Goal: Transaction & Acquisition: Download file/media

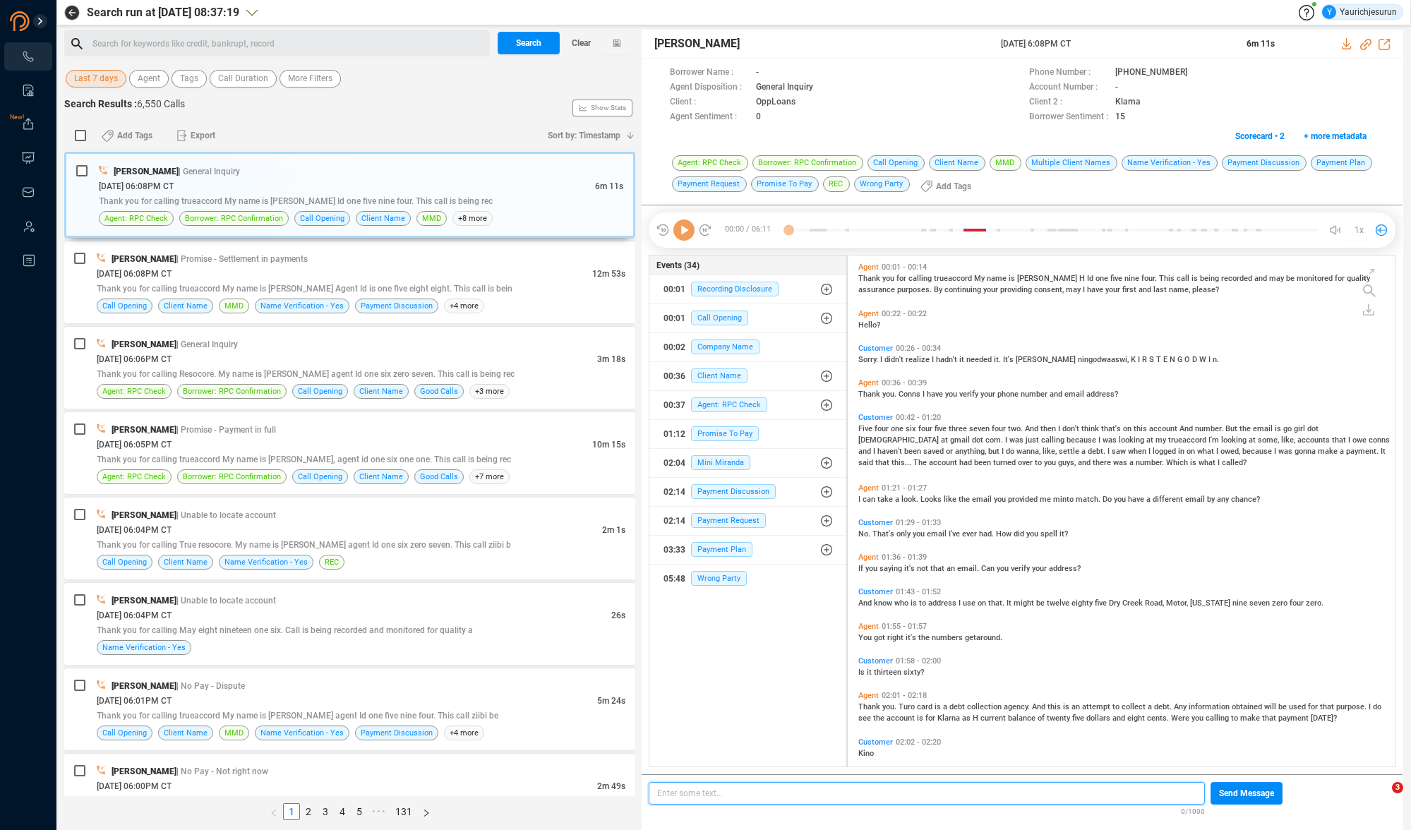
scroll to position [508, 540]
click at [114, 80] on span "Last 7 days" at bounding box center [96, 79] width 44 height 18
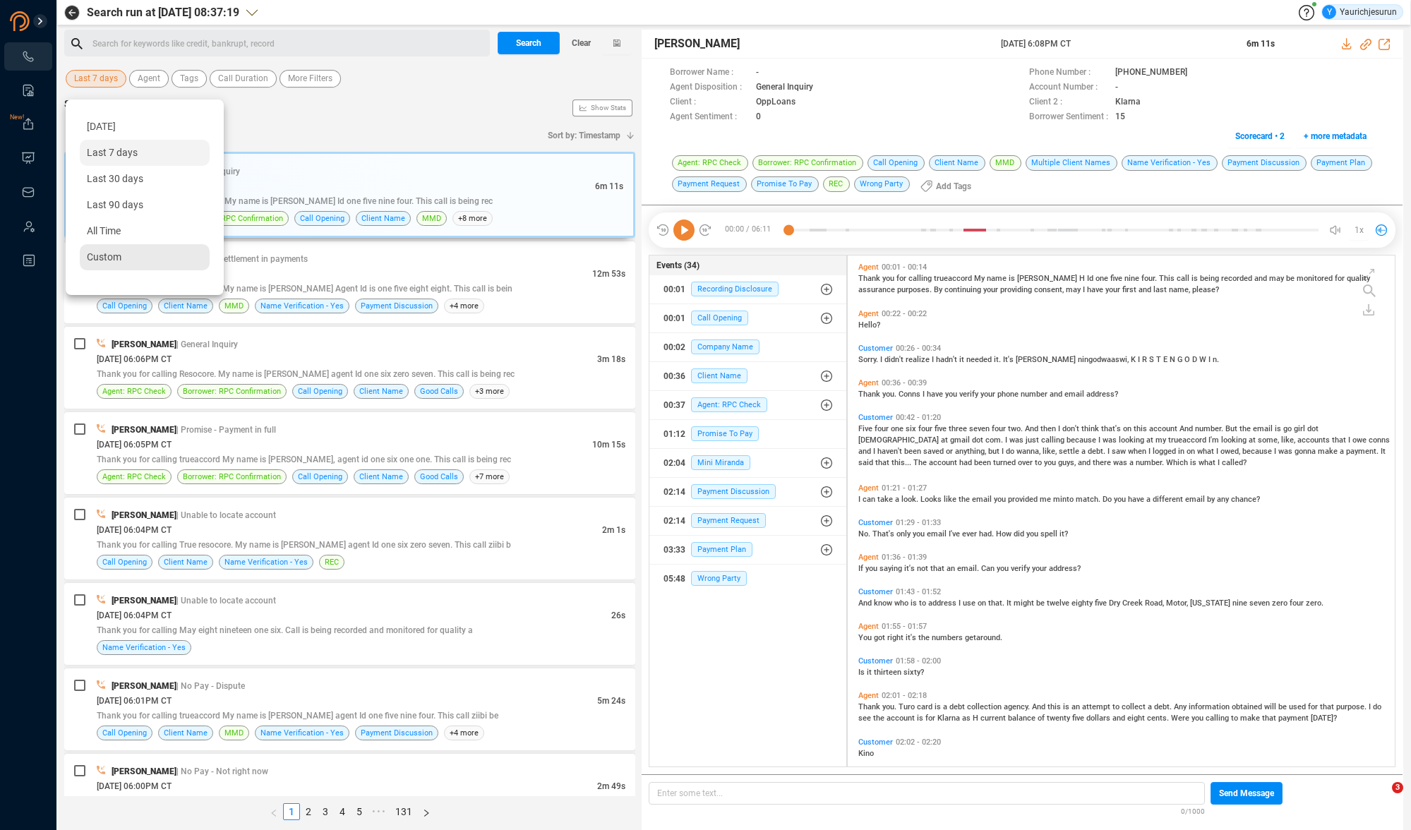
click at [116, 258] on span "Custom" at bounding box center [104, 256] width 35 height 11
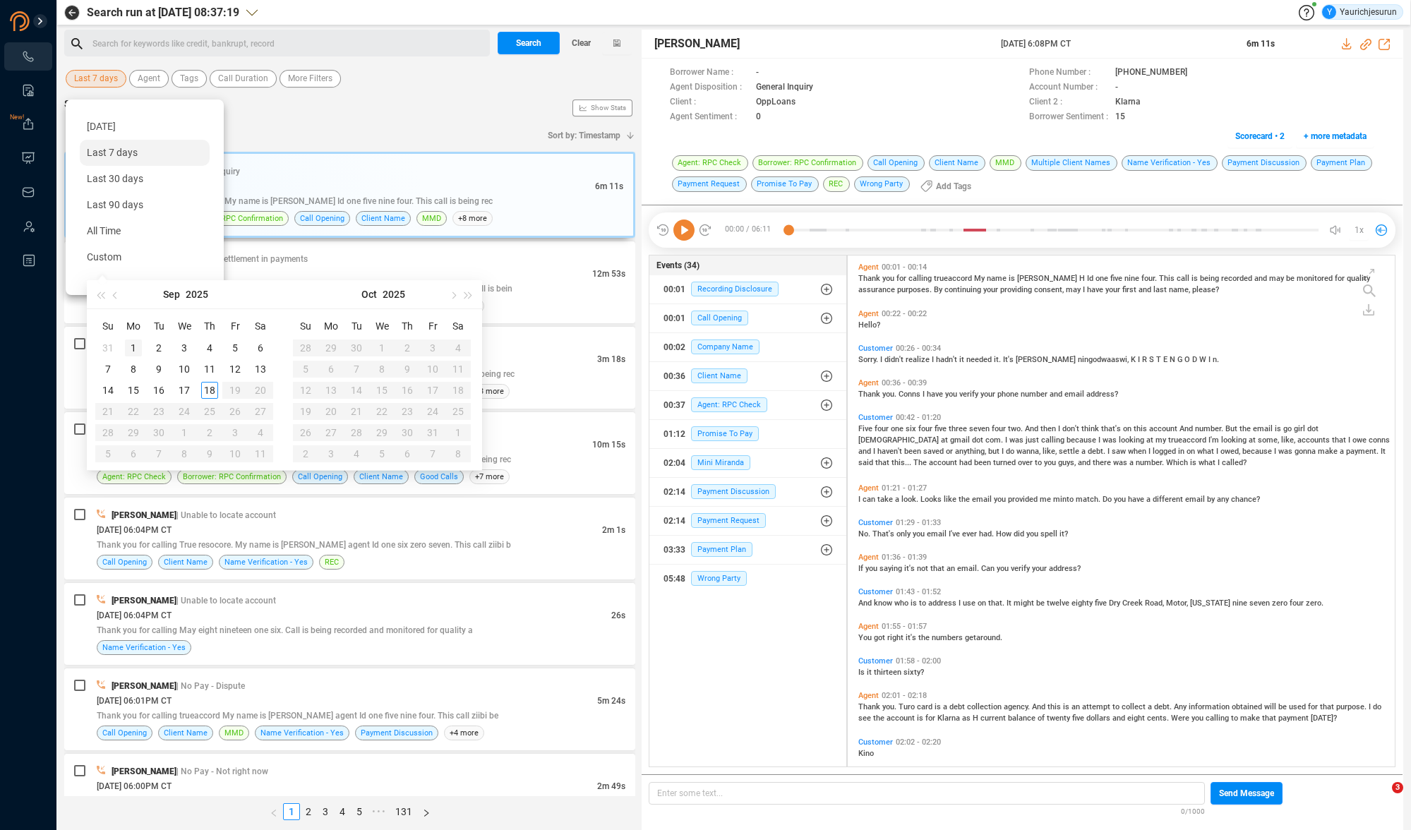
type input "[DATE]"
click at [115, 293] on span "button" at bounding box center [116, 294] width 7 height 7
type input "[DATE]"
click at [230, 342] on div "1" at bounding box center [235, 347] width 17 height 17
type input "[DATE]"
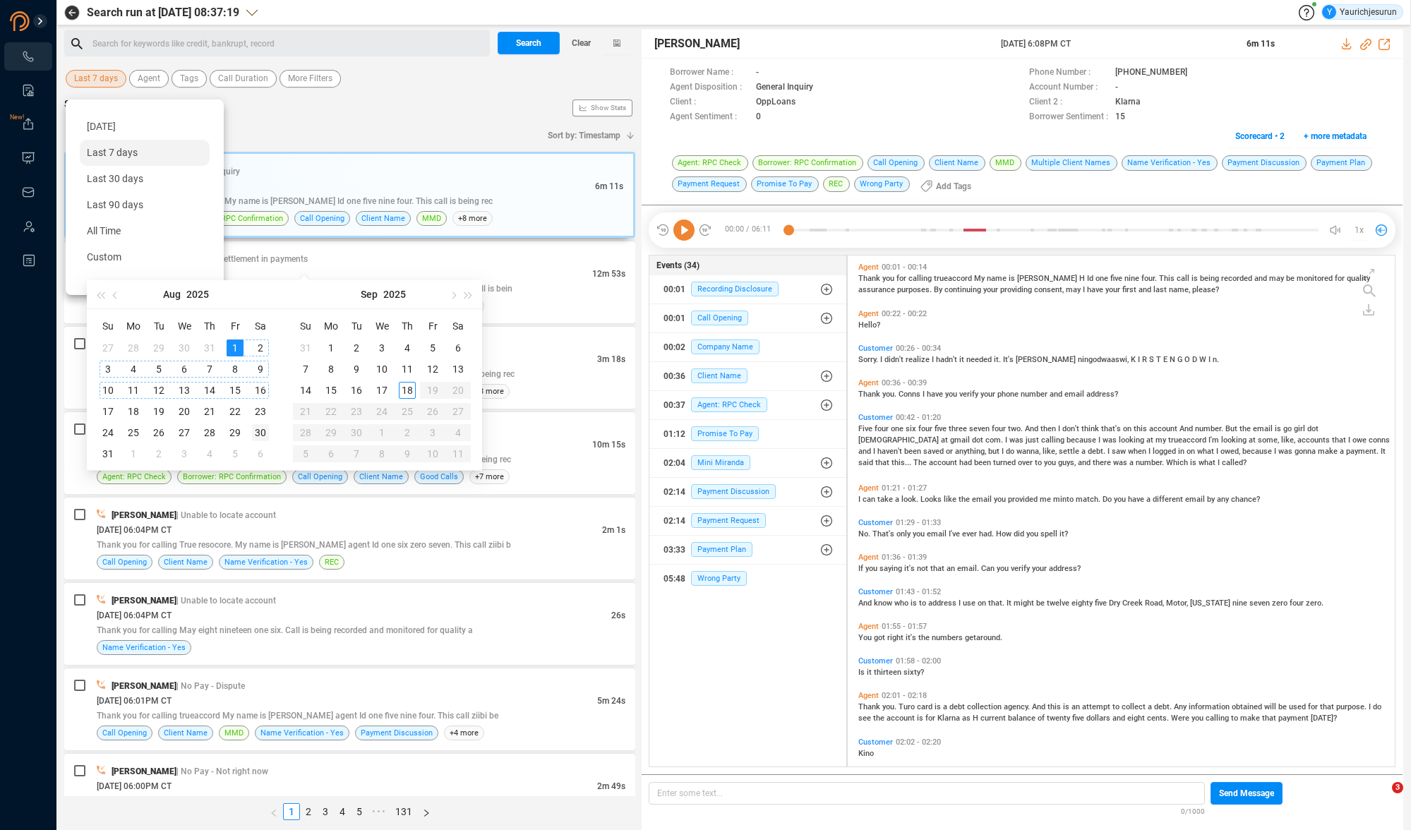
type input "[DATE]"
click at [258, 431] on div "30" at bounding box center [260, 432] width 17 height 17
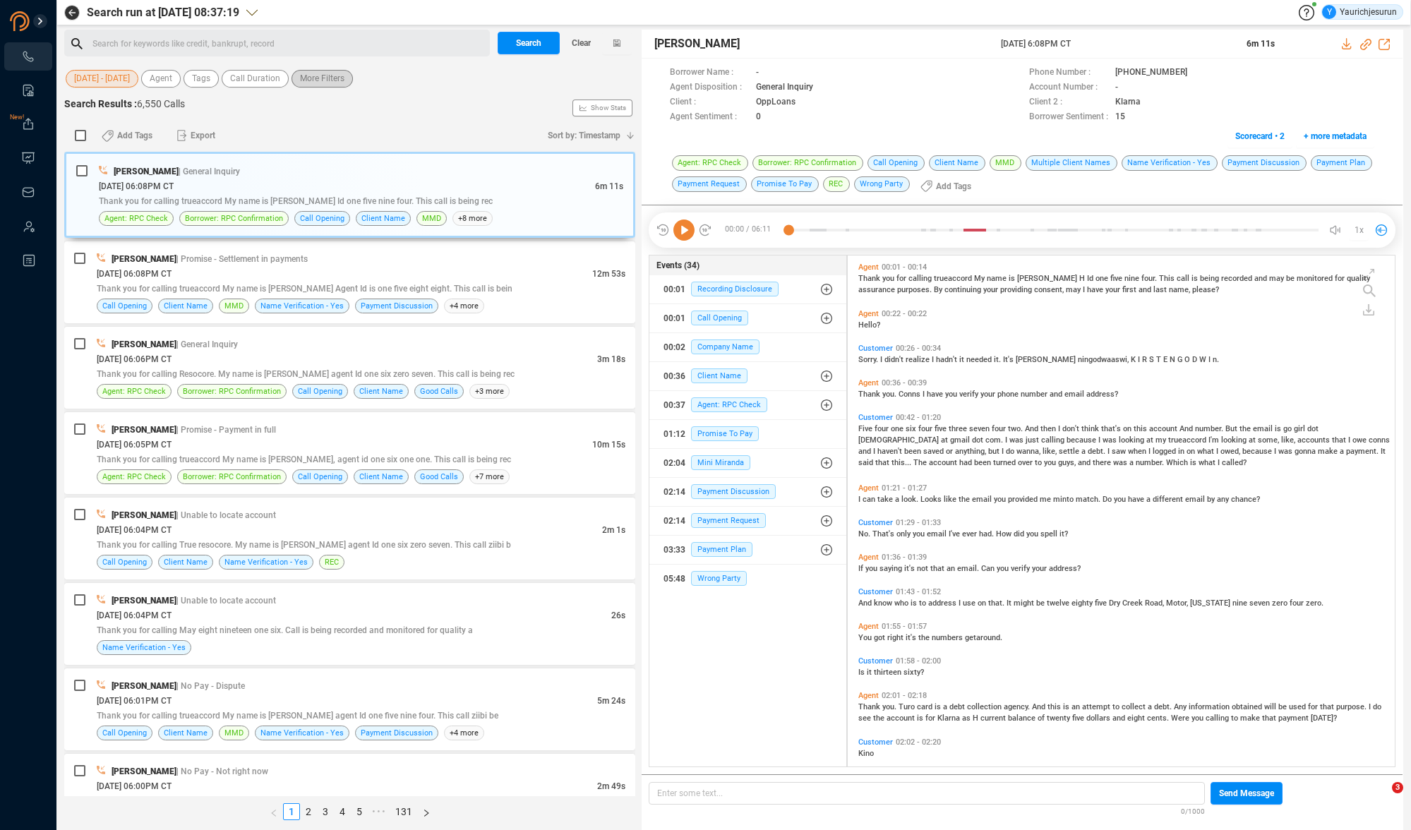
click at [310, 83] on span "More Filters" at bounding box center [322, 79] width 44 height 18
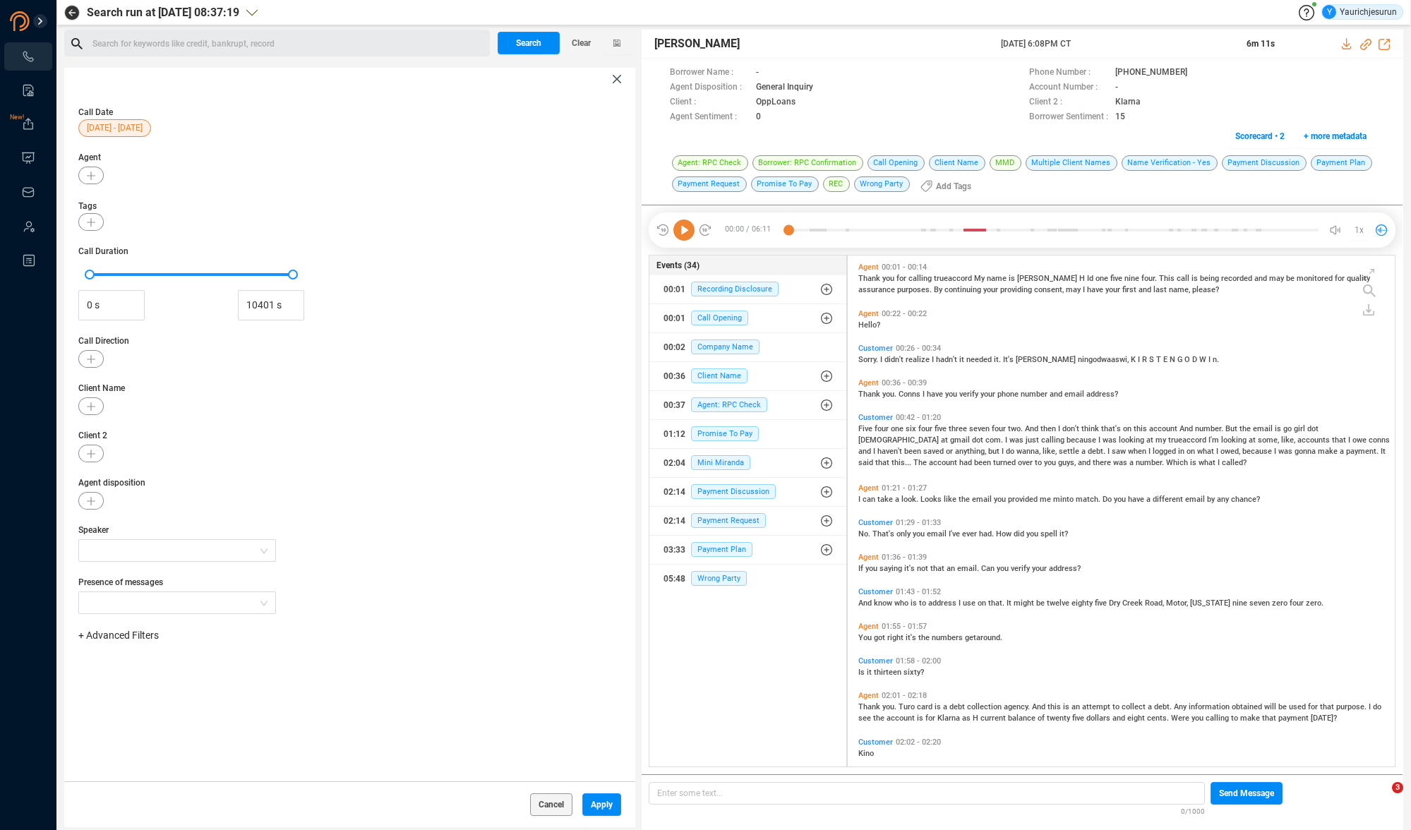
click at [142, 635] on span "+ Advanced Filters" at bounding box center [118, 634] width 80 height 11
click at [138, 761] on div "Recording ID Task ID Worker ID Phone Number Call Id" at bounding box center [140, 732] width 111 height 111
click at [138, 759] on div "Phone Number" at bounding box center [140, 753] width 97 height 16
click at [133, 745] on div "Phone Number" at bounding box center [140, 753] width 97 height 16
click at [128, 751] on span "Phone Number" at bounding box center [125, 752] width 66 height 11
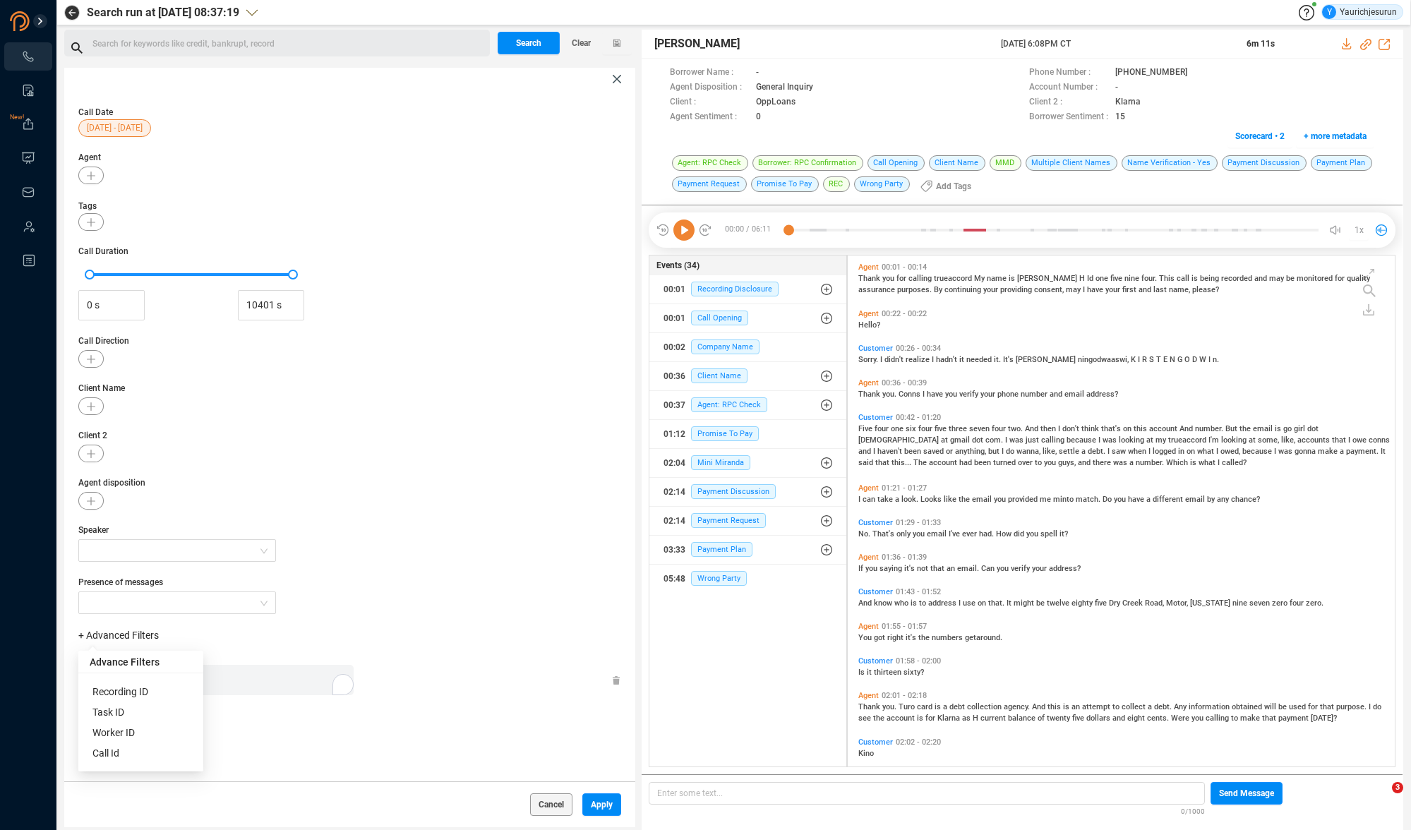
click at [281, 668] on div "Enter a comma separated list ﻿" at bounding box center [219, 680] width 268 height 30
click at [277, 695] on div "Phone Number Enter a comma separated list ﻿" at bounding box center [349, 679] width 543 height 59
click at [238, 687] on div "Enter a comma separated list ﻿" at bounding box center [219, 680] width 268 height 30
drag, startPoint x: 241, startPoint y: 436, endPoint x: 222, endPoint y: 431, distance: 20.4
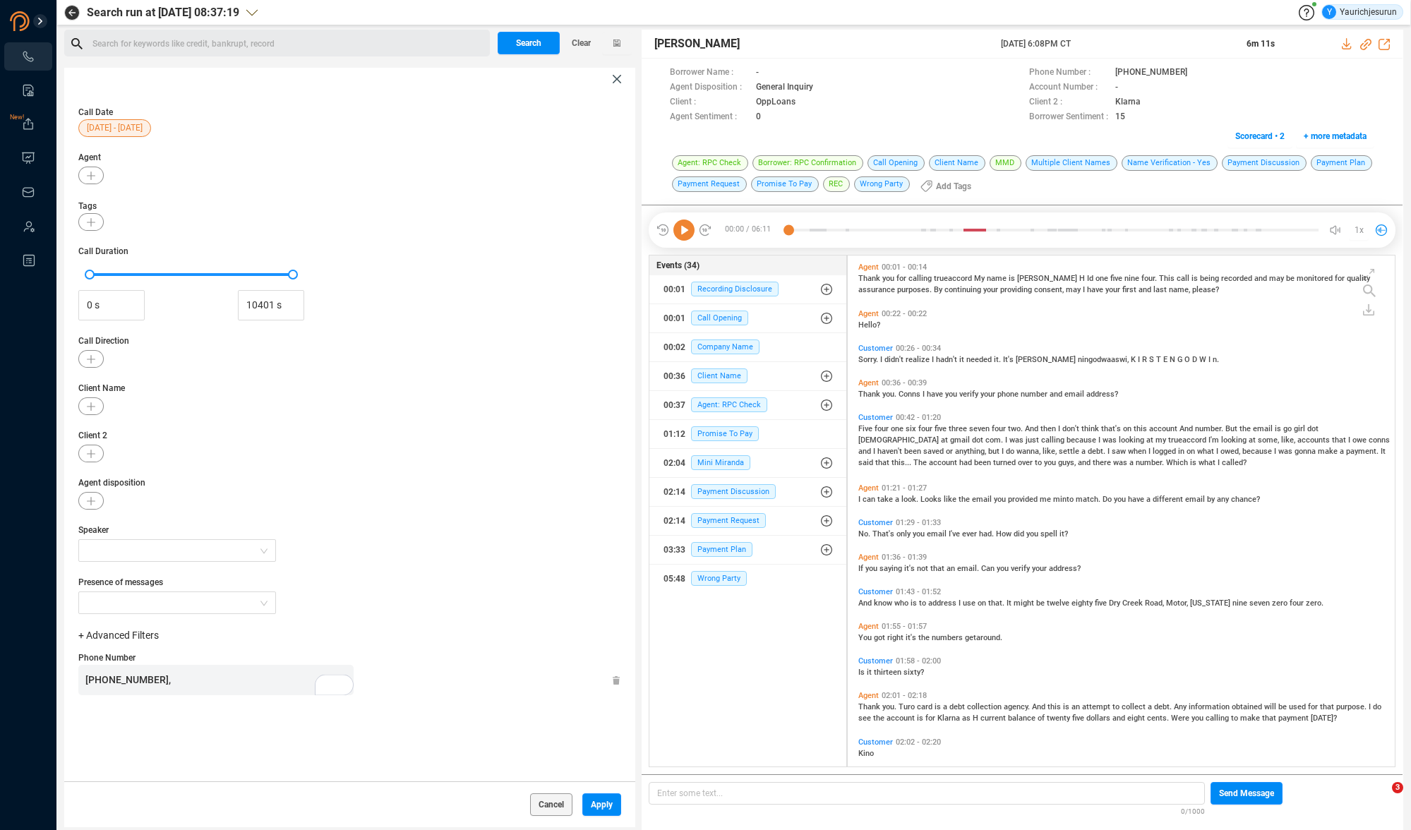
click at [236, 435] on span "Client 2" at bounding box center [349, 435] width 543 height 13
click at [90, 408] on icon "button" at bounding box center [91, 406] width 8 height 8
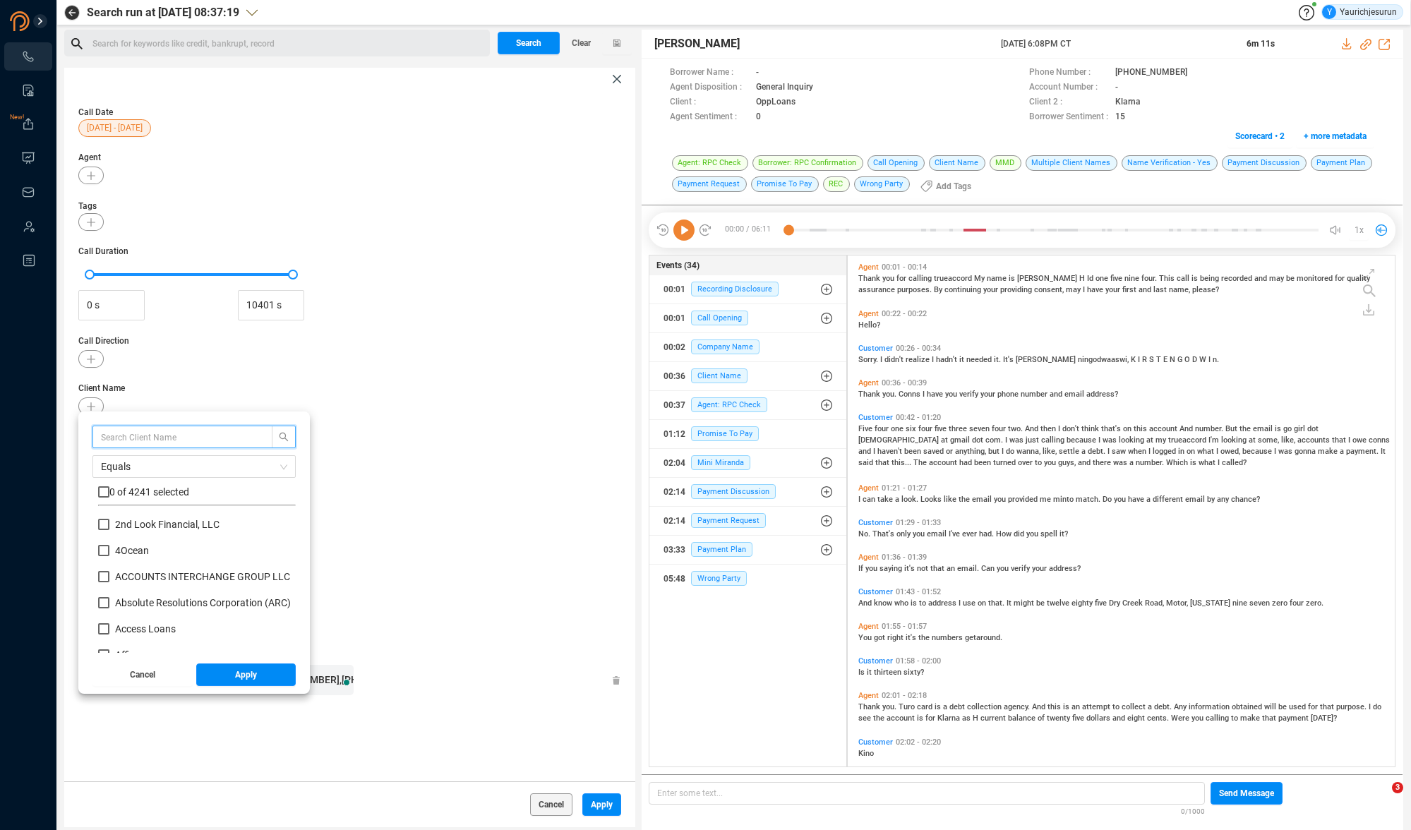
scroll to position [0, 0]
click at [128, 436] on input "text" at bounding box center [176, 437] width 150 height 16
type input "OPPL"
click at [101, 489] on input "checkbox" at bounding box center [103, 491] width 11 height 11
checkbox input "true"
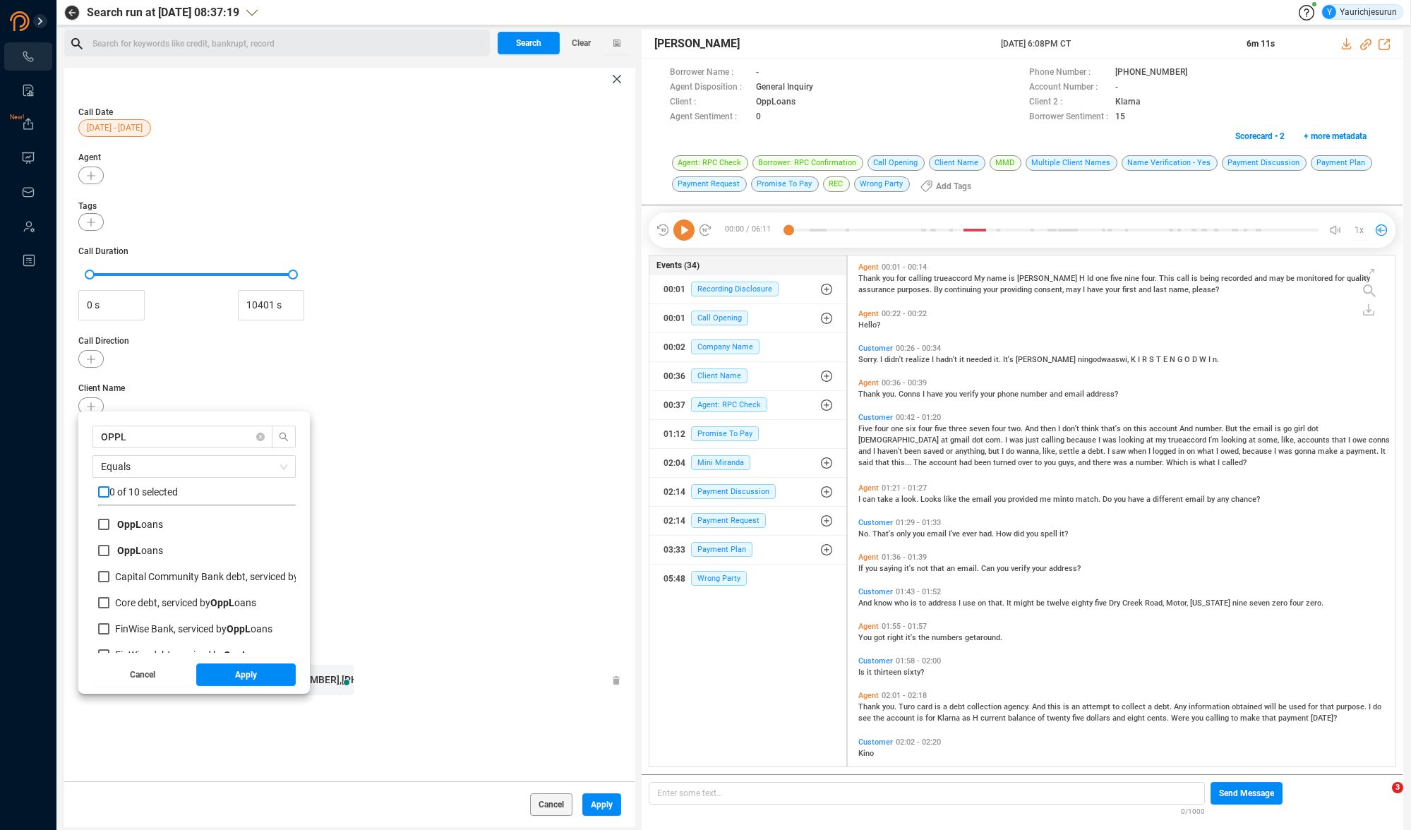
checkbox input "true"
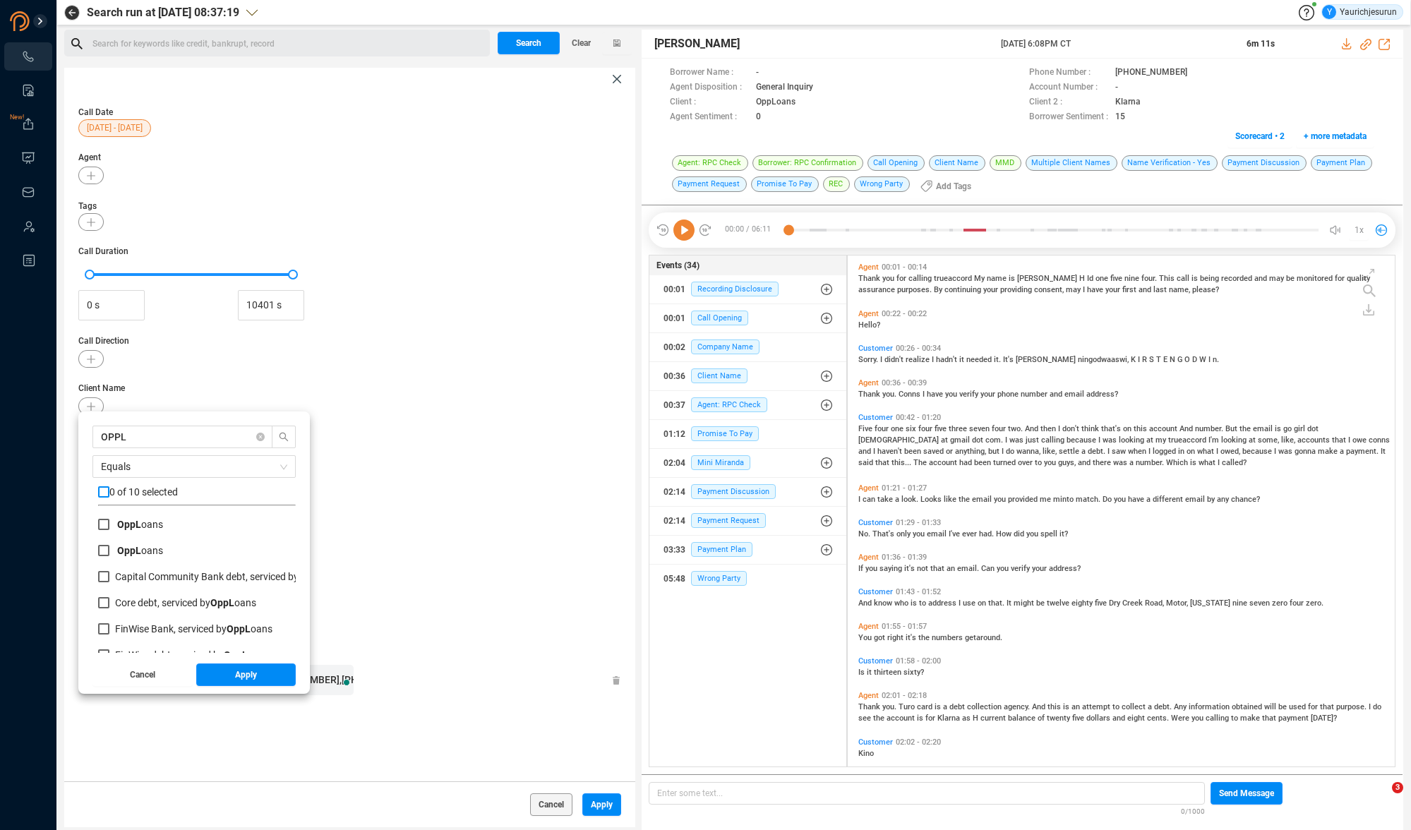
checkbox input "true"
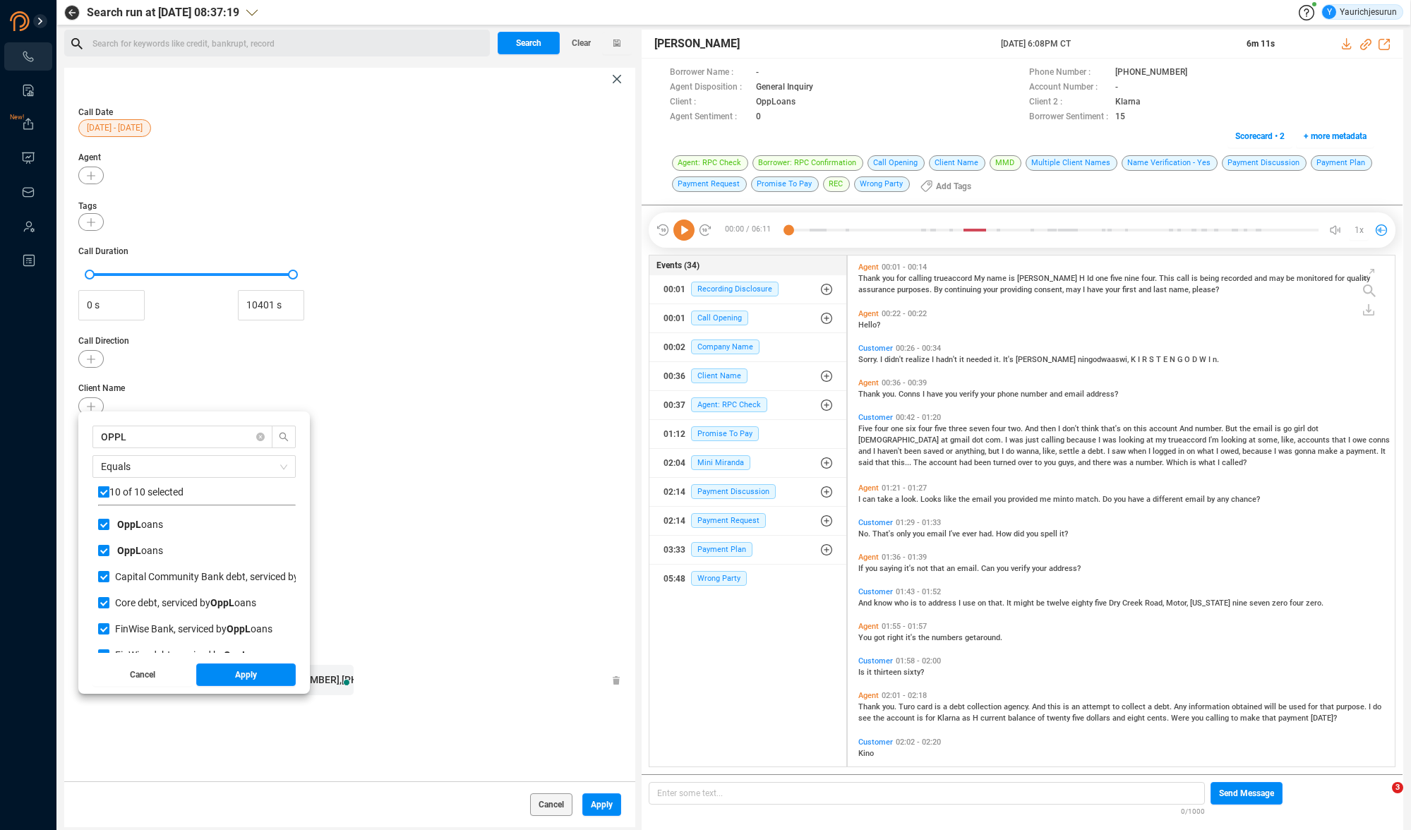
click at [107, 493] on input "checkbox" at bounding box center [103, 491] width 11 height 11
checkbox input "false"
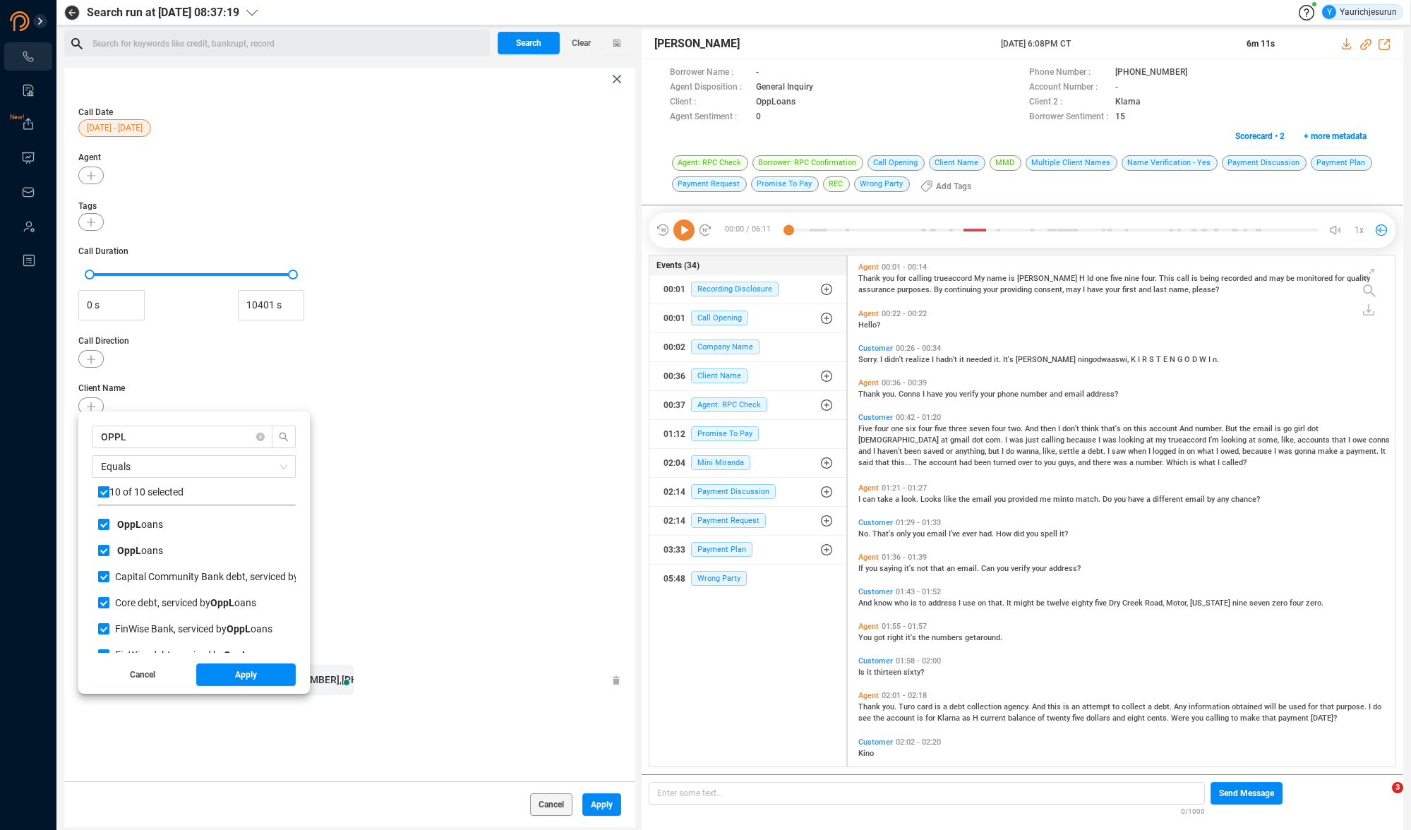
checkbox input "false"
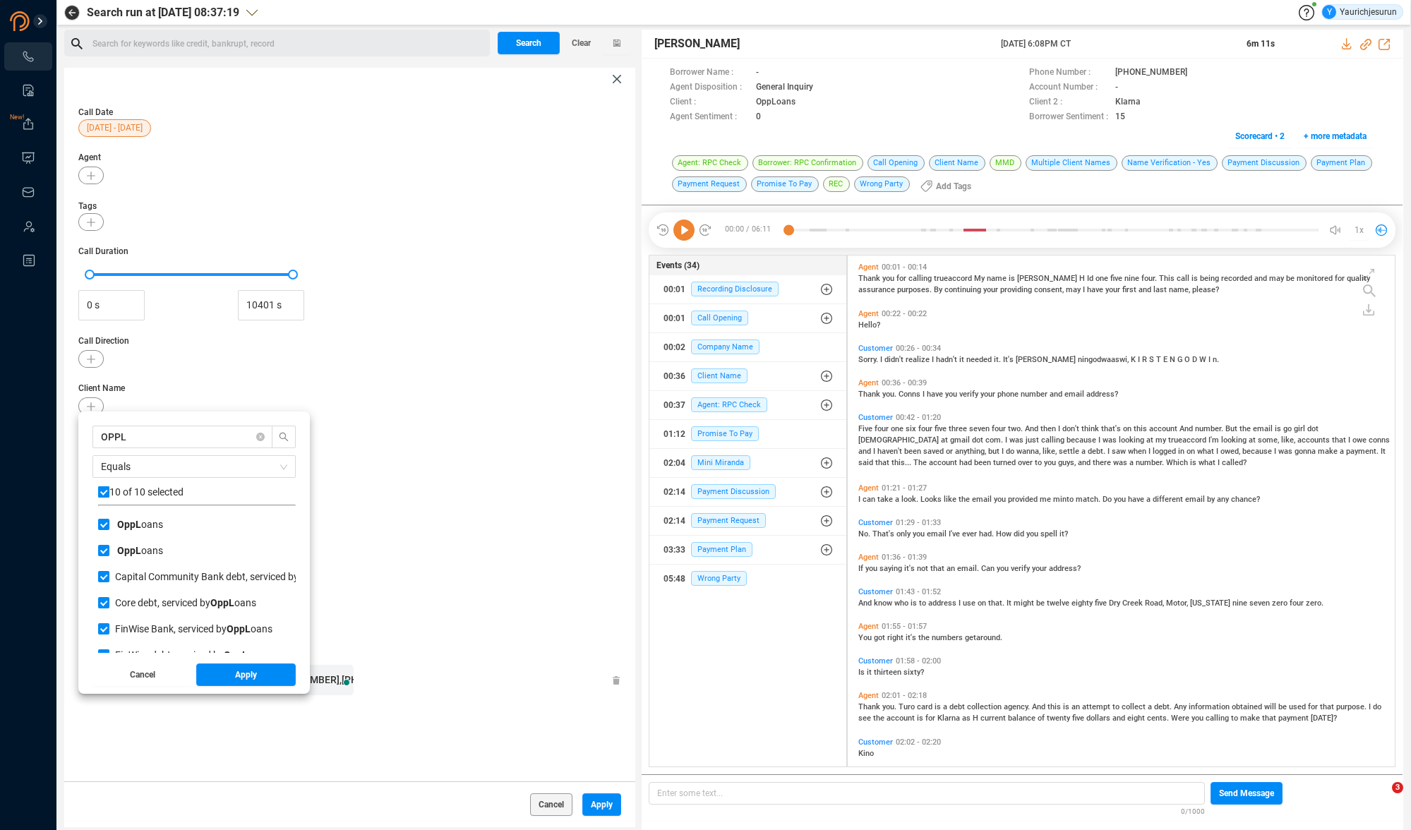
checkbox input "false"
click at [150, 439] on input "OPPL" at bounding box center [176, 437] width 150 height 16
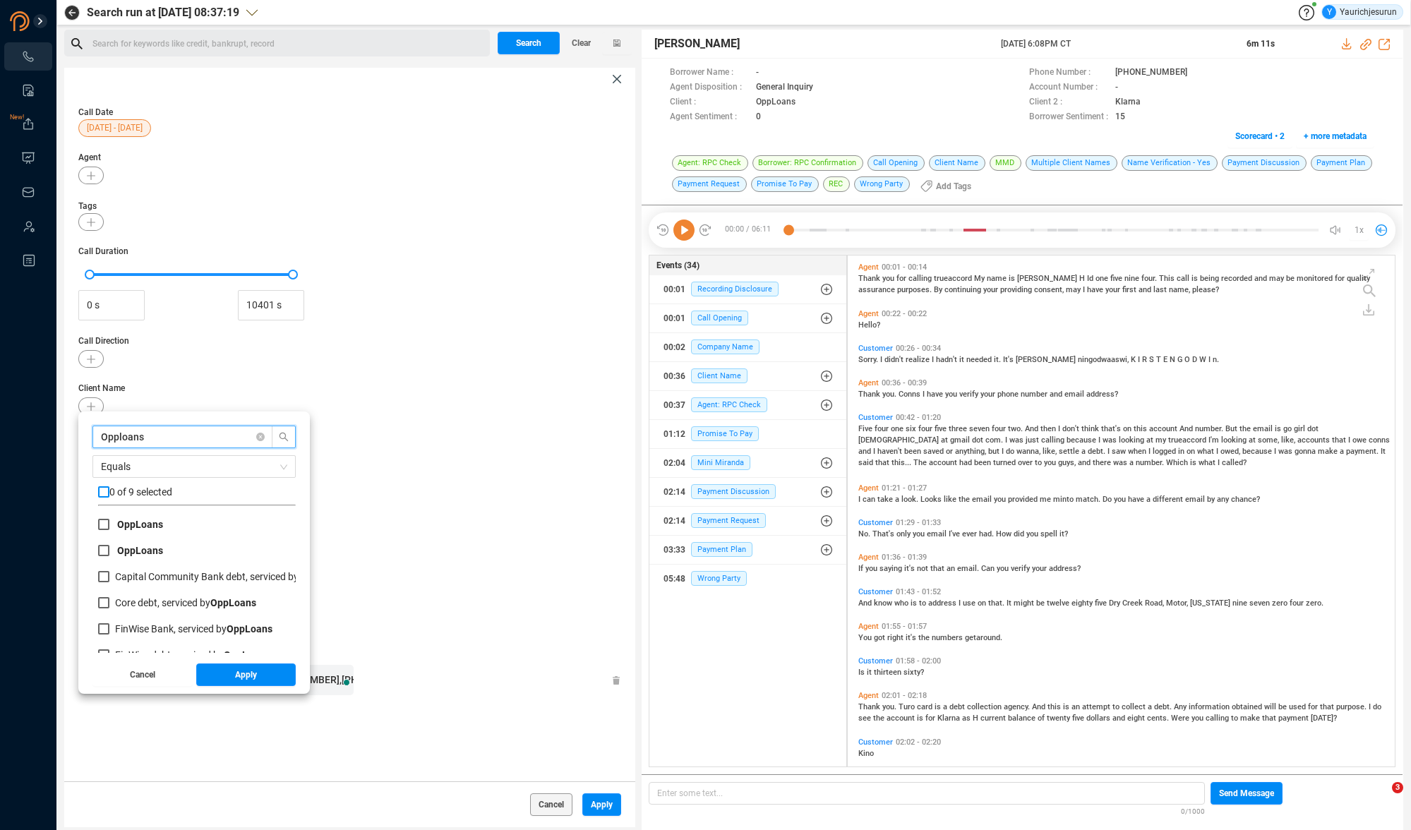
type input "Opploans"
click at [104, 493] on input "checkbox" at bounding box center [103, 491] width 11 height 11
checkbox input "true"
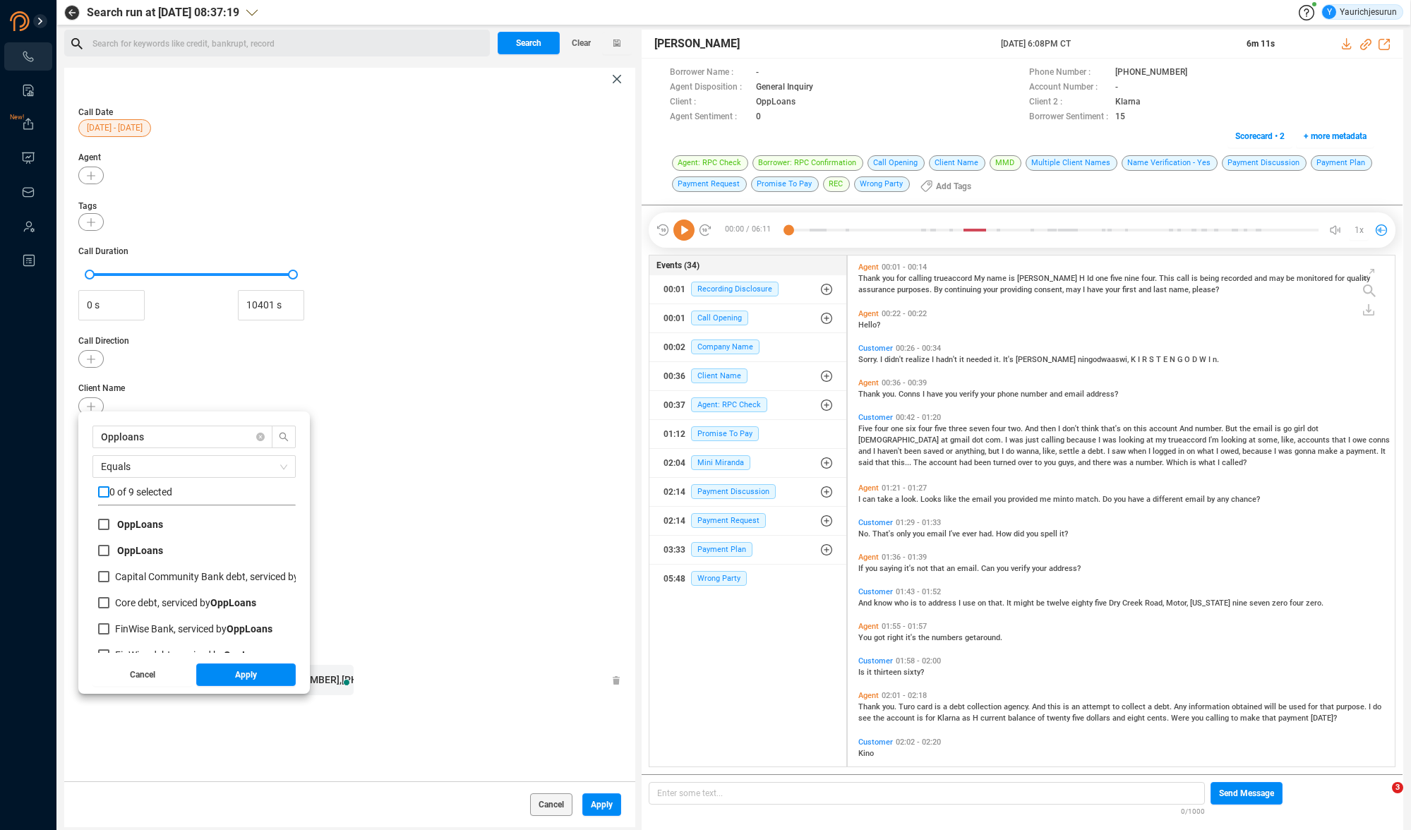
checkbox input "true"
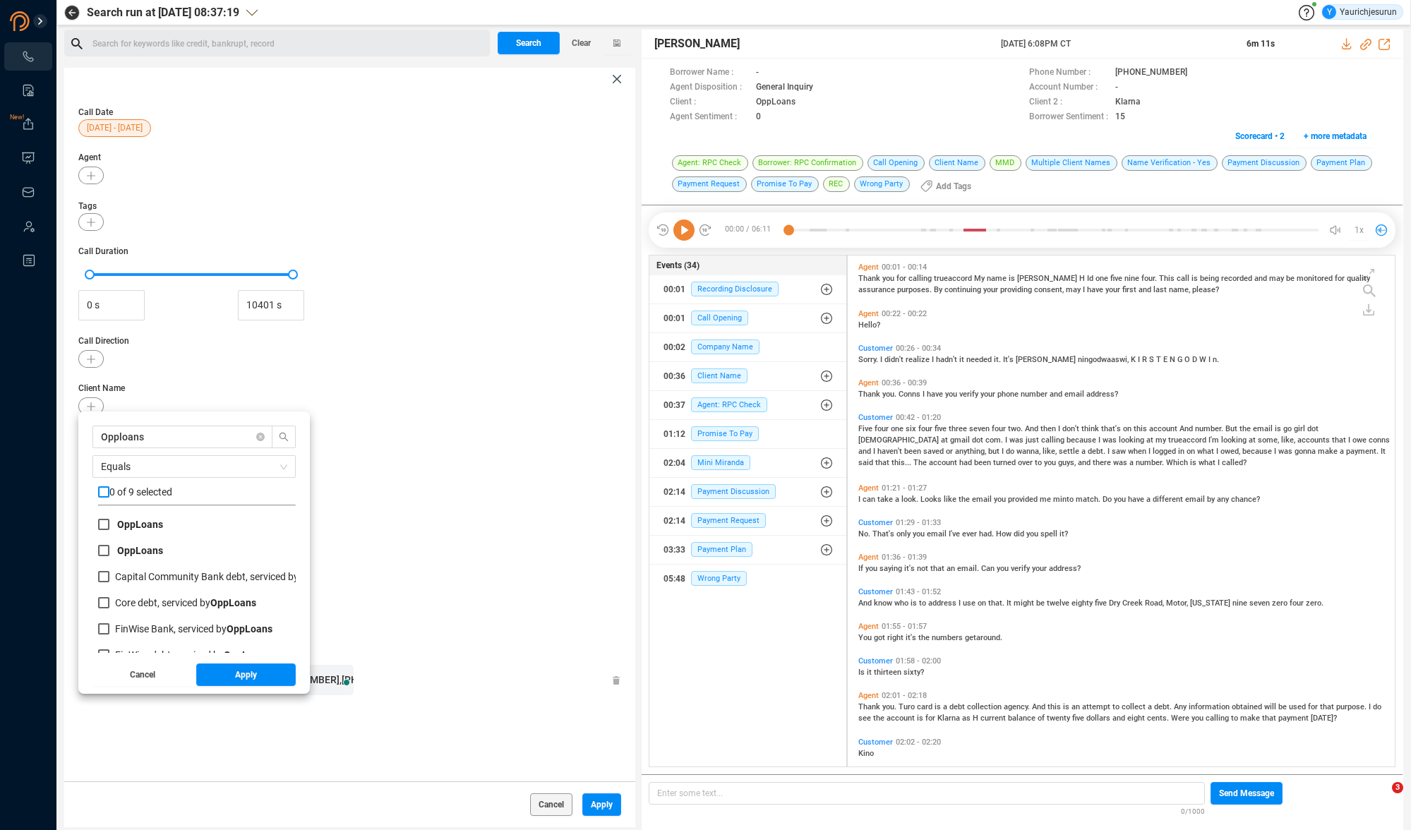
checkbox input "true"
click at [215, 678] on button "Apply" at bounding box center [246, 674] width 100 height 23
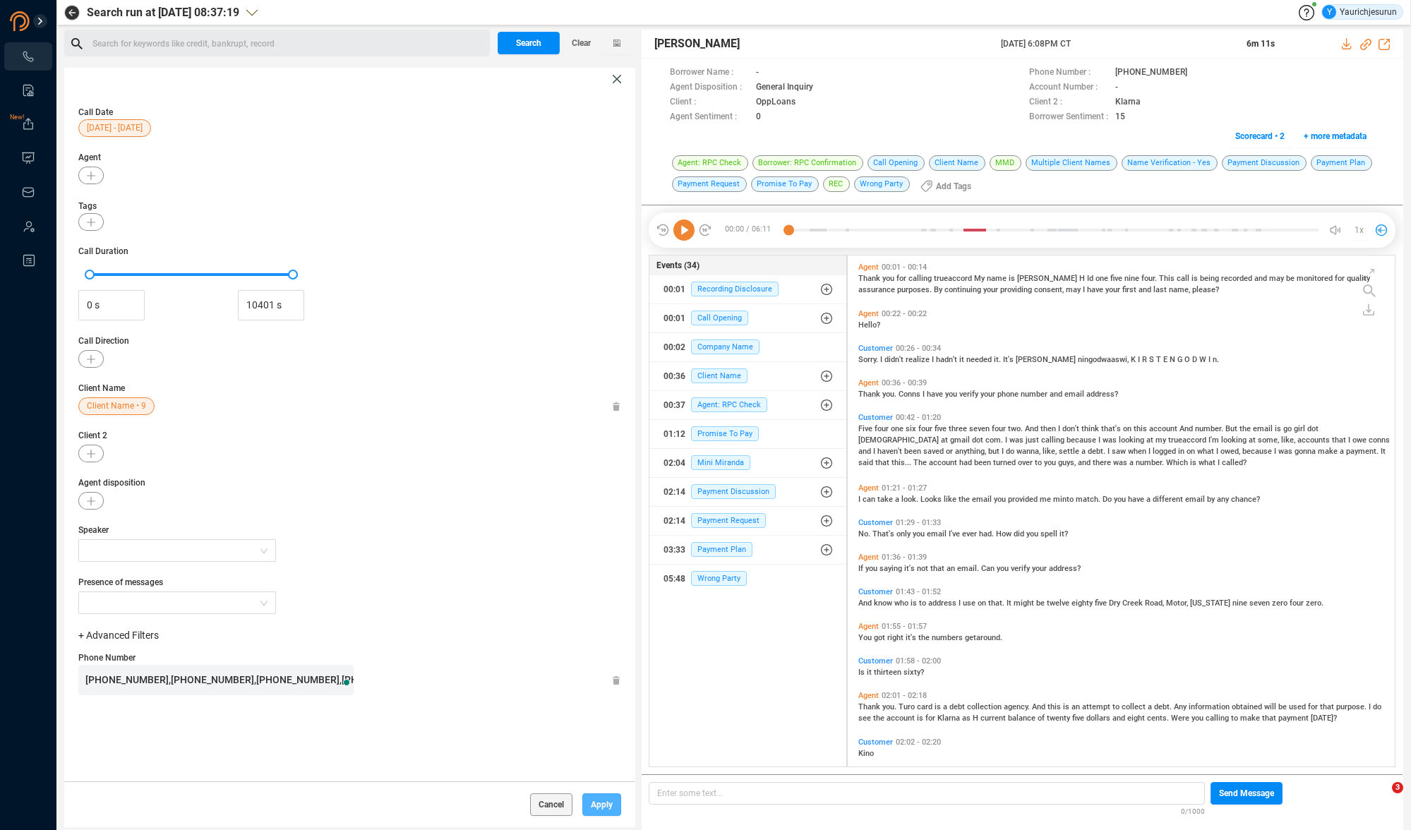
click at [597, 807] on span "Apply" at bounding box center [602, 804] width 22 height 23
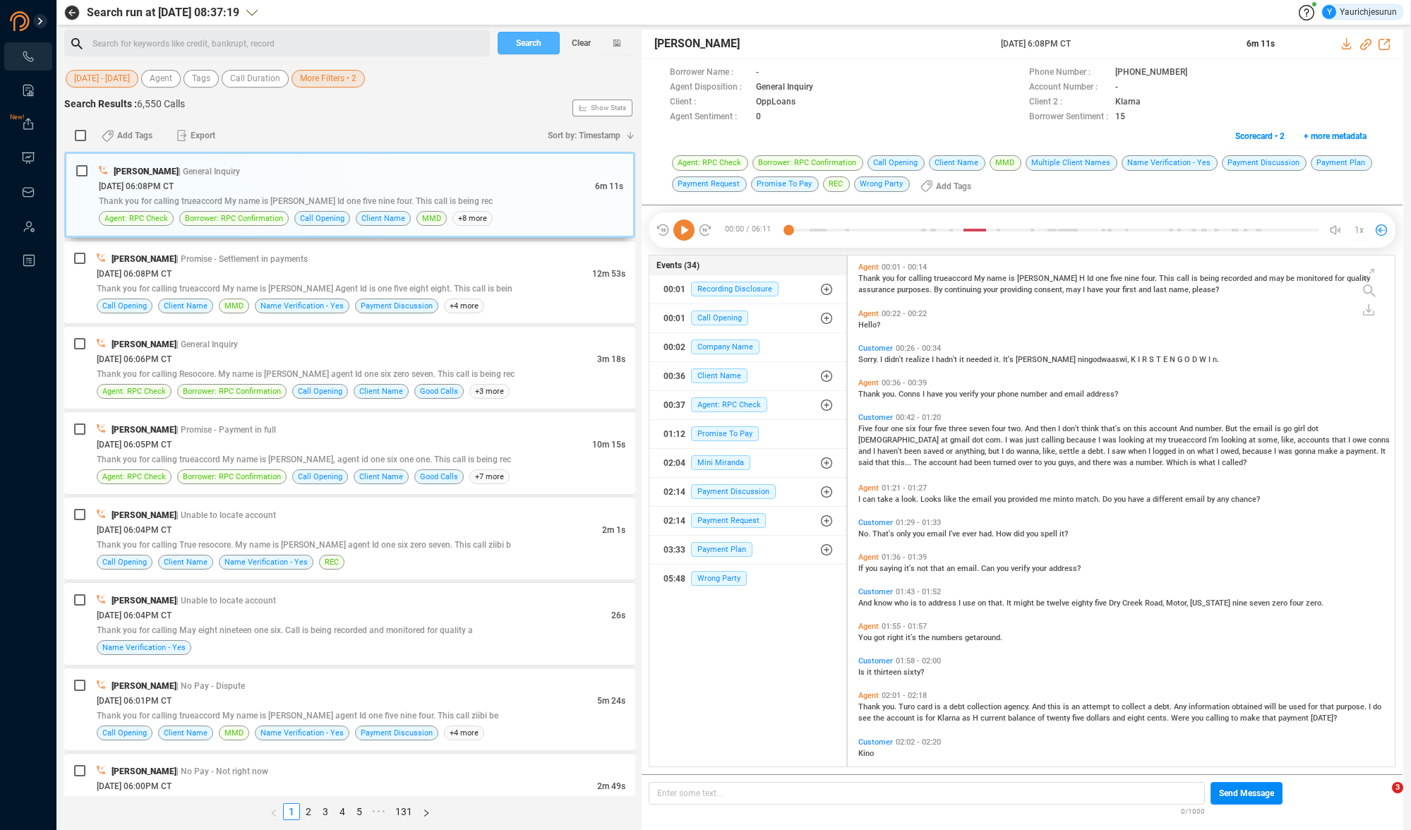
click at [531, 41] on span "Search" at bounding box center [528, 43] width 25 height 23
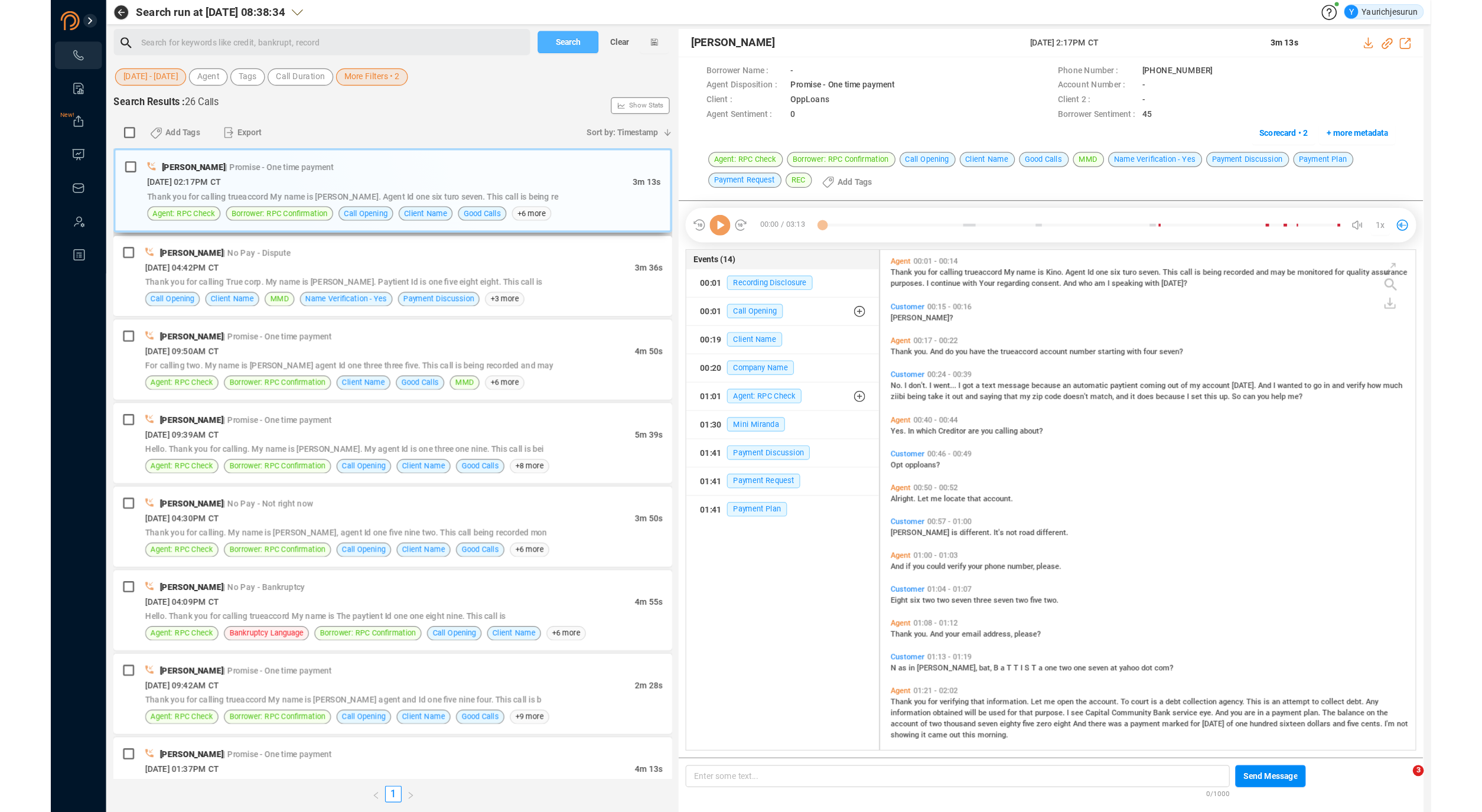
scroll to position [425, 452]
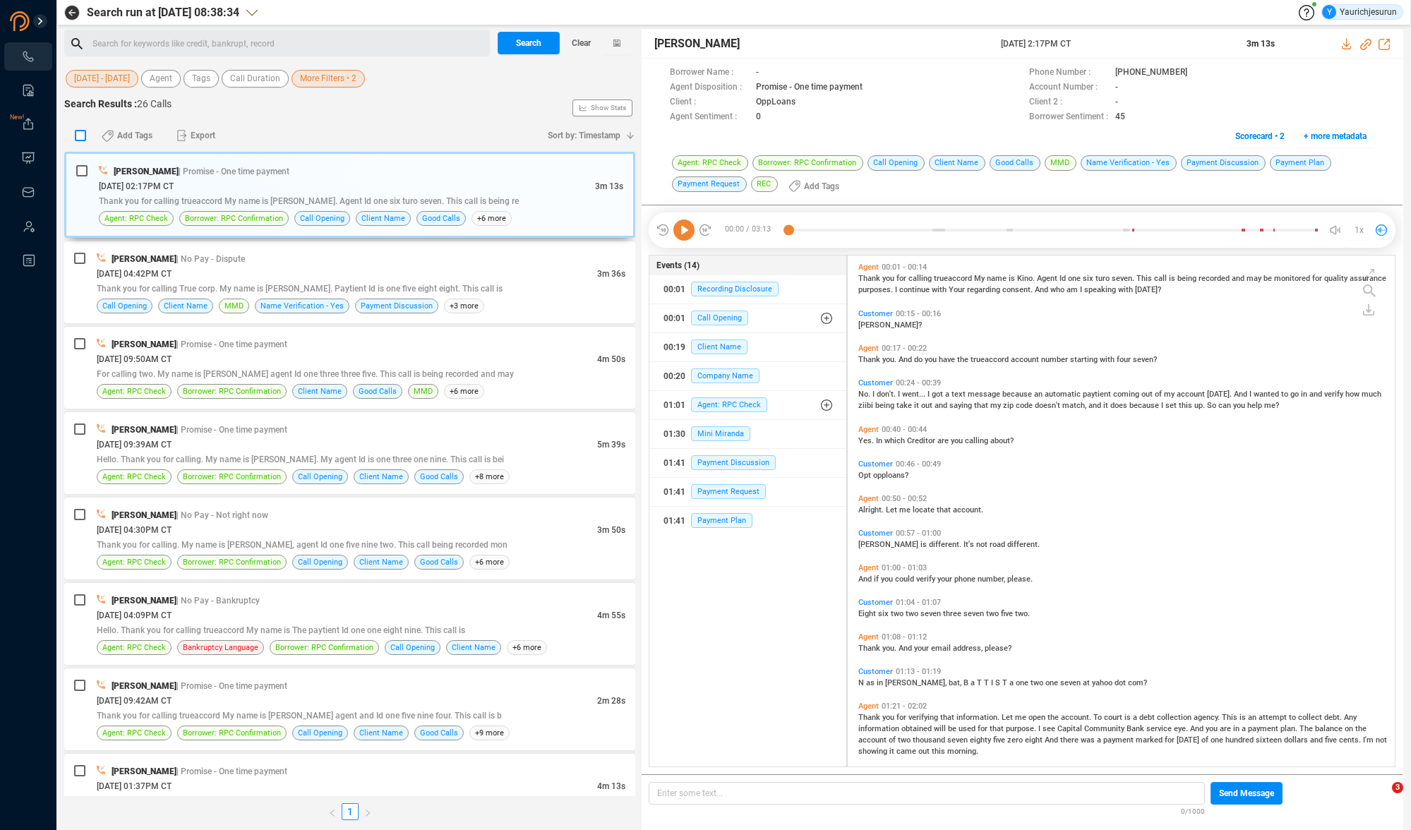
click at [85, 133] on input "checkbox" at bounding box center [80, 135] width 11 height 11
checkbox input "true"
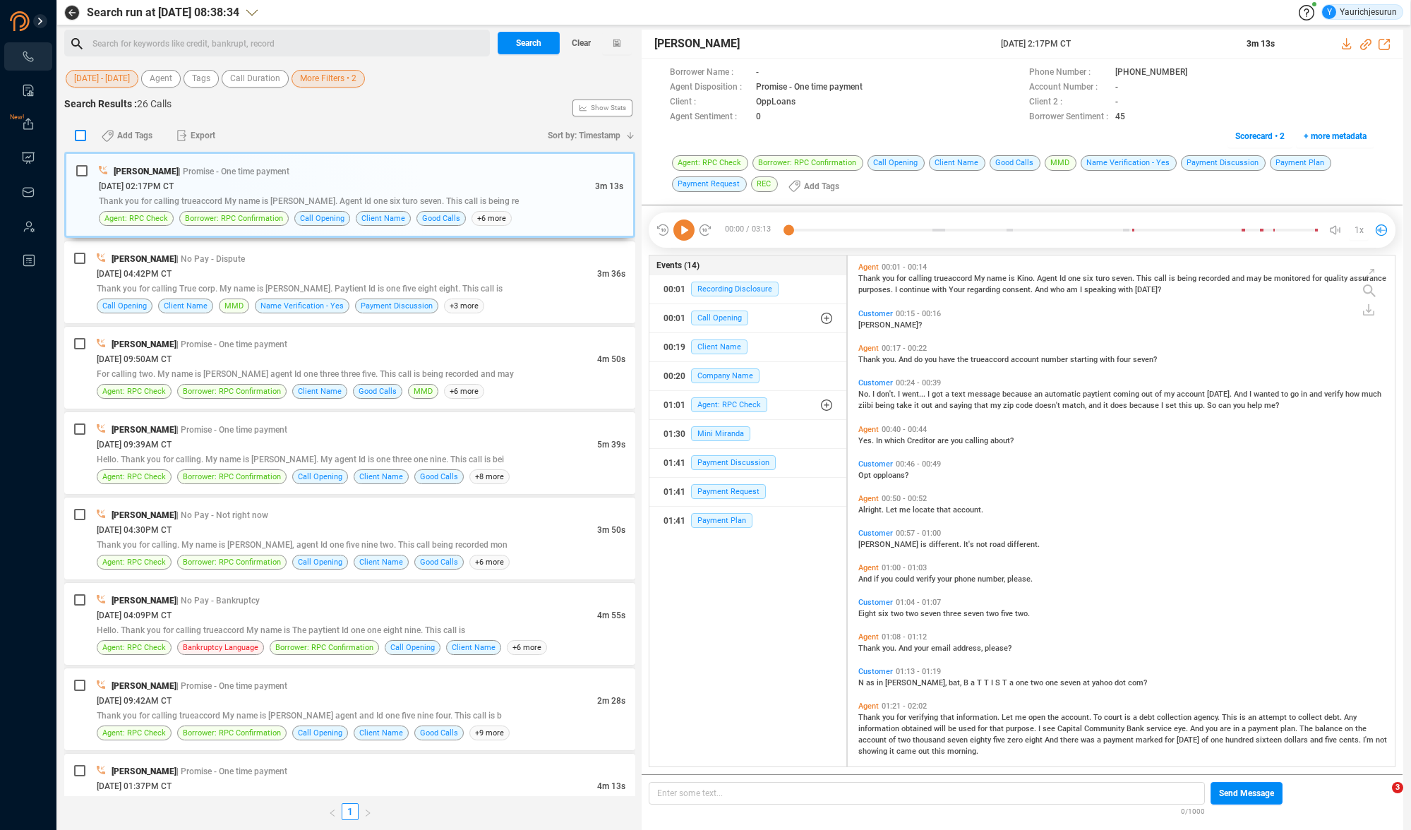
checkbox input "true"
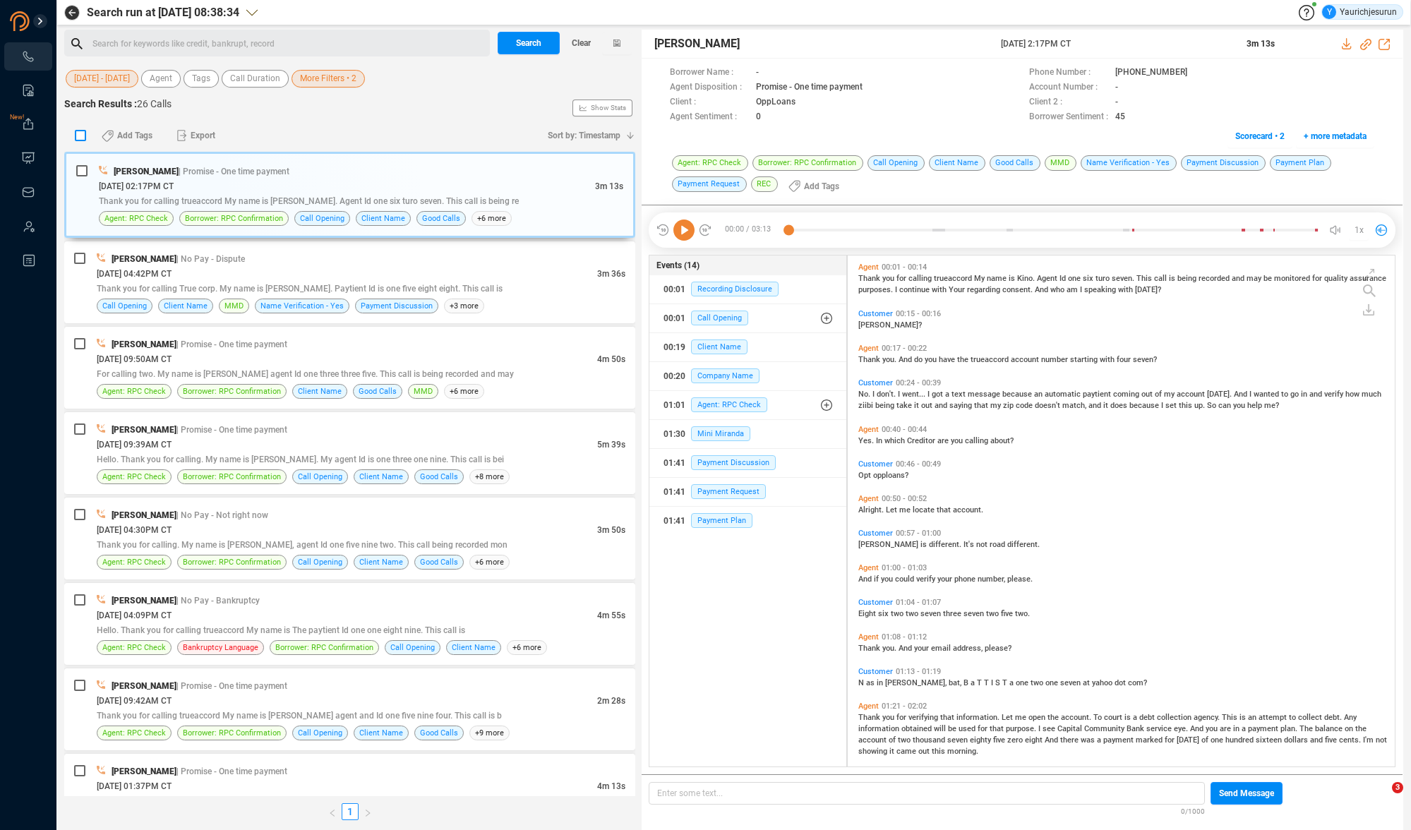
checkbox input "true"
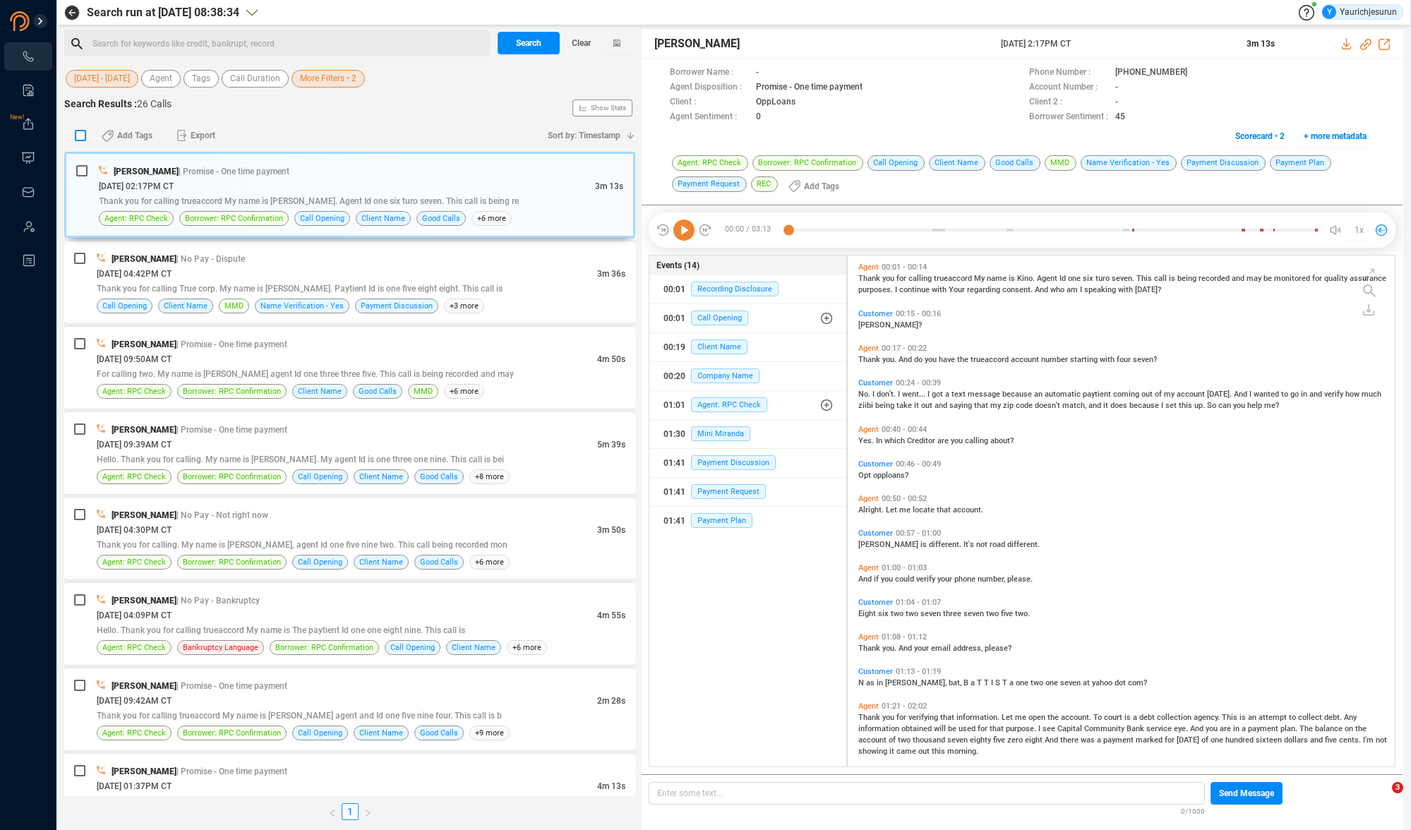
checkbox input "true"
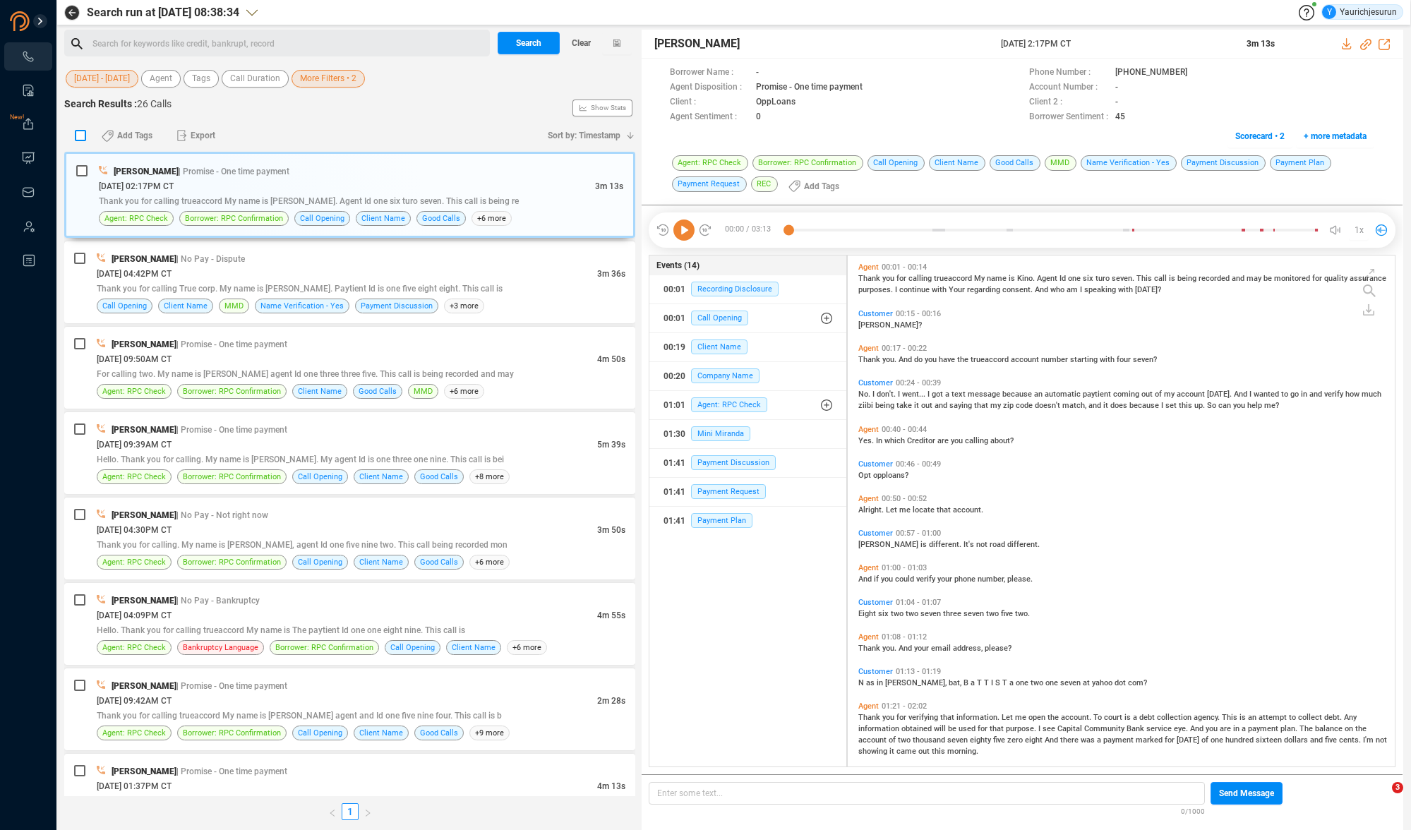
checkbox input "true"
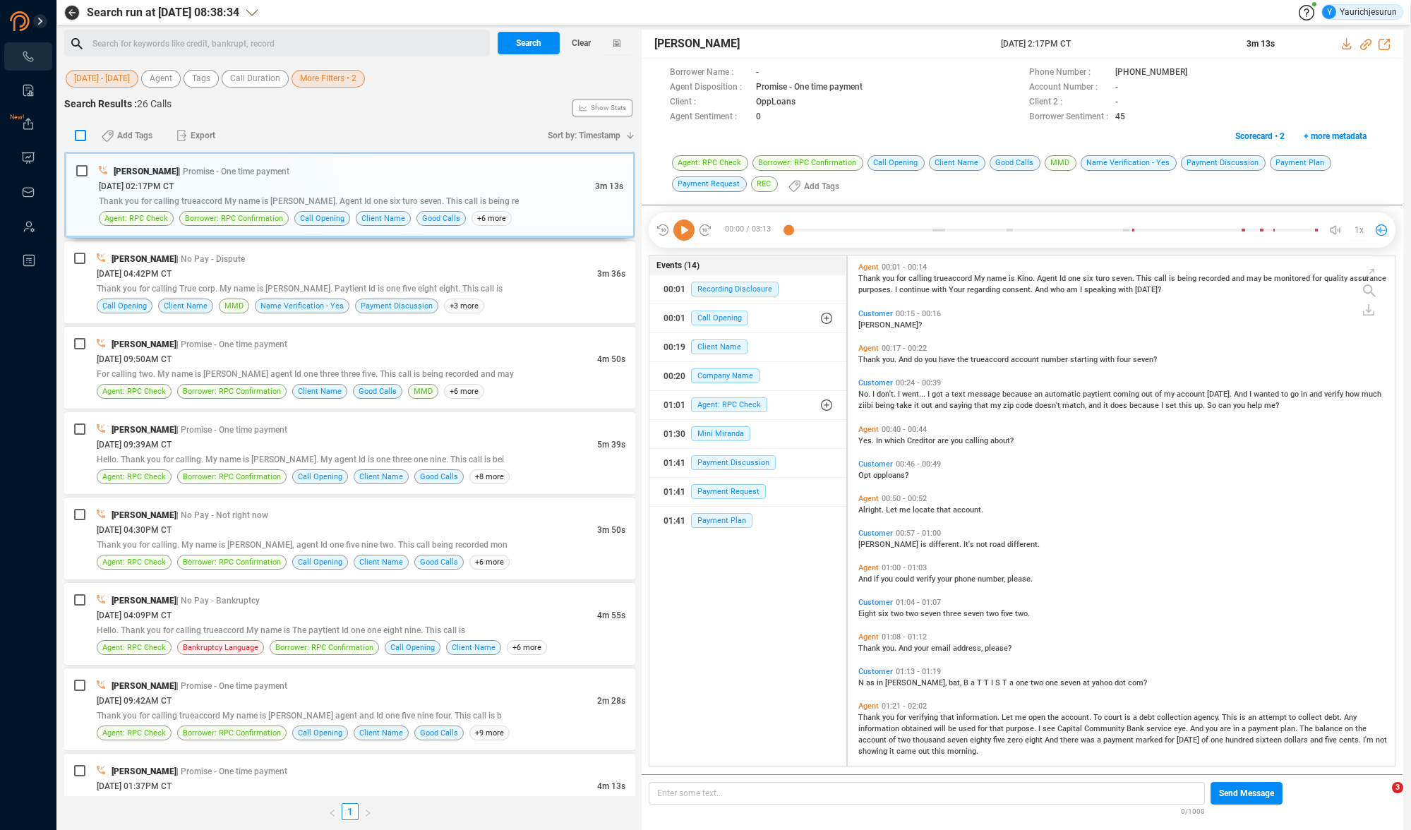
checkbox input "true"
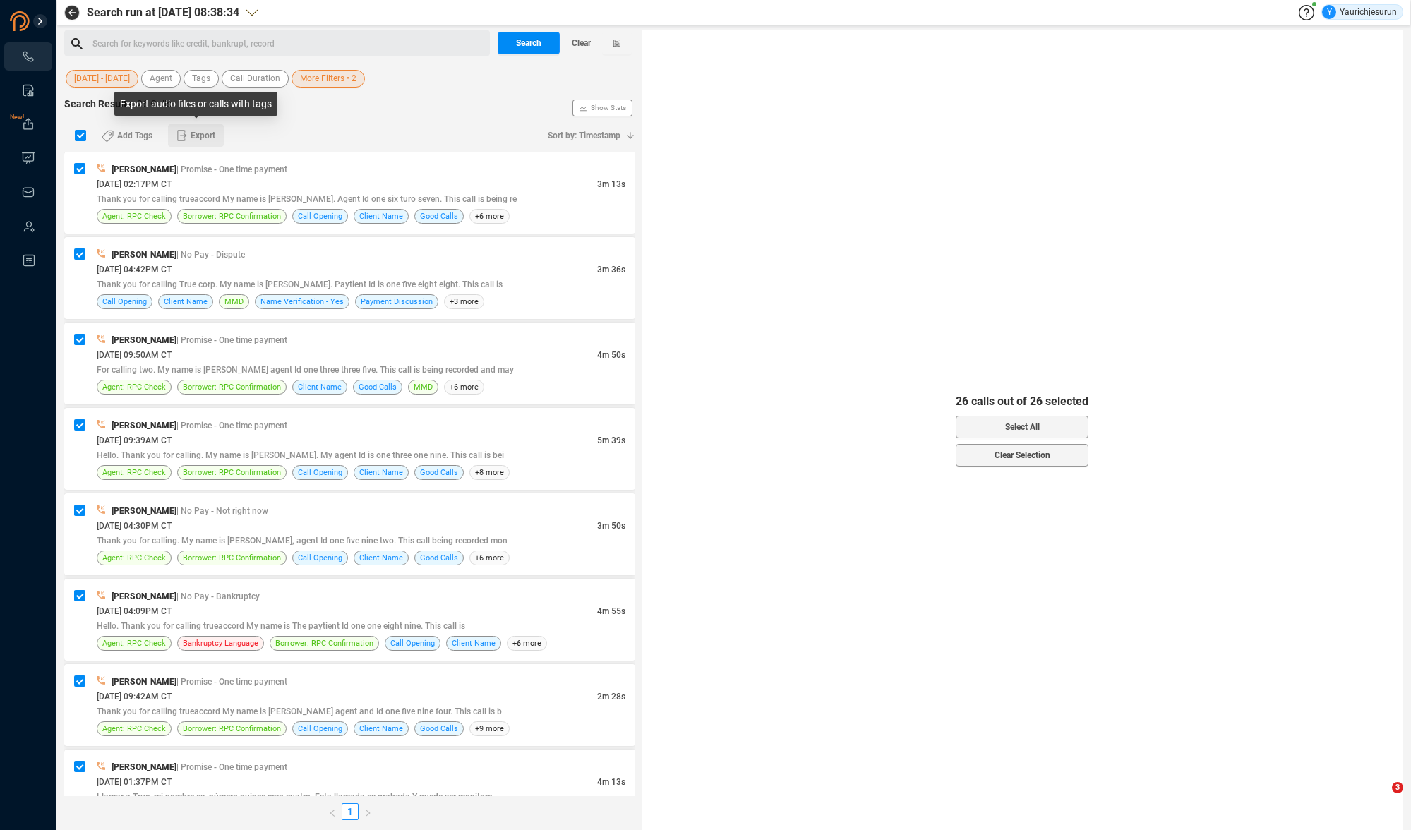
click at [215, 131] on span "Export" at bounding box center [203, 135] width 25 height 23
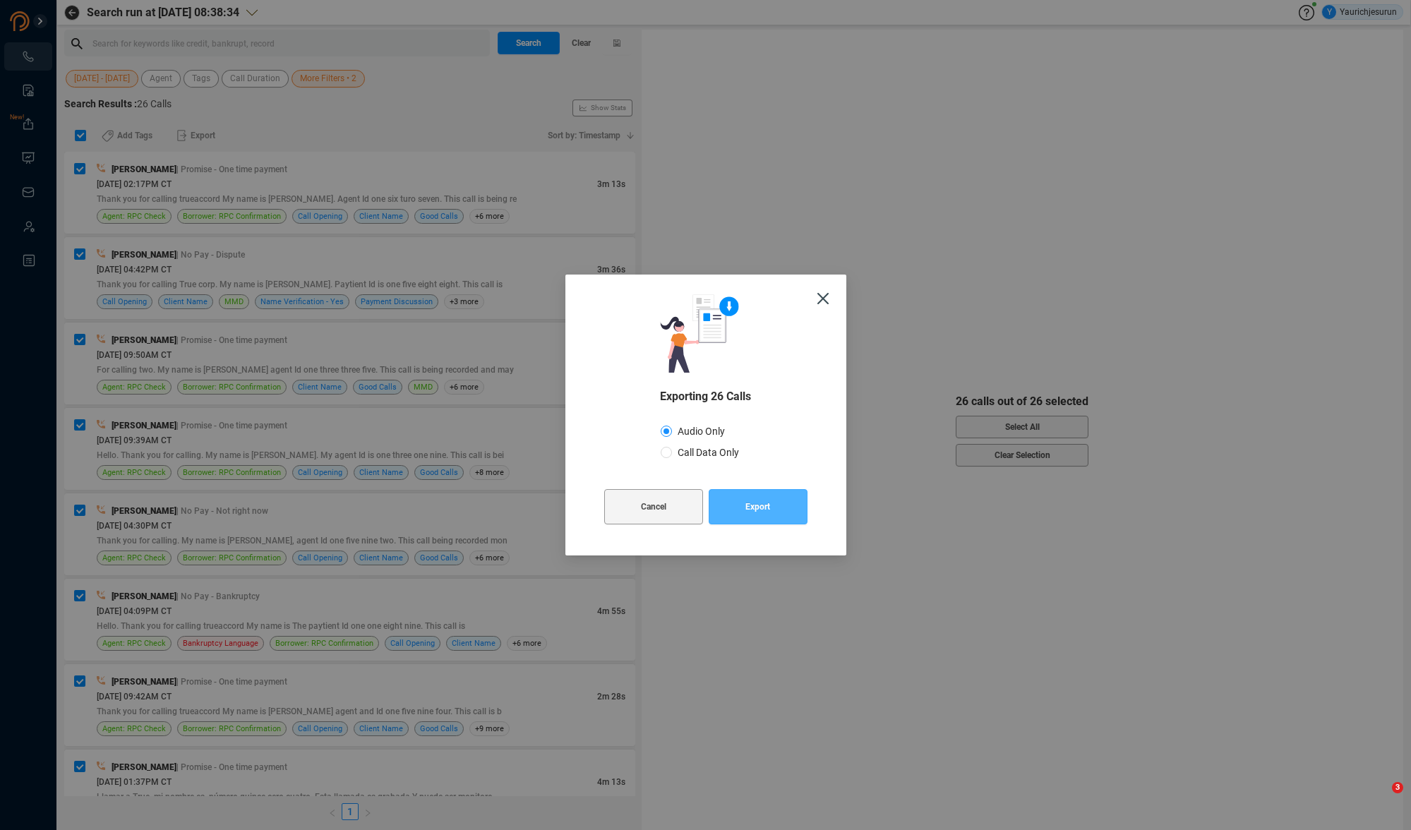
click at [718, 506] on button "Export" at bounding box center [757, 506] width 99 height 35
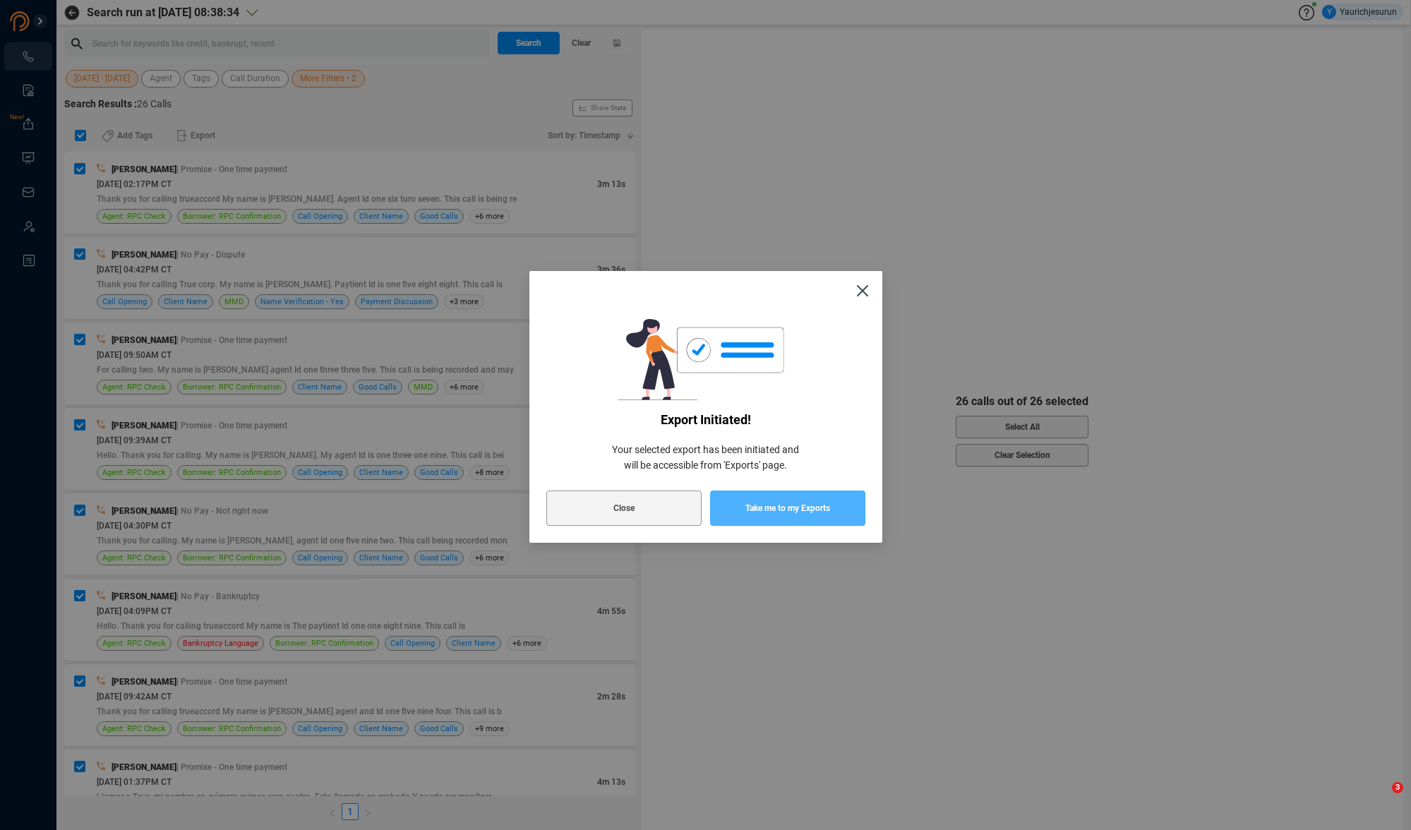
click at [751, 495] on span "Take me to my Exports" at bounding box center [787, 507] width 85 height 35
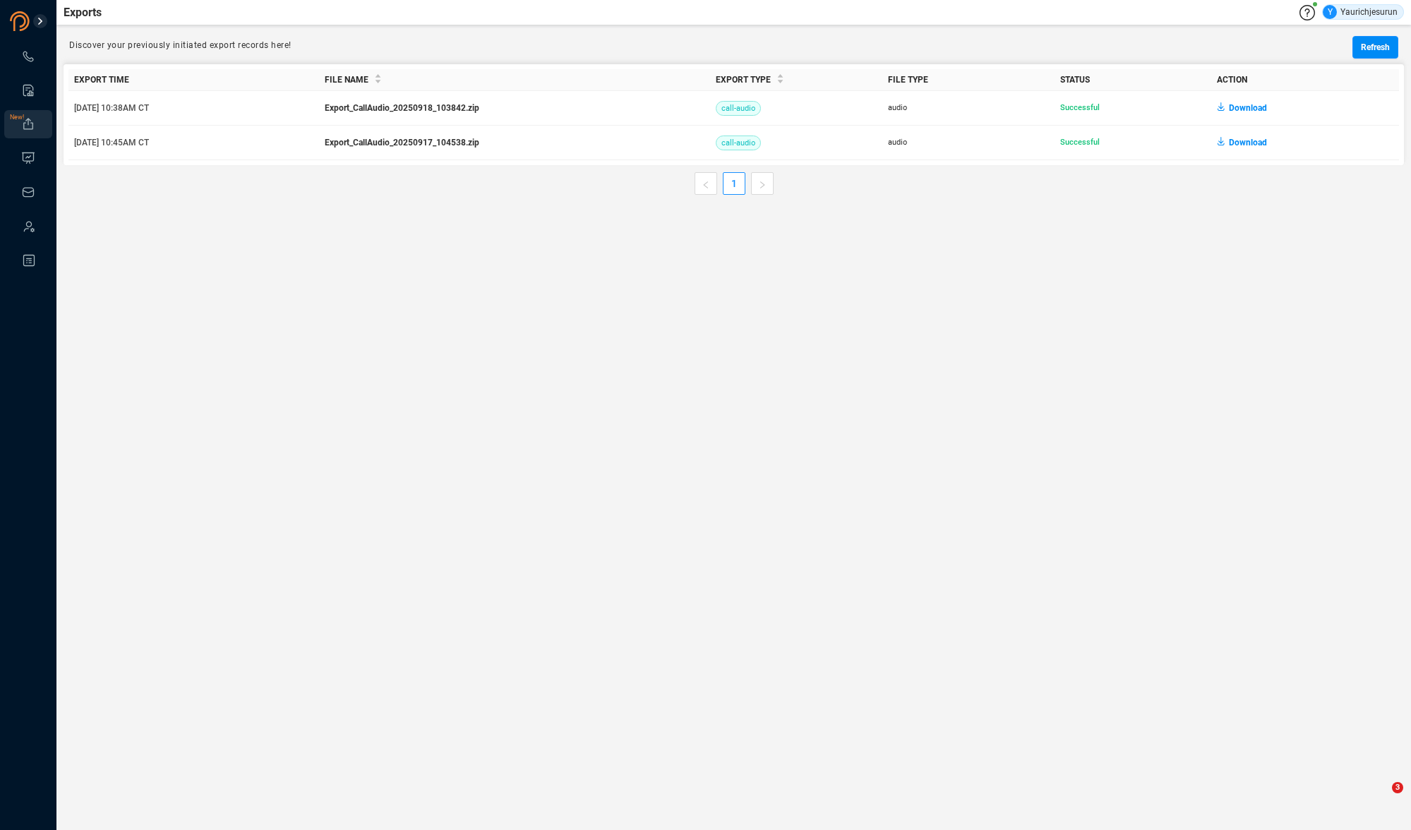
click at [745, 463] on main "Exports Y Yaurichjesurun Discover your previously initiated export records here…" at bounding box center [733, 415] width 1354 height 830
click at [1237, 102] on span "Download" at bounding box center [1247, 108] width 38 height 23
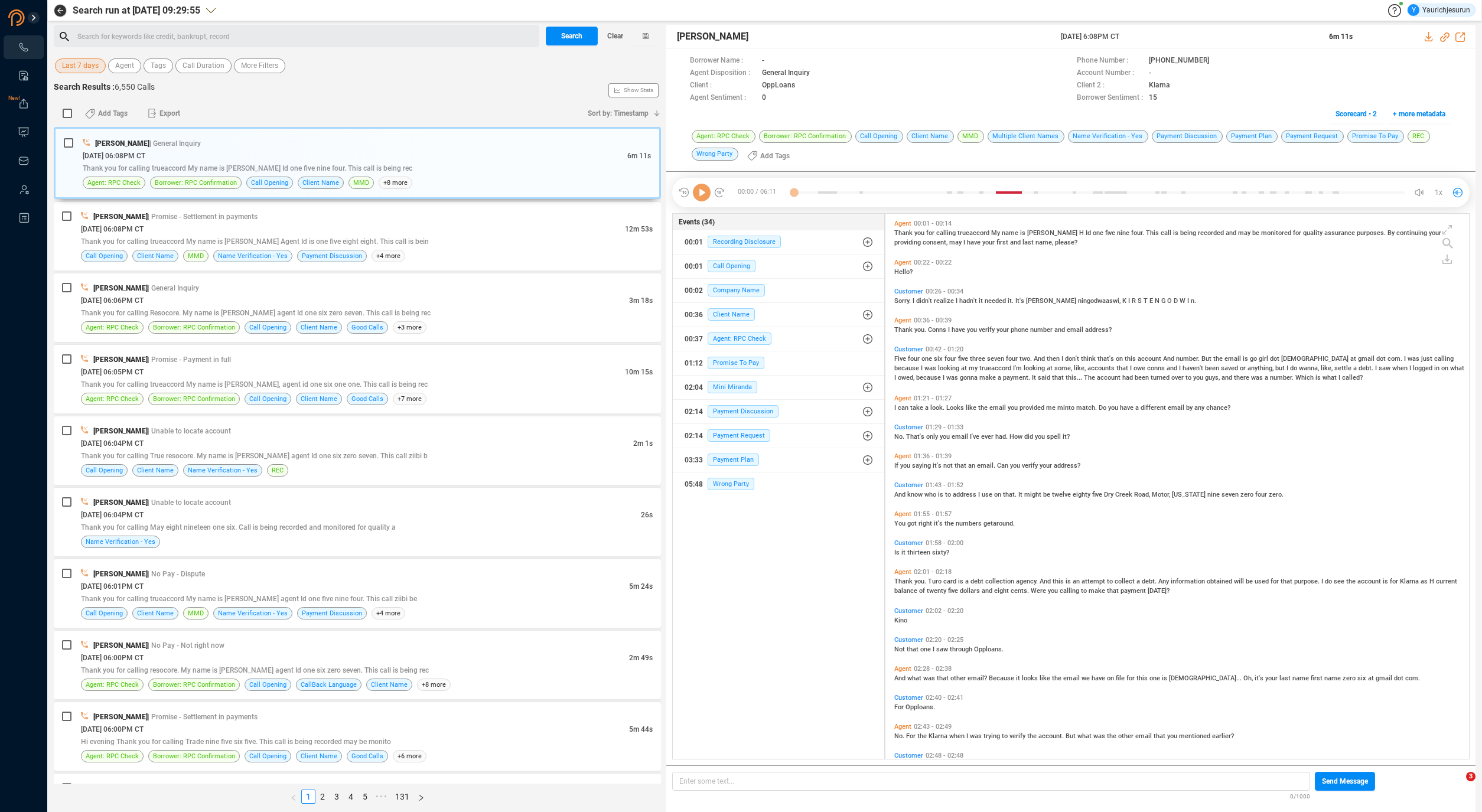
scroll to position [542, 578]
click at [93, 59] on span "Last 7 days" at bounding box center [80, 66] width 37 height 15
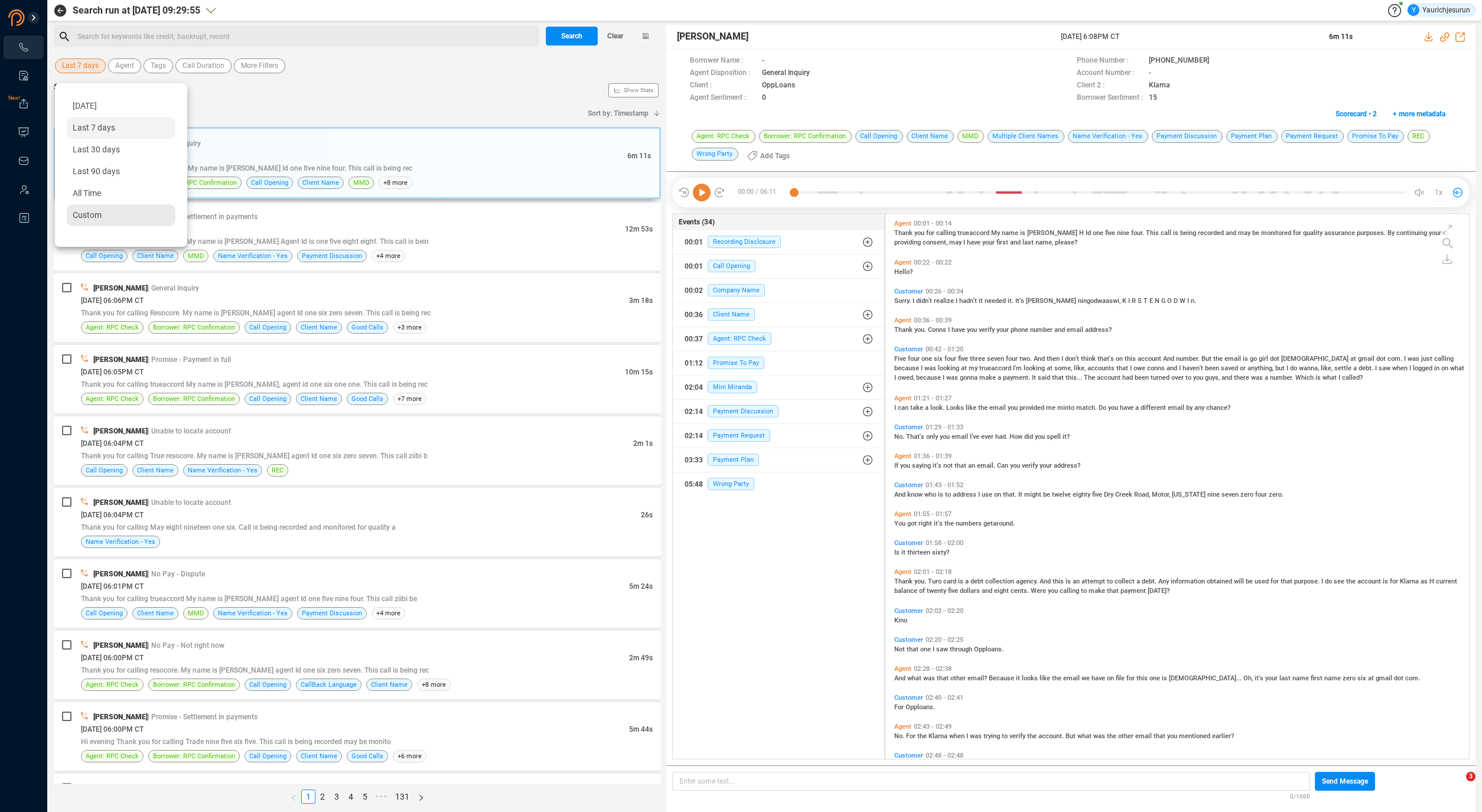
click at [87, 216] on span "Custom" at bounding box center [87, 214] width 29 height 9
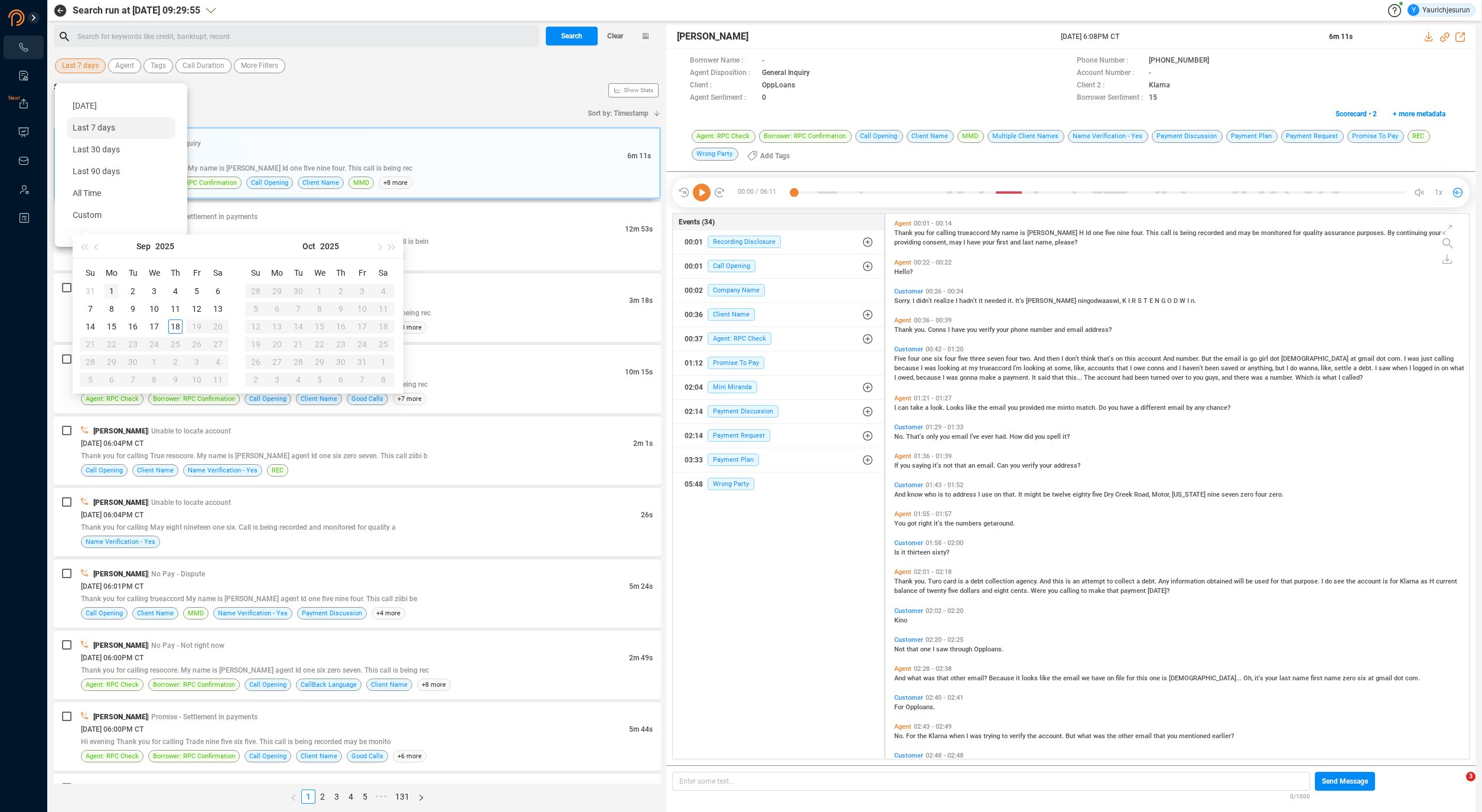
type input "[DATE]"
click at [97, 248] on span "button" at bounding box center [97, 246] width 6 height 6
type input "[DATE]"
click at [198, 292] on div "1" at bounding box center [197, 290] width 14 height 14
type input "[DATE]"
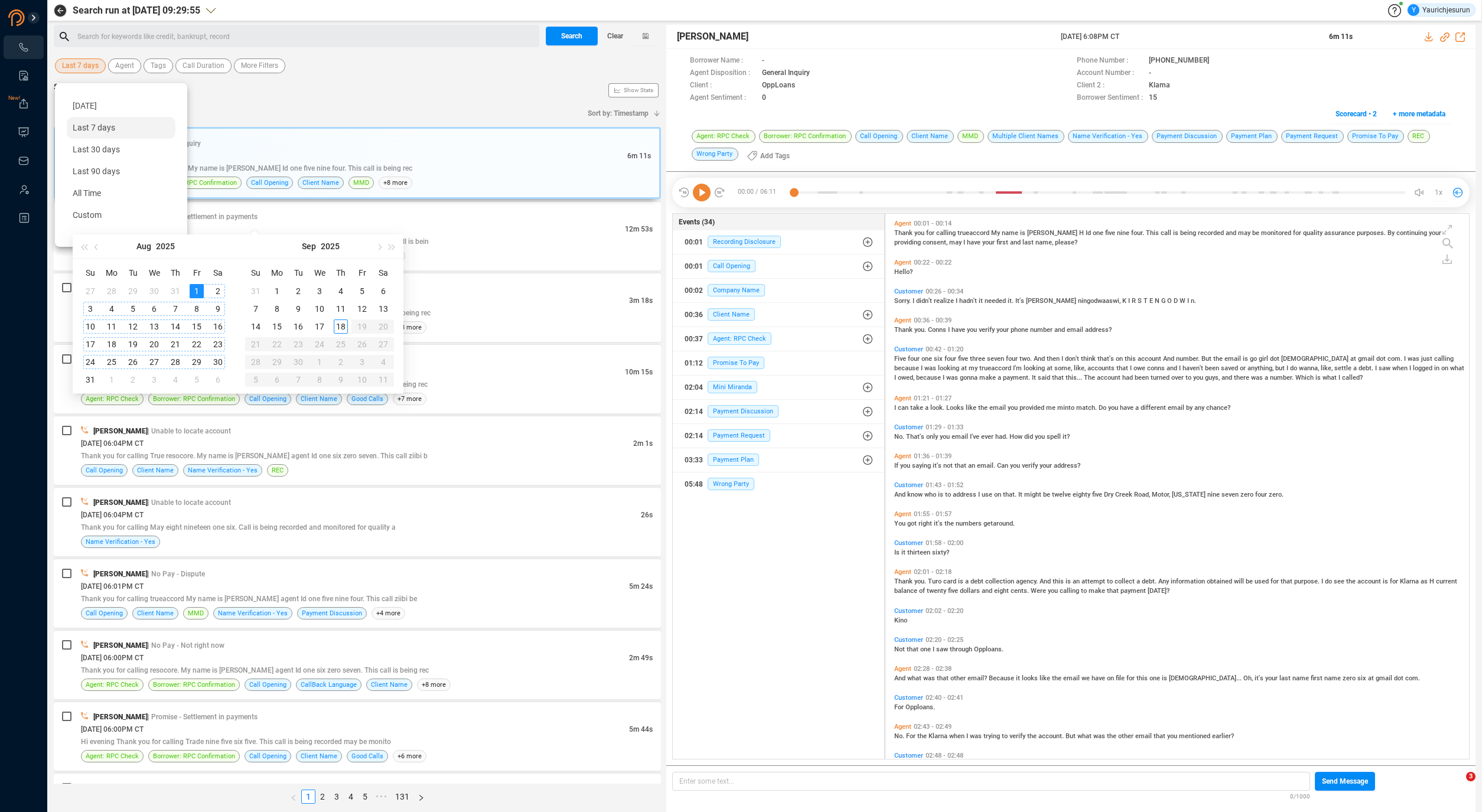
click at [219, 360] on div "30" at bounding box center [218, 362] width 14 height 14
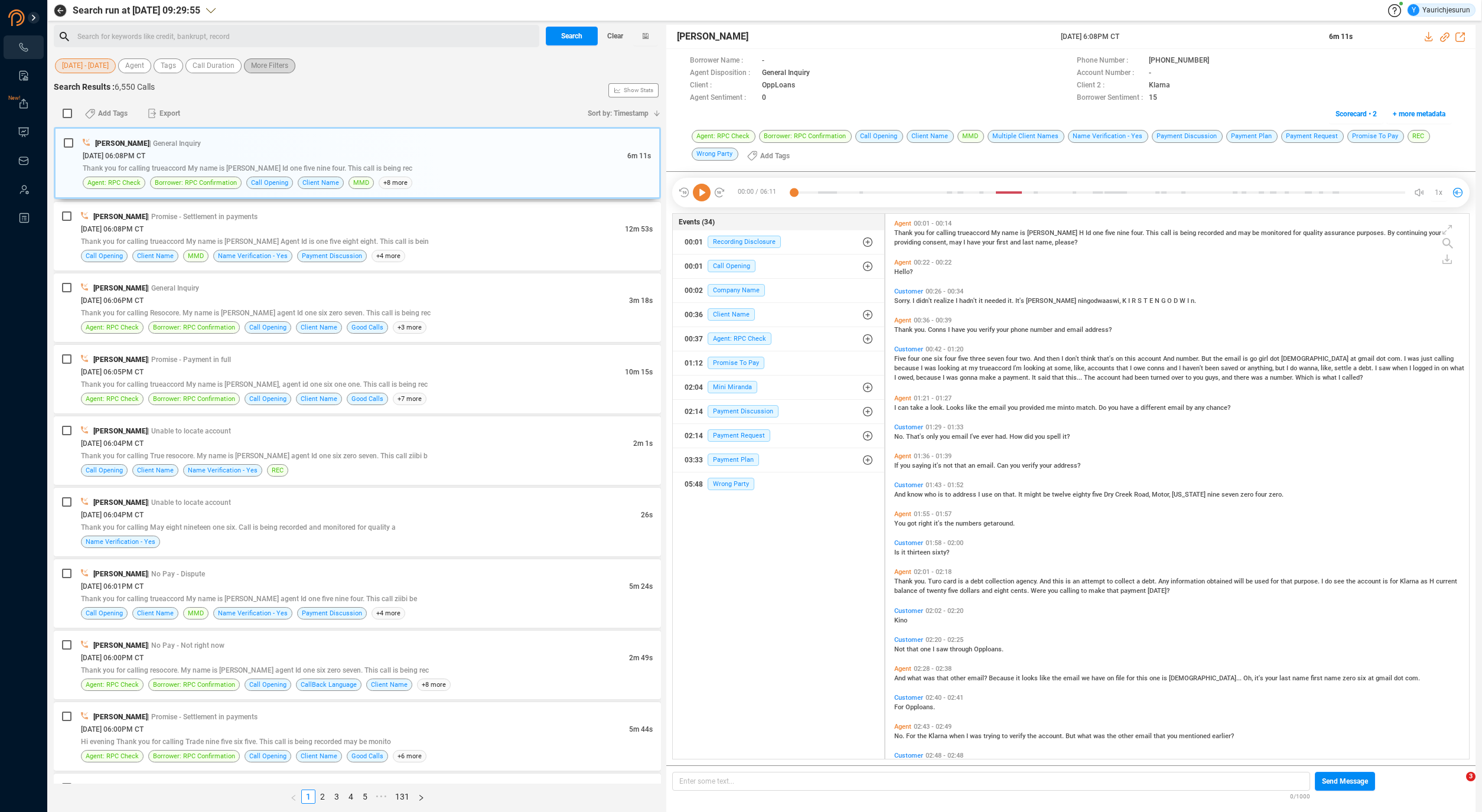
click at [272, 68] on span "More Filters" at bounding box center [270, 66] width 37 height 15
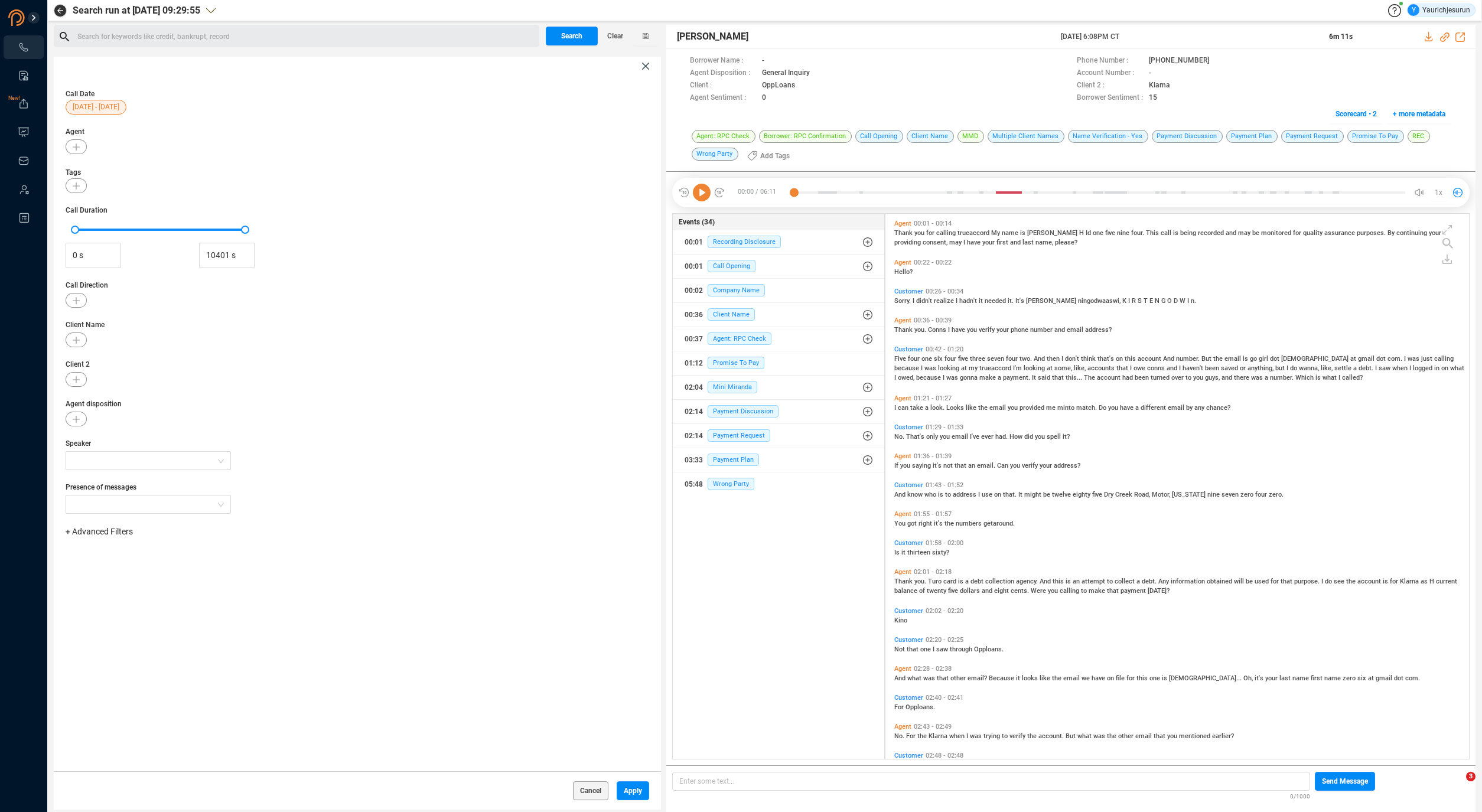
click at [92, 529] on span "+ Advanced Filters" at bounding box center [99, 531] width 67 height 9
click at [121, 631] on span "Phone Number" at bounding box center [105, 630] width 55 height 9
click at [198, 578] on div "Enter a comma separated list ﻿" at bounding box center [183, 569] width 224 height 25
click at [430, 655] on div "Call Date [DATE] - [DATE] Agent Tags Call Duration 0 s 10401 s Call Direction C…" at bounding box center [357, 423] width 607 height 696
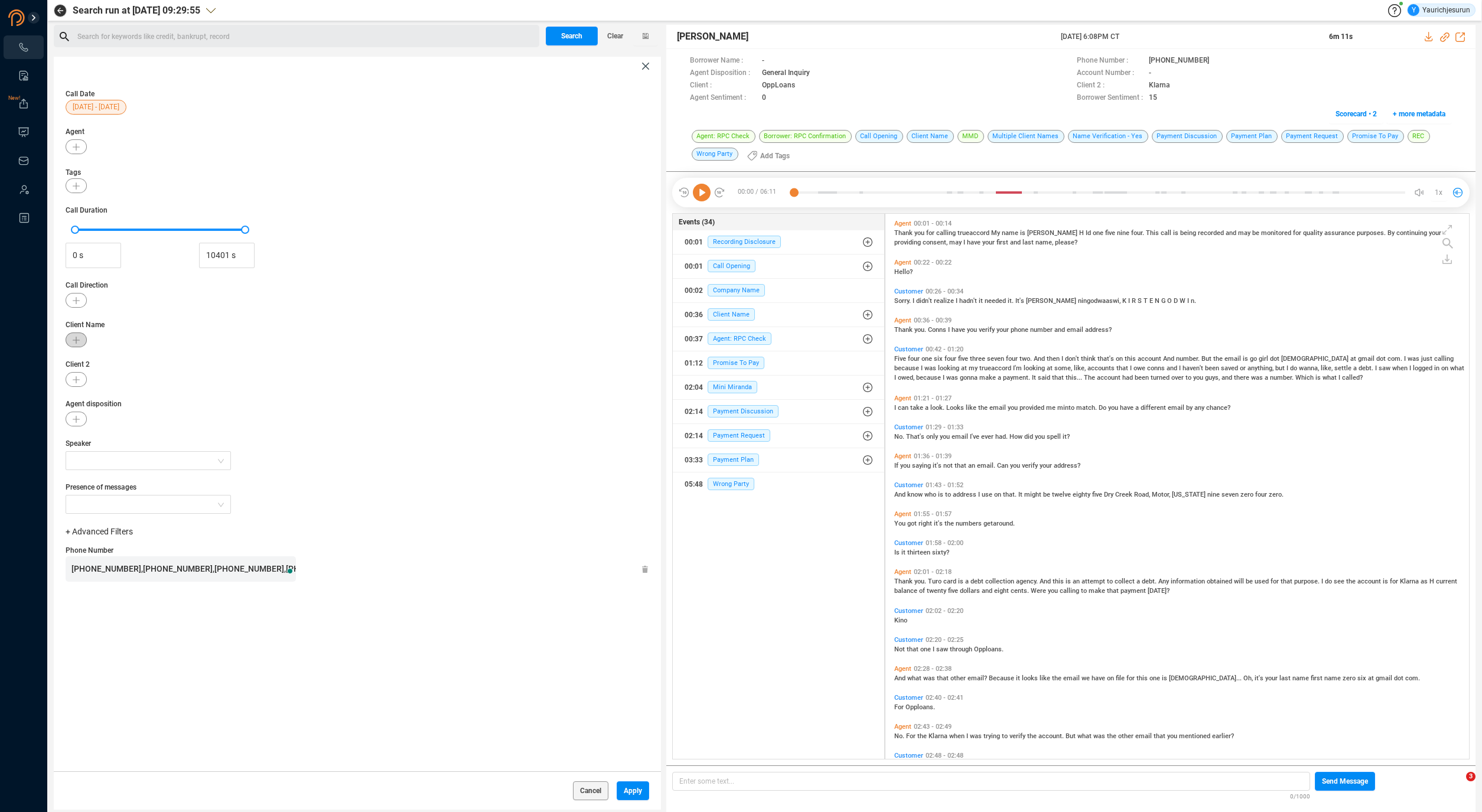
click at [77, 342] on icon "button" at bounding box center [76, 340] width 7 height 7
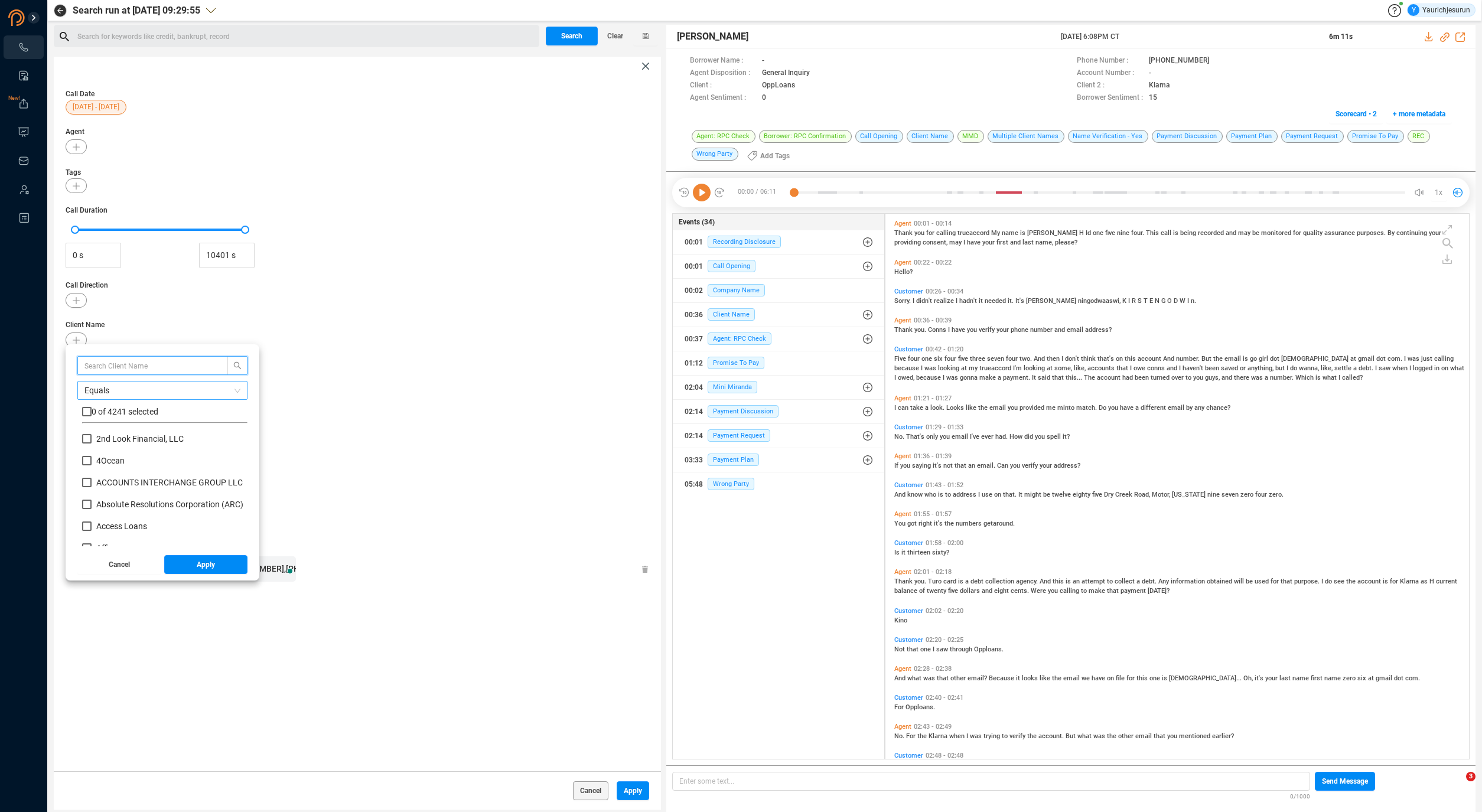
scroll to position [110, 160]
type input "Premier"
click at [84, 410] on input "checkbox" at bounding box center [86, 411] width 9 height 9
checkbox input "true"
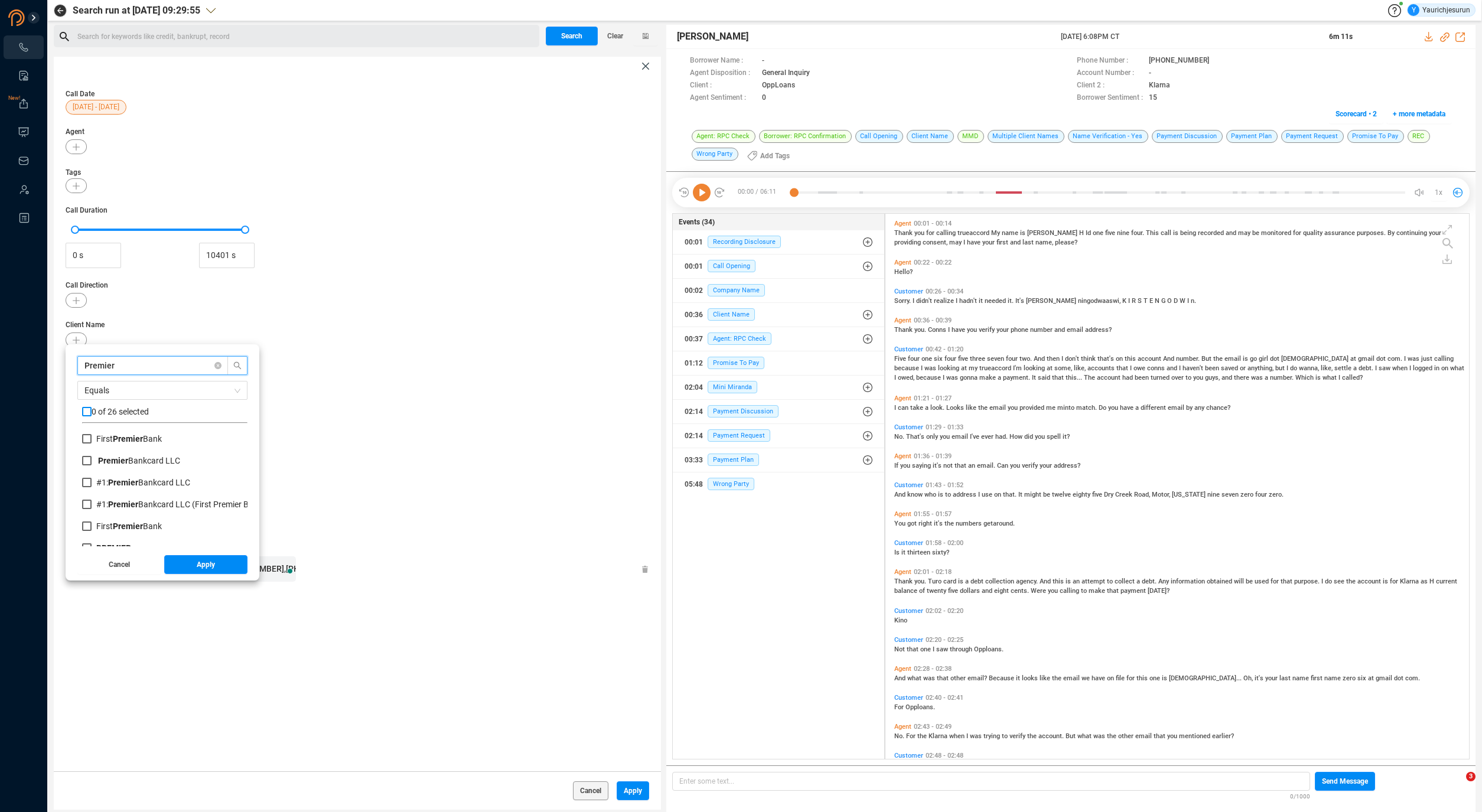
checkbox input "true"
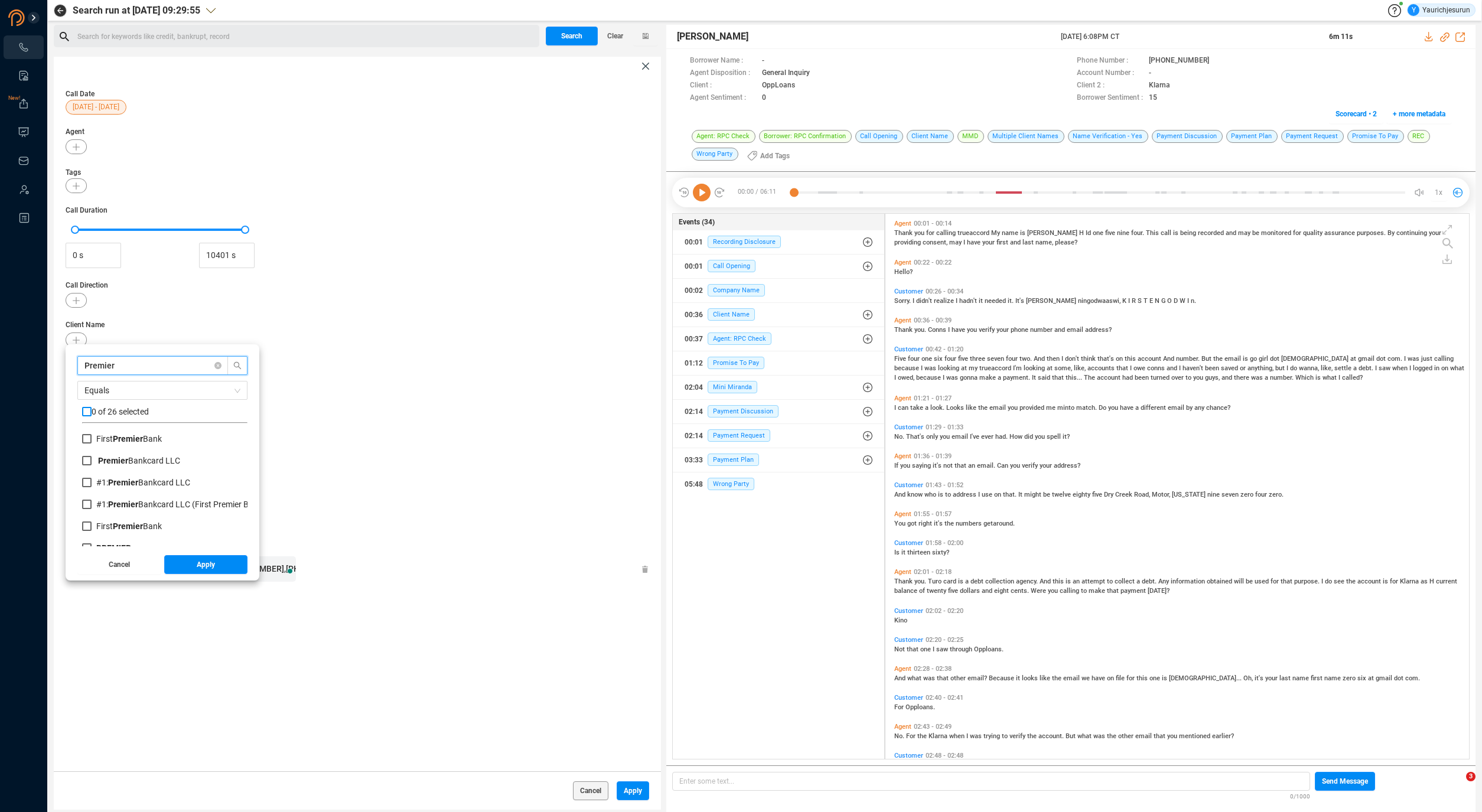
checkbox input "true"
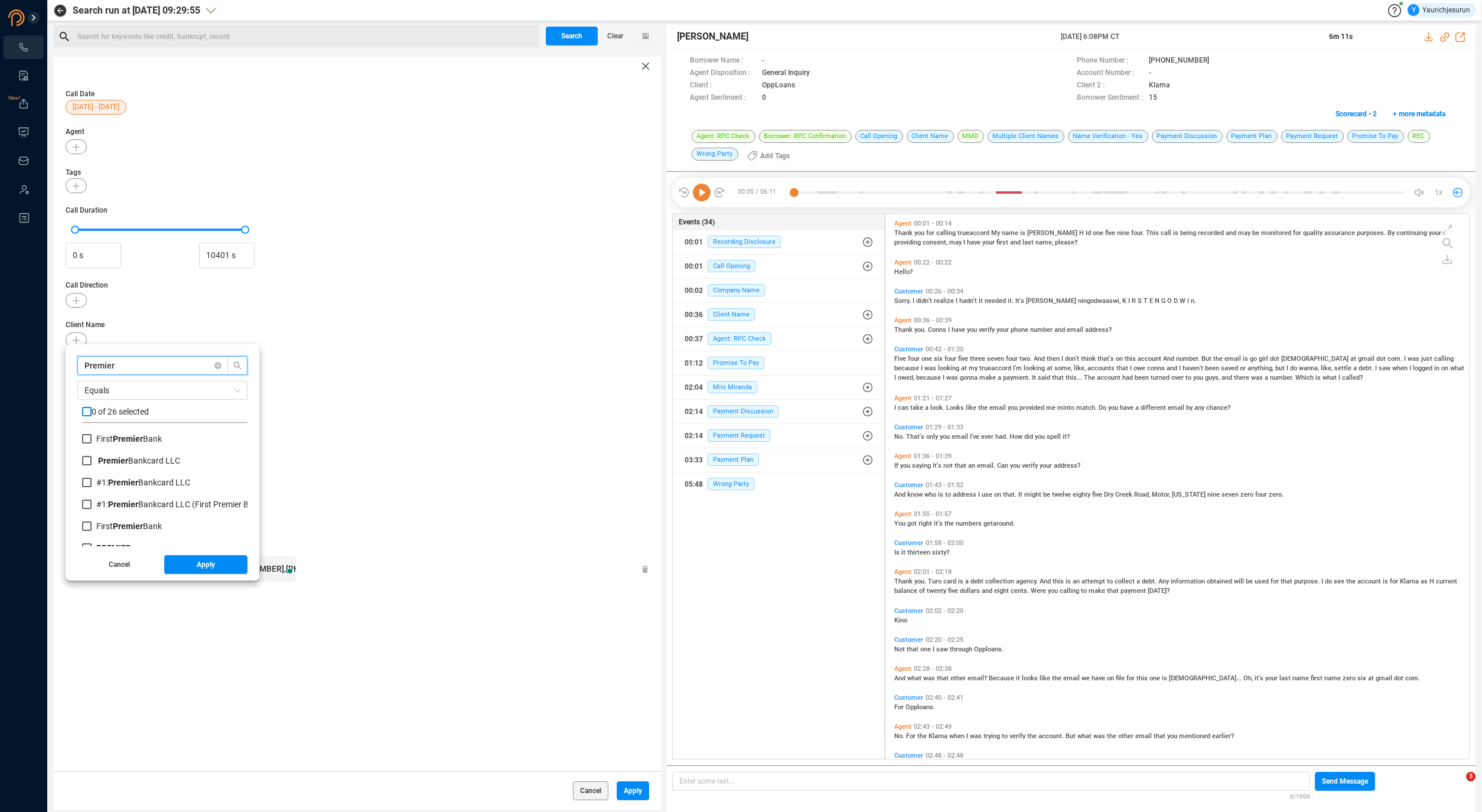
checkbox input "true"
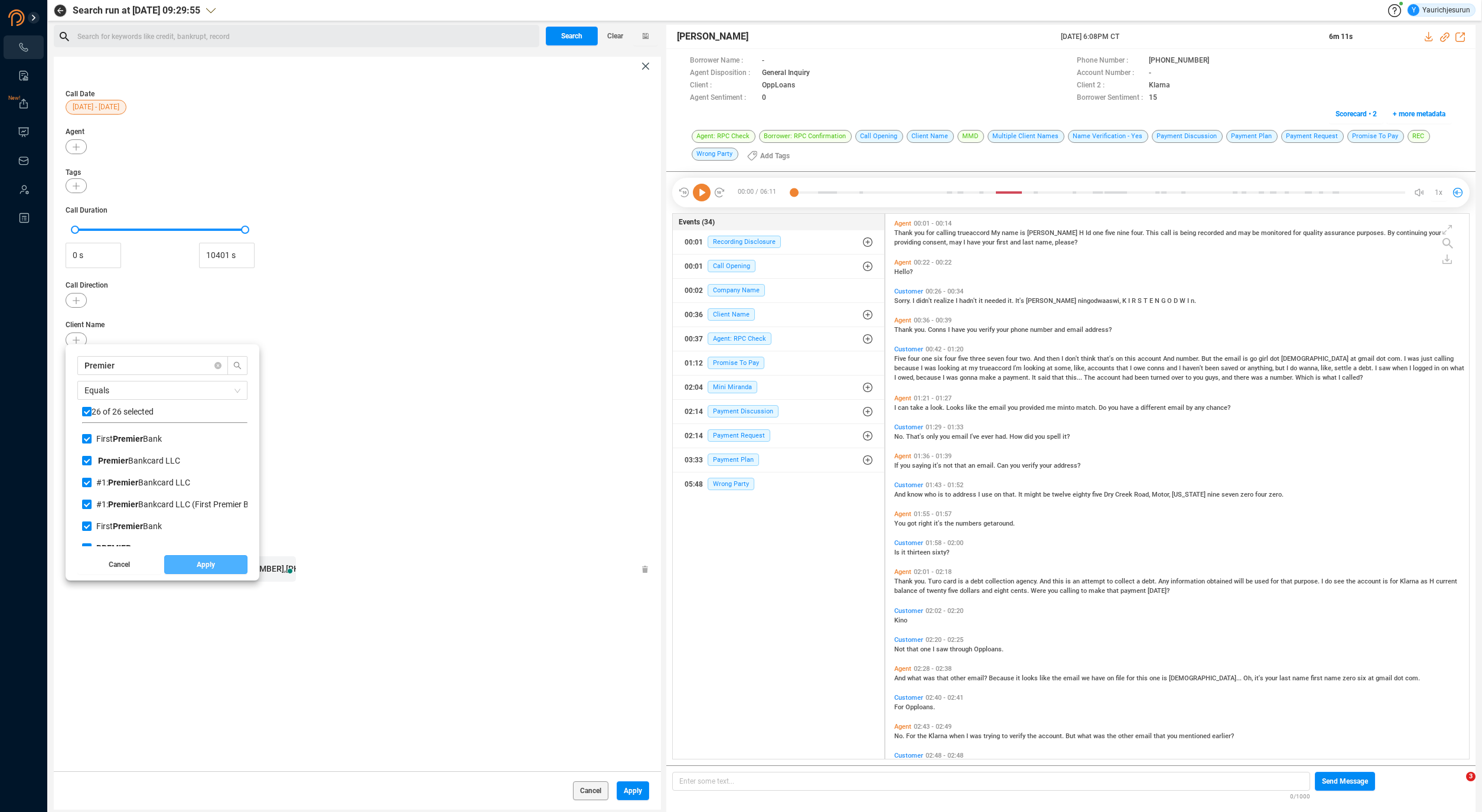
drag, startPoint x: 193, startPoint y: 569, endPoint x: 272, endPoint y: 588, distance: 81.3
click at [193, 568] on button "Apply" at bounding box center [206, 564] width 84 height 19
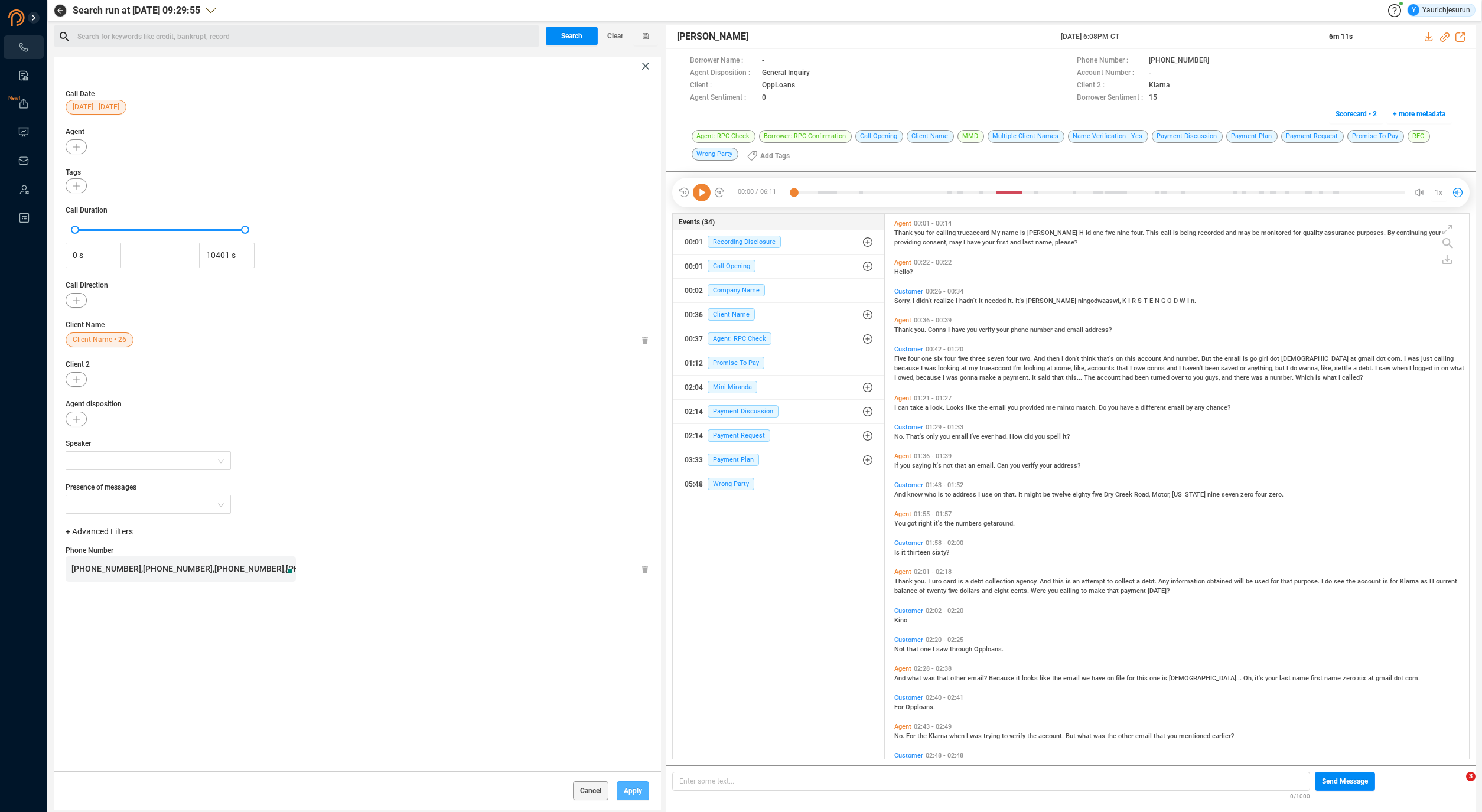
click at [624, 796] on span "Apply" at bounding box center [633, 791] width 18 height 19
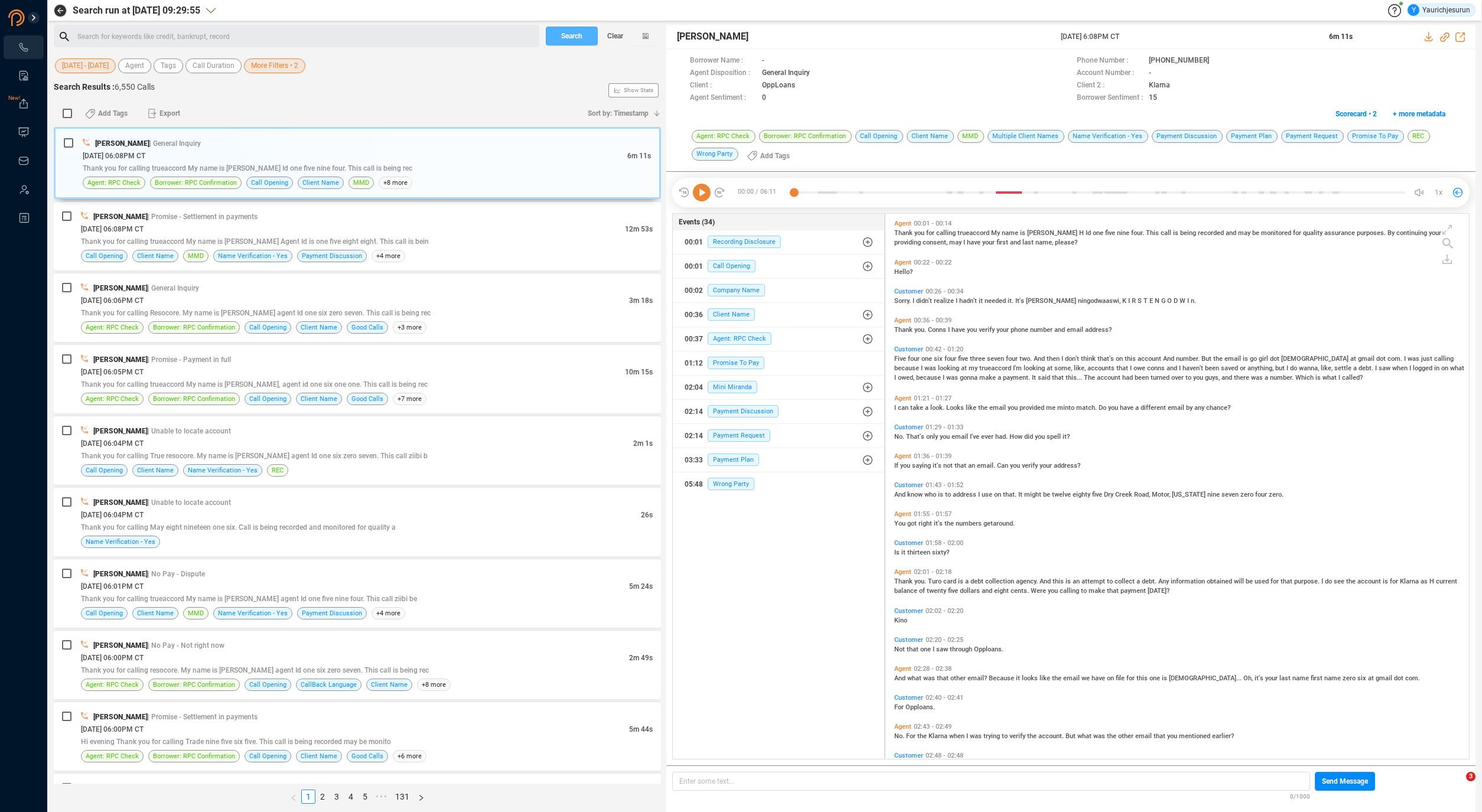
click at [570, 40] on span "Search" at bounding box center [571, 36] width 21 height 19
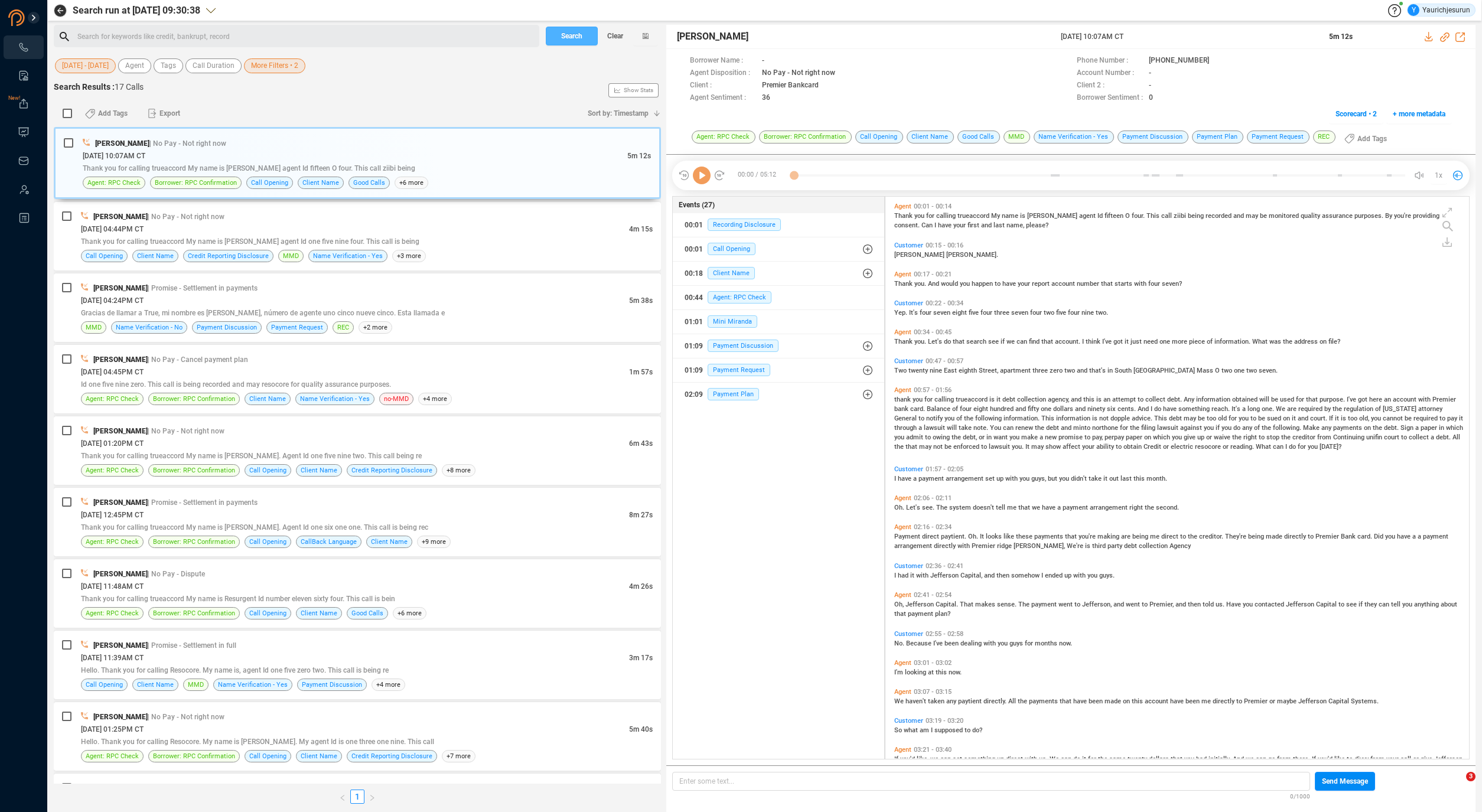
scroll to position [560, 578]
click at [266, 65] on span "More Filters • 2" at bounding box center [275, 66] width 47 height 15
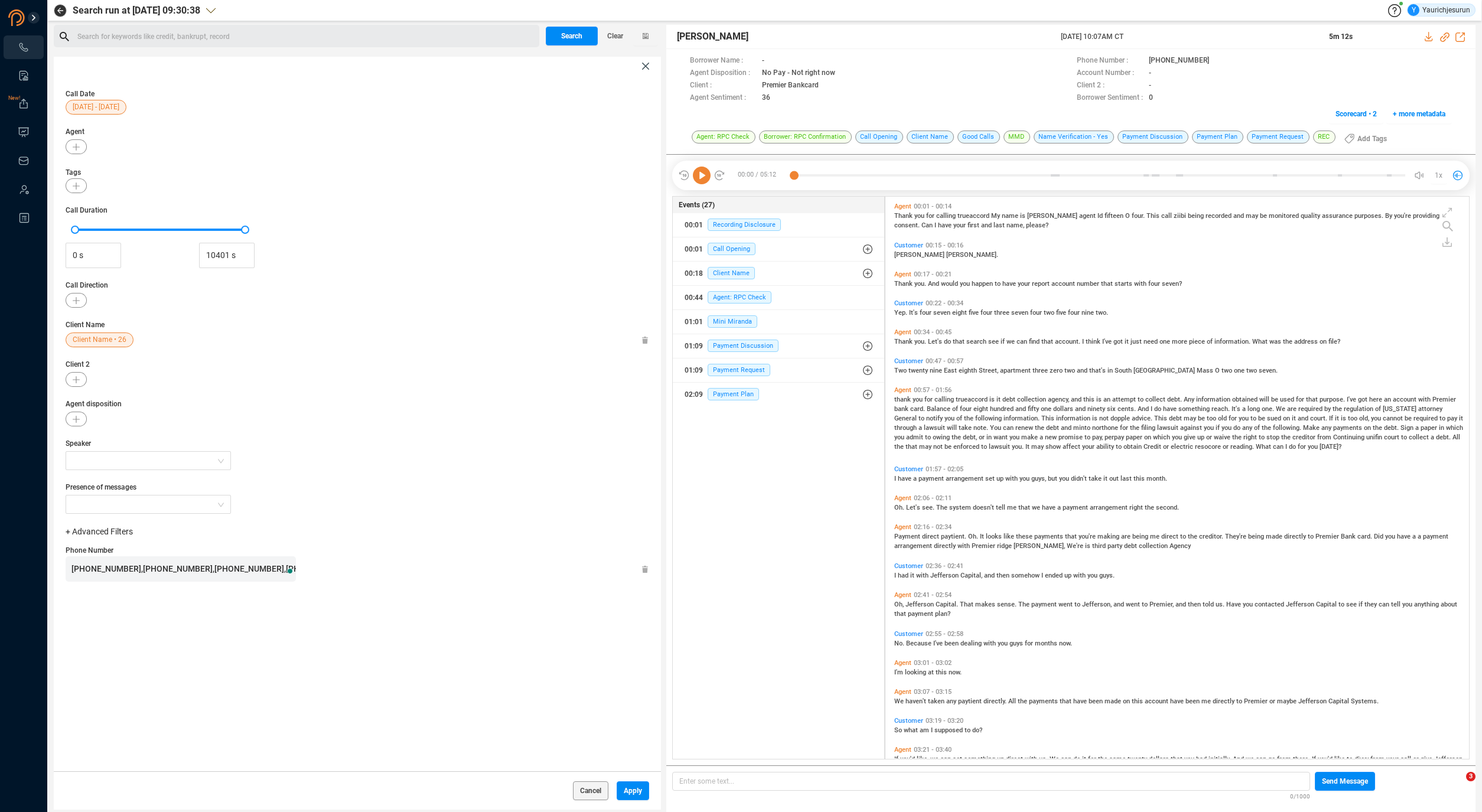
click at [642, 338] on icon at bounding box center [645, 340] width 6 height 8
click at [624, 788] on span "Apply" at bounding box center [633, 791] width 18 height 19
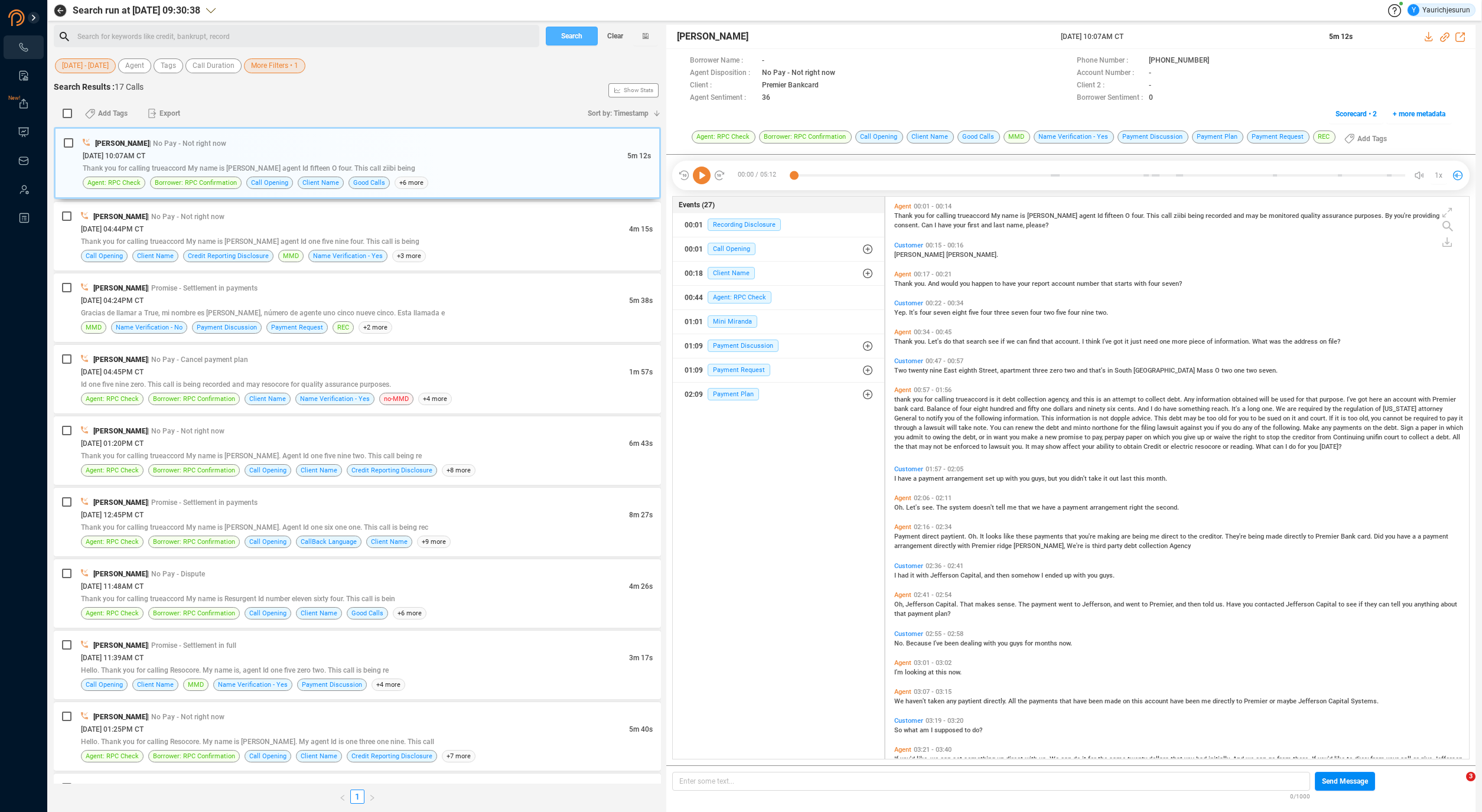
click at [574, 36] on span "Search" at bounding box center [571, 36] width 21 height 19
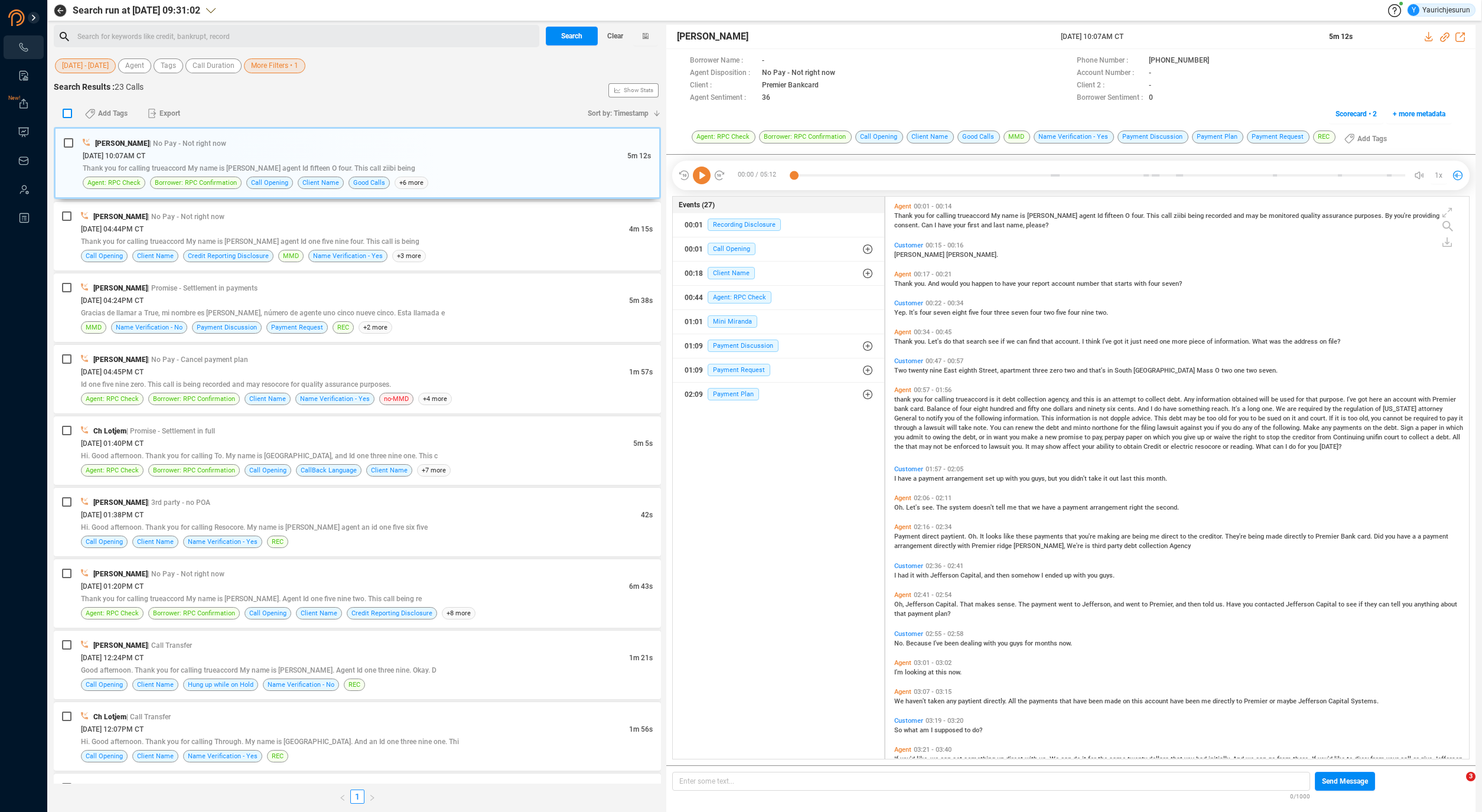
click at [68, 115] on input "checkbox" at bounding box center [67, 113] width 9 height 9
checkbox input "true"
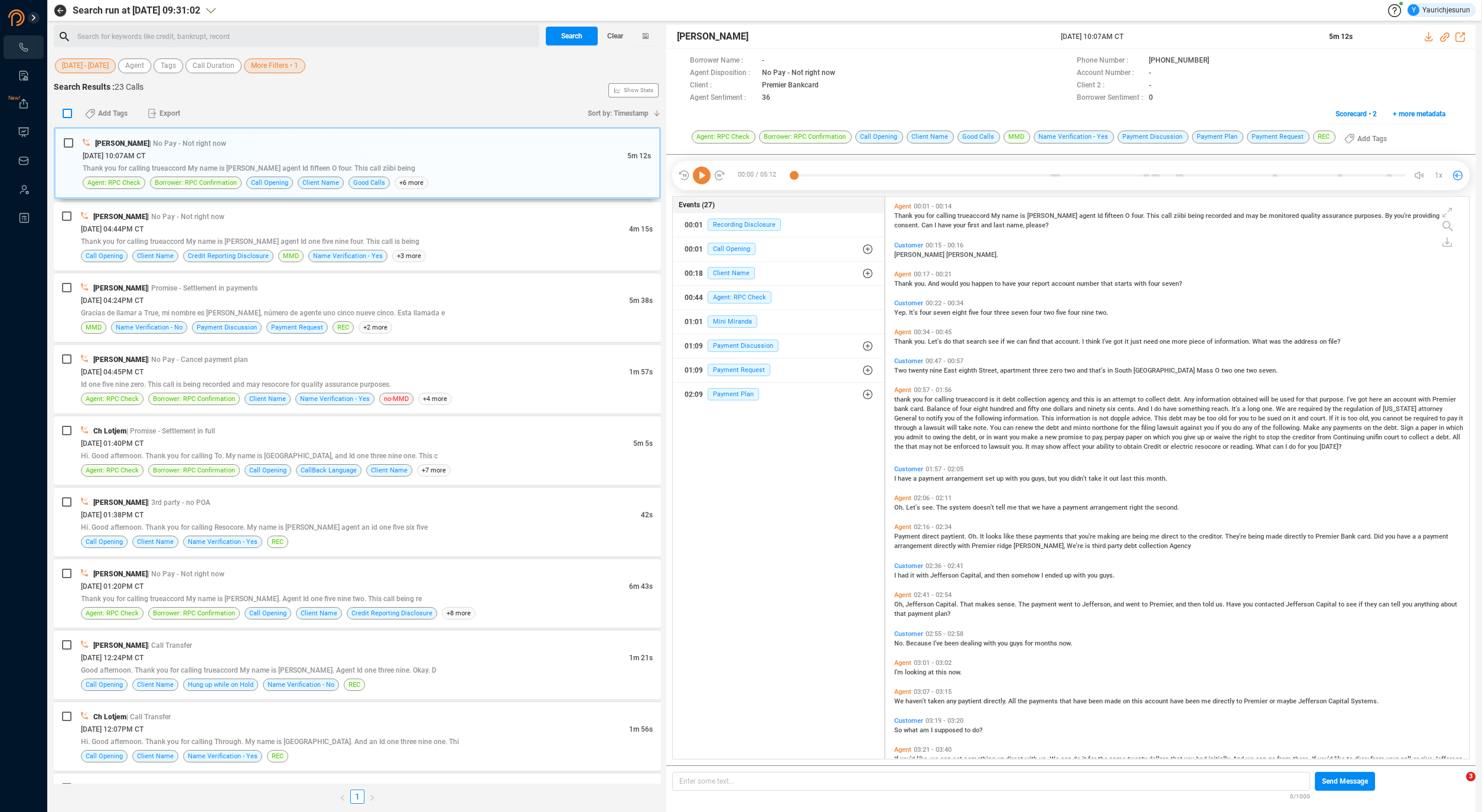
checkbox input "true"
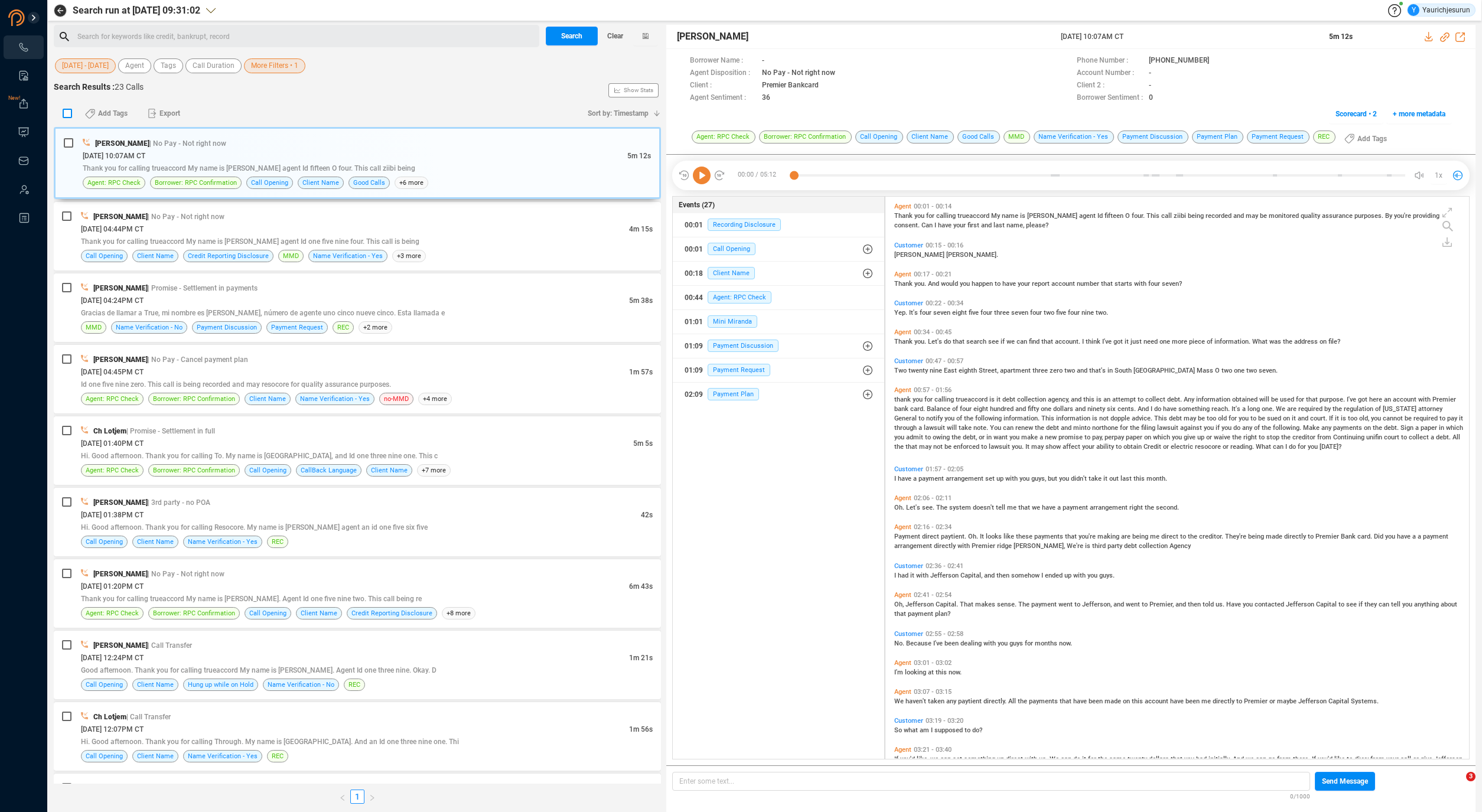
checkbox input "true"
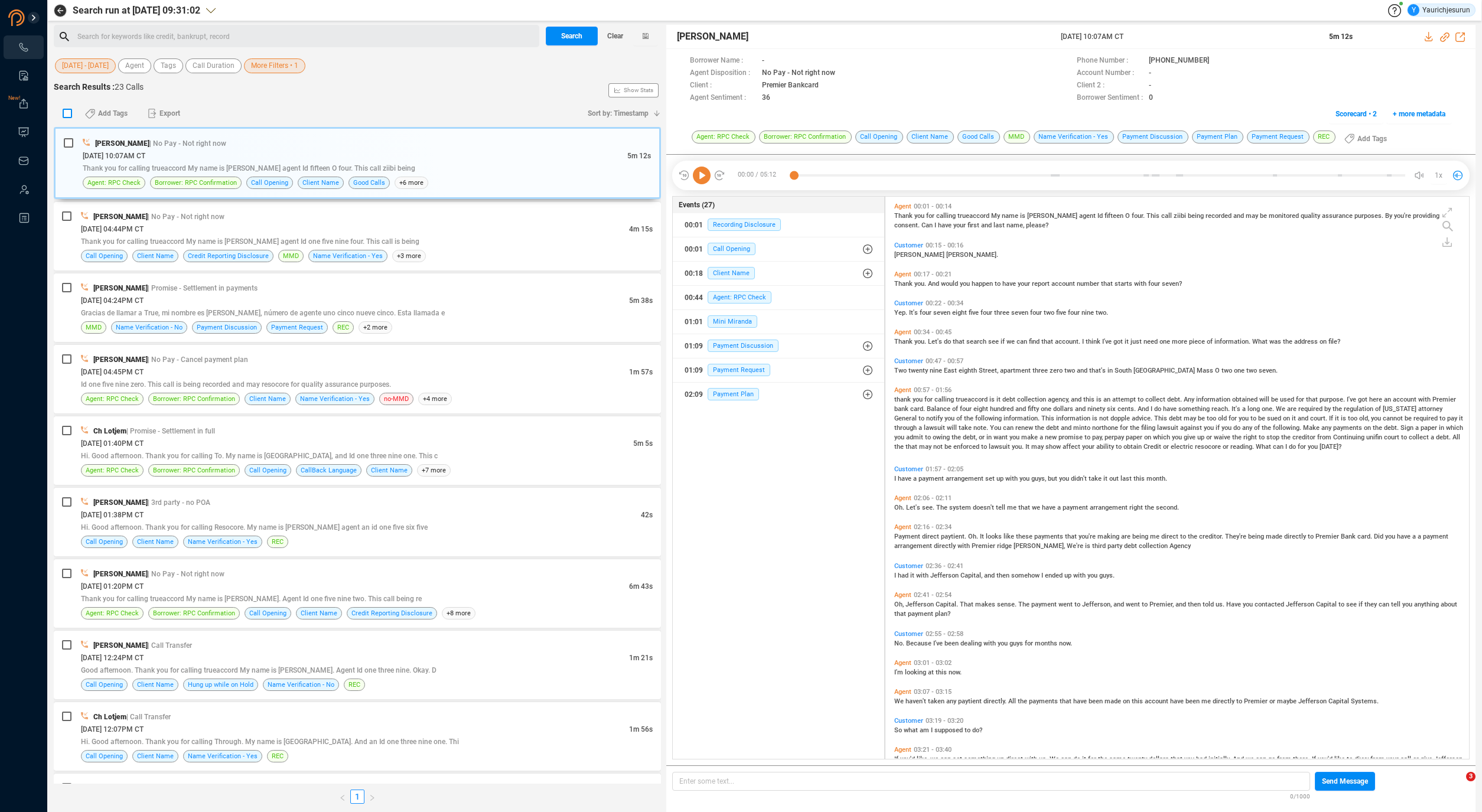
checkbox input "true"
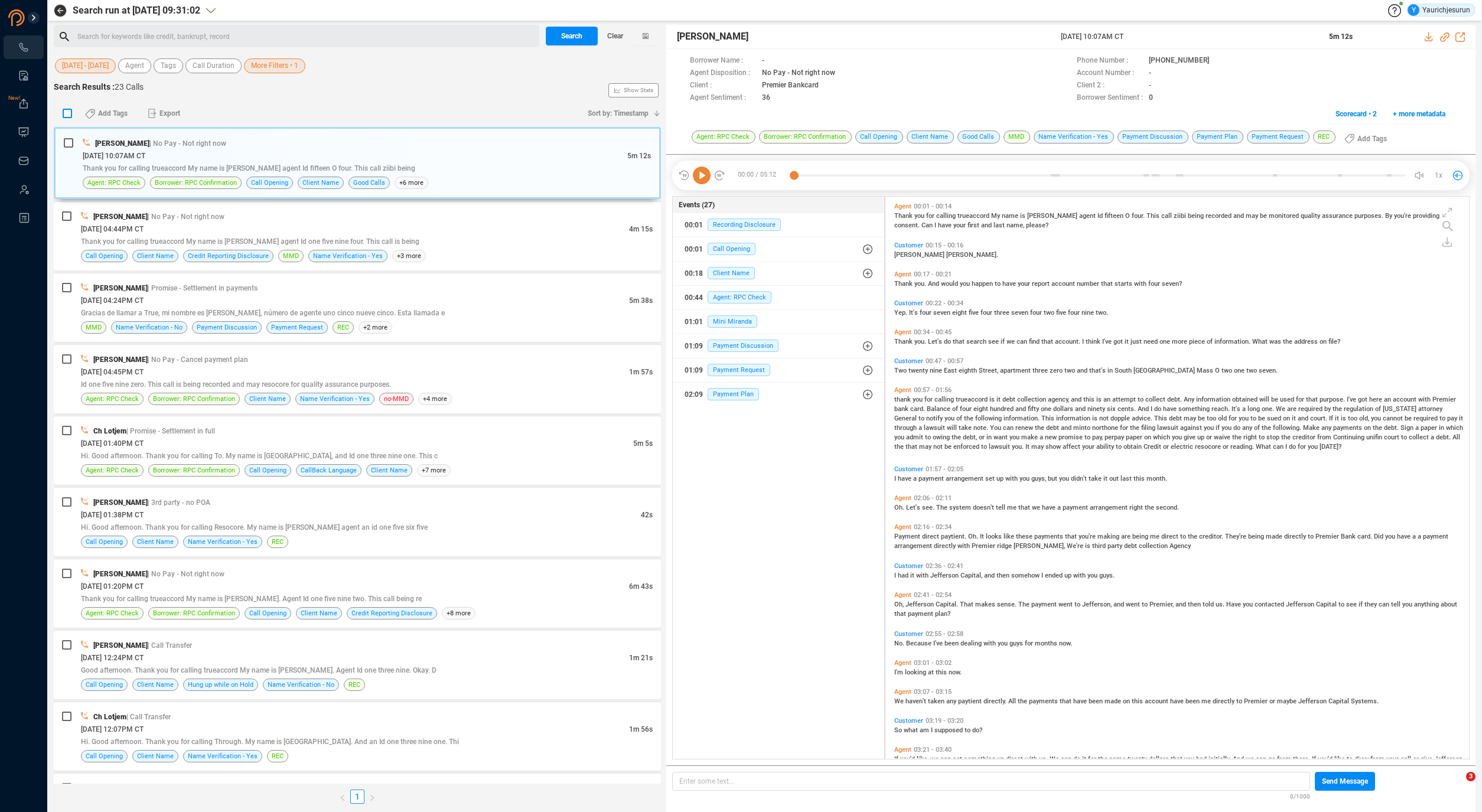
checkbox input "true"
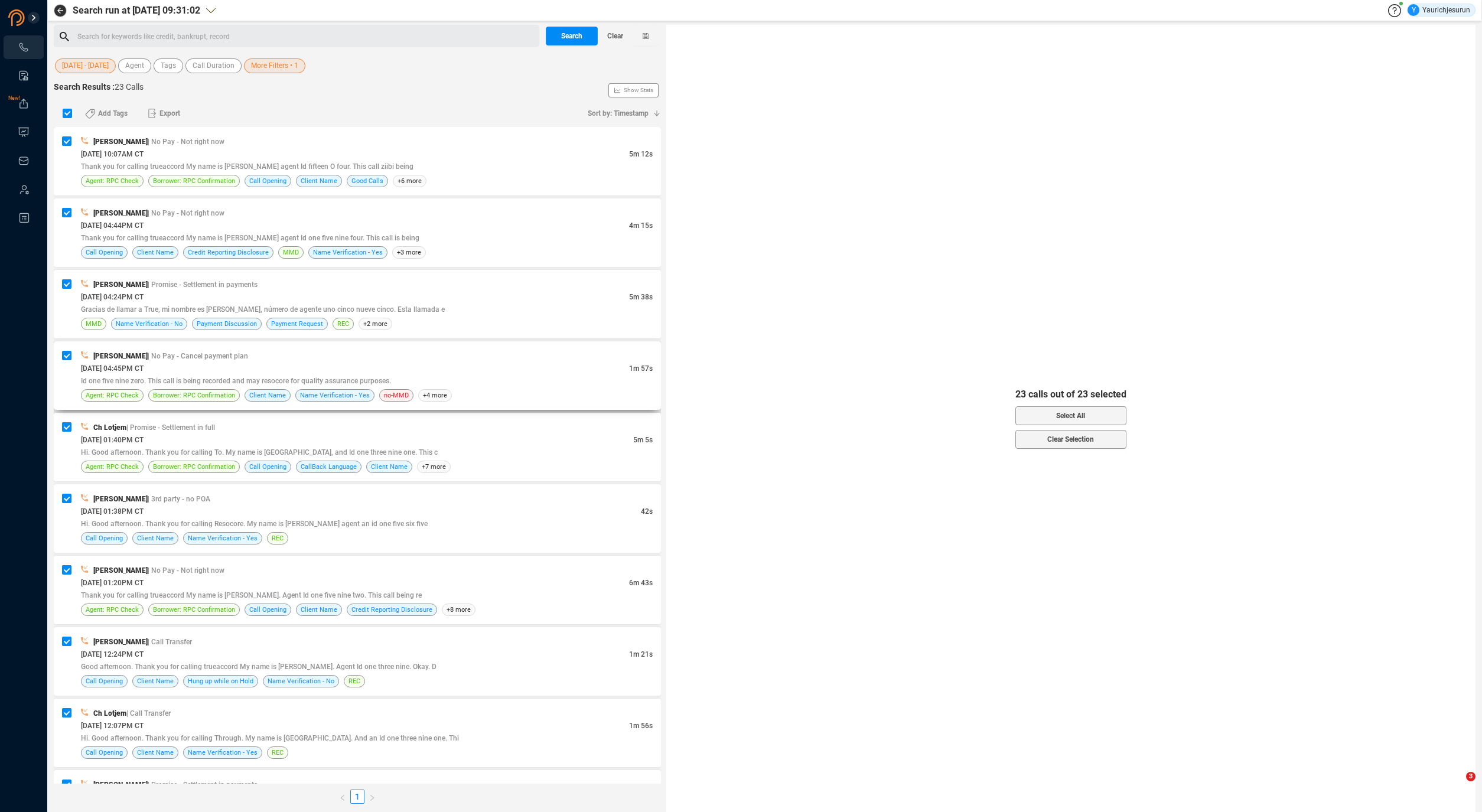
scroll to position [987, 0]
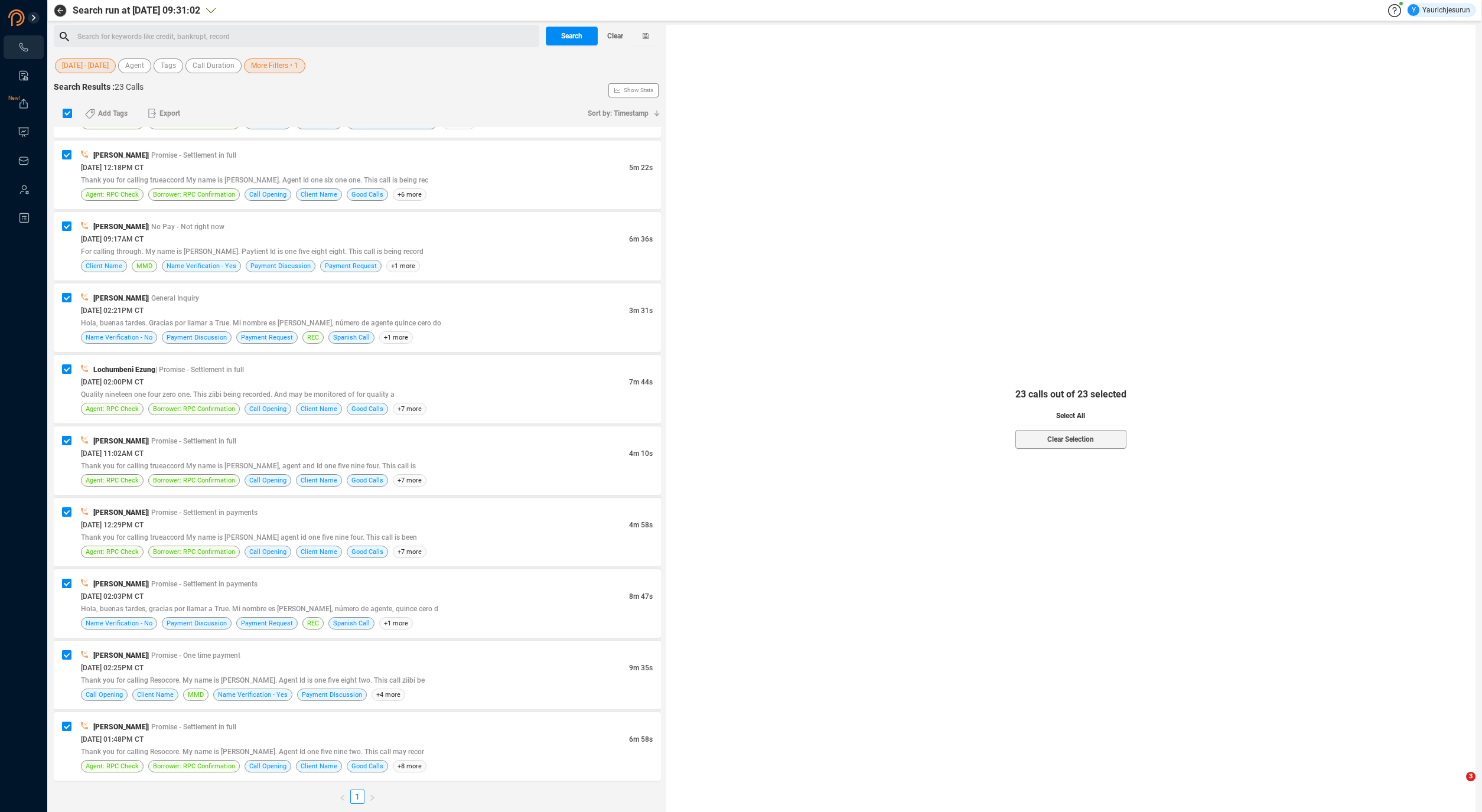
click at [1099, 420] on button "Select All" at bounding box center [1071, 415] width 111 height 19
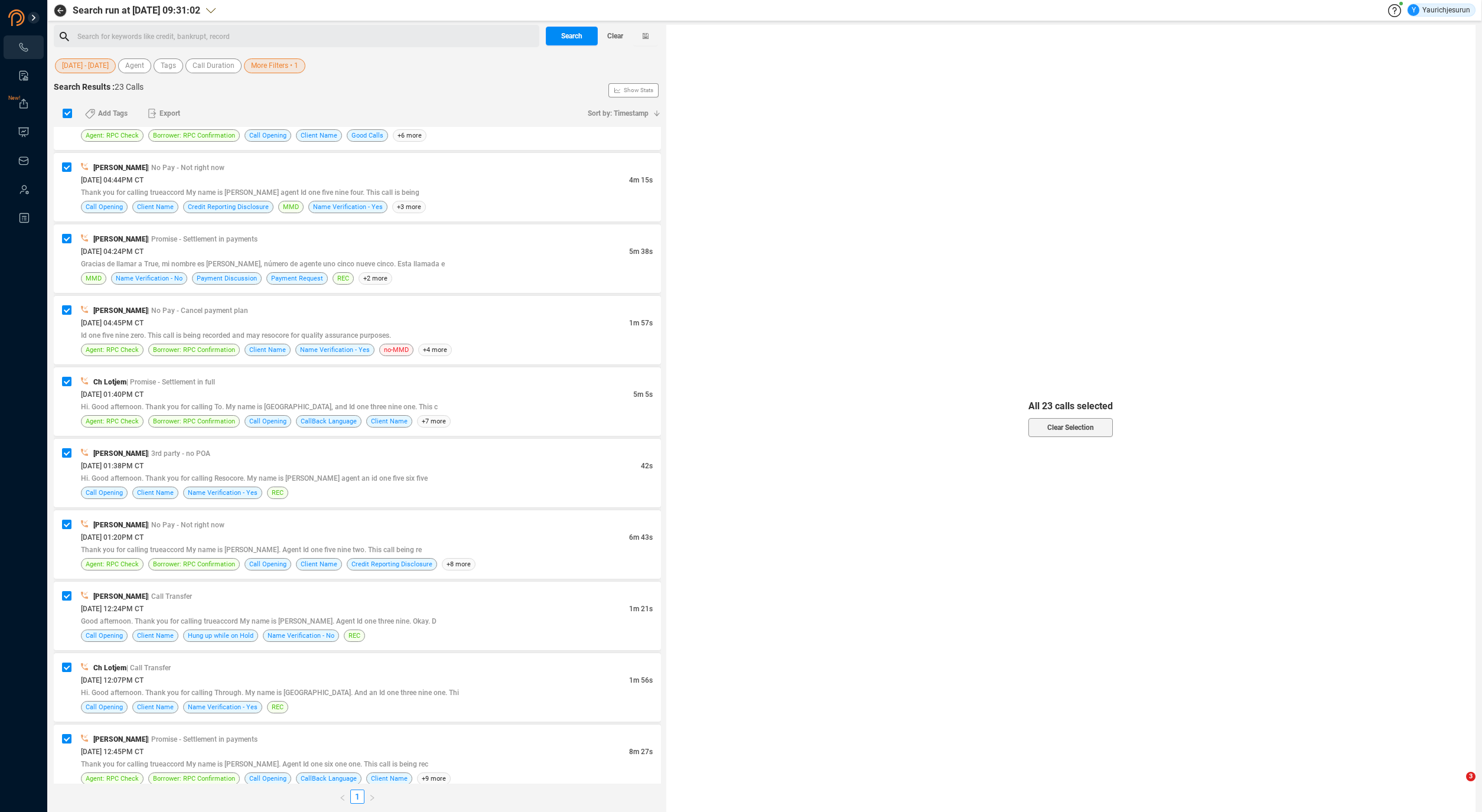
scroll to position [0, 0]
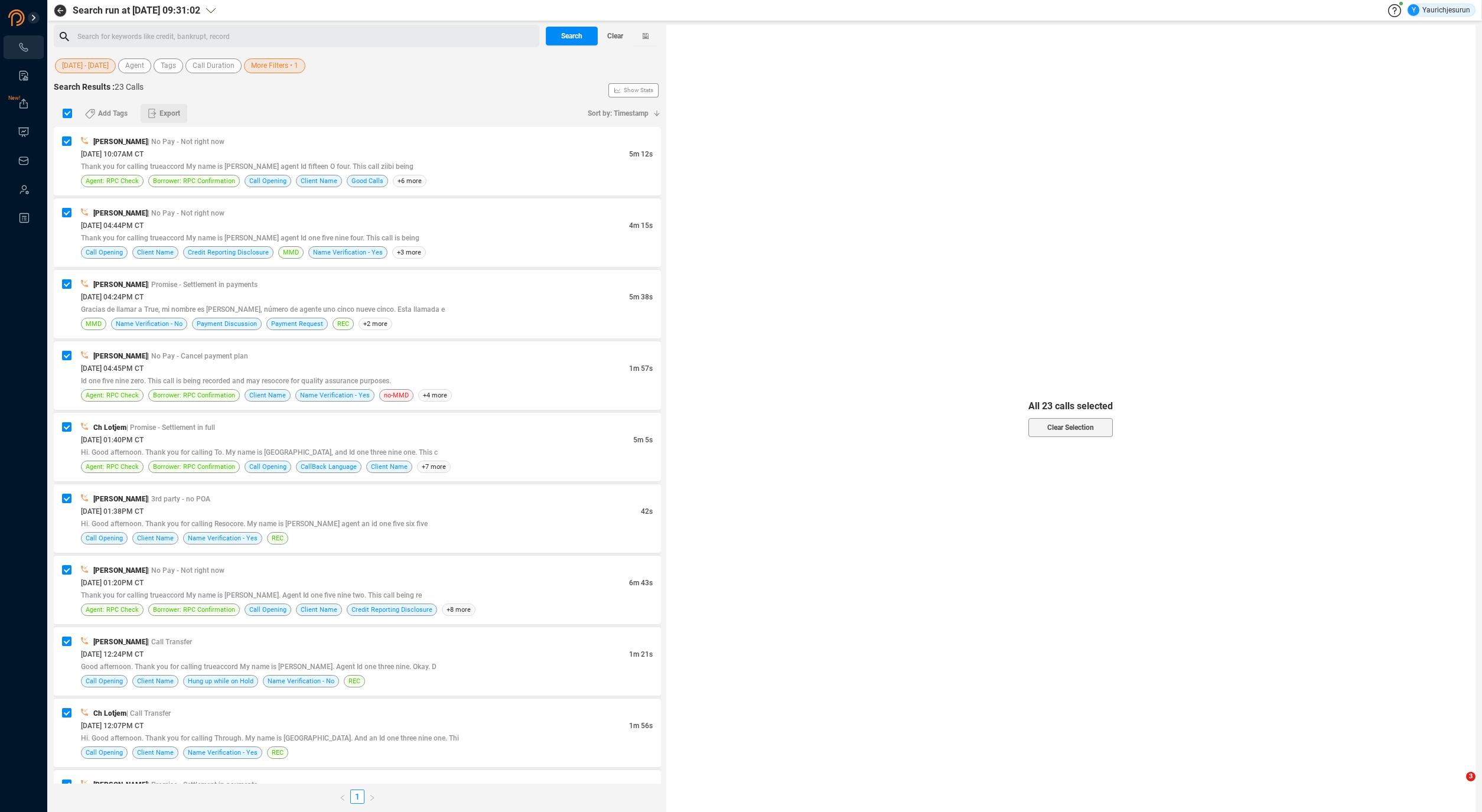
click at [176, 110] on span "Export" at bounding box center [170, 113] width 21 height 19
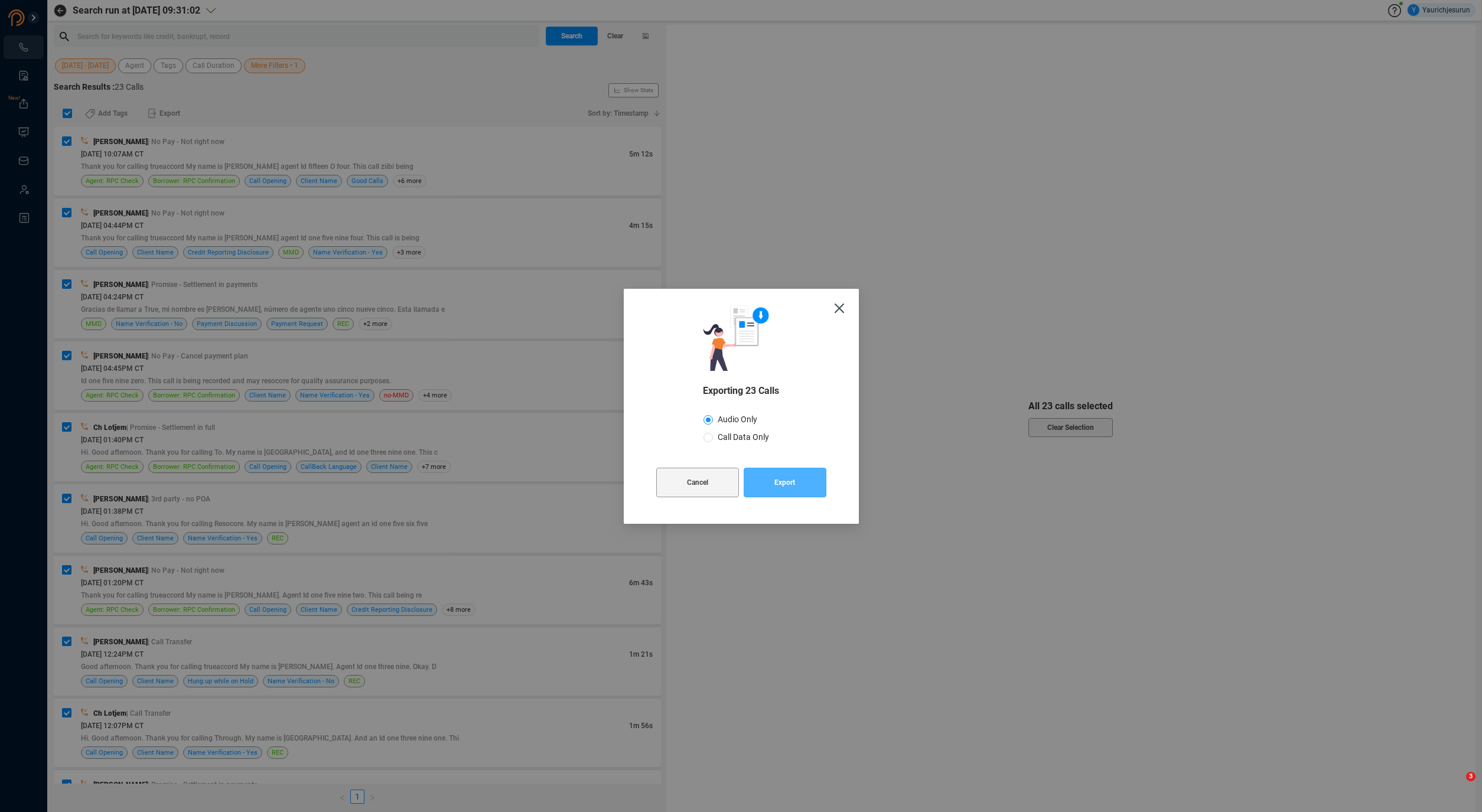
click at [773, 478] on button "Export" at bounding box center [785, 482] width 83 height 29
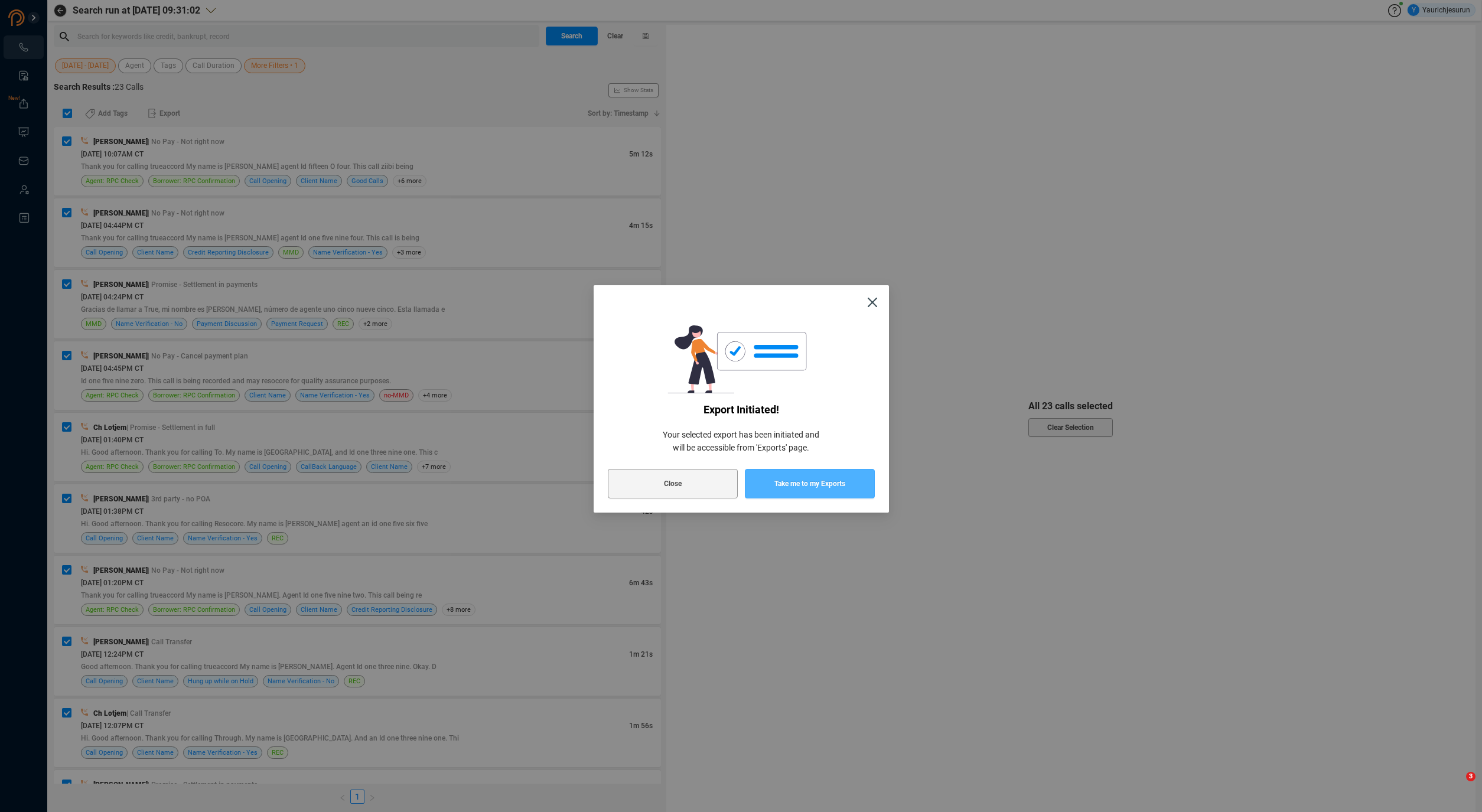
click at [772, 484] on button "Take me to my Exports" at bounding box center [810, 483] width 130 height 29
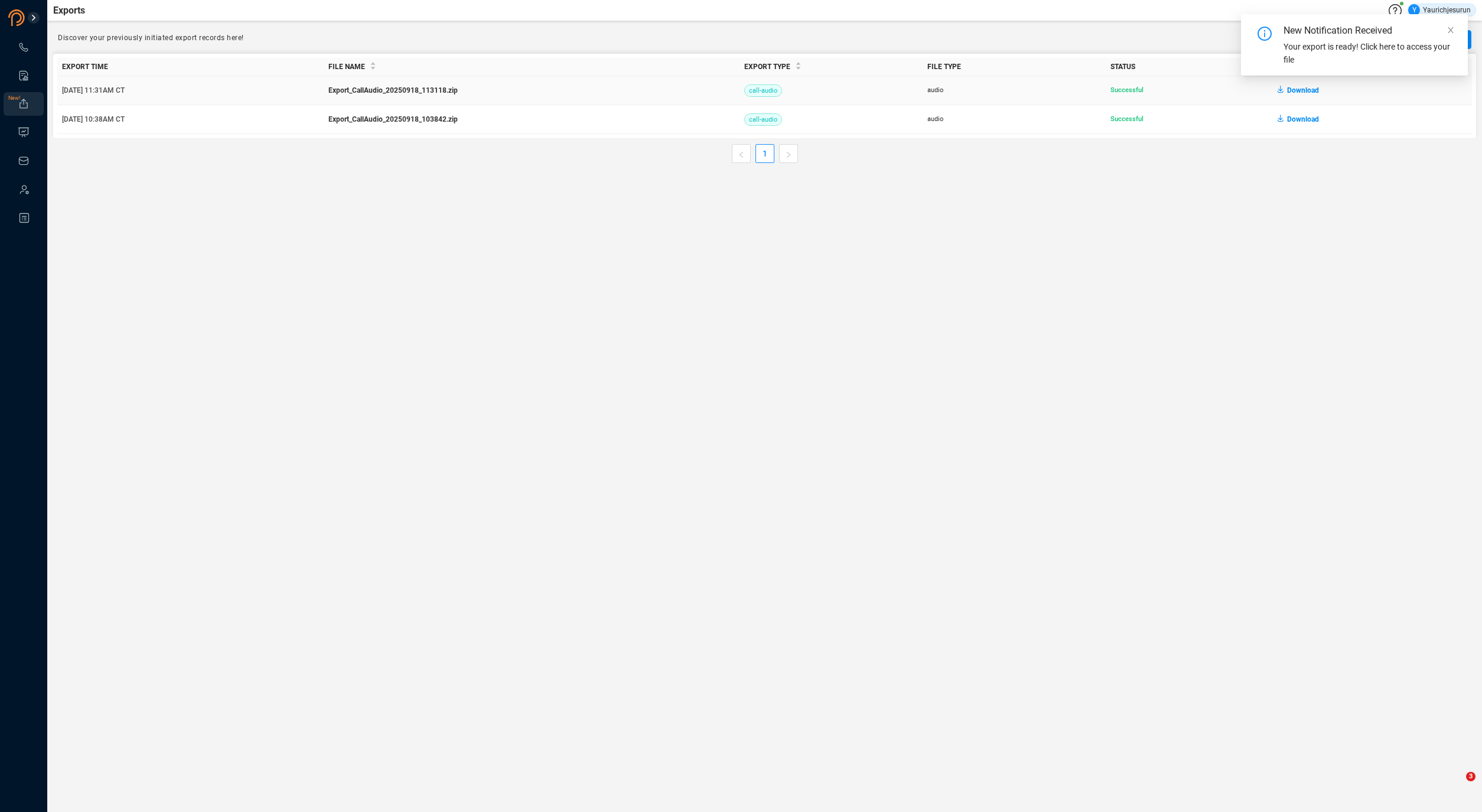
click at [1310, 94] on span "Download" at bounding box center [1304, 90] width 32 height 19
click at [250, 155] on ul "1" at bounding box center [765, 153] width 1423 height 19
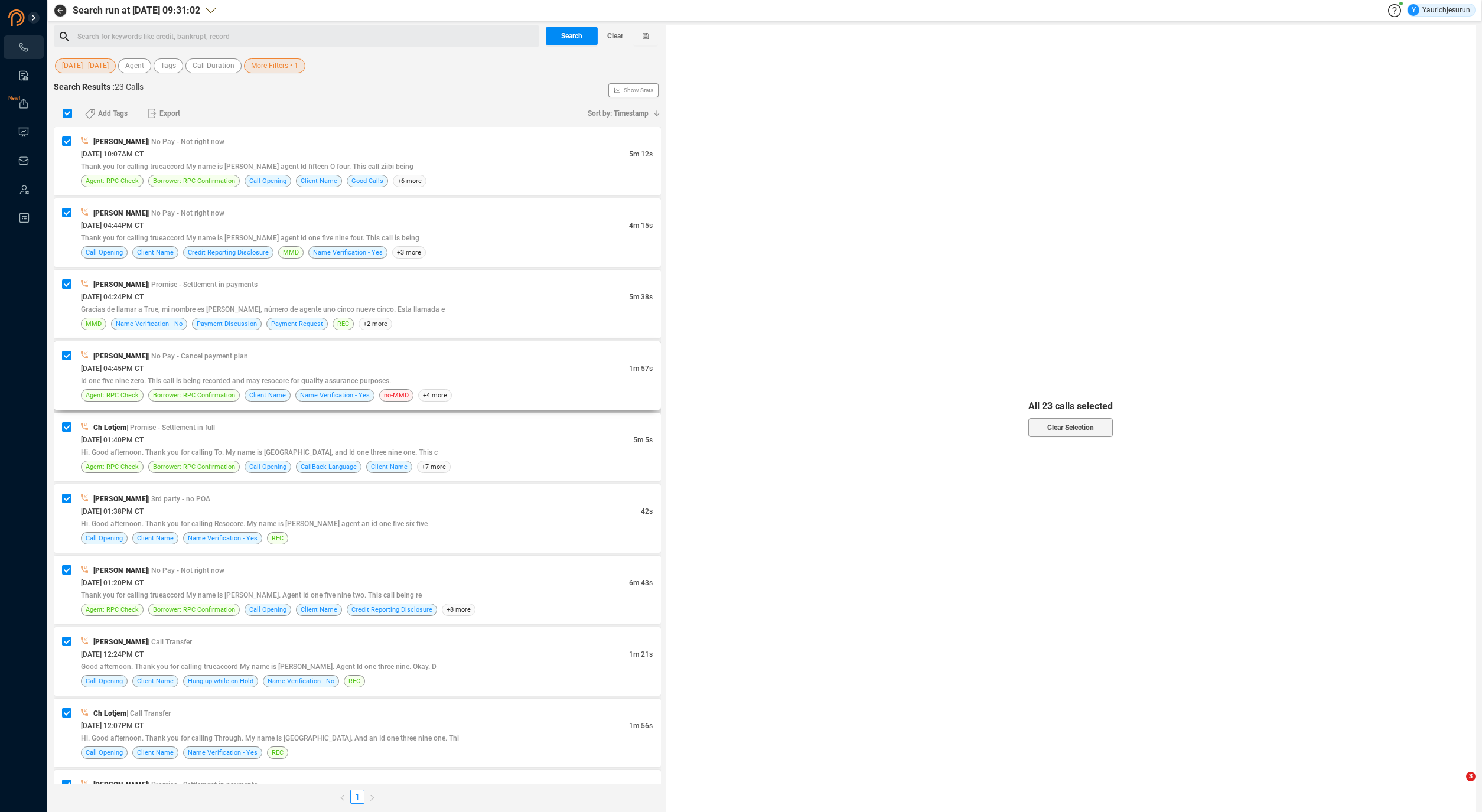
scroll to position [987, 0]
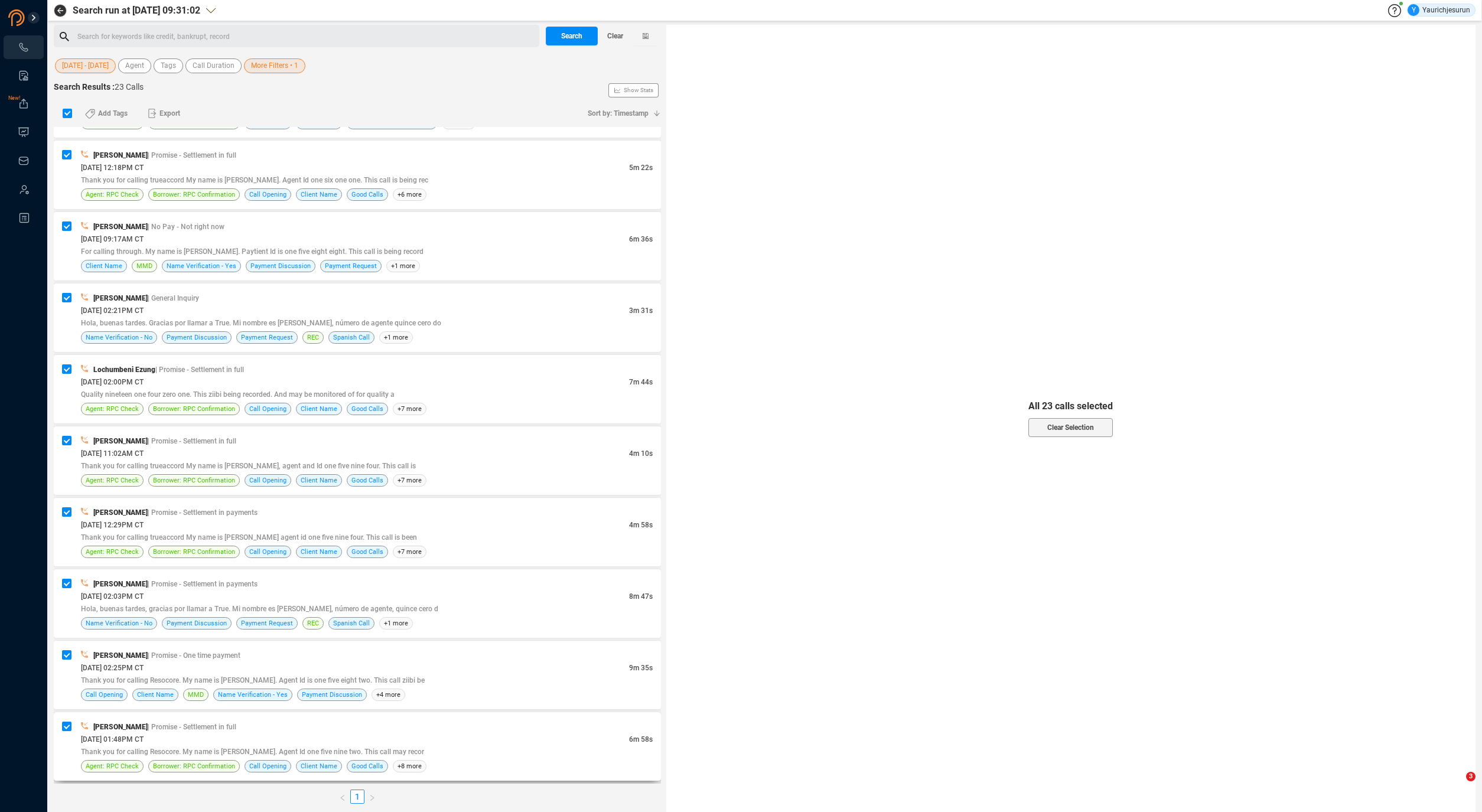
click at [442, 749] on div "Thank you for calling Resocore. My name is [PERSON_NAME]. Agent Id one five nin…" at bounding box center [367, 751] width 572 height 13
checkbox input "false"
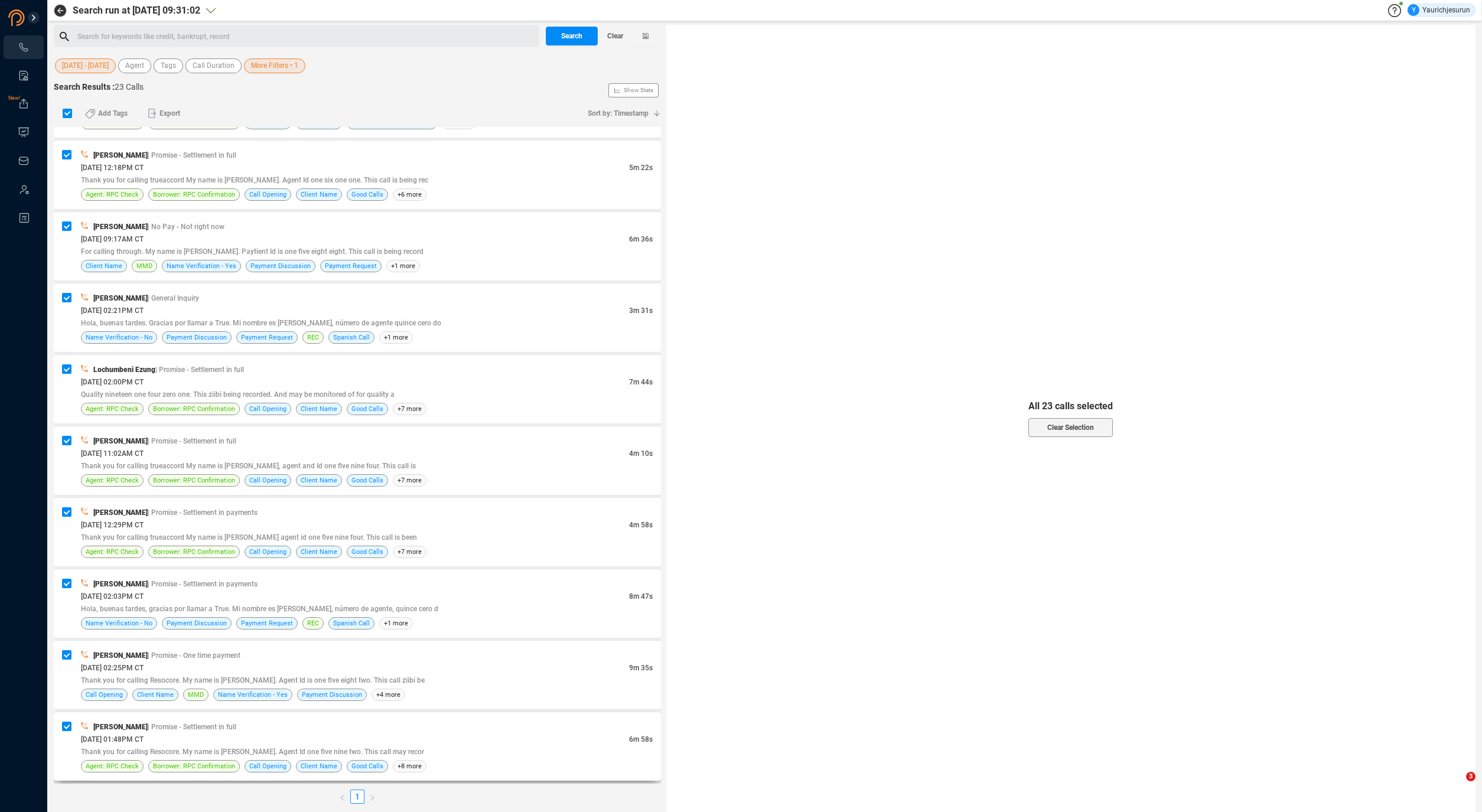
checkbox input "false"
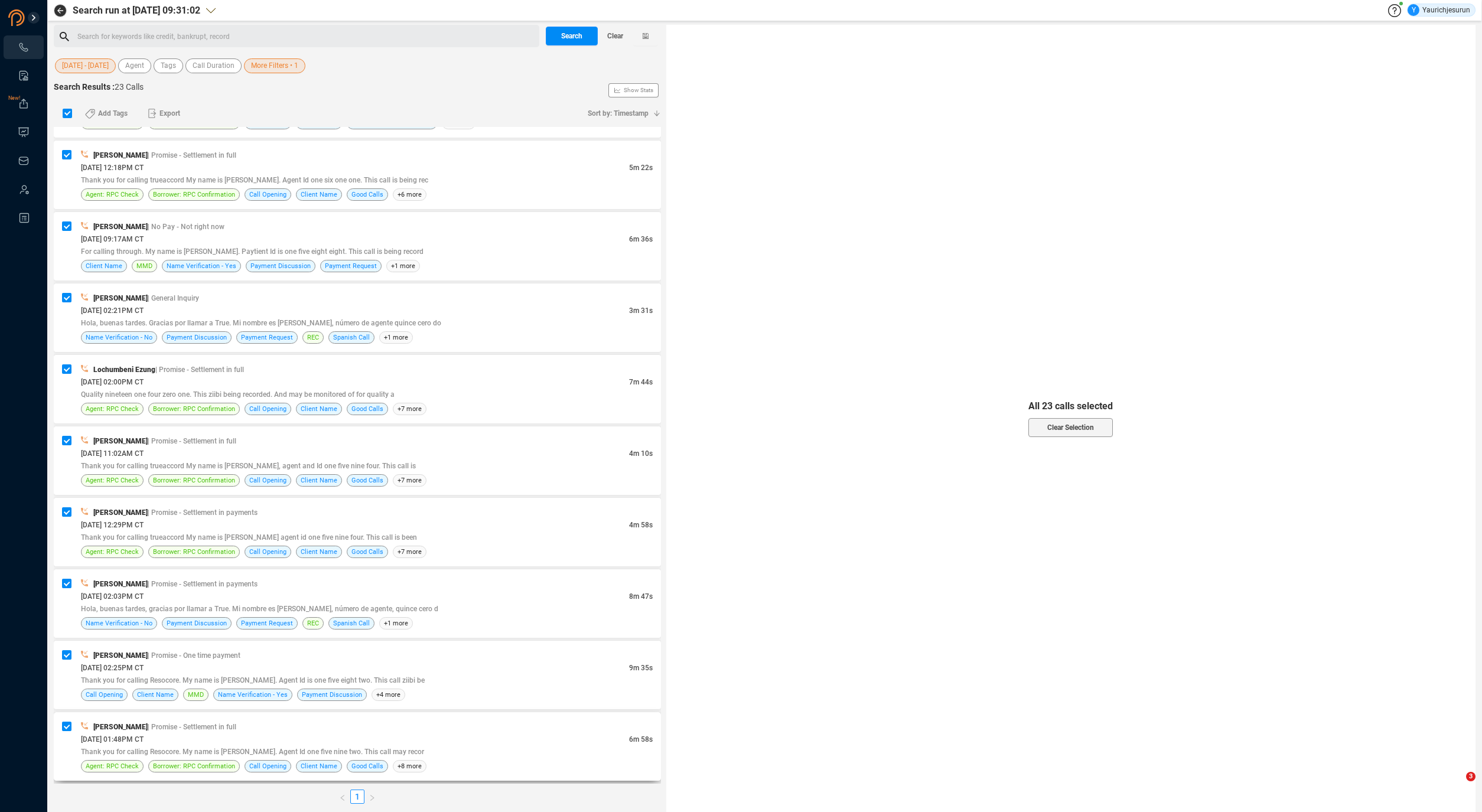
checkbox input "false"
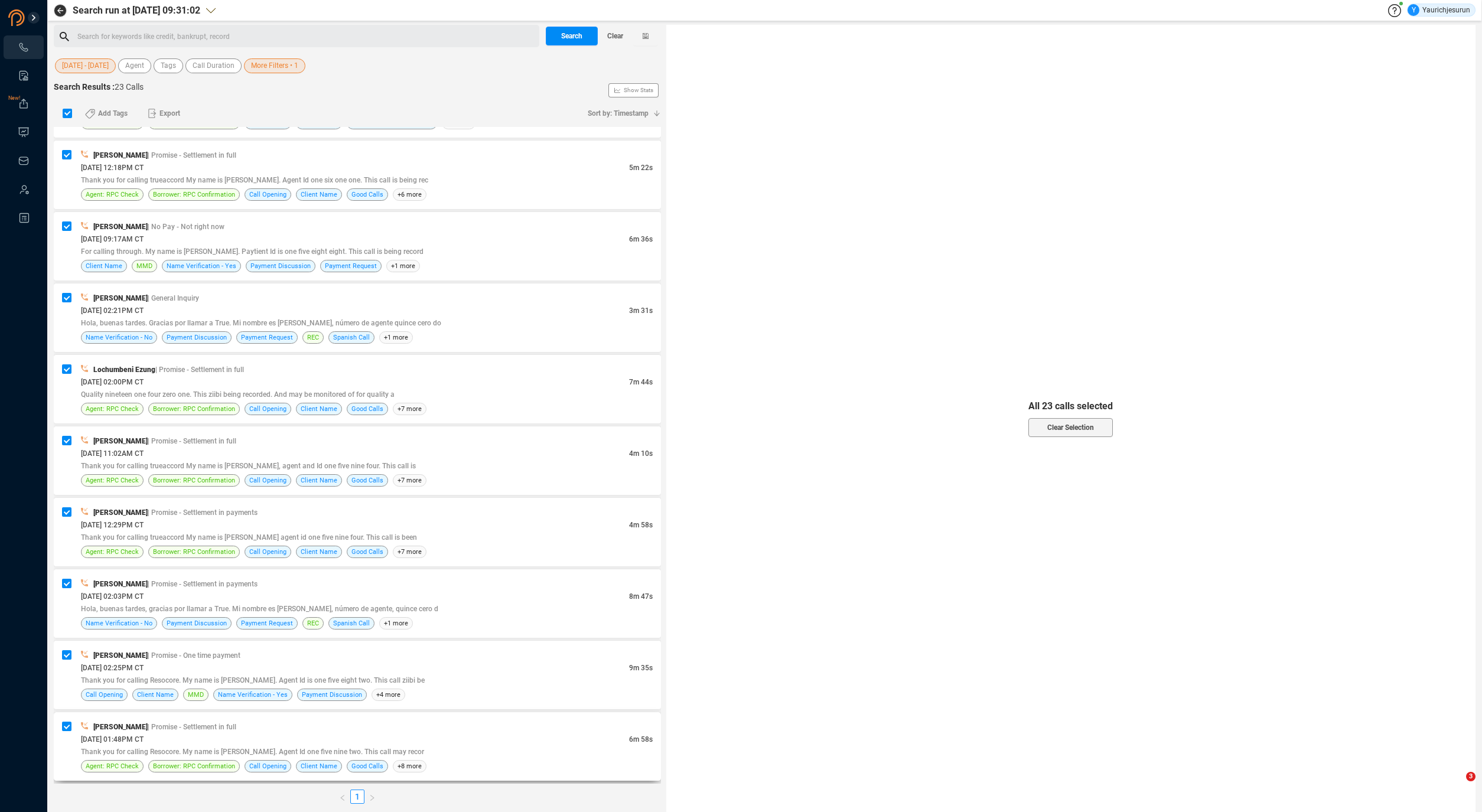
checkbox input "false"
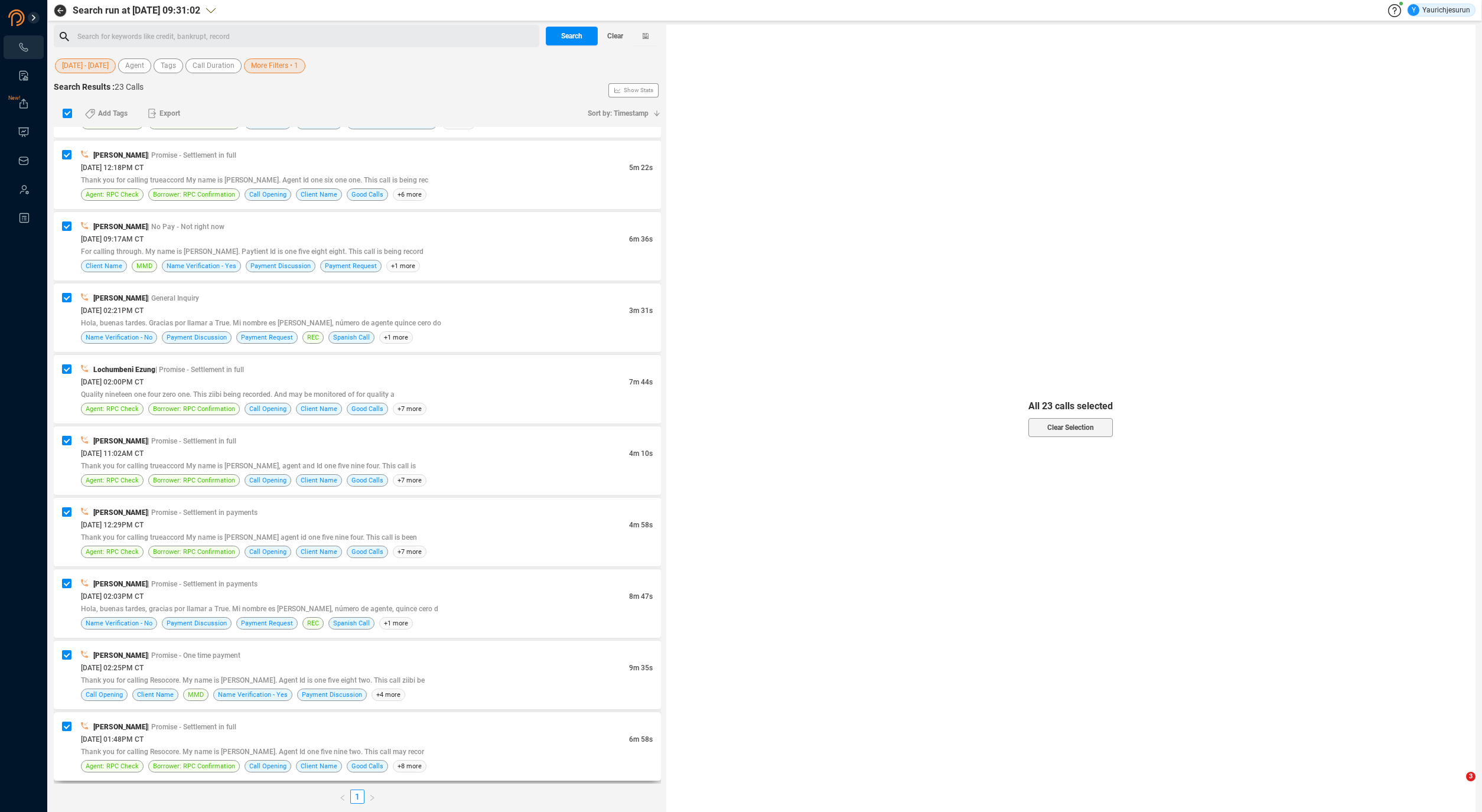
checkbox input "false"
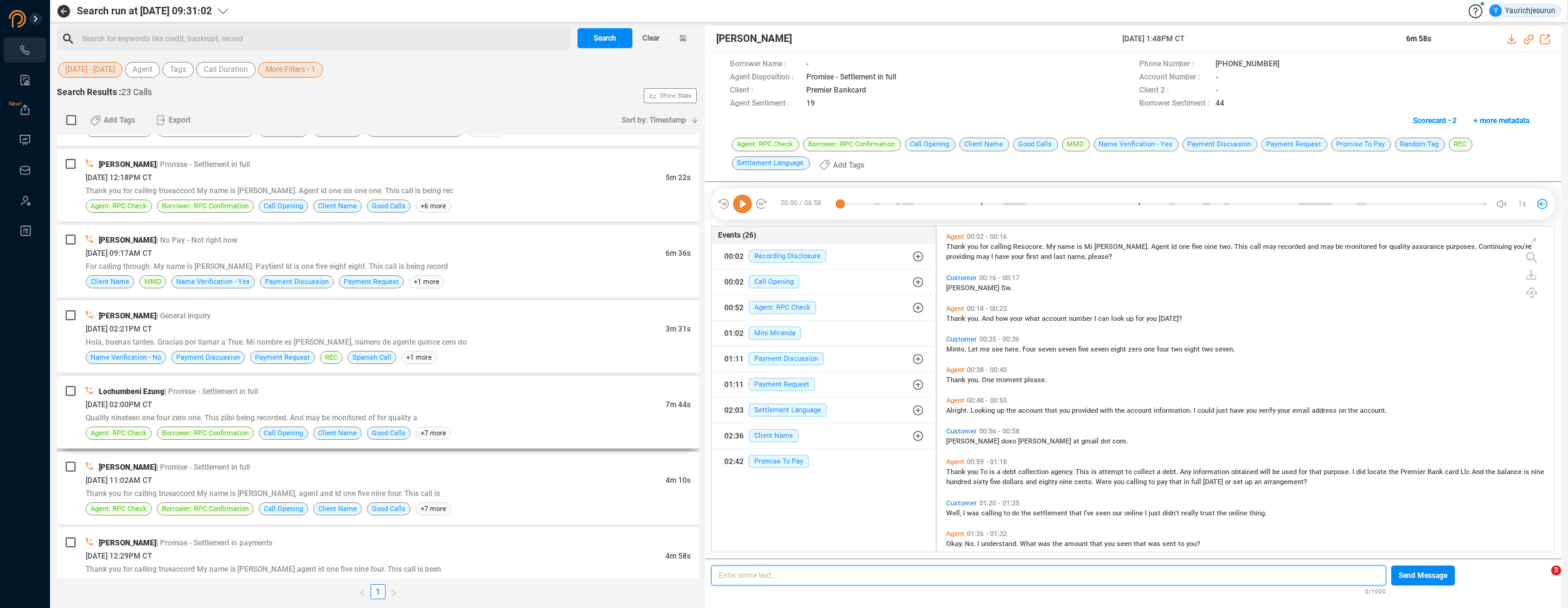
scroll to position [1301, 0]
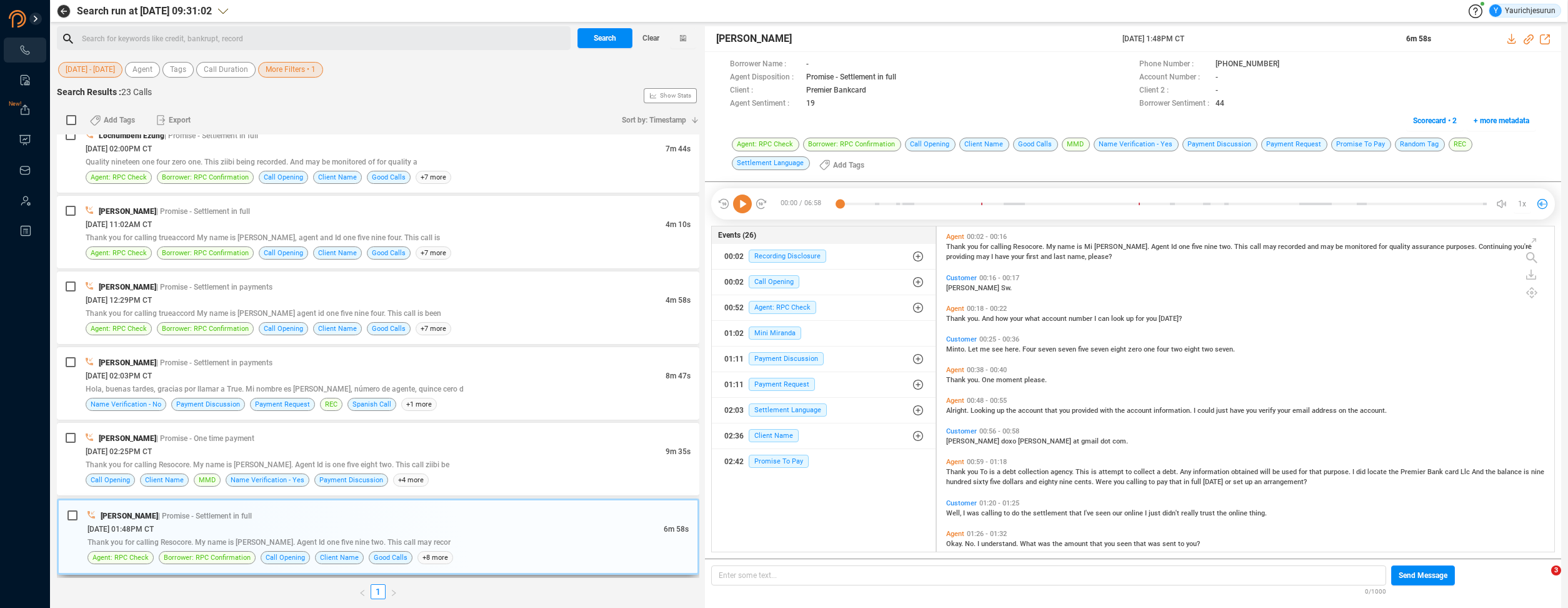
click at [501, 520] on div "[PERSON_NAME] | Promise - Settlement in full" at bounding box center [388, 515] width 602 height 13
click at [1513, 41] on icon at bounding box center [1512, 38] width 10 height 10
click at [492, 470] on div "Thank you for calling Resocore. My name is [PERSON_NAME]. Agent Id is one five …" at bounding box center [388, 464] width 605 height 13
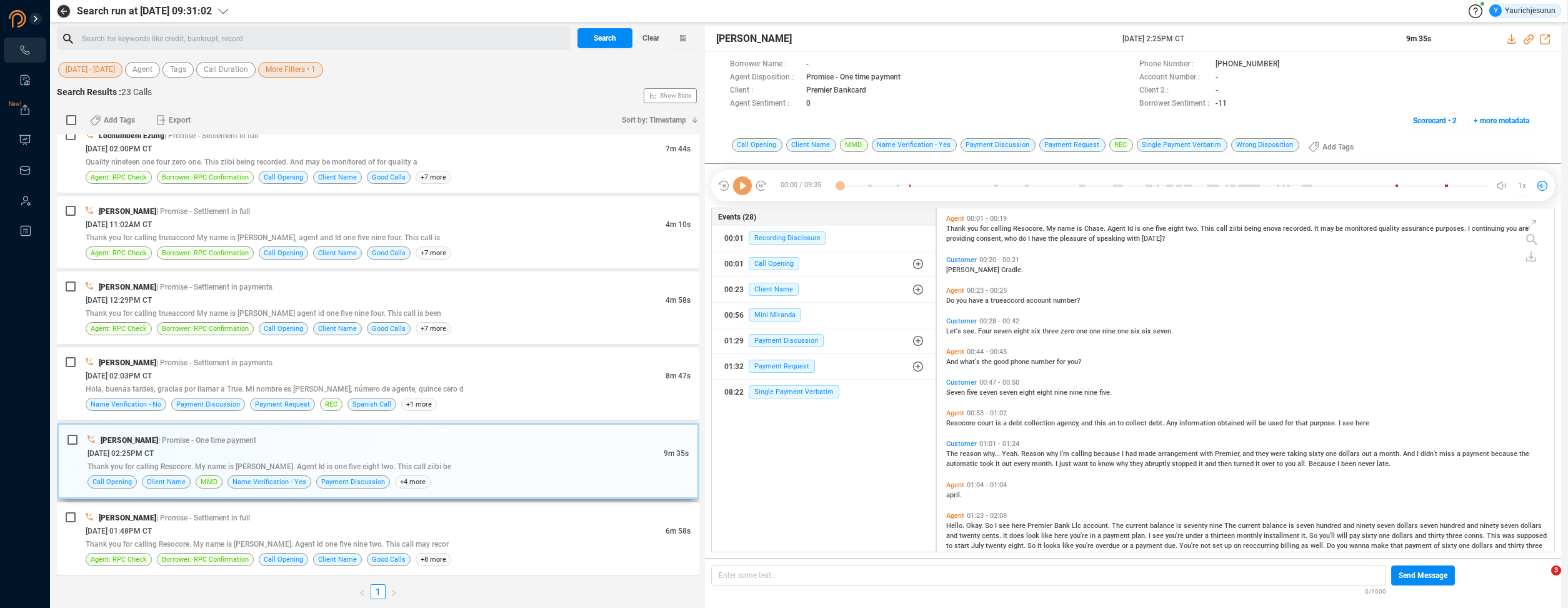
scroll to position [341, 611]
click at [1515, 39] on icon at bounding box center [1512, 38] width 10 height 10
click at [494, 382] on div "Hola, buenas tardes, gracias por llamar a True. Mi nombre es [PERSON_NAME], núm…" at bounding box center [388, 388] width 605 height 13
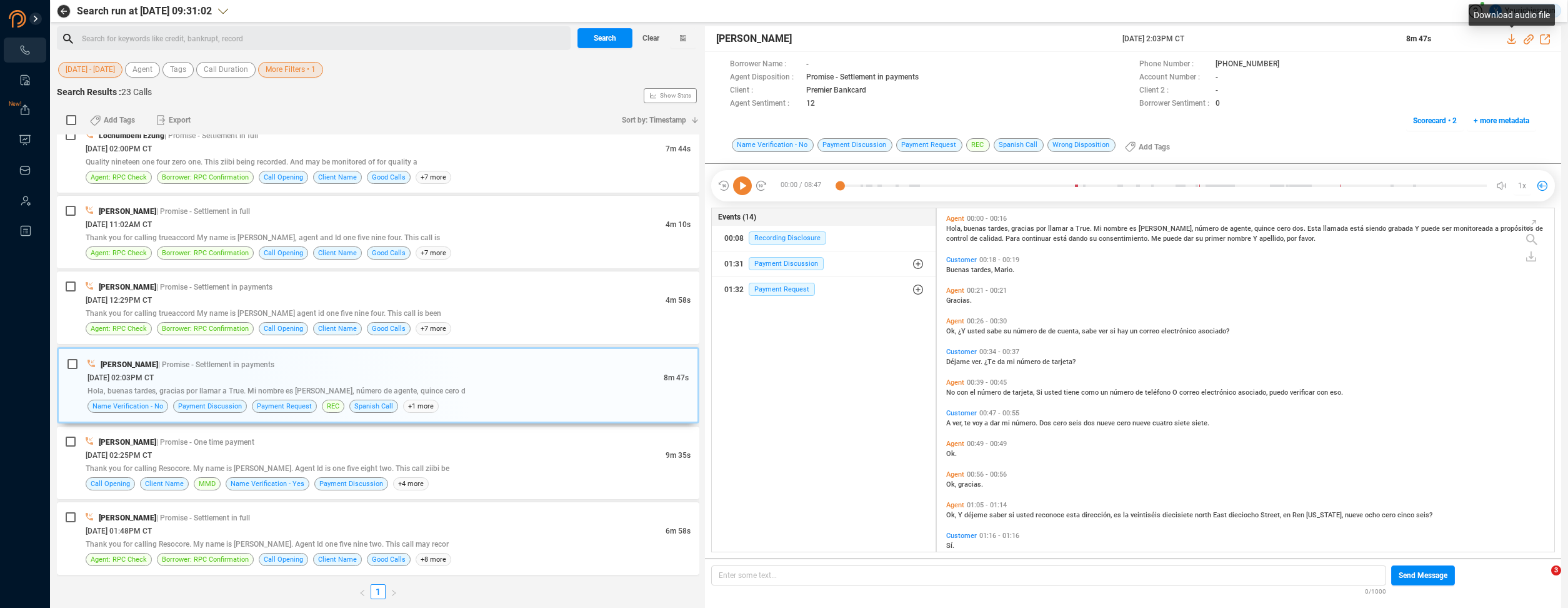
click at [1510, 42] on icon at bounding box center [1512, 38] width 10 height 10
click at [512, 294] on div "[DATE] 12:29PM CT" at bounding box center [376, 300] width 580 height 13
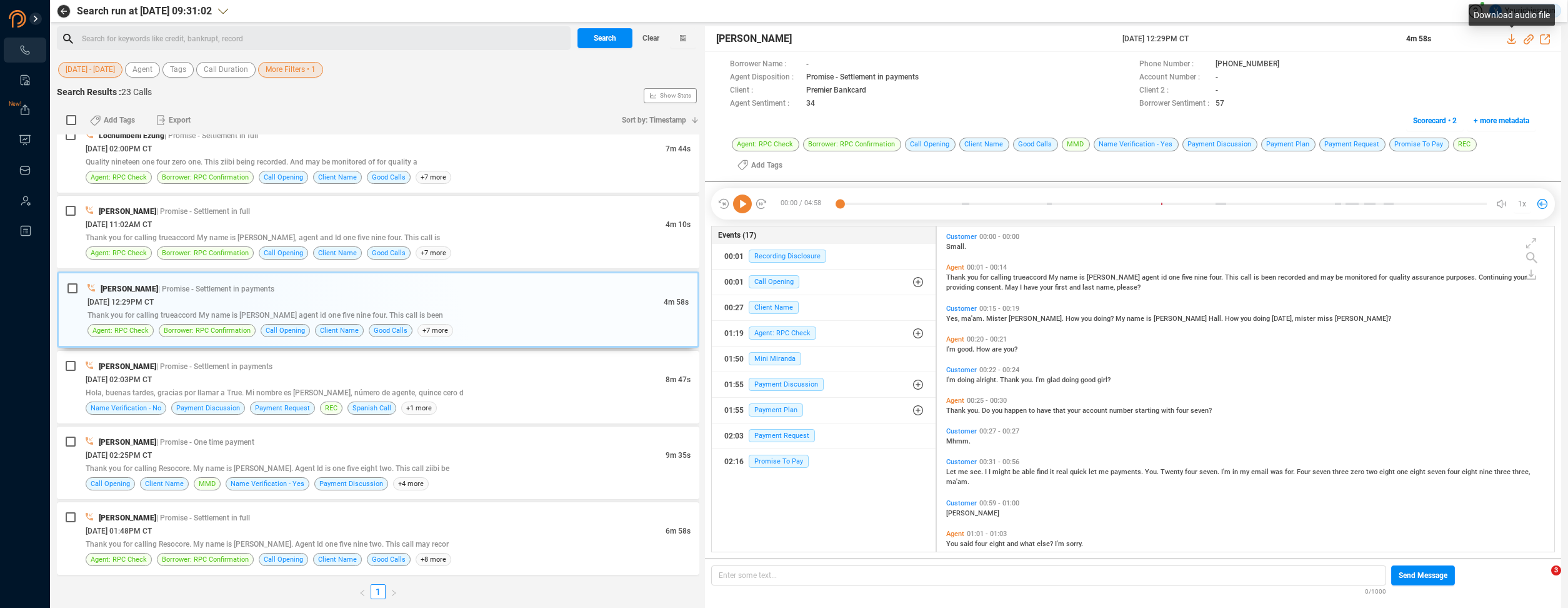
click at [1508, 38] on icon at bounding box center [1512, 38] width 10 height 10
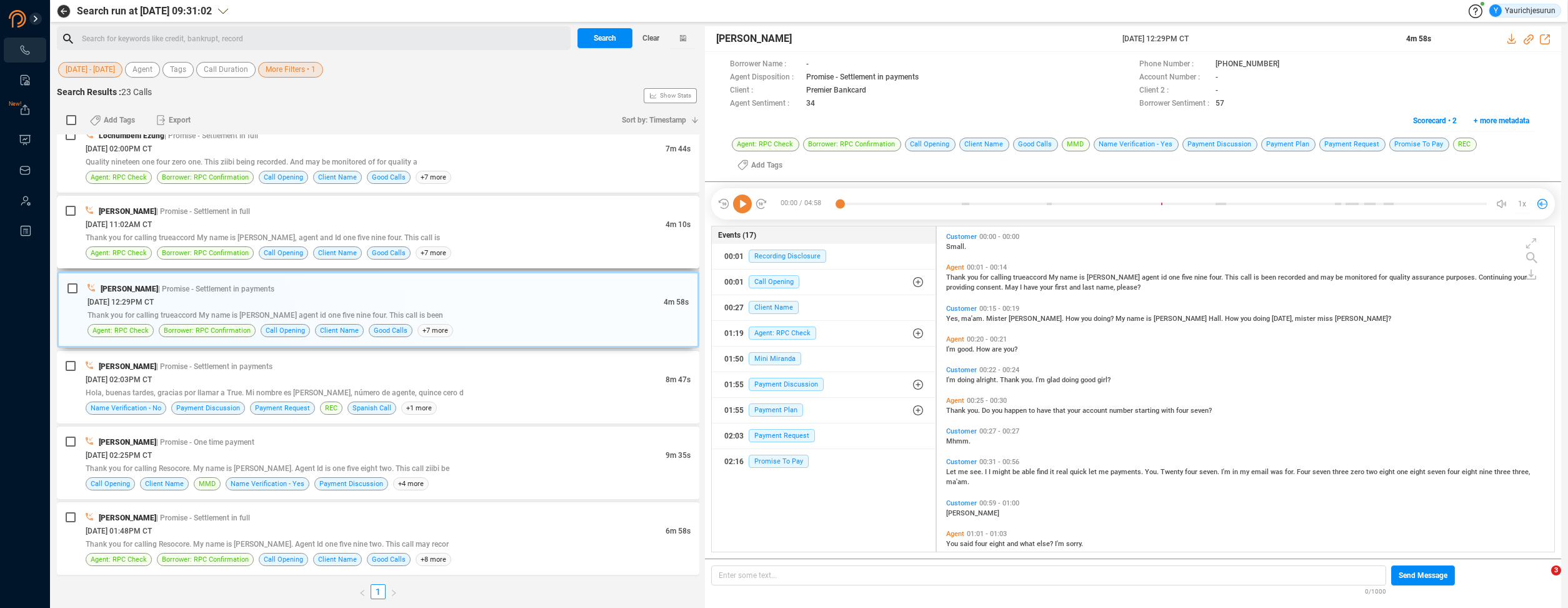
click at [571, 212] on div "[PERSON_NAME] | Promise - Settlement in full" at bounding box center [388, 211] width 605 height 13
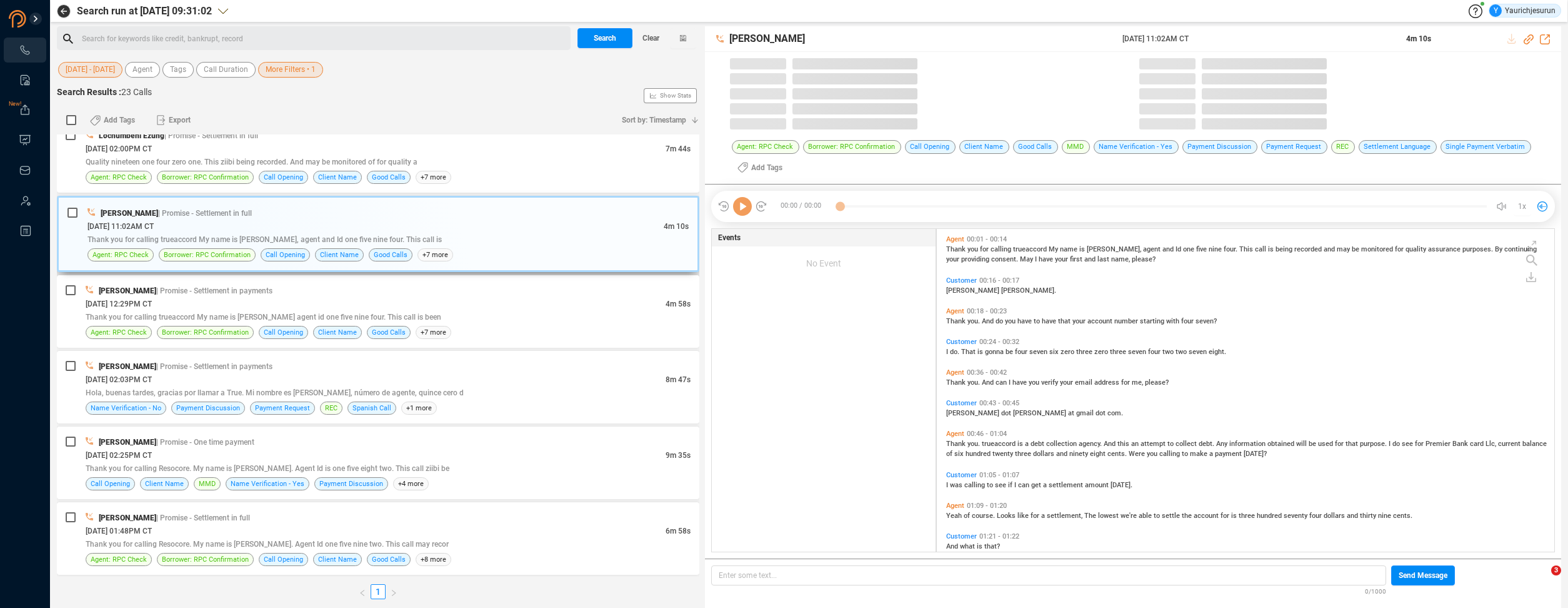
scroll to position [323, 611]
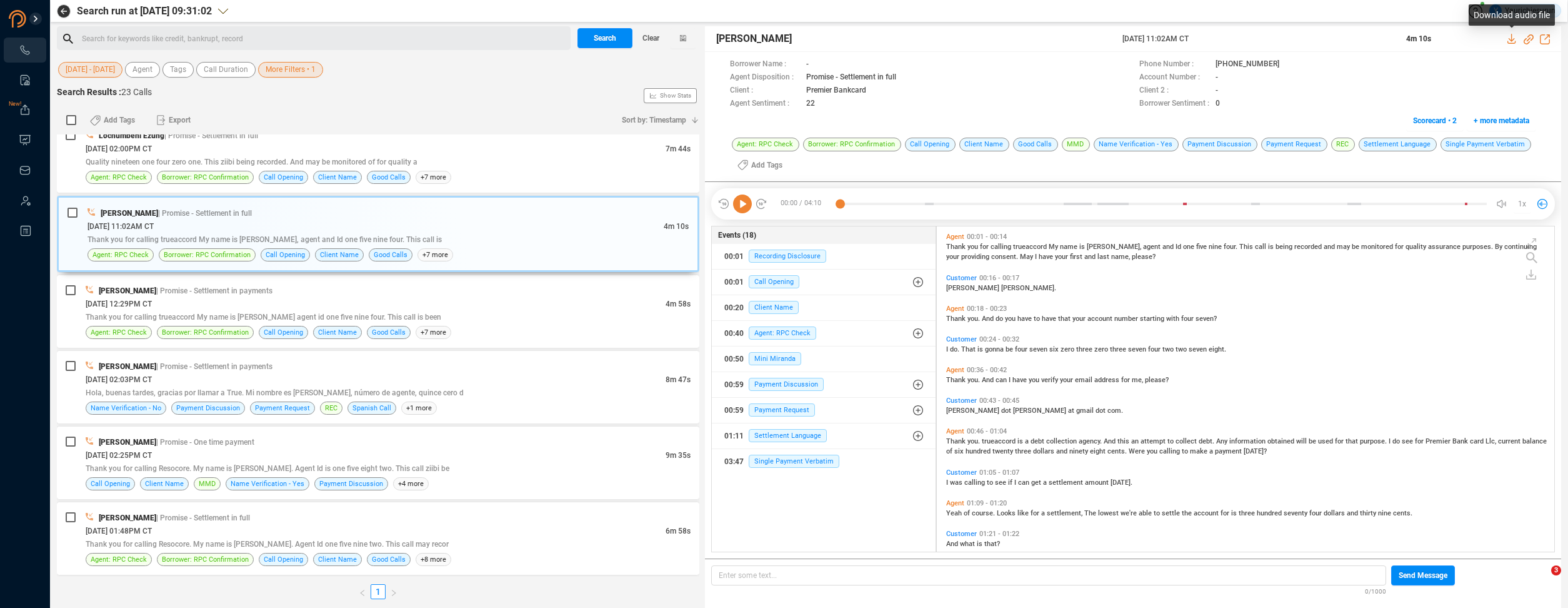
click at [1510, 37] on icon at bounding box center [1512, 38] width 10 height 10
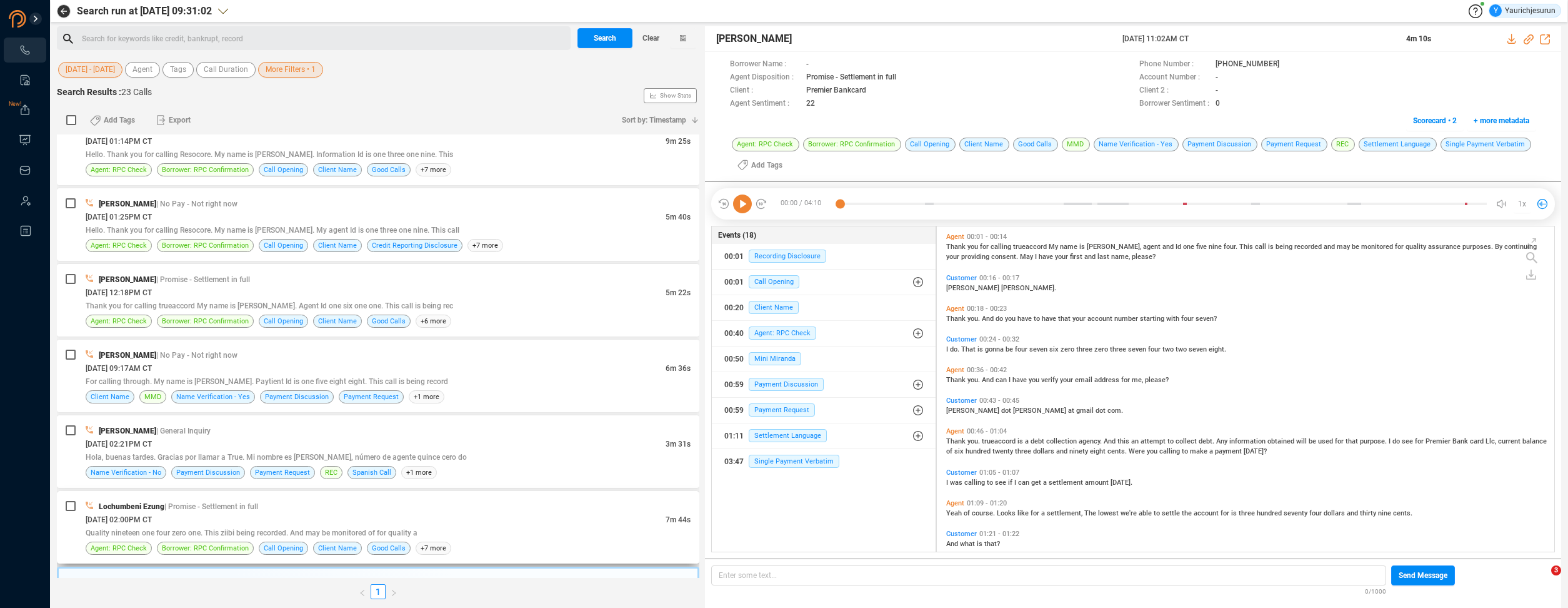
scroll to position [902, 0]
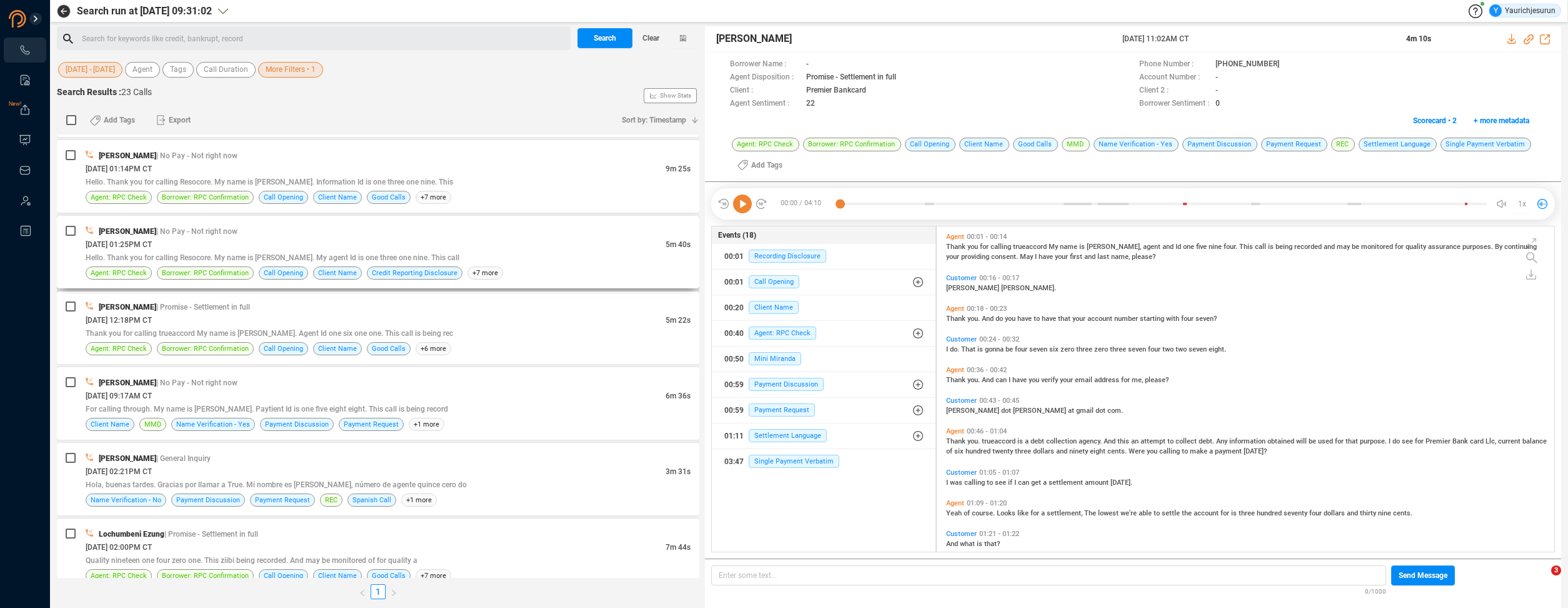
click at [504, 261] on div "Hello. Thank you for calling Resocore. My name is [PERSON_NAME]. My agent Id is…" at bounding box center [388, 257] width 605 height 13
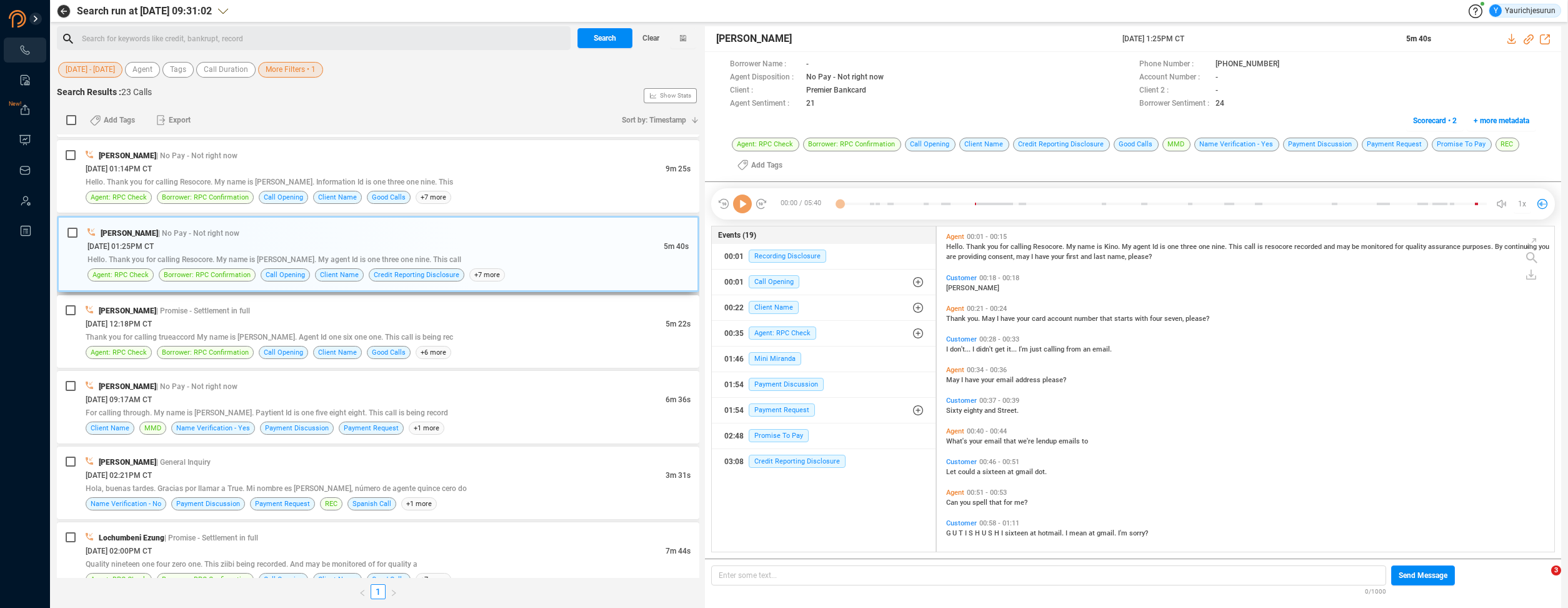
scroll to position [323, 611]
click at [505, 171] on div "[DATE] 01:14PM CT" at bounding box center [376, 168] width 580 height 13
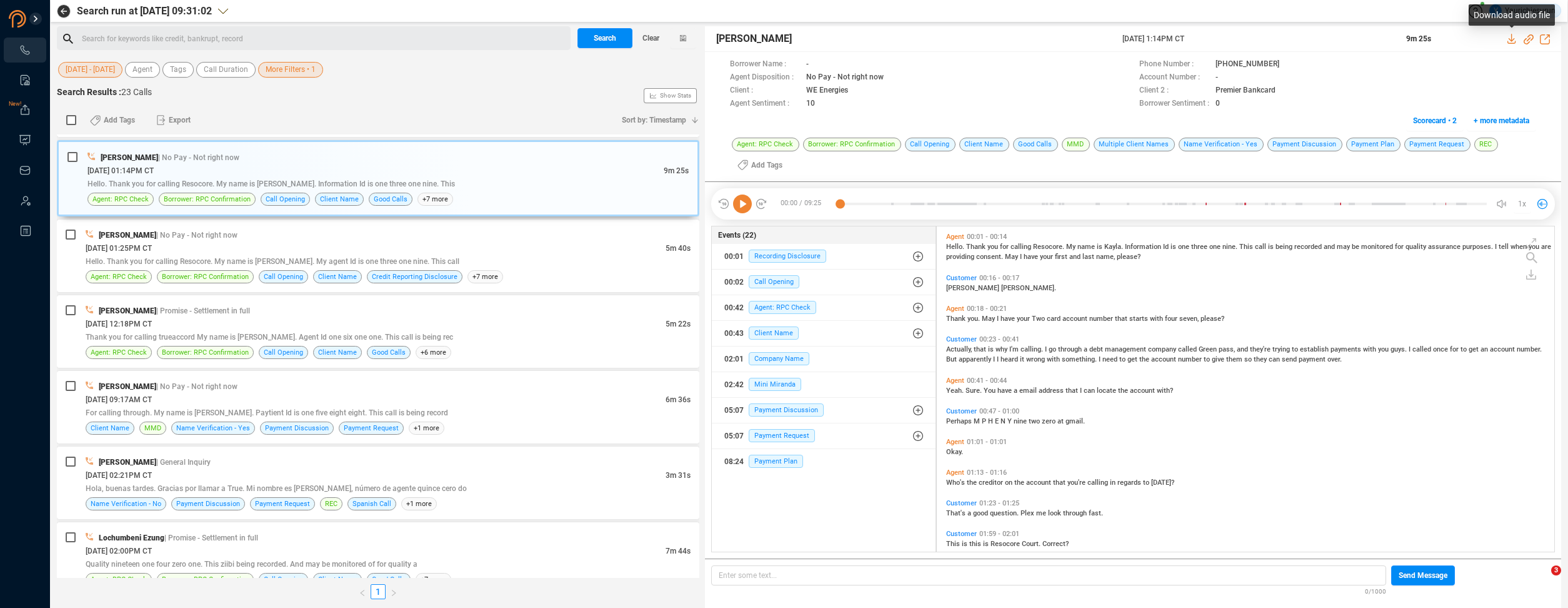
click at [1509, 37] on icon at bounding box center [1512, 38] width 10 height 10
click at [549, 272] on div "Agent: RPC Check Borrower: RPC Confirmation Call Opening Client Name Credit Rep…" at bounding box center [388, 277] width 605 height 13
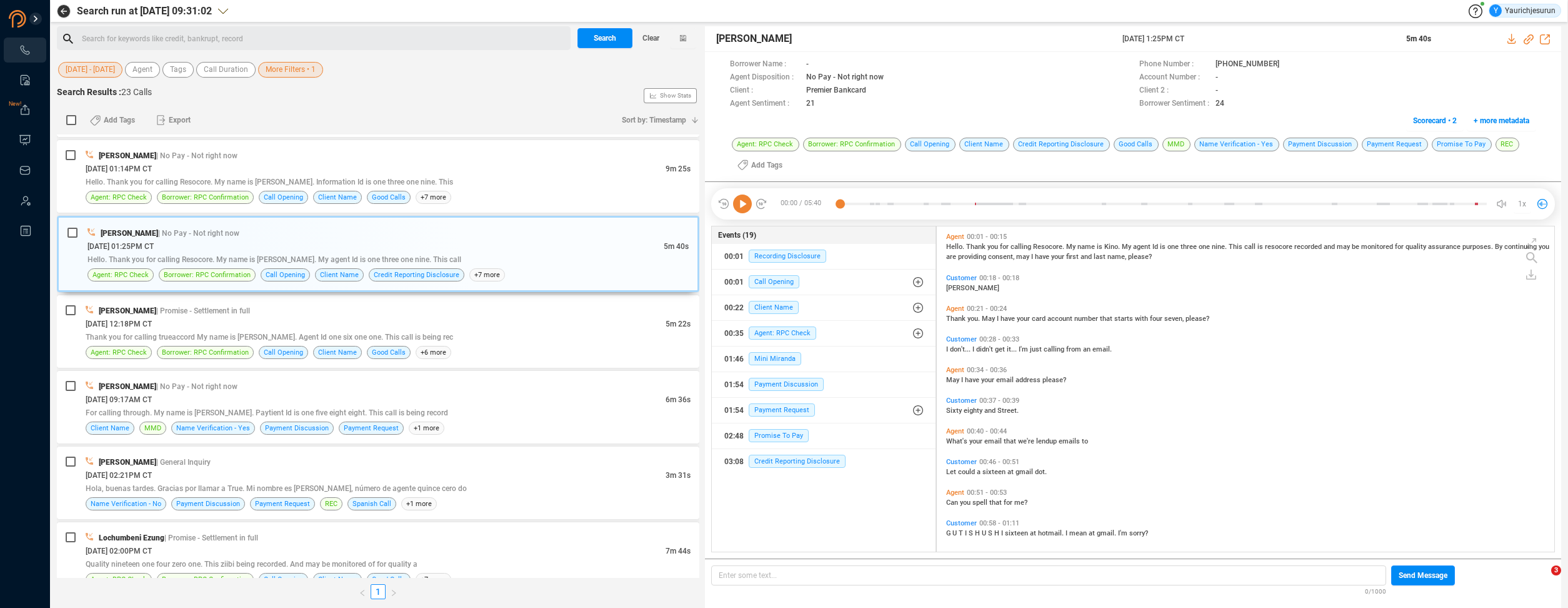
click at [1512, 42] on icon at bounding box center [1512, 38] width 10 height 10
click at [481, 475] on div "[DATE] 02:21PM CT" at bounding box center [376, 475] width 580 height 13
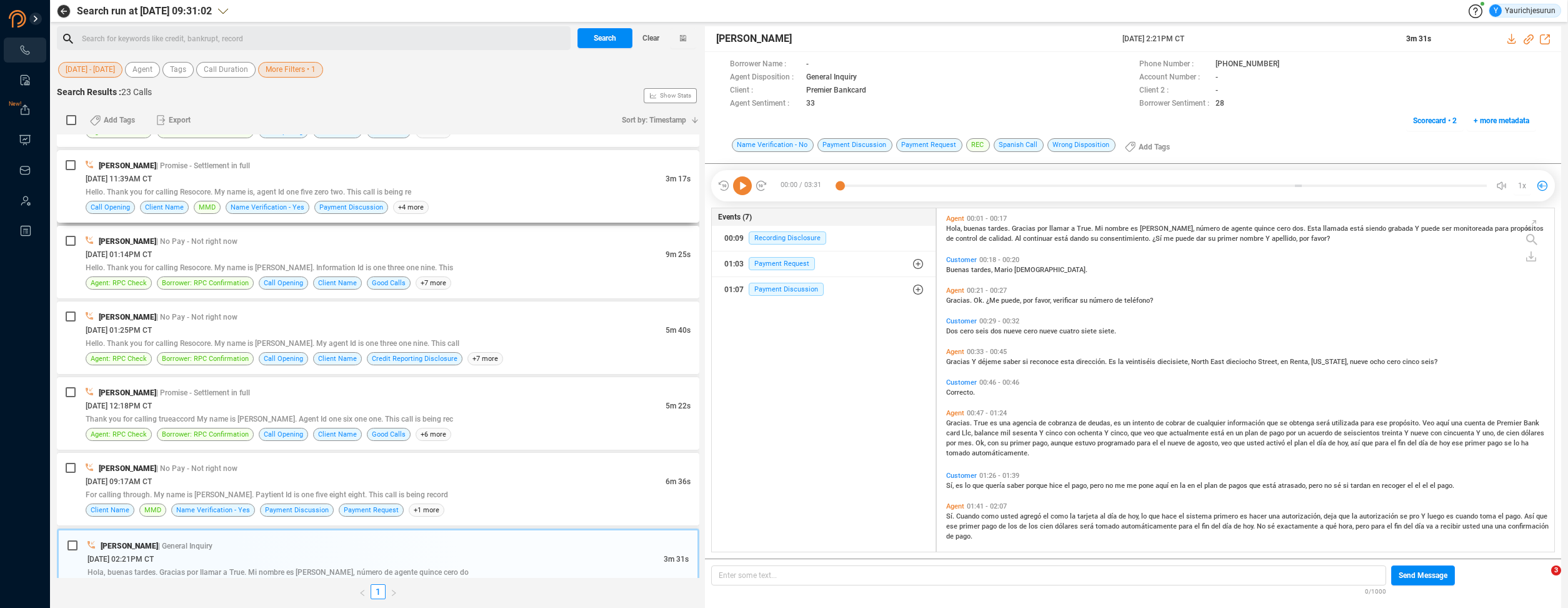
scroll to position [817, 0]
click at [455, 169] on div "[PERSON_NAME] | Promise - Settlement in full" at bounding box center [388, 165] width 605 height 13
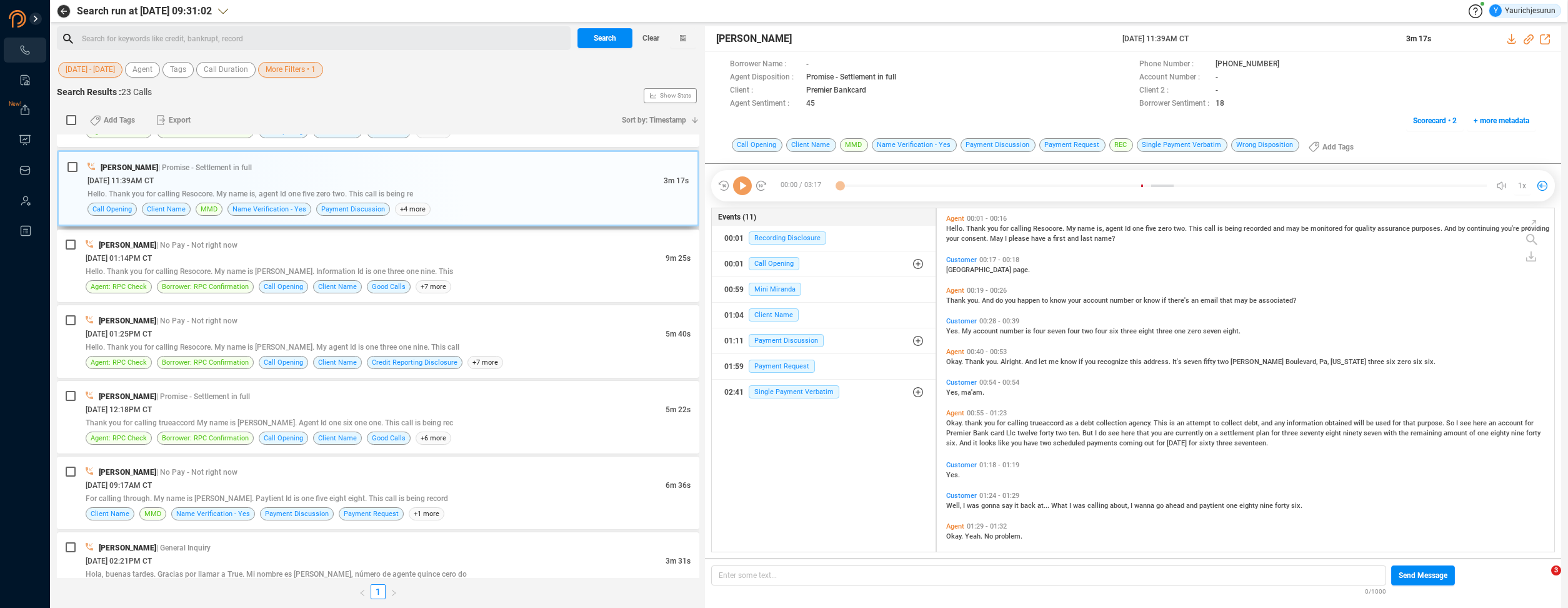
scroll to position [341, 611]
click at [1511, 40] on icon at bounding box center [1511, 38] width 8 height 10
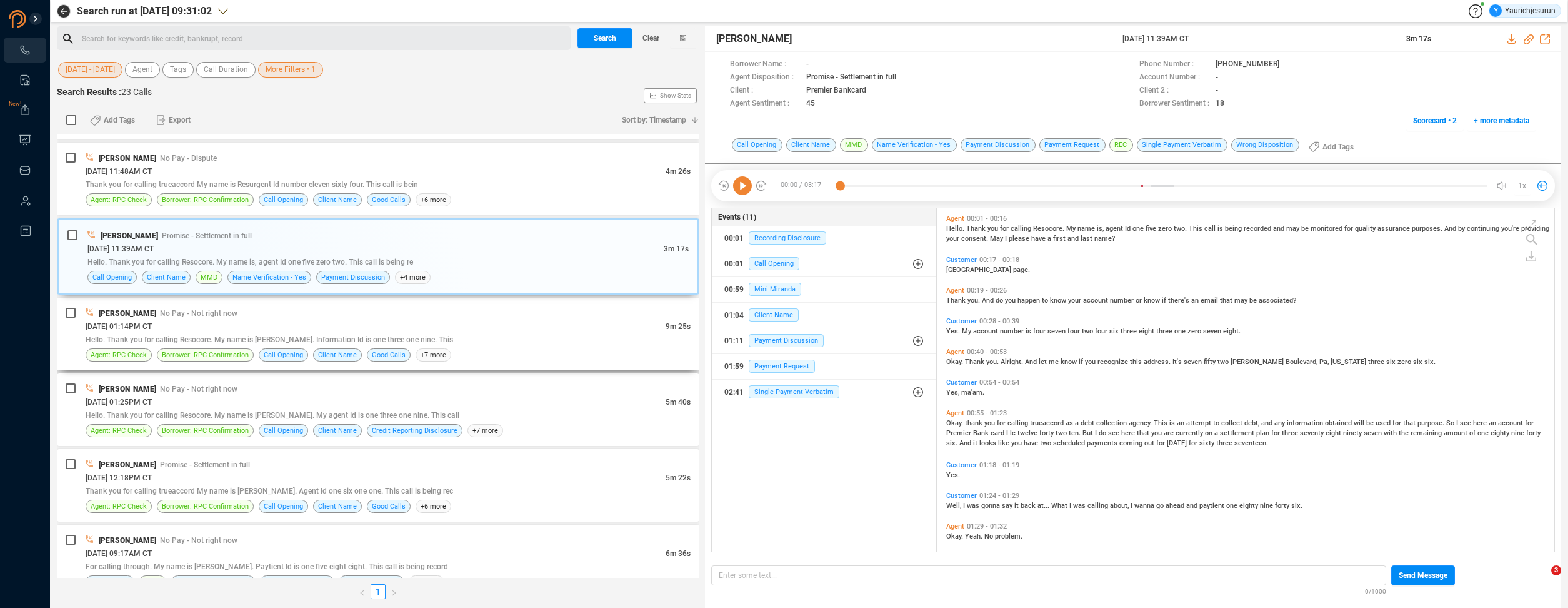
scroll to position [738, 0]
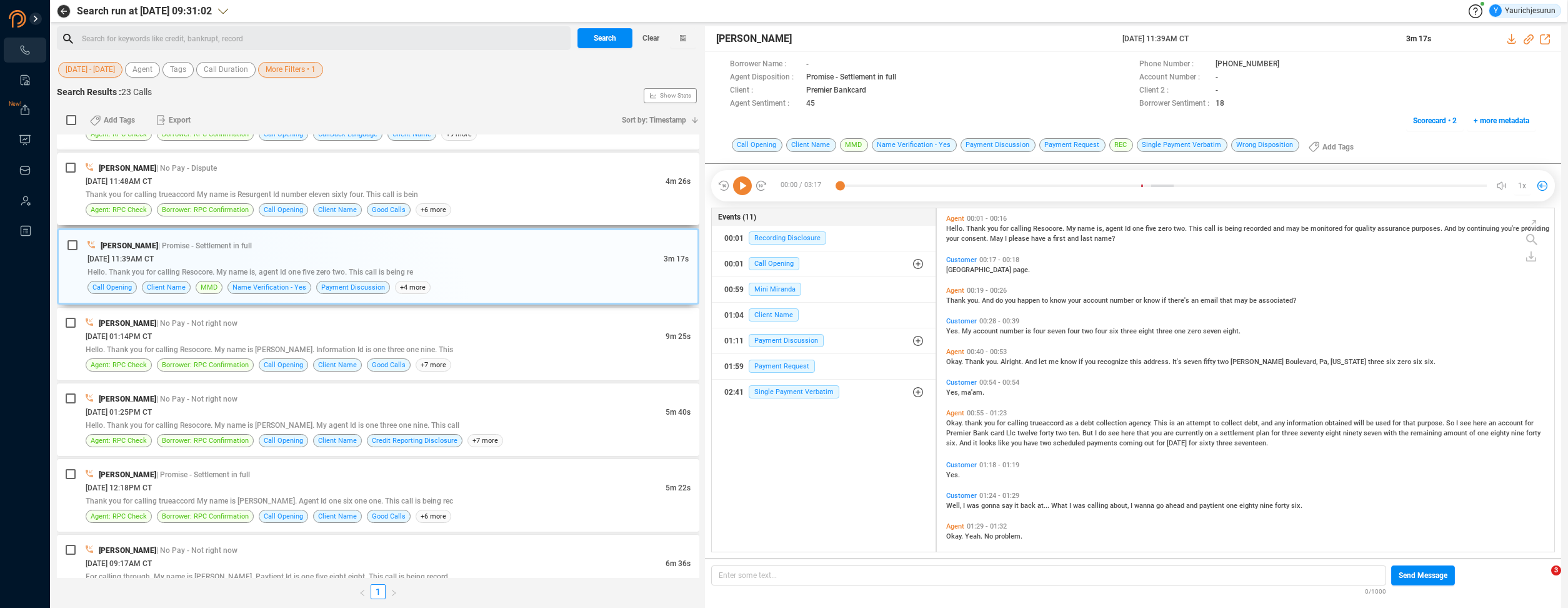
click at [347, 154] on div "[PERSON_NAME] | No Pay - Dispute [DATE] 11:48AM CT 4m 26s Thank you for calling…" at bounding box center [377, 189] width 642 height 73
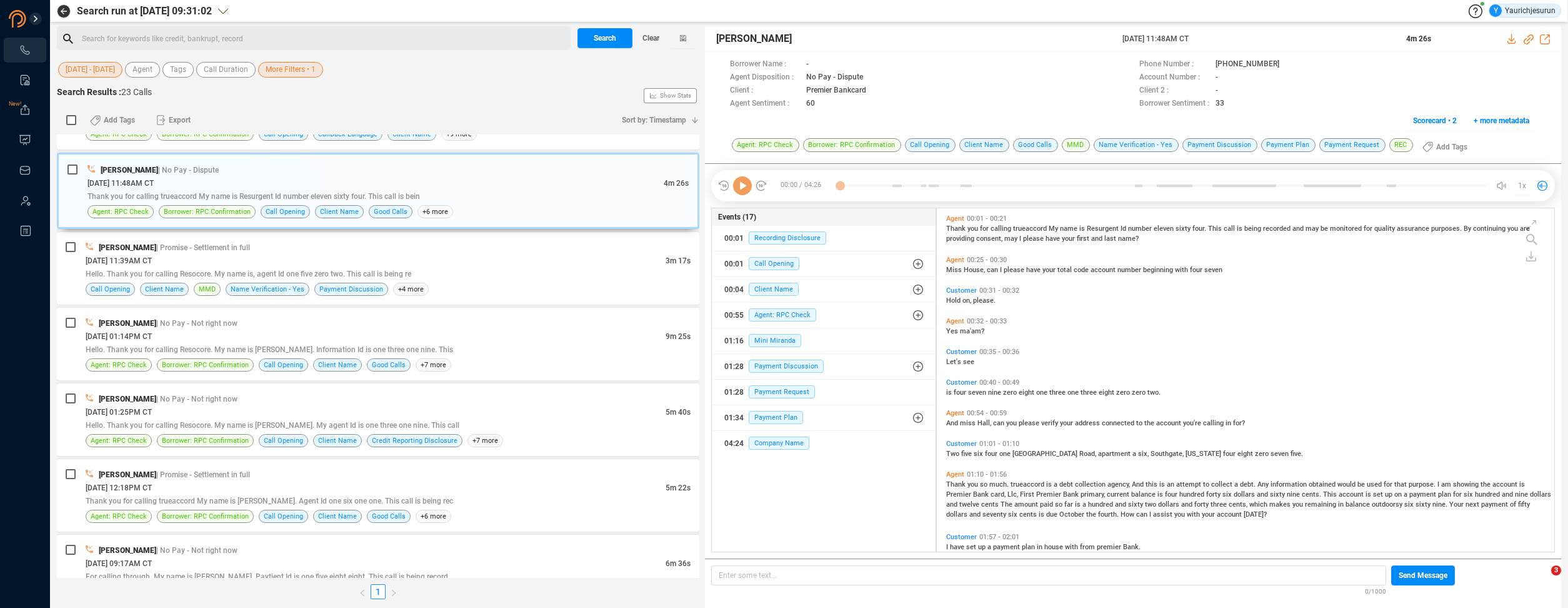
scroll to position [341, 611]
click at [1515, 37] on icon at bounding box center [1512, 38] width 10 height 10
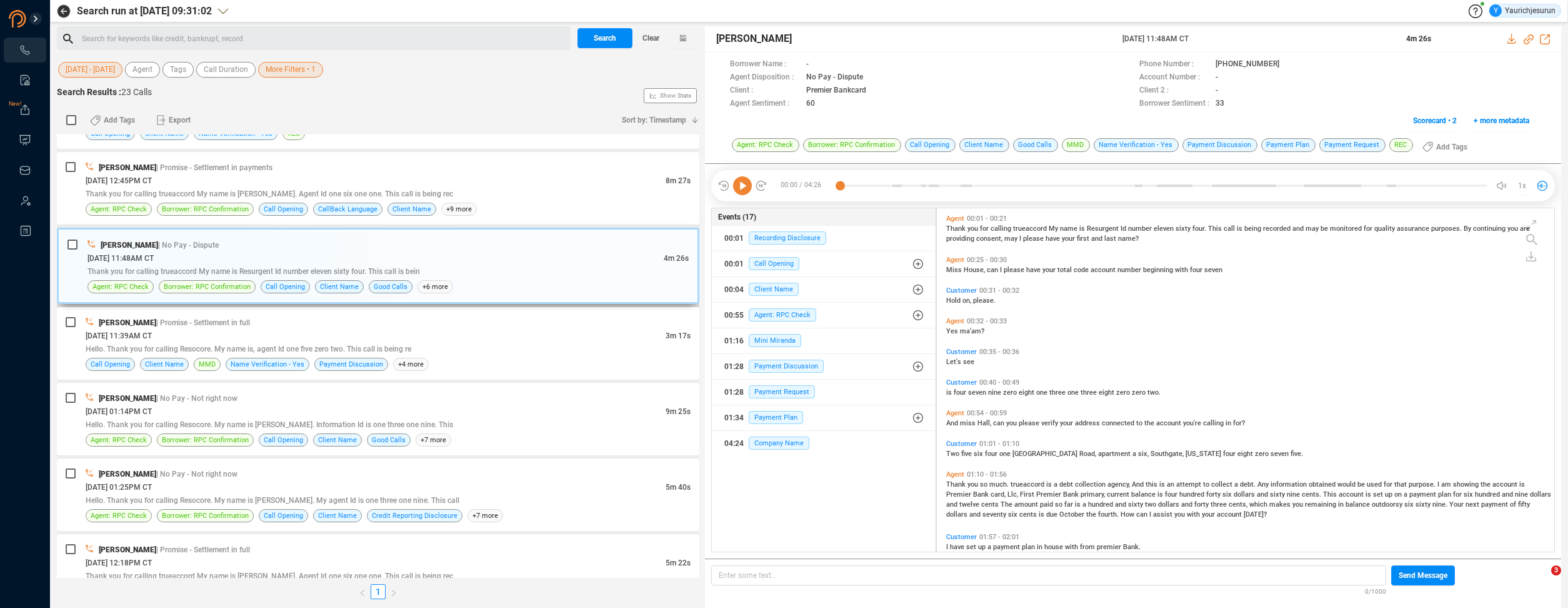
scroll to position [656, 0]
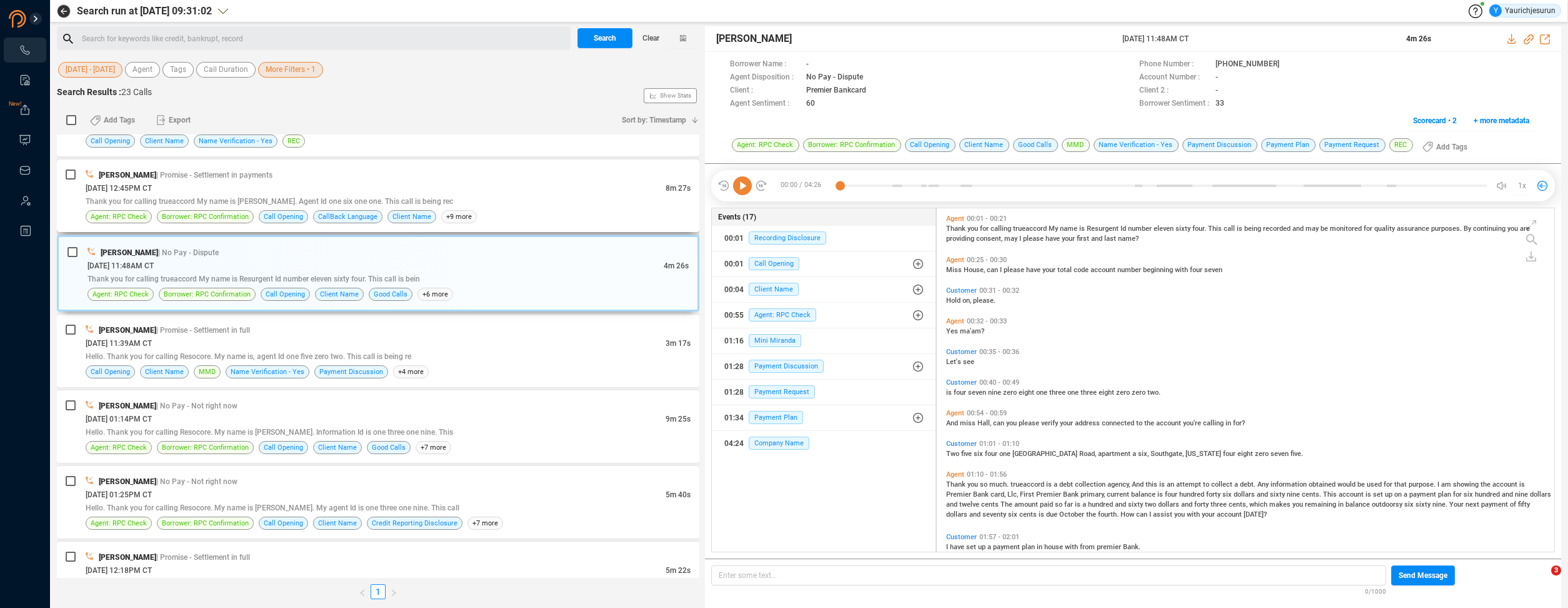
click at [345, 189] on div "[DATE] 12:45PM CT" at bounding box center [376, 188] width 580 height 13
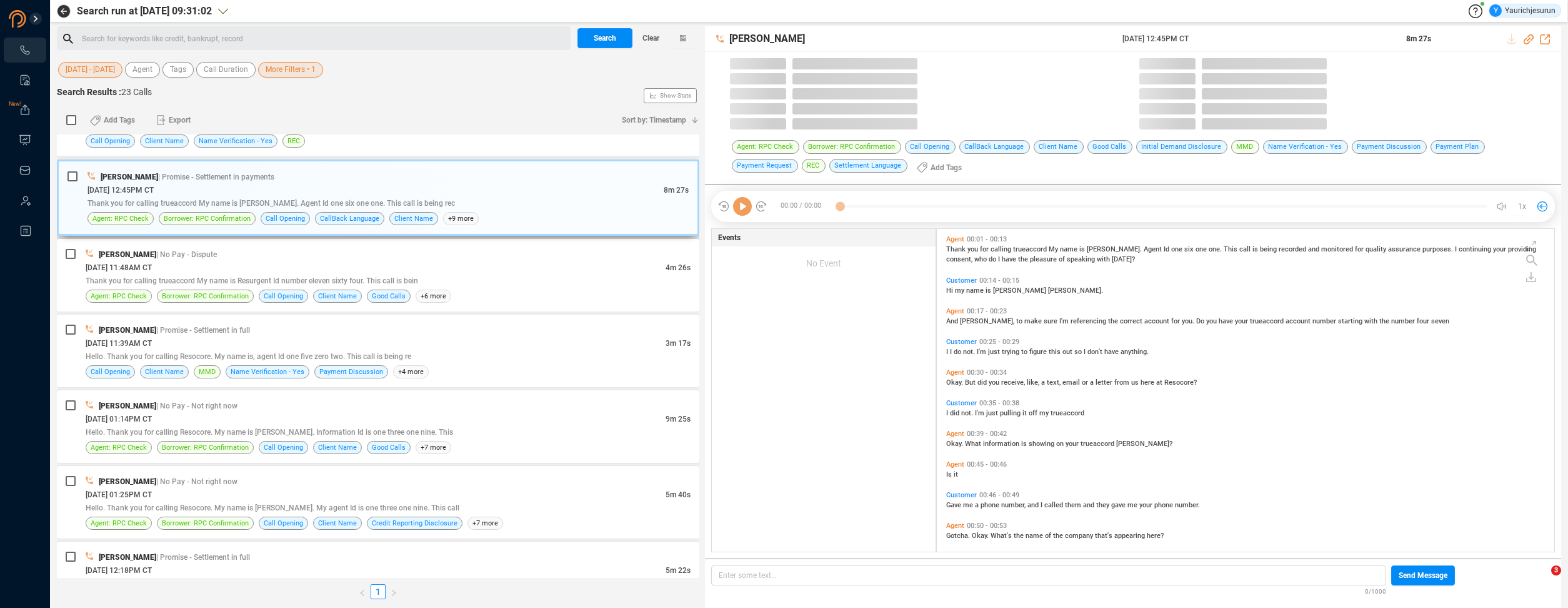
scroll to position [323, 611]
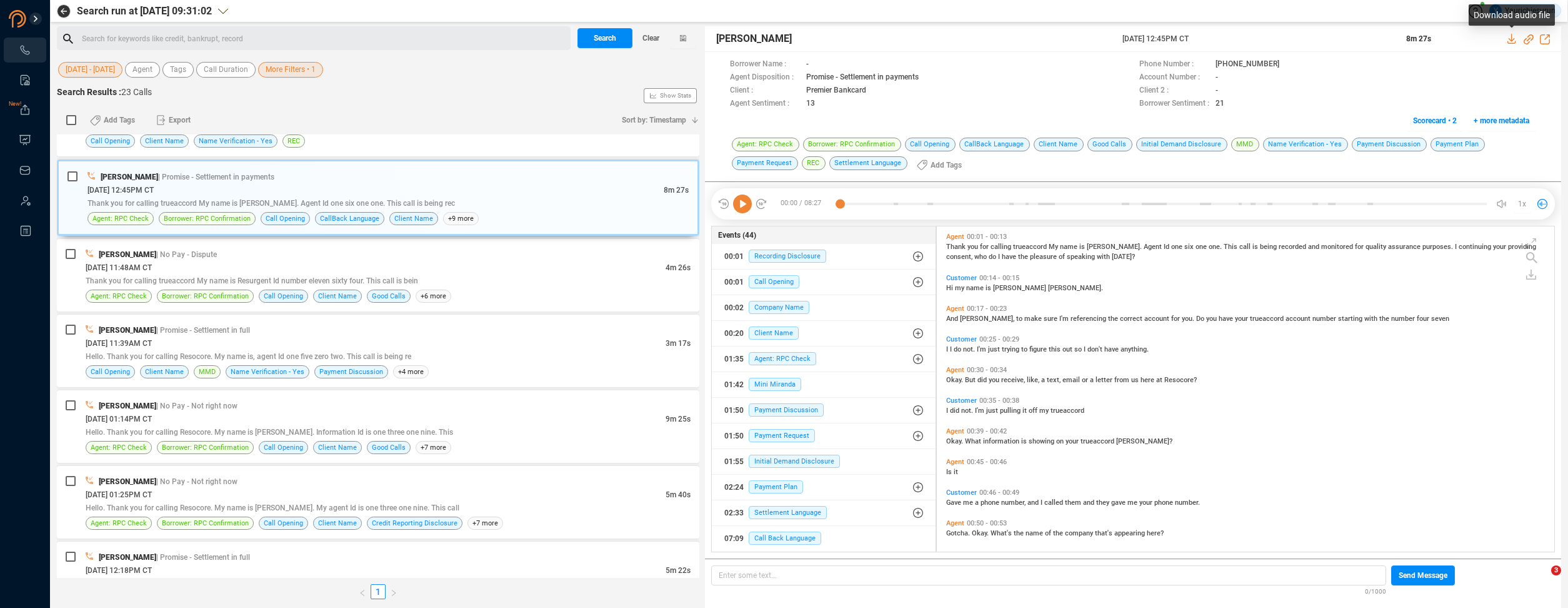
click at [1510, 35] on icon at bounding box center [1512, 38] width 10 height 10
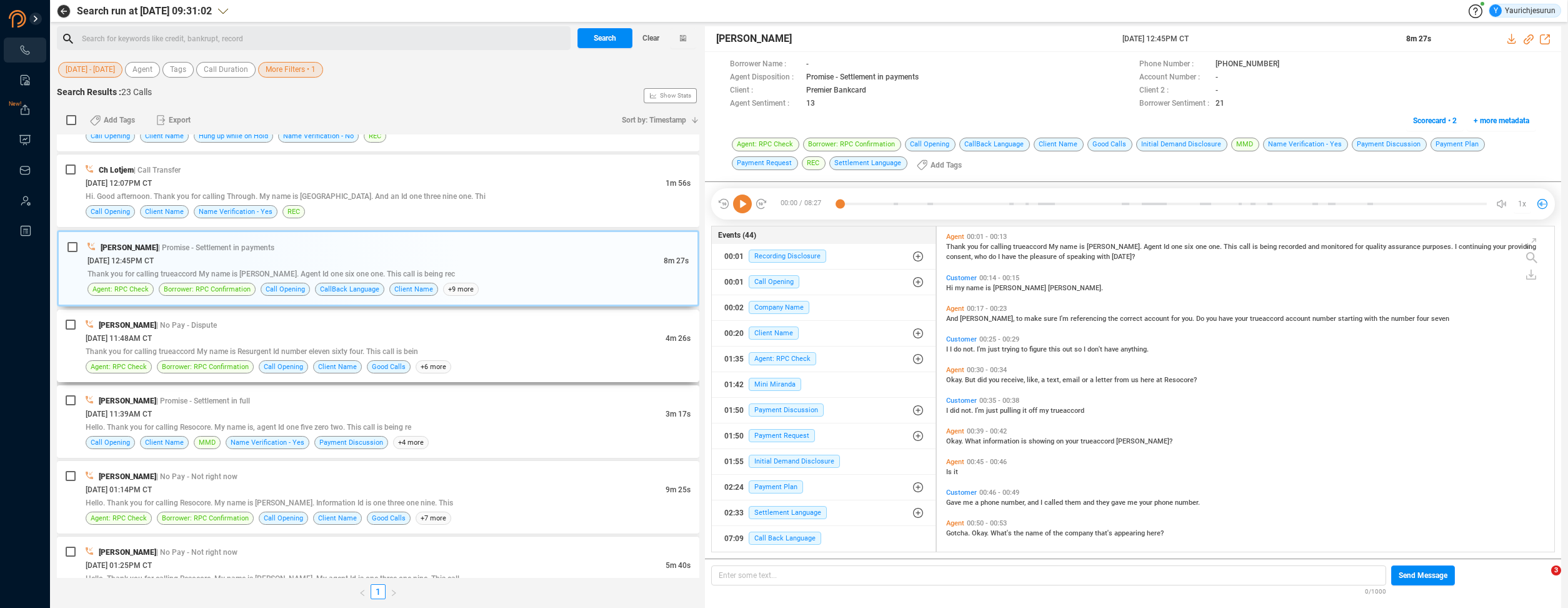
scroll to position [583, 0]
click at [419, 183] on div "[DATE] 12:07PM CT" at bounding box center [376, 185] width 580 height 13
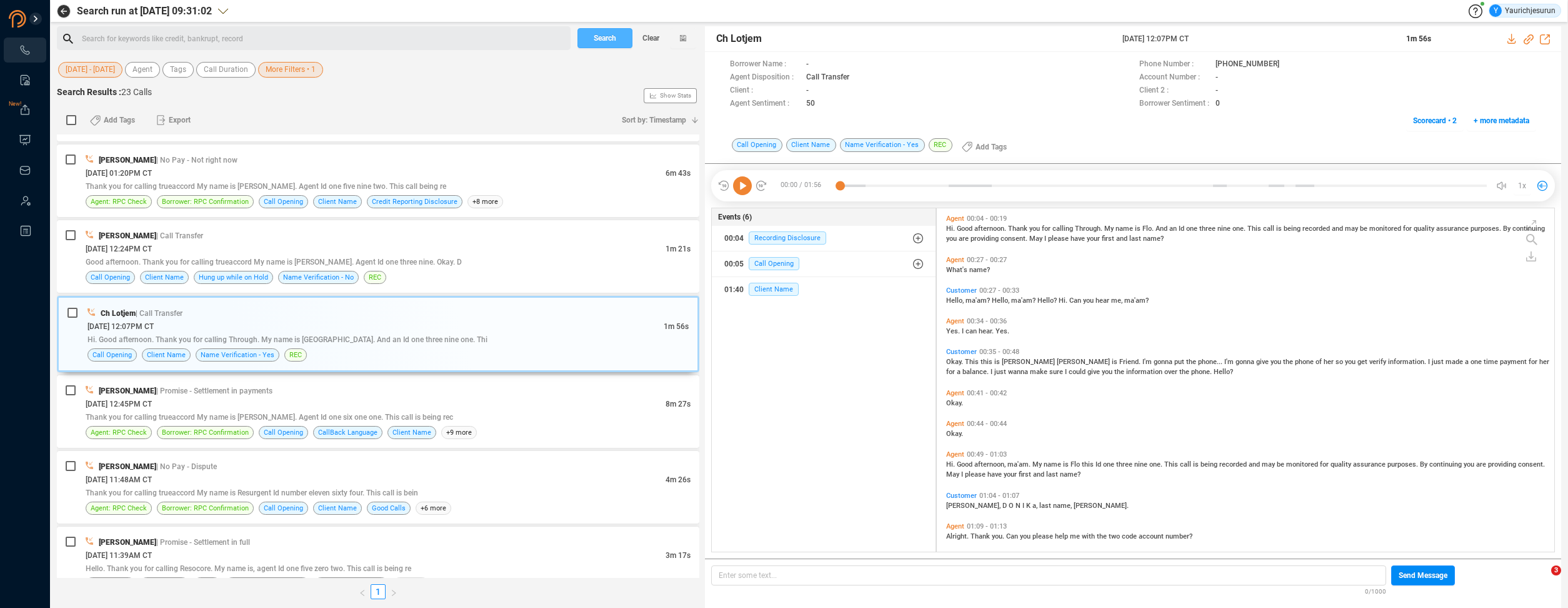
scroll to position [441, 0]
click at [358, 167] on div "[PERSON_NAME] | No Pay - Not right now" at bounding box center [388, 162] width 605 height 13
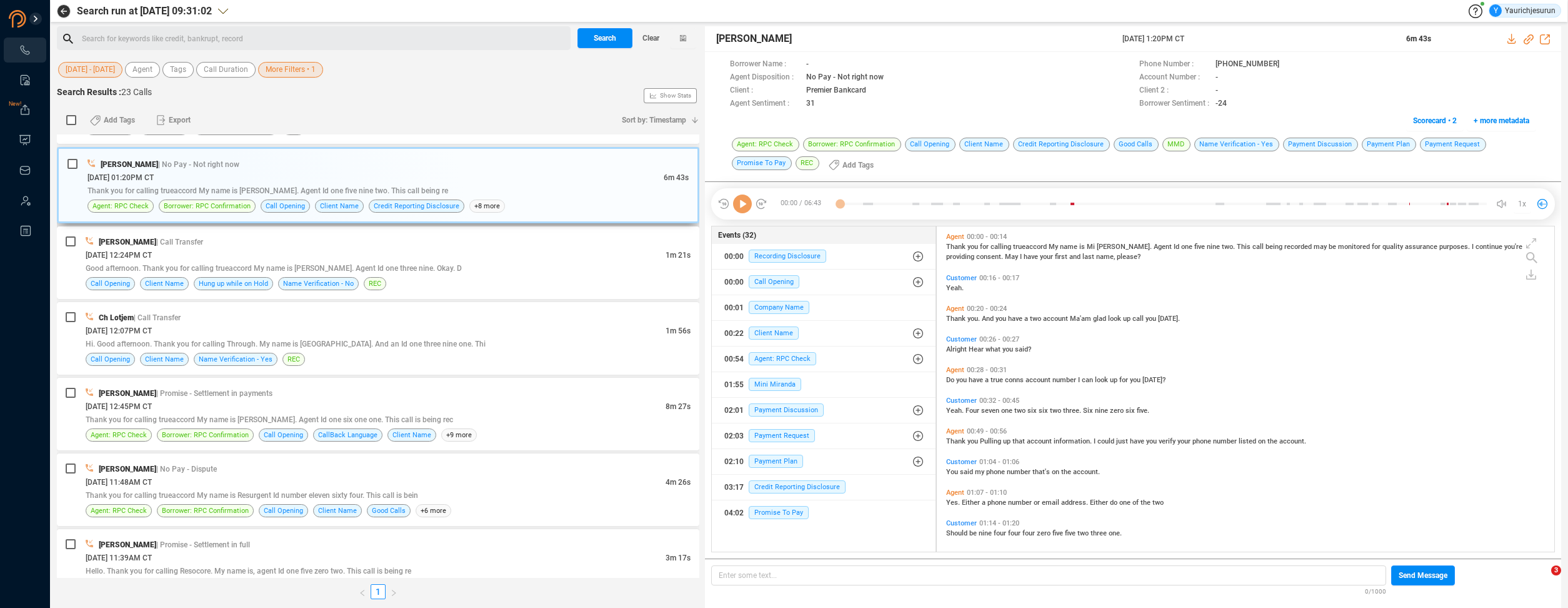
scroll to position [323, 611]
click at [1510, 38] on icon at bounding box center [1512, 38] width 10 height 10
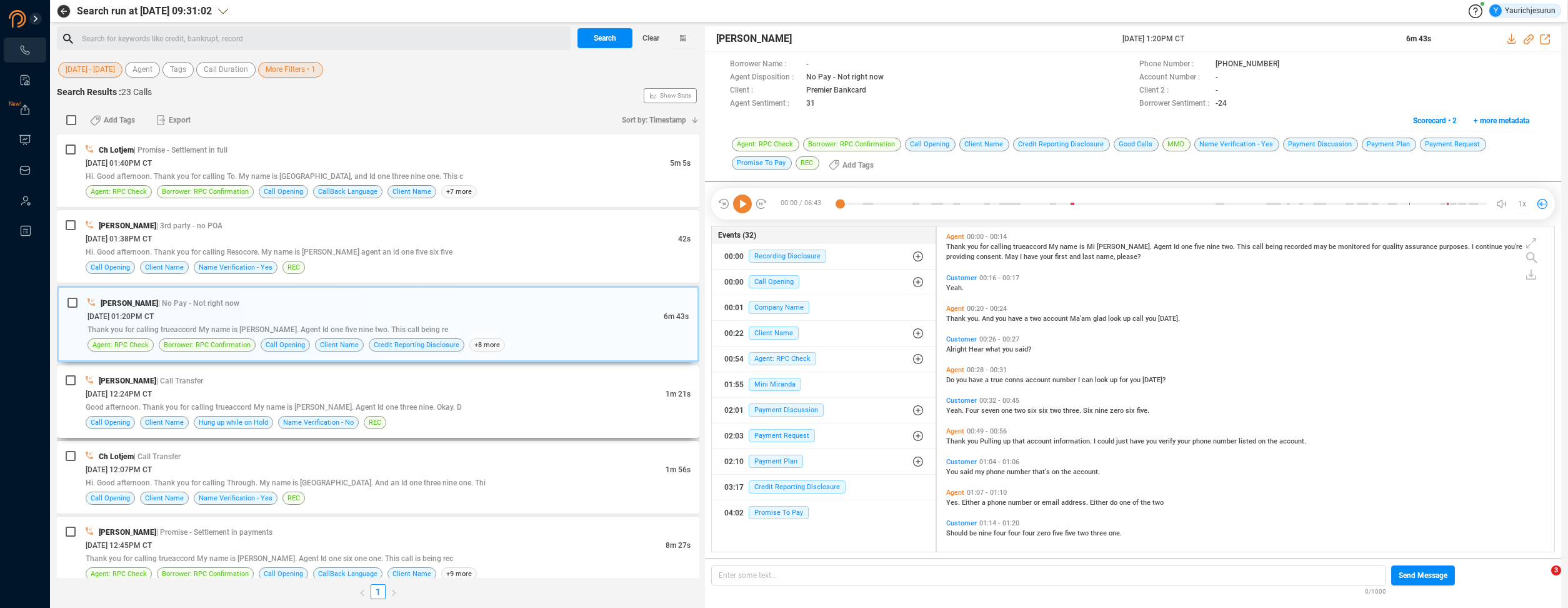
scroll to position [238, 0]
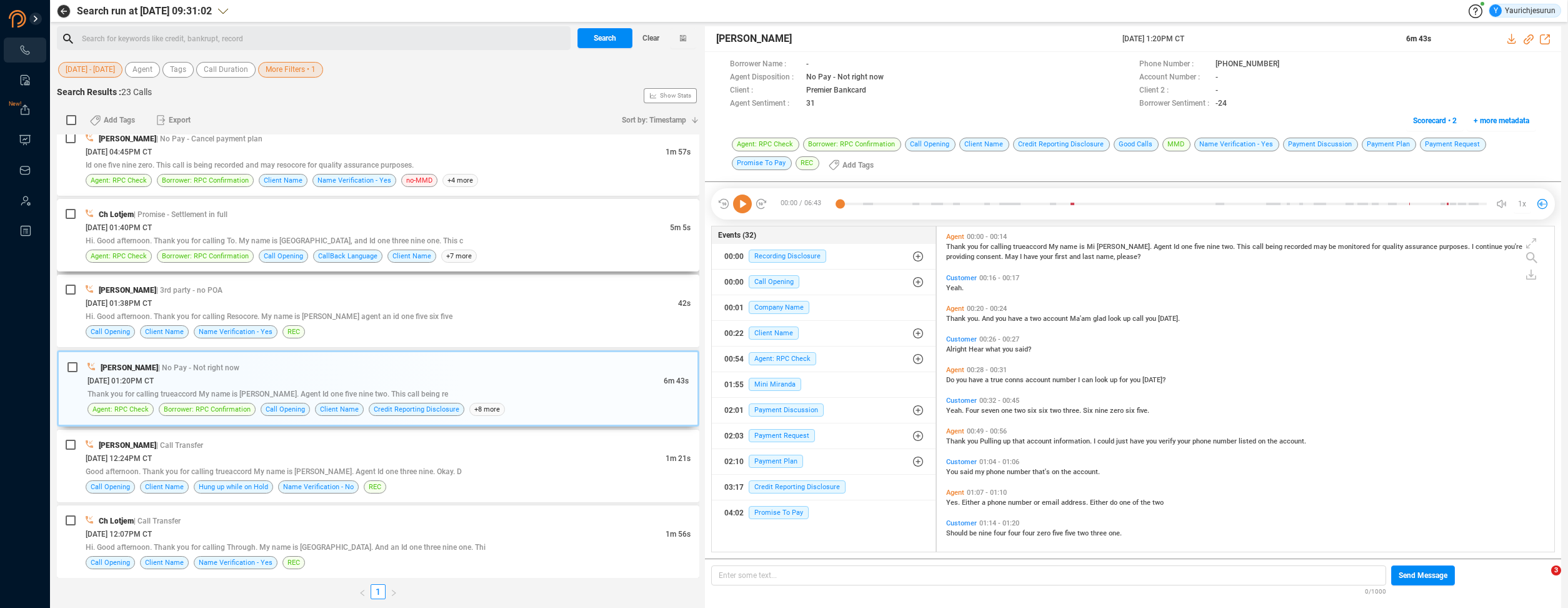
click at [255, 207] on div "Ch Lotjem | Promise - Settlement in full [DATE] 01:40PM CT 5m 5s Hi. Good after…" at bounding box center [377, 235] width 642 height 73
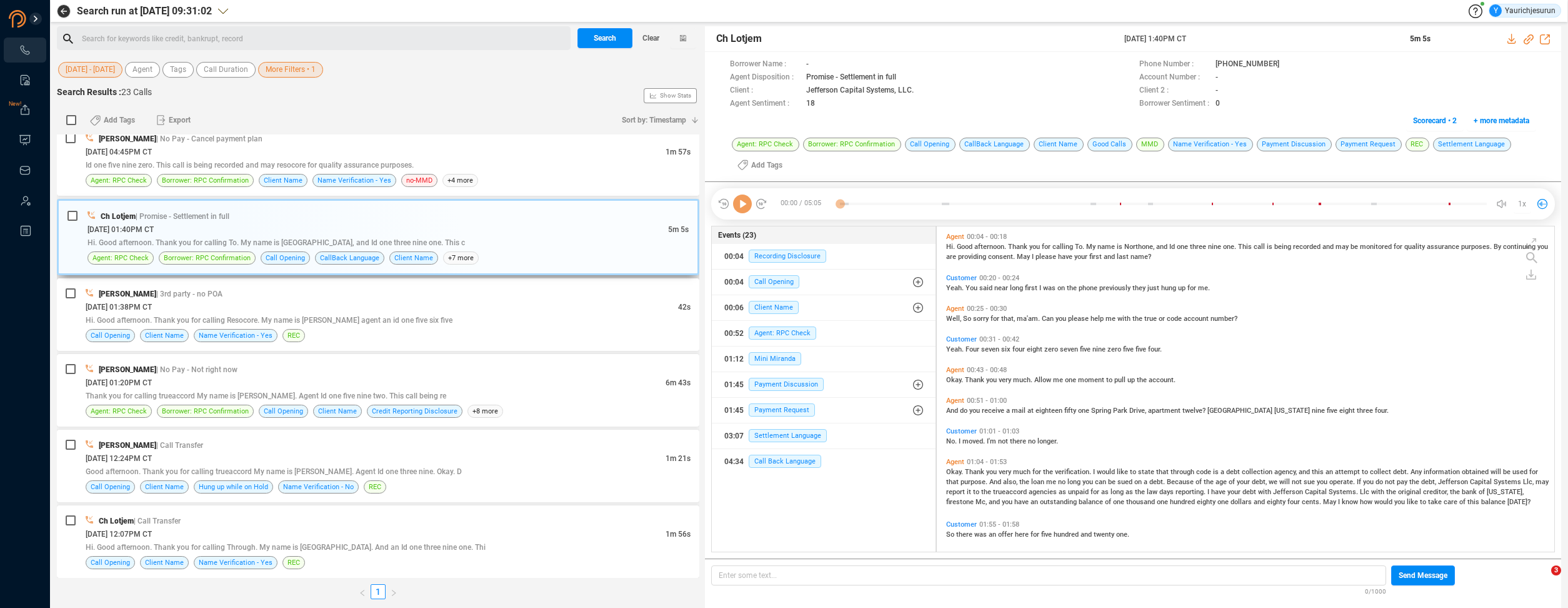
scroll to position [323, 611]
click at [1505, 40] on div "Ch Lotjem [DATE] 1:40PM CT 5m 5s" at bounding box center [1133, 39] width 857 height 26
click at [1513, 39] on icon at bounding box center [1511, 38] width 8 height 10
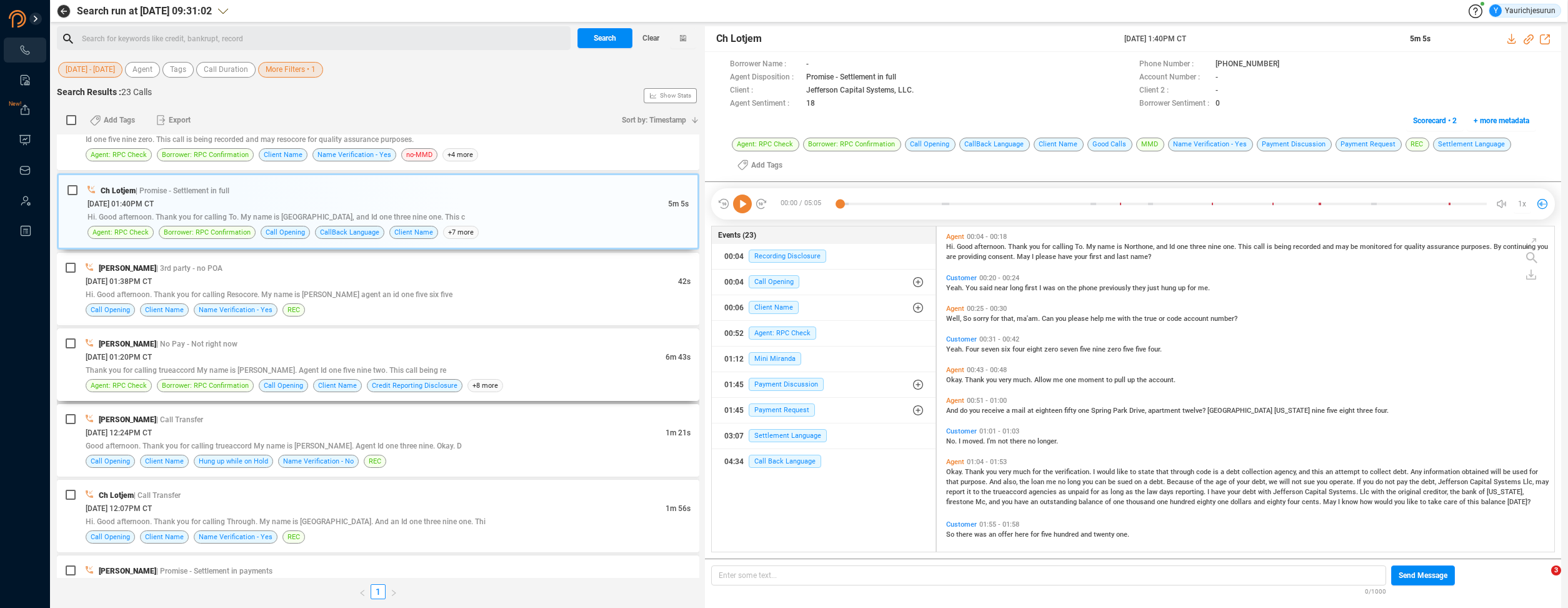
scroll to position [0, 0]
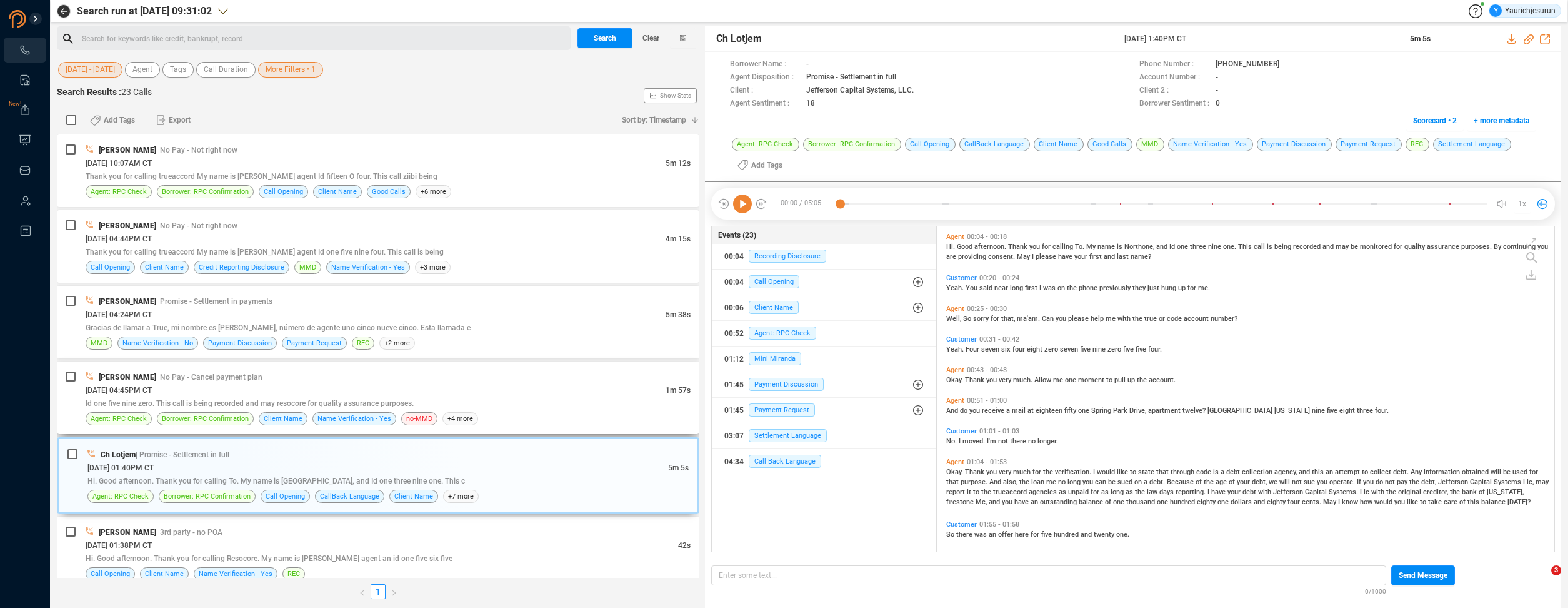
click at [251, 398] on div "Id one five nine zero. This call is being recorded and may resocore for quality…" at bounding box center [388, 402] width 605 height 13
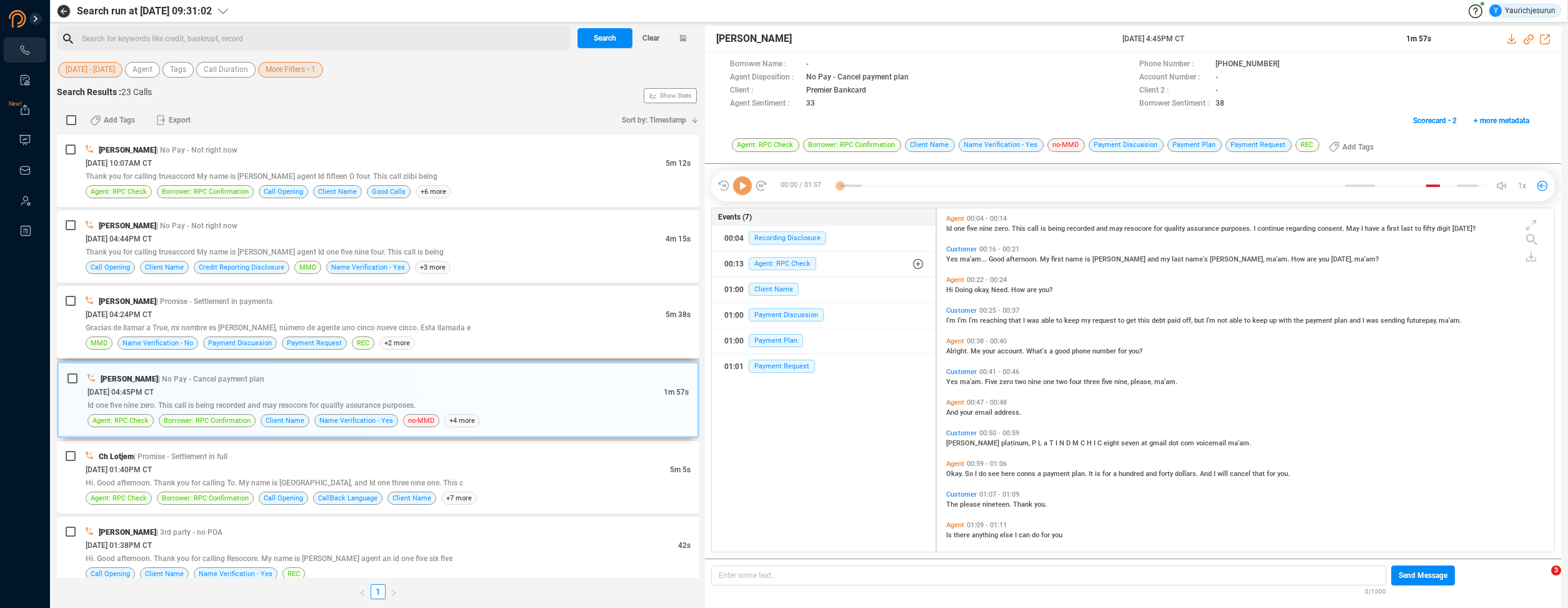
scroll to position [341, 611]
click at [1510, 39] on icon at bounding box center [1512, 38] width 10 height 10
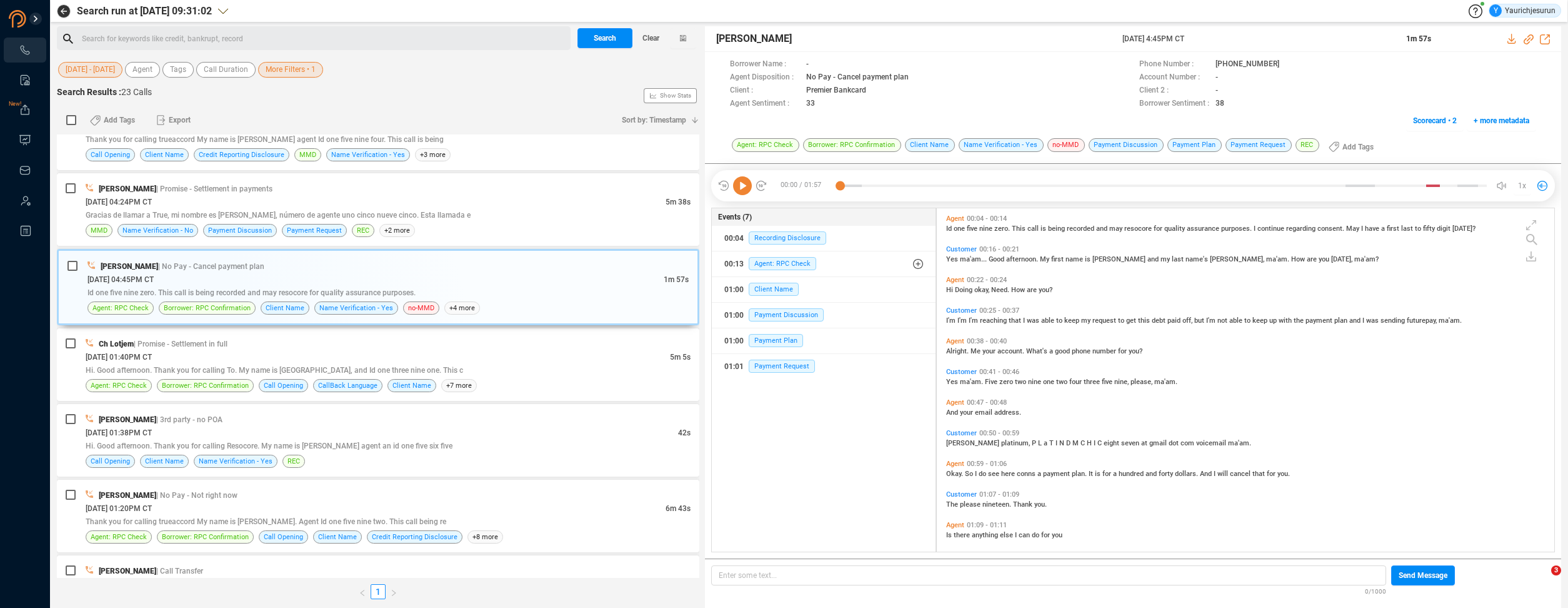
scroll to position [0, 0]
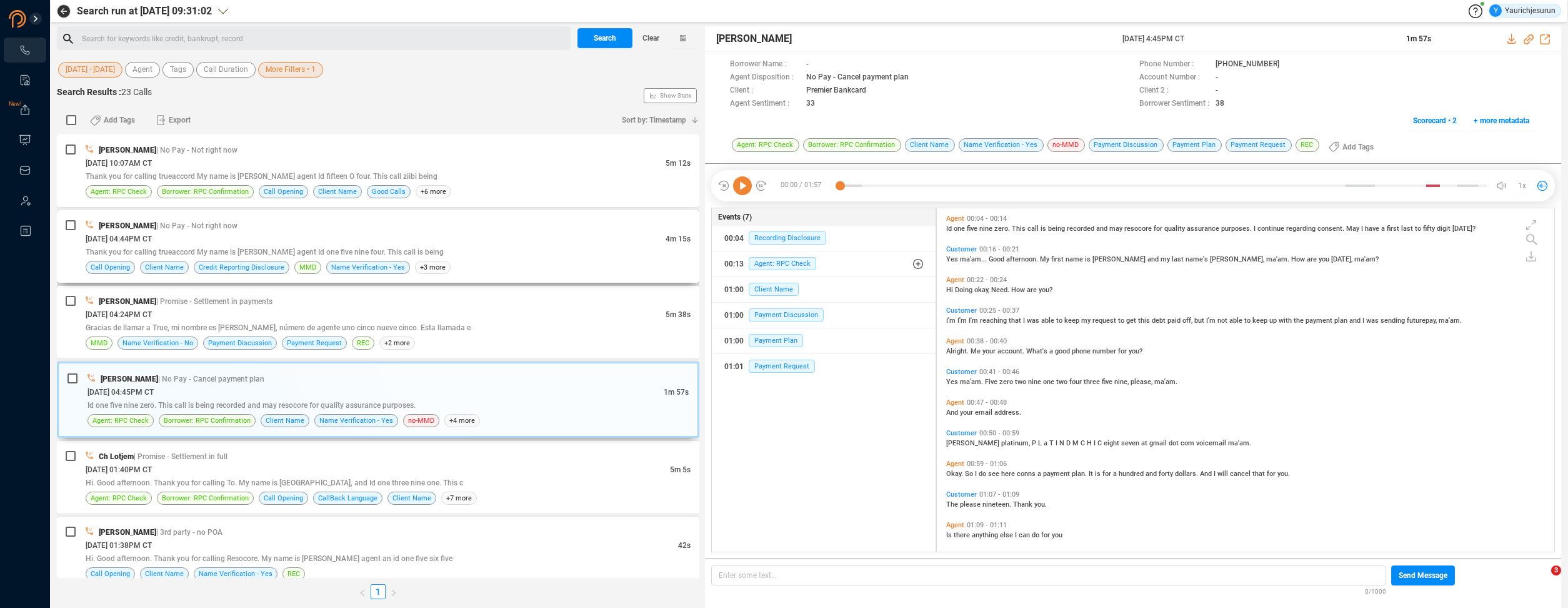
click at [353, 238] on div "[DATE] 04:44PM CT" at bounding box center [376, 238] width 580 height 13
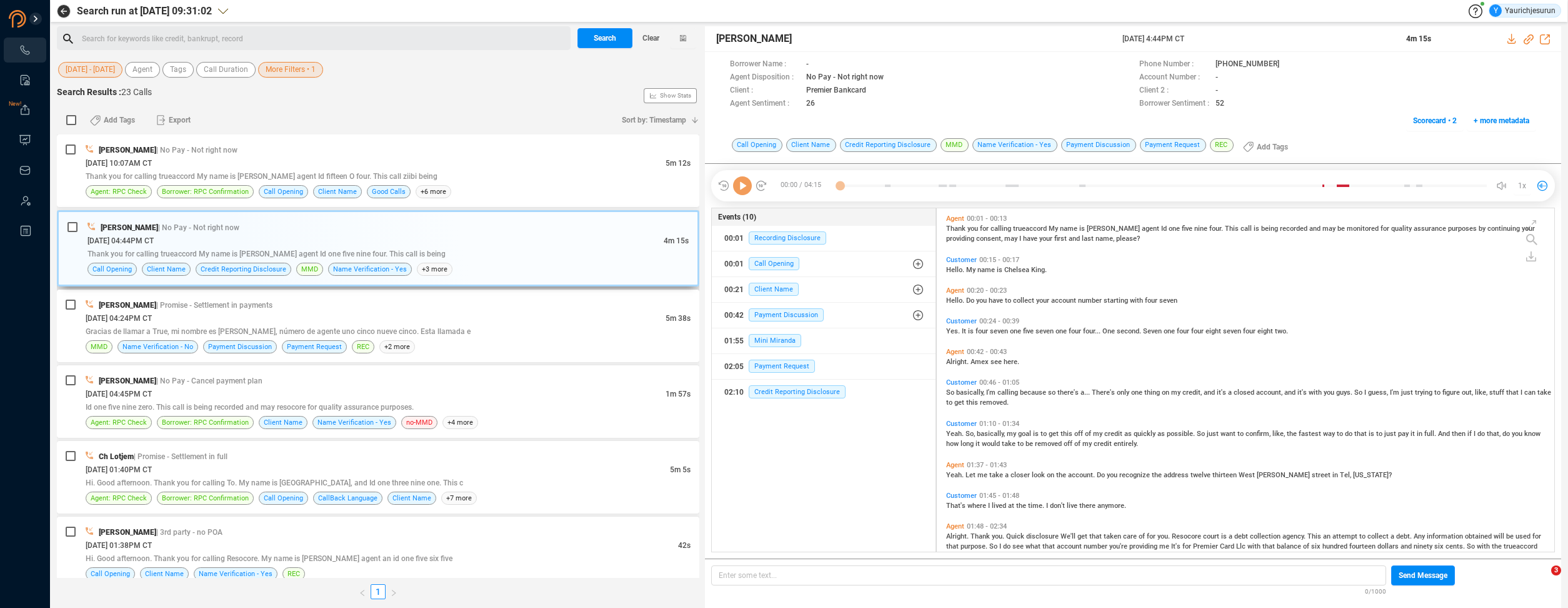
scroll to position [341, 611]
click at [1509, 39] on icon at bounding box center [1512, 38] width 10 height 10
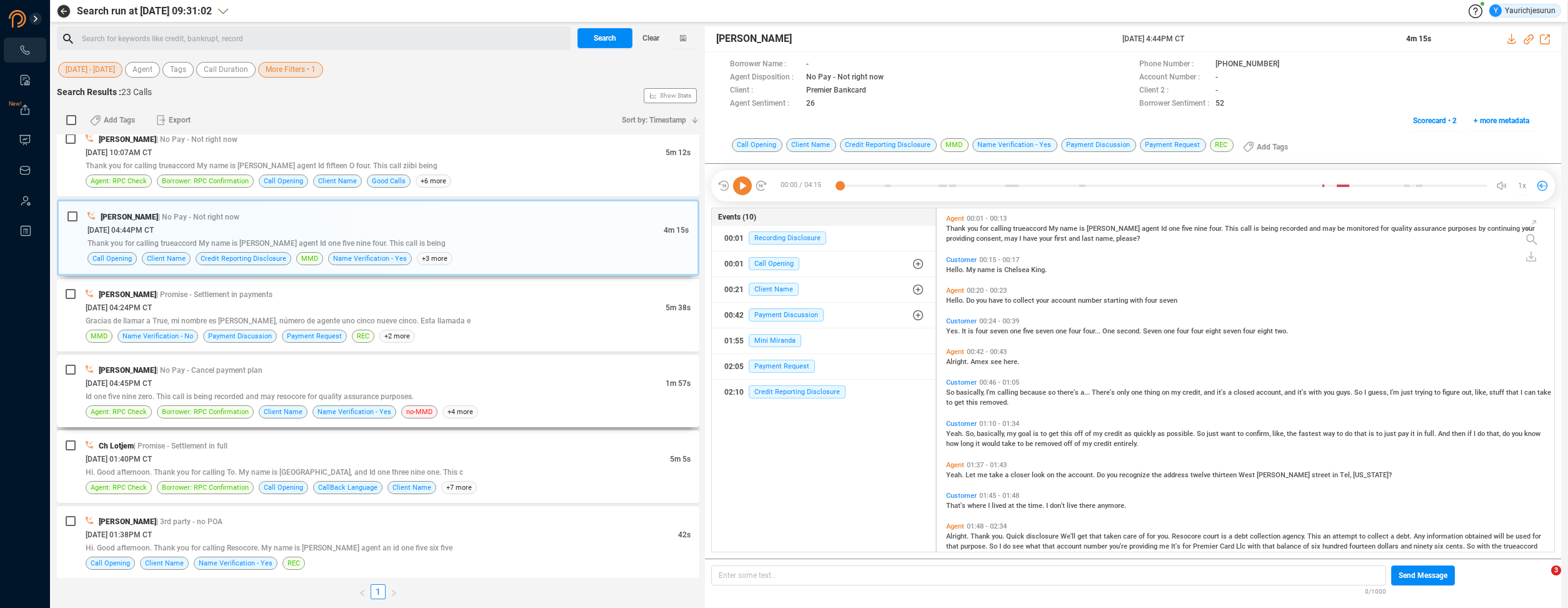
scroll to position [0, 0]
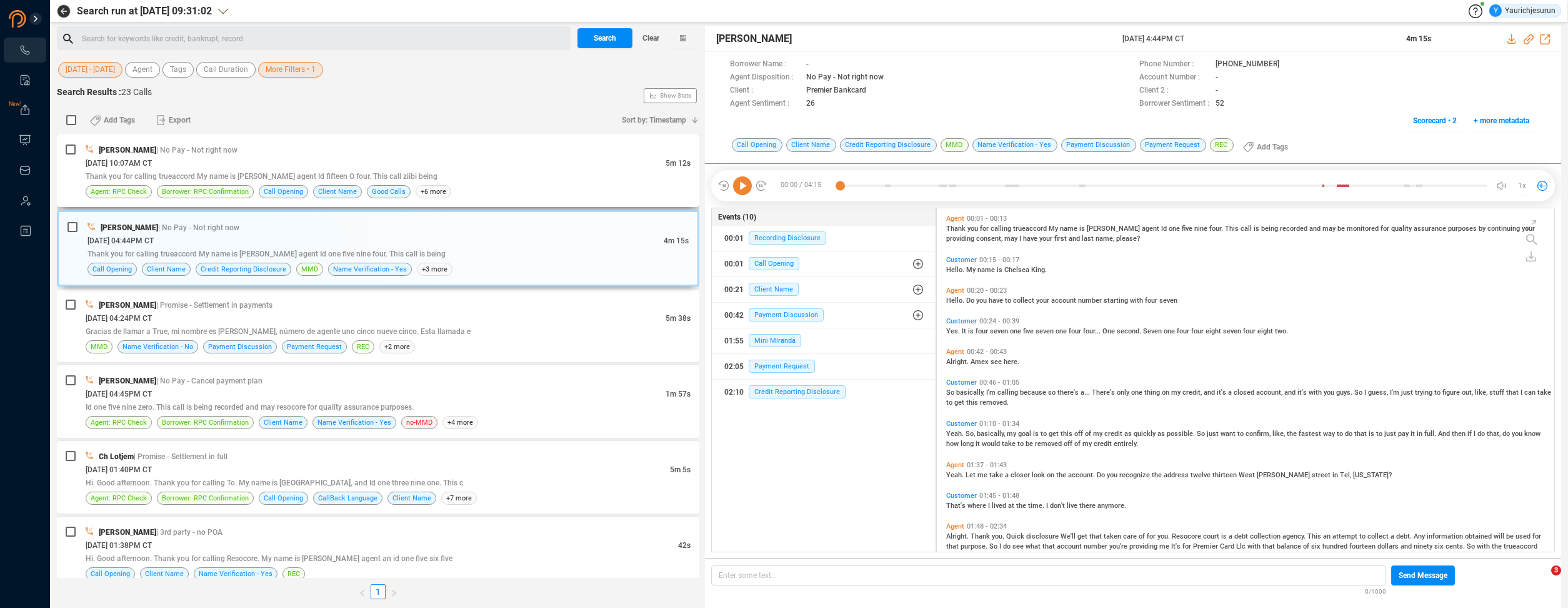
click at [322, 158] on div "[DATE] 10:07AM CT" at bounding box center [376, 162] width 580 height 13
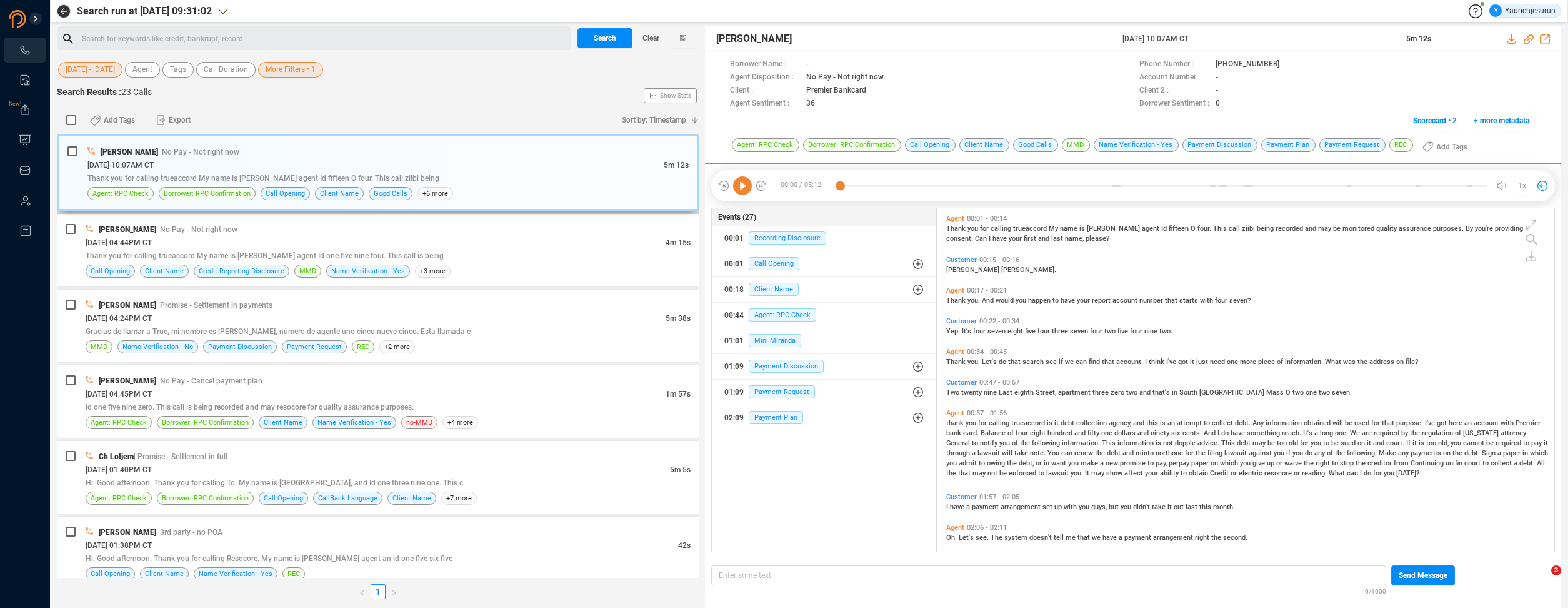
scroll to position [341, 611]
click at [1511, 35] on icon at bounding box center [1511, 38] width 8 height 10
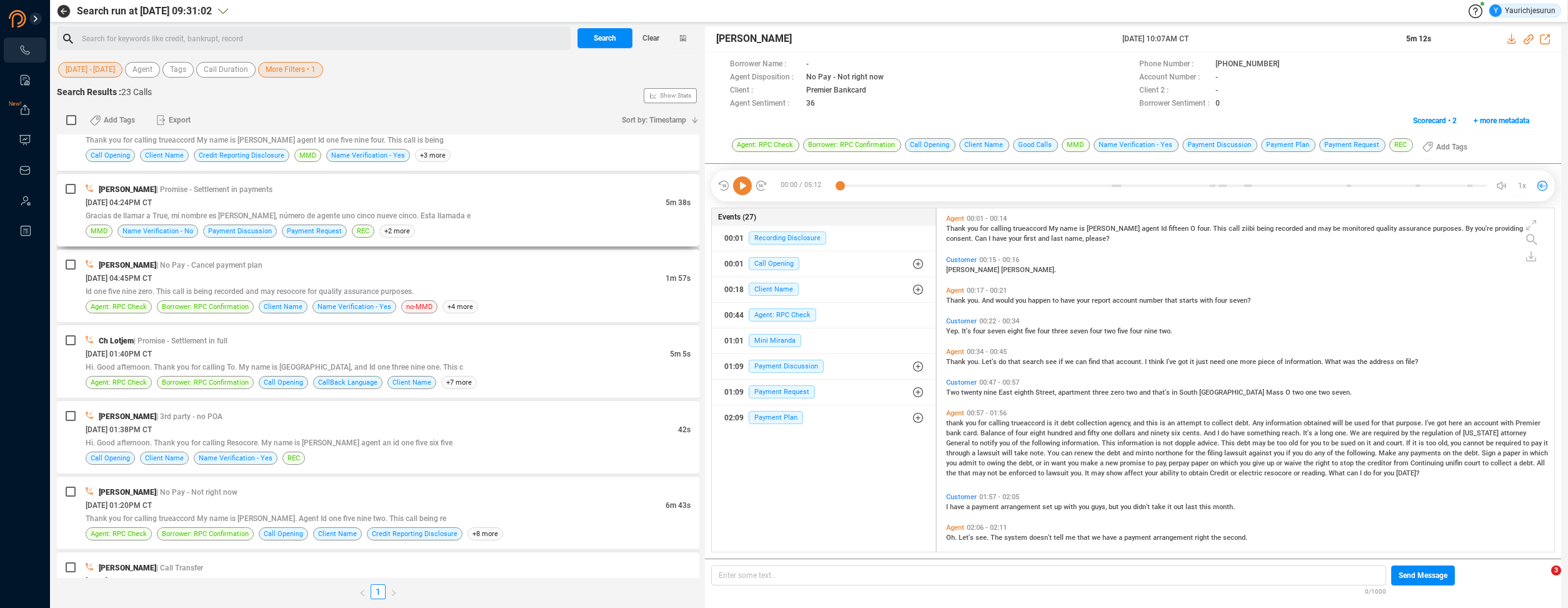
scroll to position [0, 0]
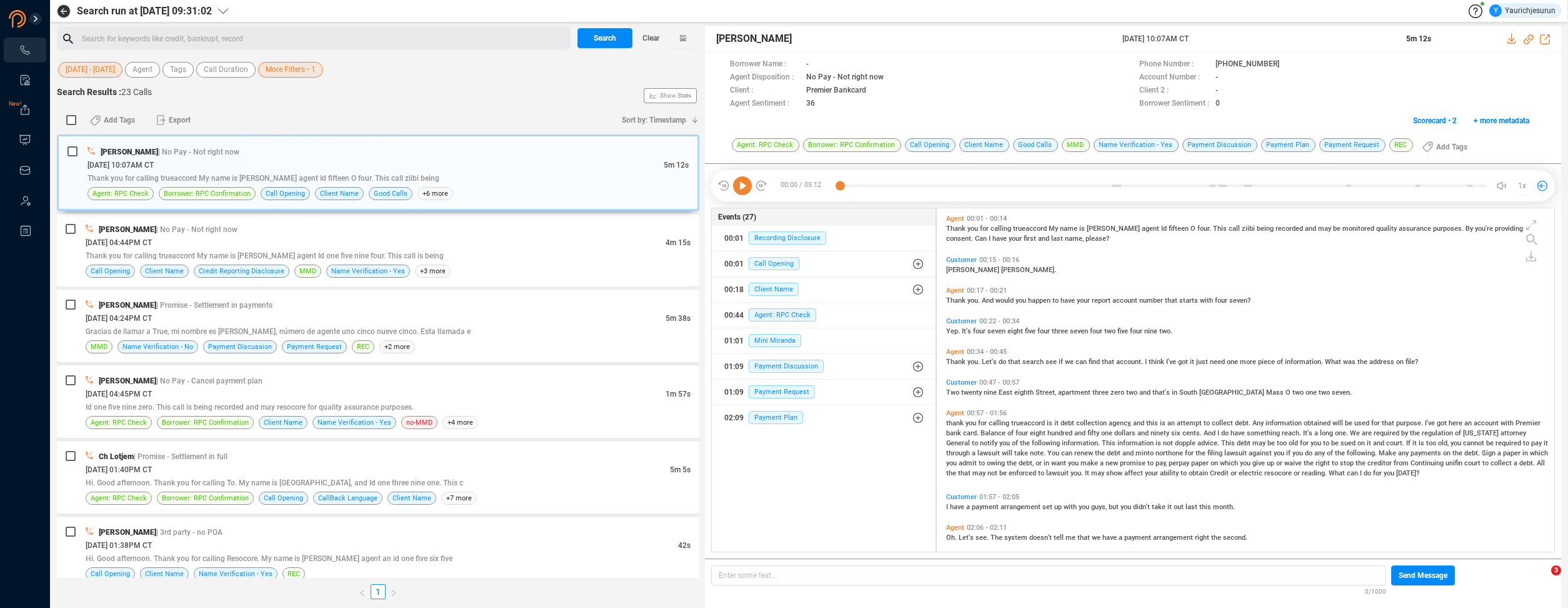
click at [294, 72] on span "More Filters • 1" at bounding box center [291, 70] width 50 height 16
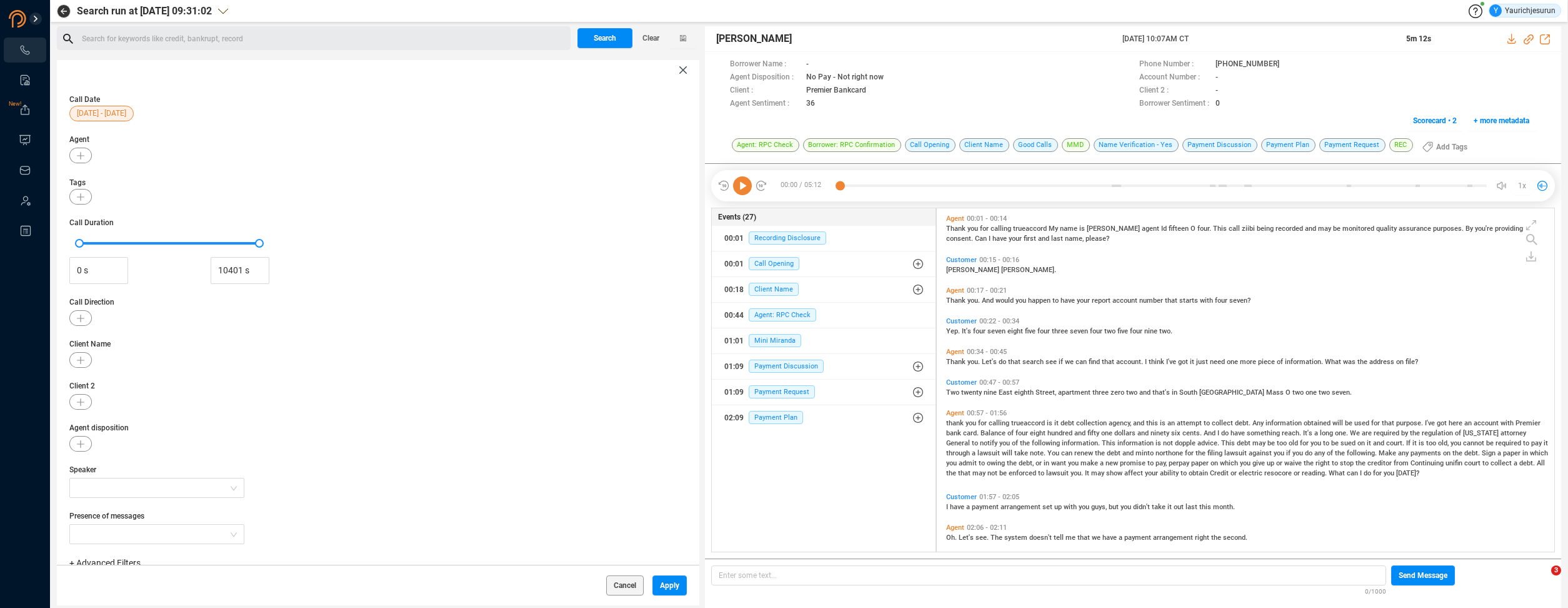
scroll to position [88, 0]
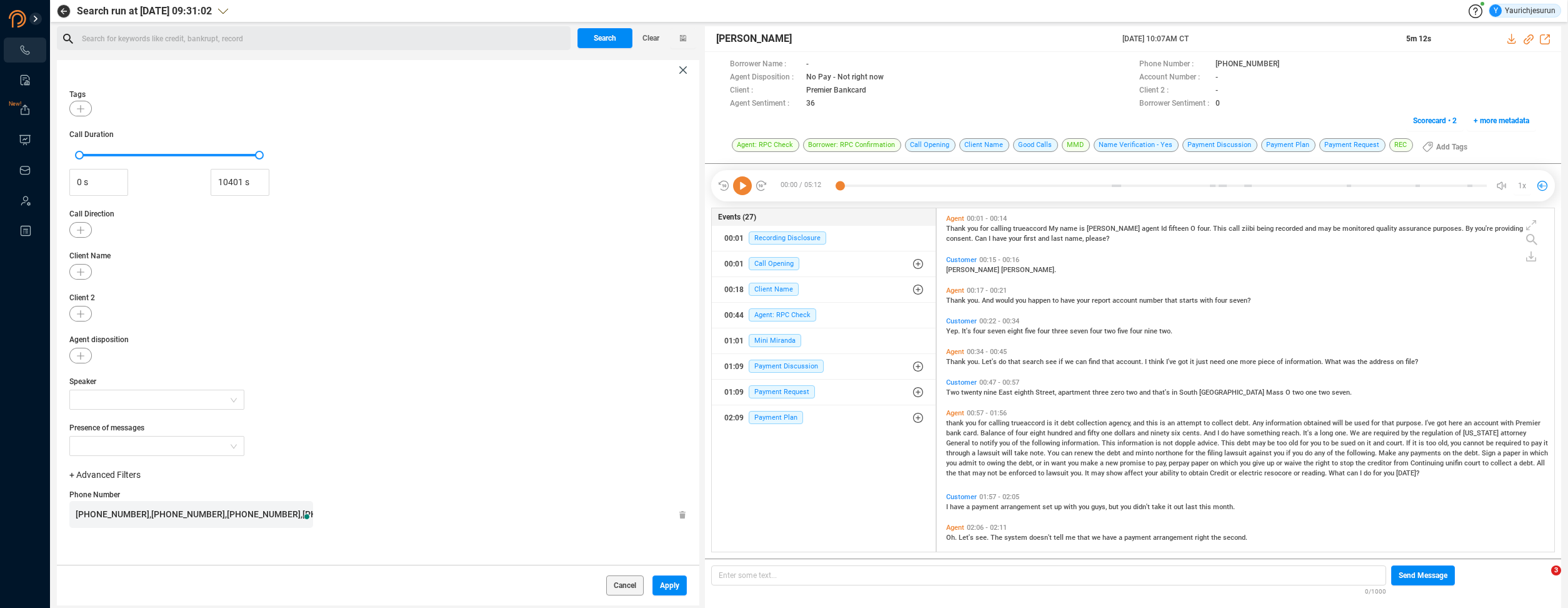
click at [190, 518] on span "[PHONE_NUMBER],[PHONE_NUMBER],[PHONE_NUMBER],[PHONE_NUMBER],[PHONE_NUMBER],[PHO…" at bounding box center [679, 513] width 1208 height 10
click at [660, 583] on span "Apply" at bounding box center [670, 585] width 19 height 20
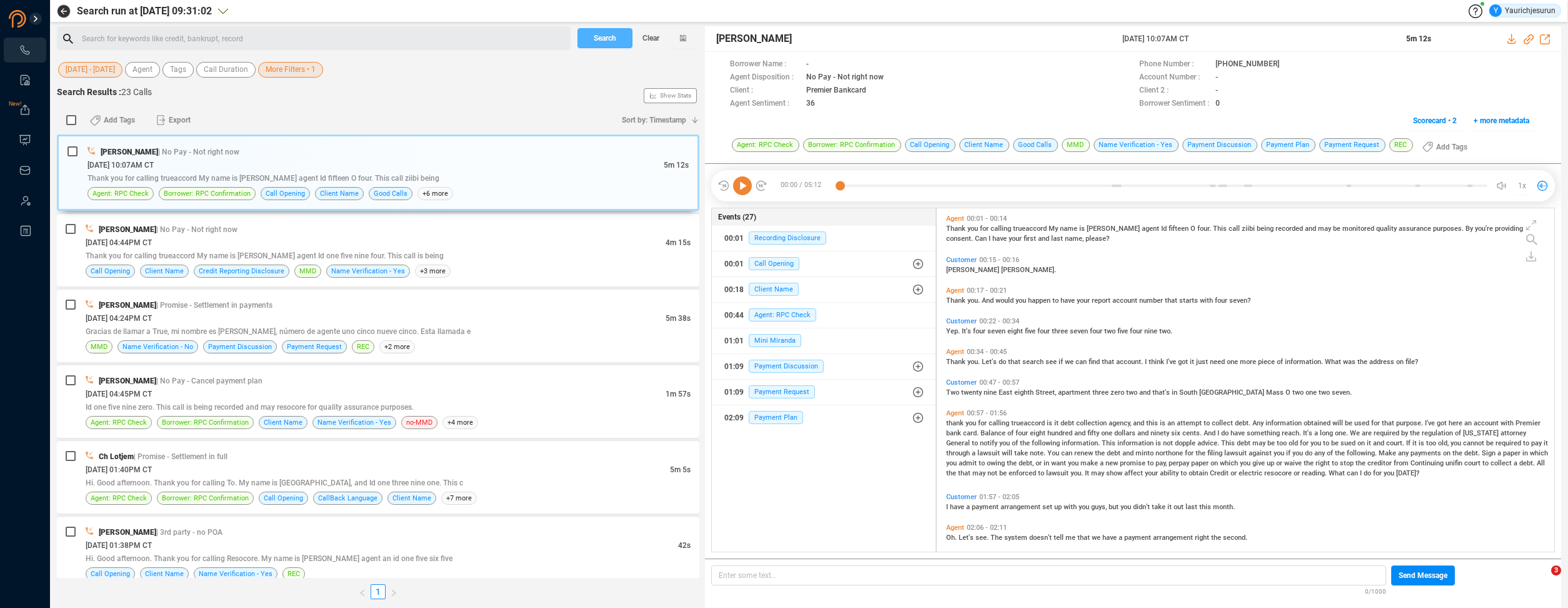
click at [586, 33] on button "Search" at bounding box center [605, 38] width 55 height 20
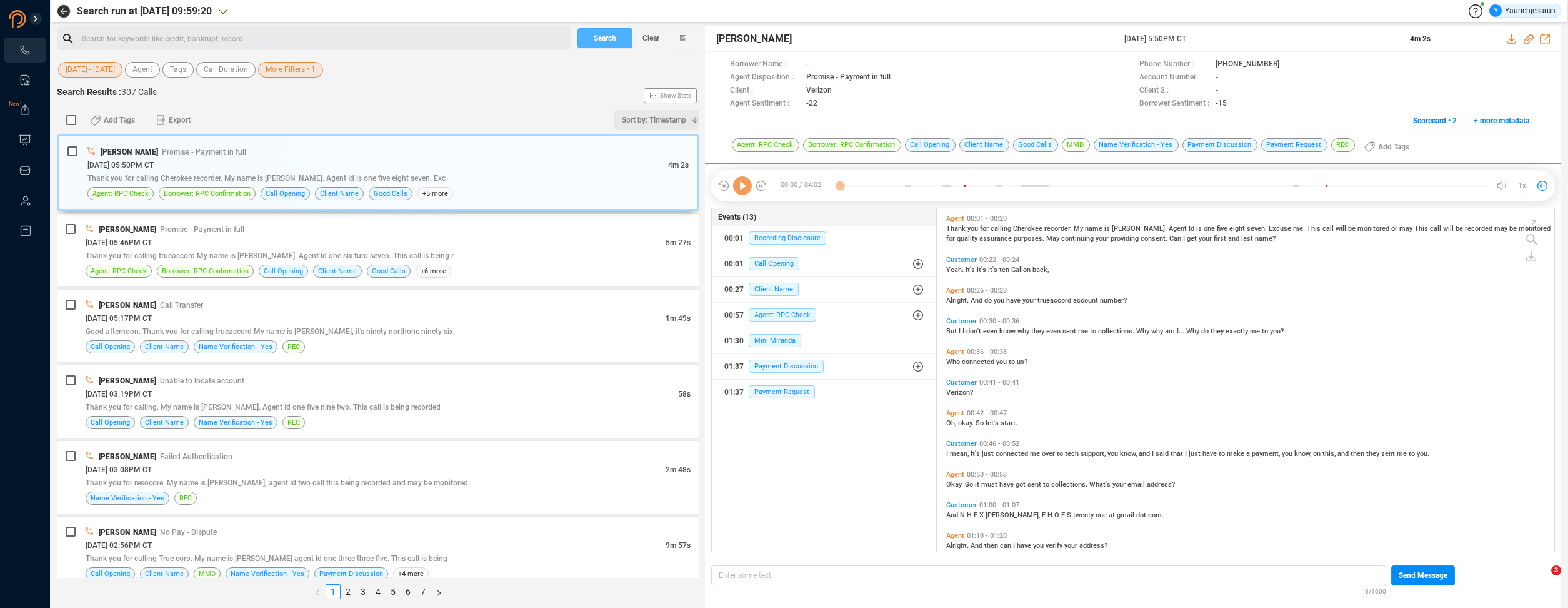
scroll to position [341, 611]
click at [325, 77] on div "[DATE] - [DATE] Agent Tags Call Duration More Filters • 1" at bounding box center [377, 70] width 642 height 19
click at [307, 69] on span "More Filters • 1" at bounding box center [291, 70] width 50 height 16
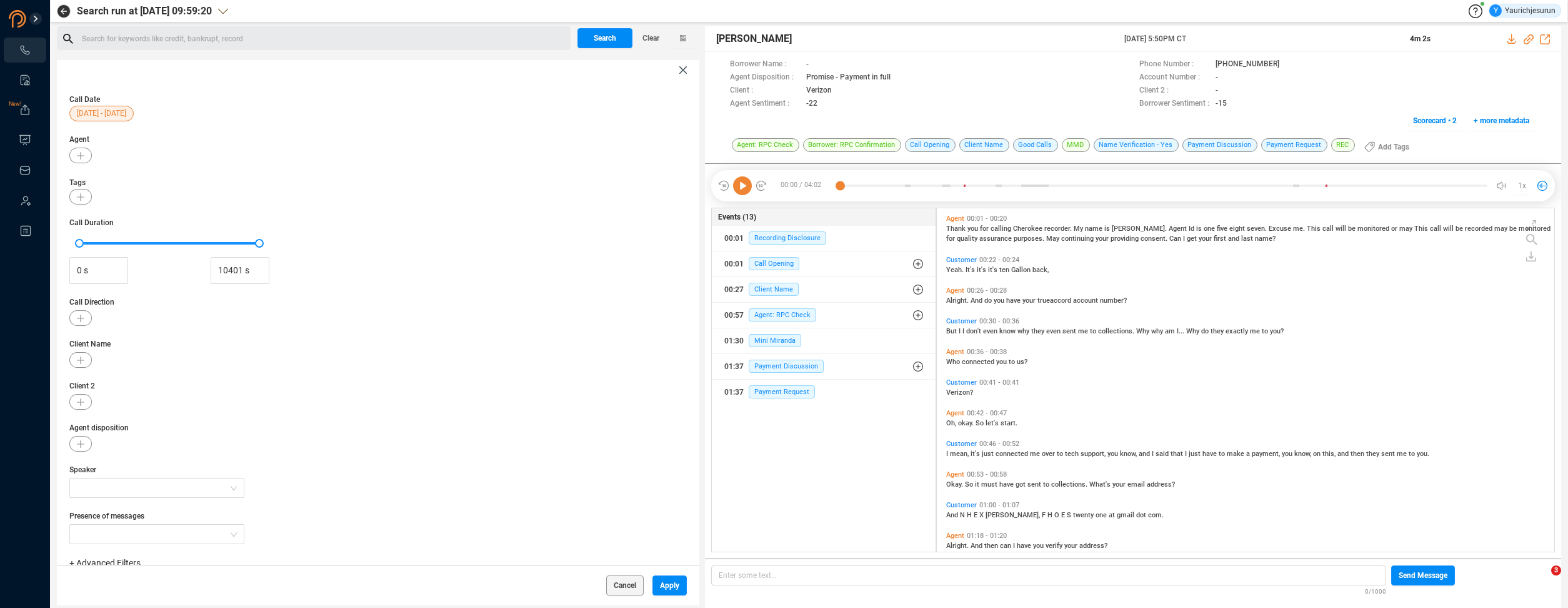
scroll to position [88, 0]
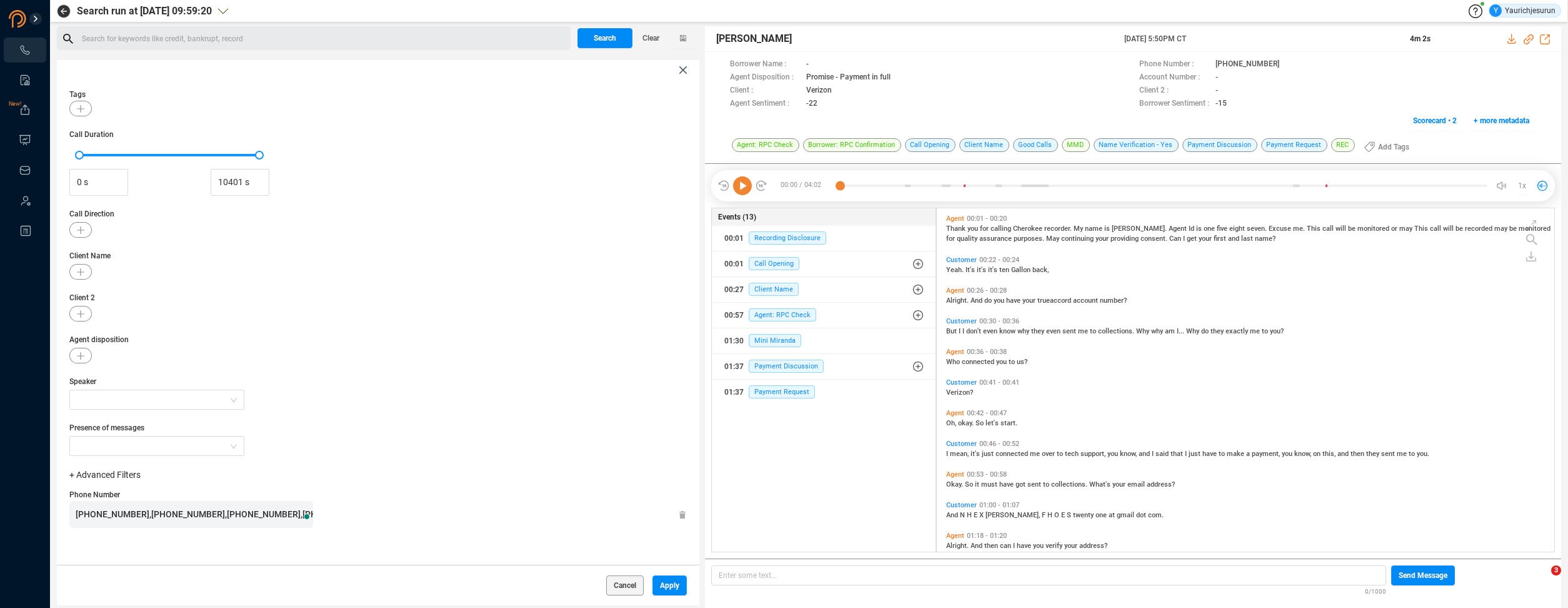
click at [260, 511] on span "[PHONE_NUMBER],[PHONE_NUMBER],[PHONE_NUMBER],[PHONE_NUMBER],[PHONE_NUMBER]" at bounding box center [263, 513] width 376 height 10
click at [660, 588] on span "Apply" at bounding box center [670, 585] width 19 height 20
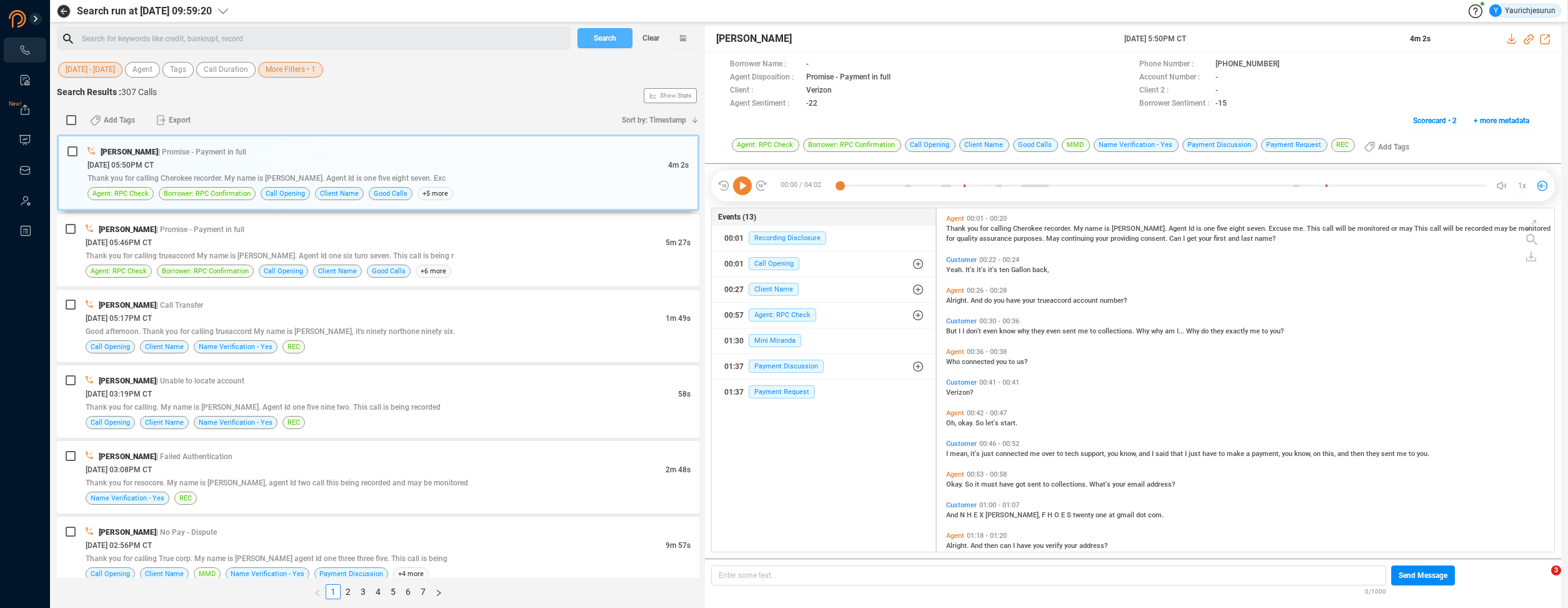
click at [602, 37] on span "Search" at bounding box center [604, 38] width 22 height 20
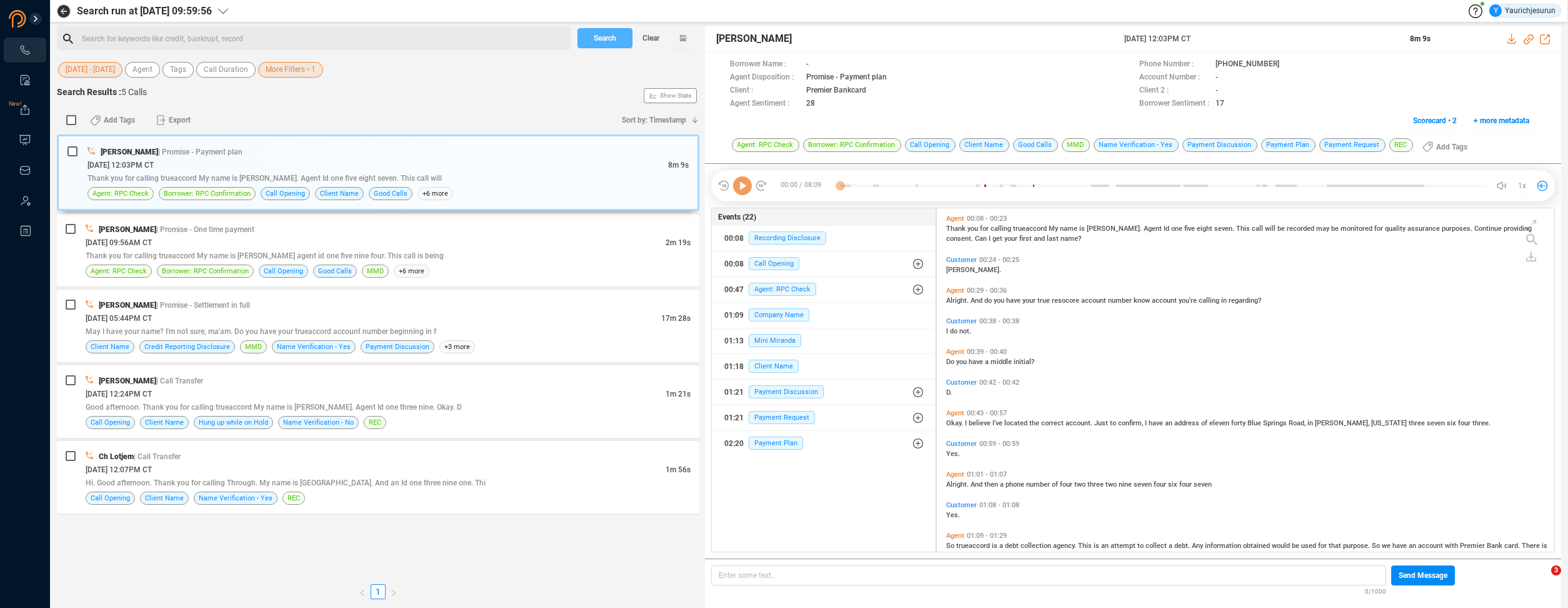
scroll to position [341, 611]
click at [1509, 38] on icon at bounding box center [1512, 38] width 10 height 10
click at [194, 456] on div "Ch Lotjem | Call Transfer" at bounding box center [388, 456] width 605 height 13
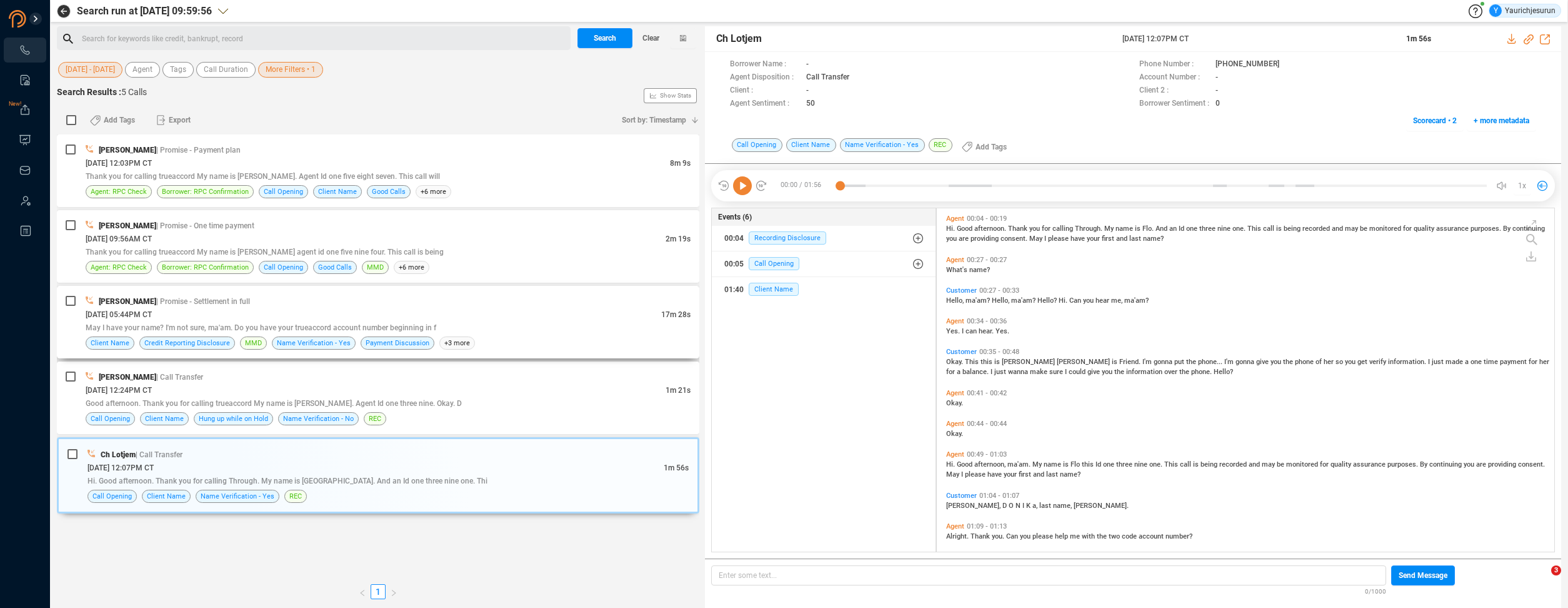
click at [397, 305] on div "[PERSON_NAME] | Promise - Settlement in full" at bounding box center [388, 300] width 605 height 13
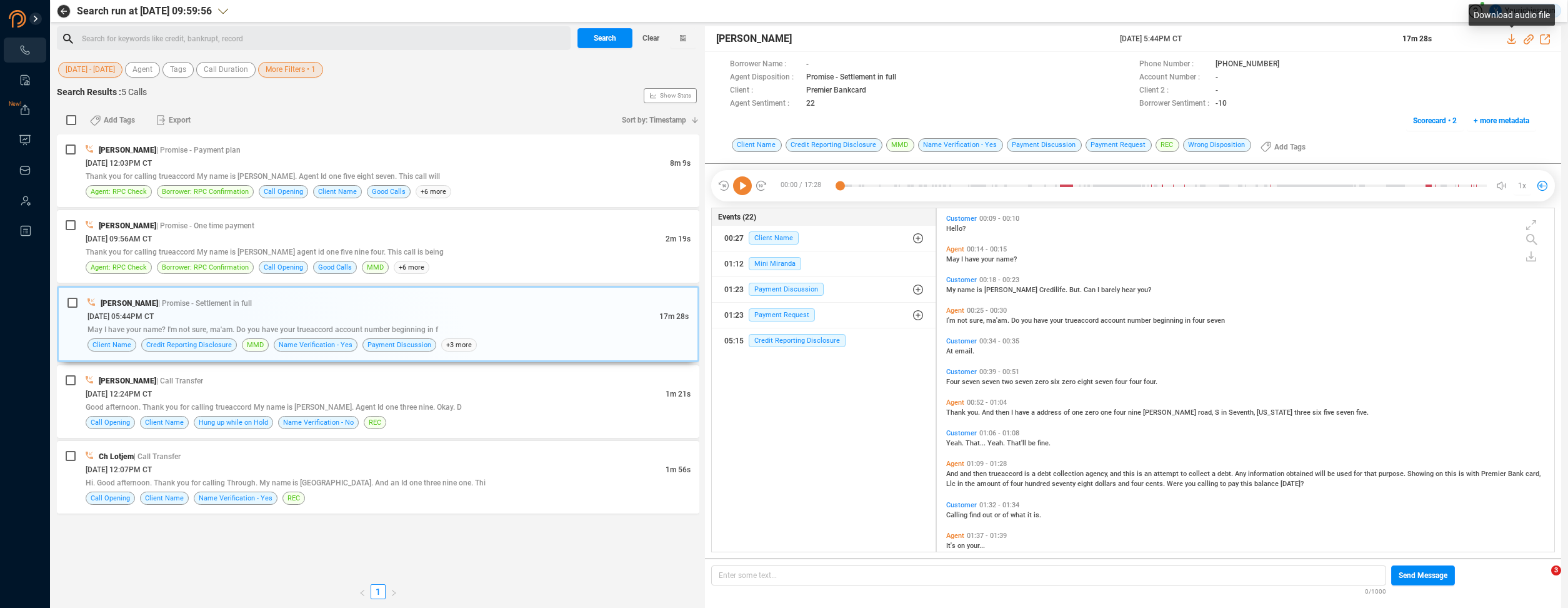
click at [1515, 43] on icon at bounding box center [1511, 38] width 8 height 10
click at [291, 246] on div "Thank you for calling trueaccord My name is [PERSON_NAME] agent id one five nin…" at bounding box center [388, 252] width 605 height 13
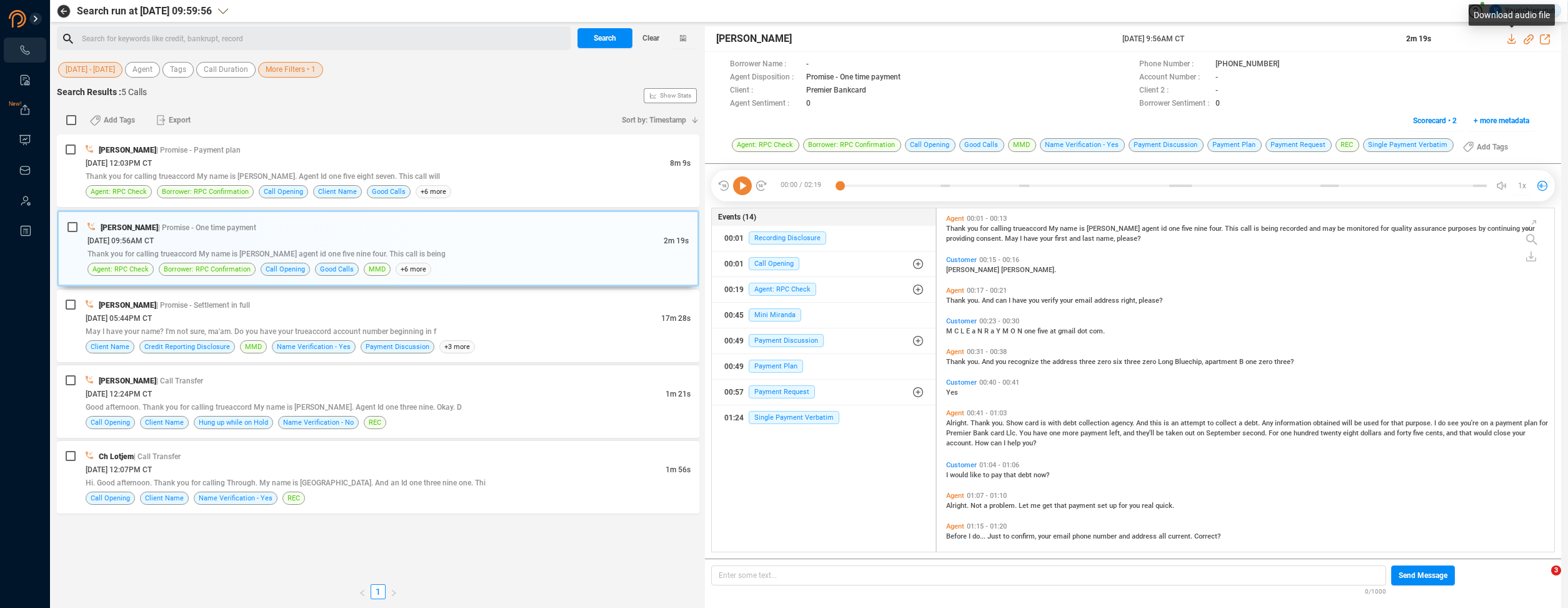
click at [1513, 35] on icon at bounding box center [1512, 38] width 10 height 10
drag, startPoint x: 309, startPoint y: 71, endPoint x: 547, endPoint y: 5, distance: 247.0
click at [309, 71] on span "More Filters • 1" at bounding box center [291, 70] width 50 height 16
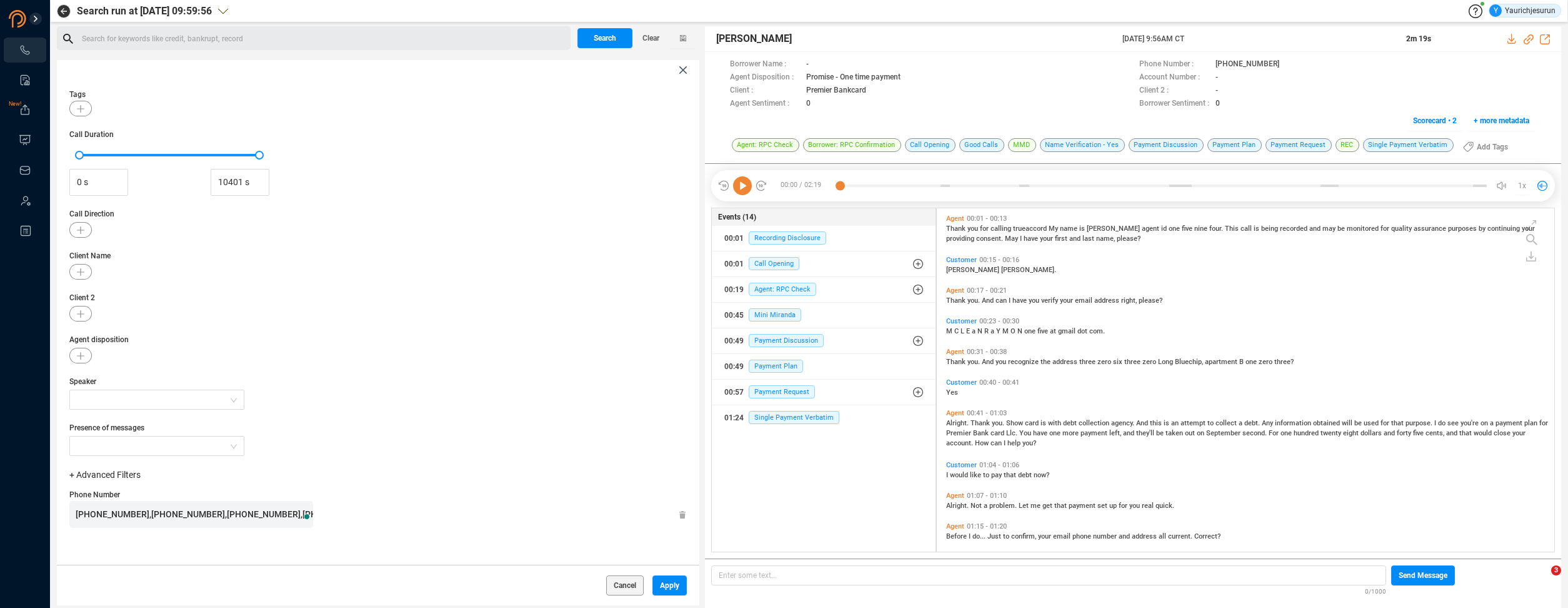
scroll to position [88, 0]
click at [239, 505] on div "[PHONE_NUMBER],[PHONE_NUMBER],[PHONE_NUMBER],[PHONE_NUMBER]" at bounding box center [194, 514] width 237 height 27
click at [237, 505] on div "[PHONE_NUMBER],[PHONE_NUMBER],[PHONE_NUMBER],[PHONE_NUMBER]" at bounding box center [194, 514] width 237 height 27
click at [237, 505] on div "[PHONE_NUMBER],[PHONE_NUMBER],[PHONE_NUMBER],[PHONE_NUMBER]" at bounding box center [194, 514] width 237 height 27
drag, startPoint x: 237, startPoint y: 505, endPoint x: 226, endPoint y: 509, distance: 11.7
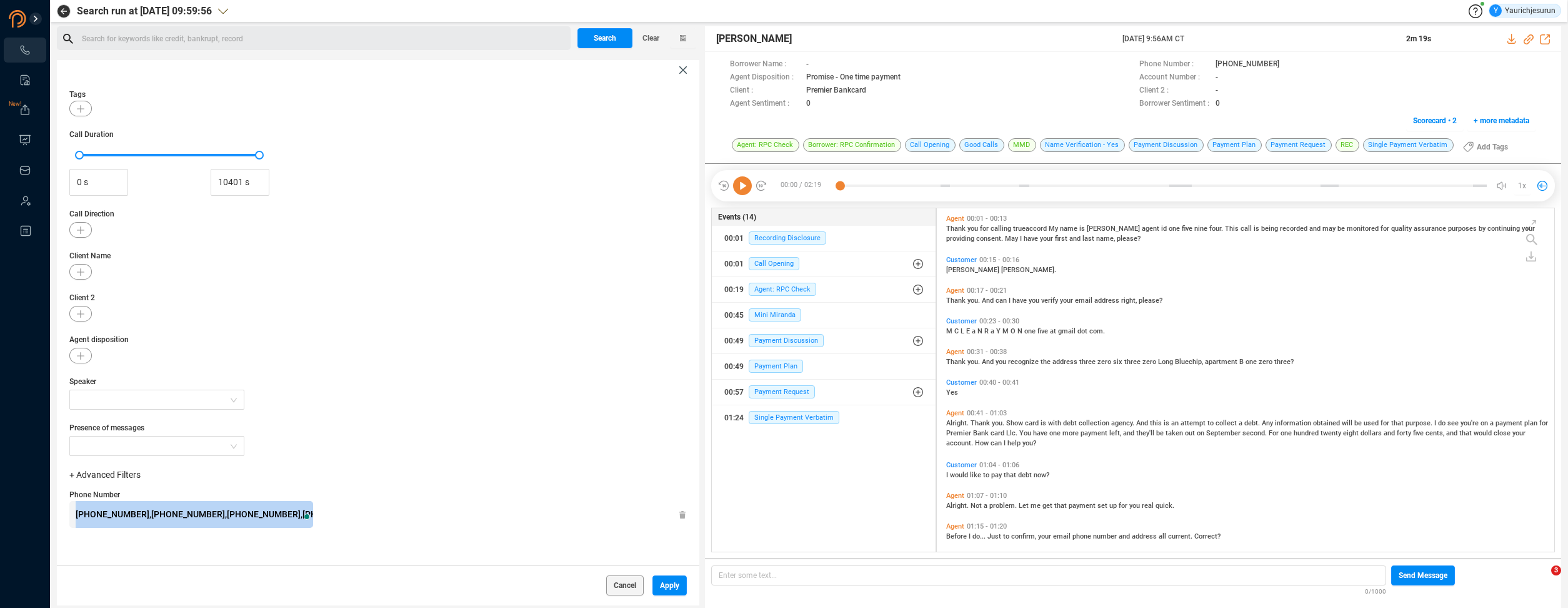
click at [236, 507] on div "[PHONE_NUMBER],[PHONE_NUMBER],[PHONE_NUMBER],[PHONE_NUMBER]" at bounding box center [194, 514] width 237 height 27
click at [221, 252] on span "Client Name" at bounding box center [377, 255] width 617 height 12
click at [88, 275] on button "button" at bounding box center [80, 272] width 22 height 16
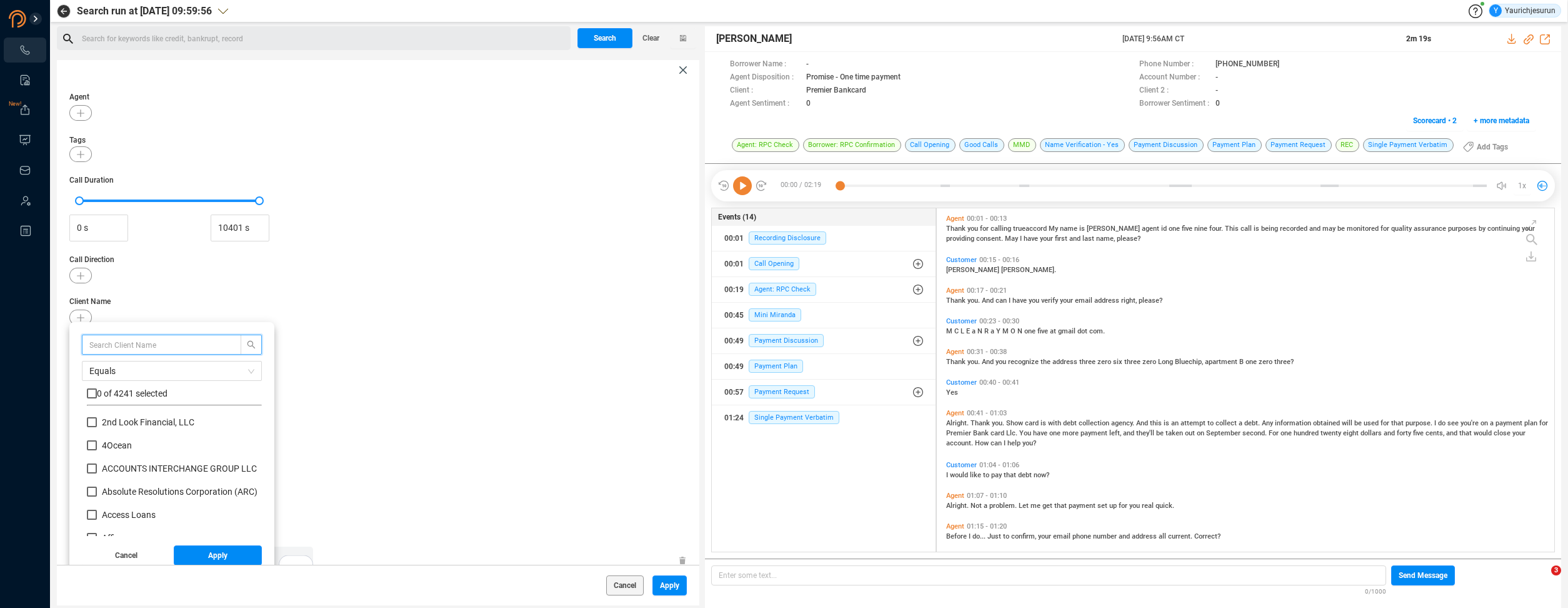
scroll to position [117, 169]
type input "Premier"
click at [95, 395] on input "checkbox" at bounding box center [91, 393] width 10 height 10
checkbox input "true"
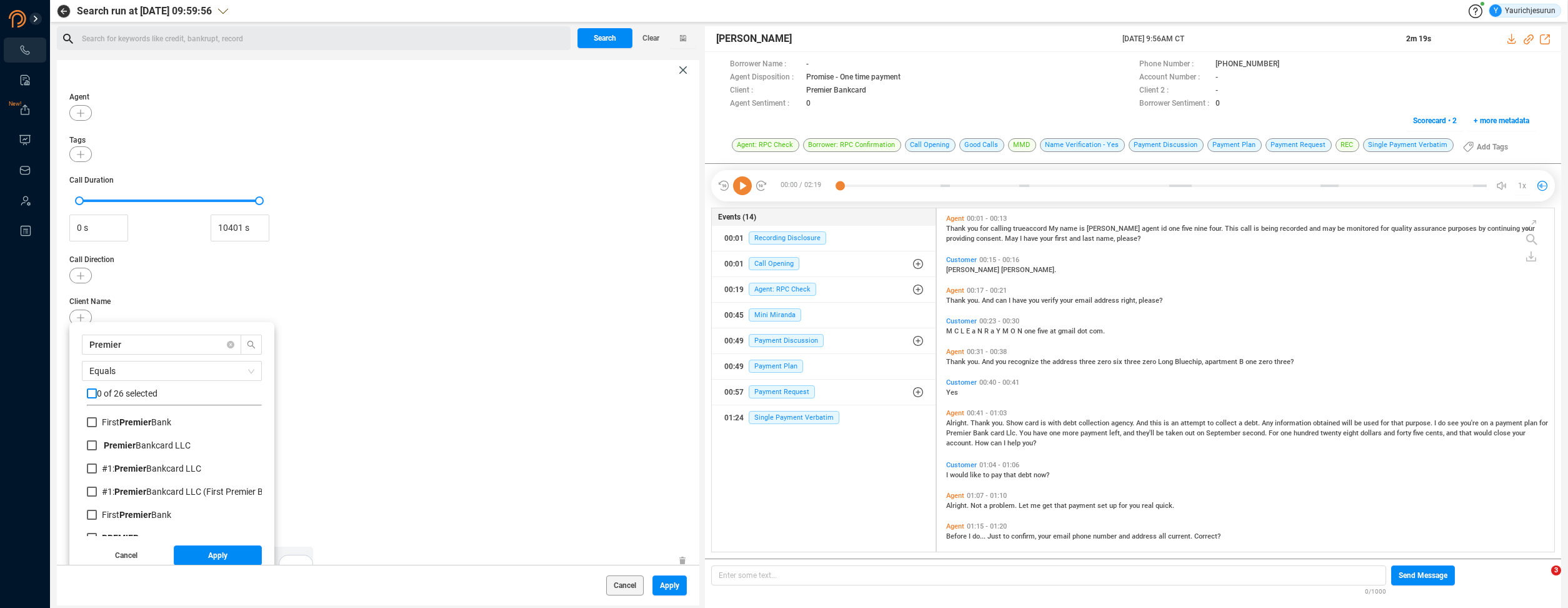
checkbox input "true"
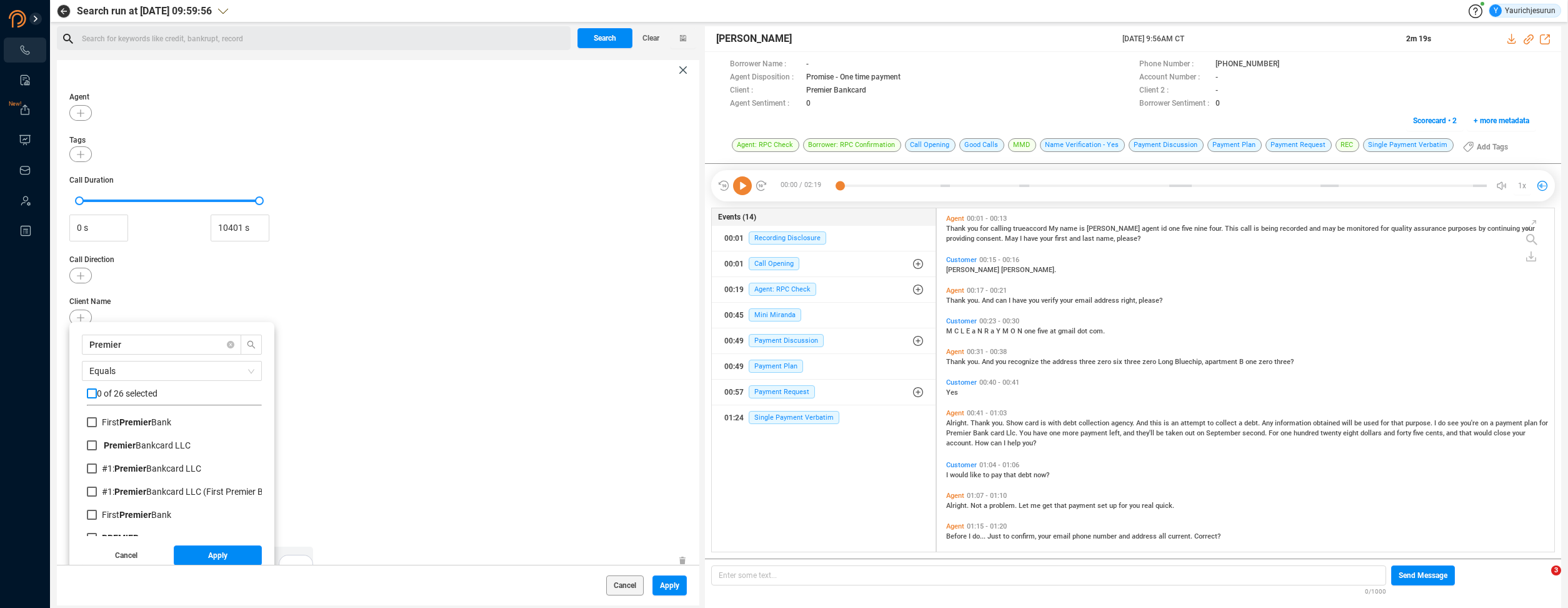
checkbox input "true"
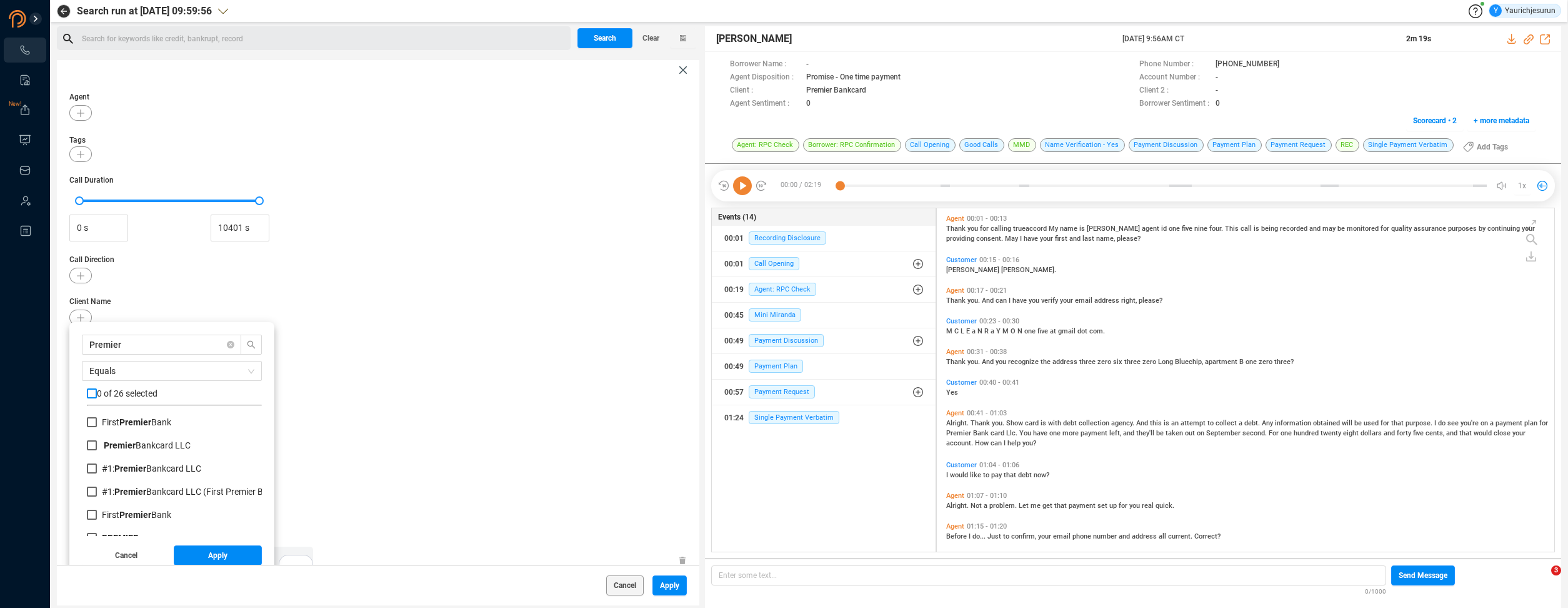
checkbox input "true"
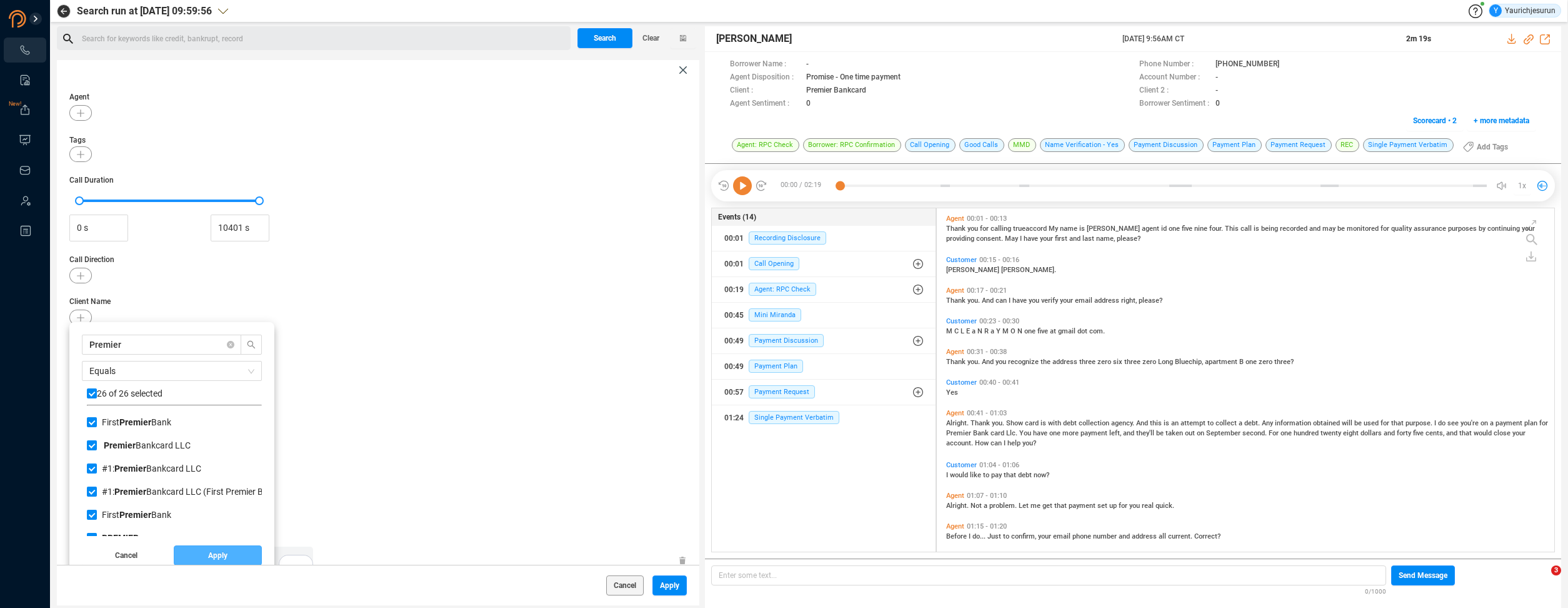
click at [199, 552] on button "Apply" at bounding box center [218, 555] width 89 height 20
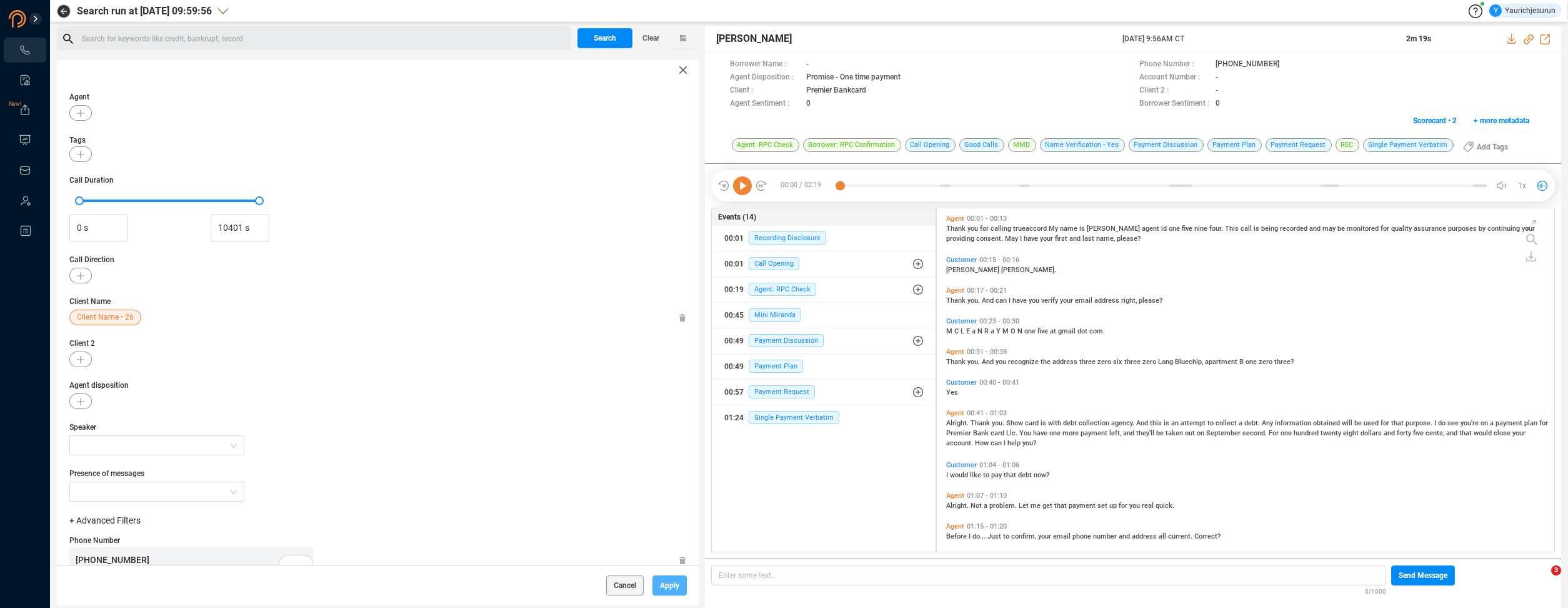
click at [663, 588] on span "Apply" at bounding box center [670, 585] width 19 height 20
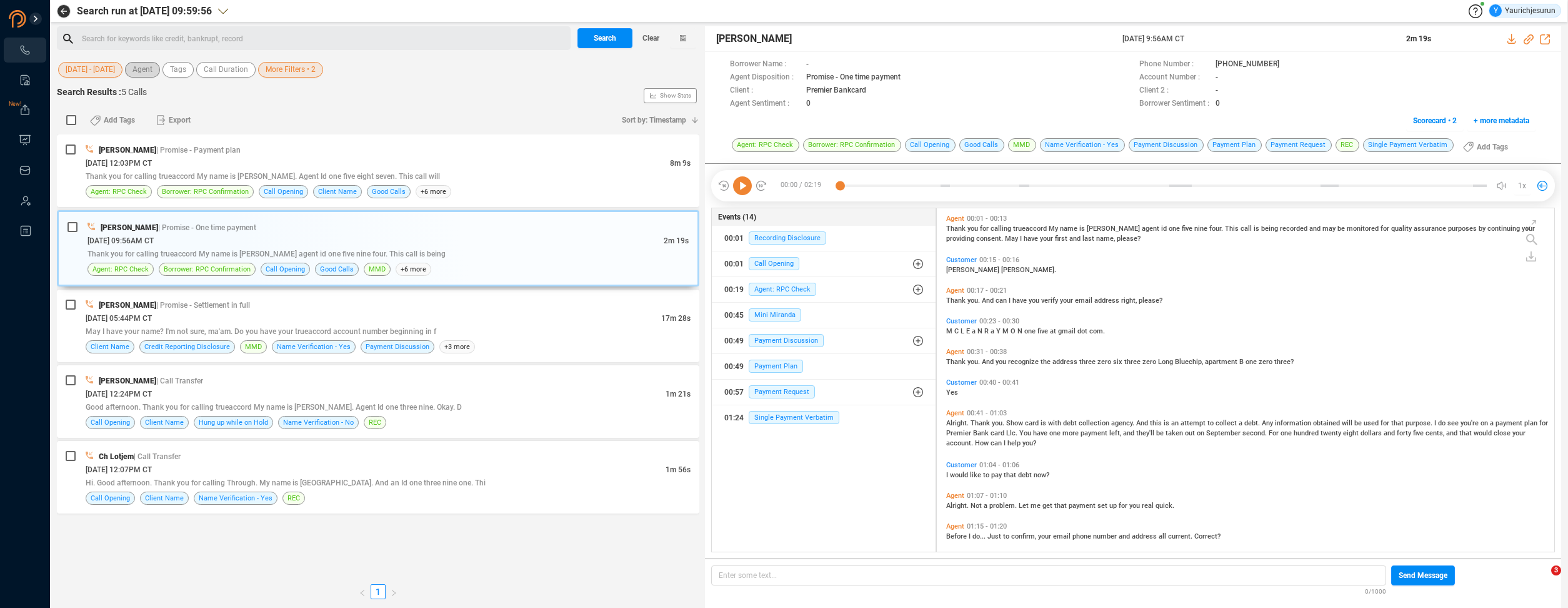
click at [149, 69] on span "Agent" at bounding box center [143, 70] width 20 height 16
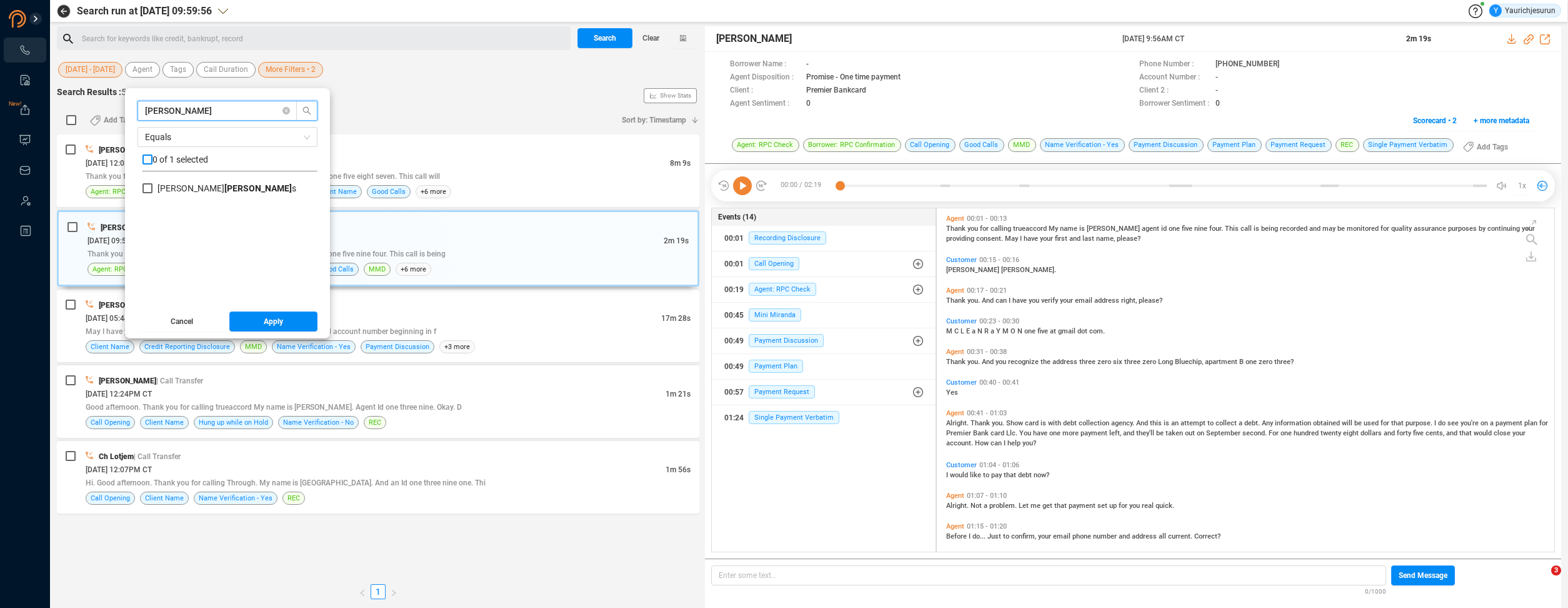
type input "[PERSON_NAME]"
click at [150, 156] on input "checkbox" at bounding box center [147, 159] width 10 height 10
checkbox input "true"
click at [283, 323] on span "Apply" at bounding box center [274, 321] width 19 height 20
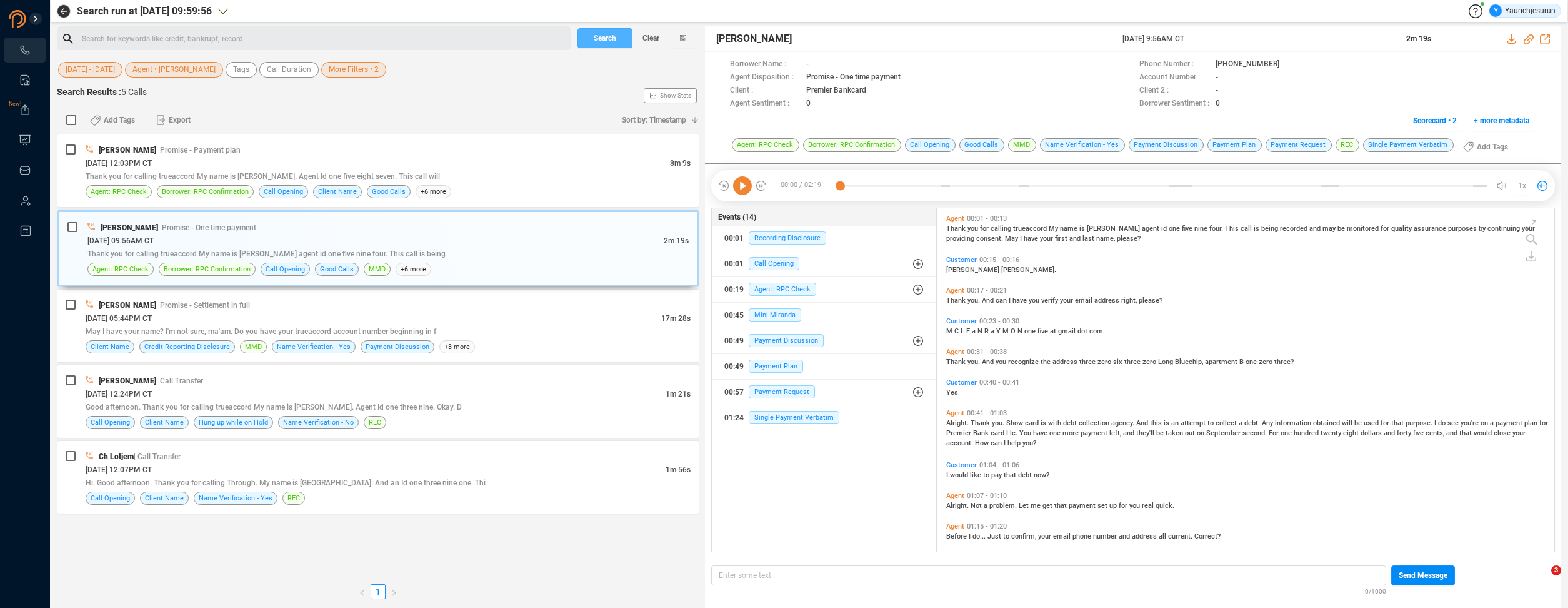
click at [609, 40] on span "Search" at bounding box center [604, 38] width 22 height 20
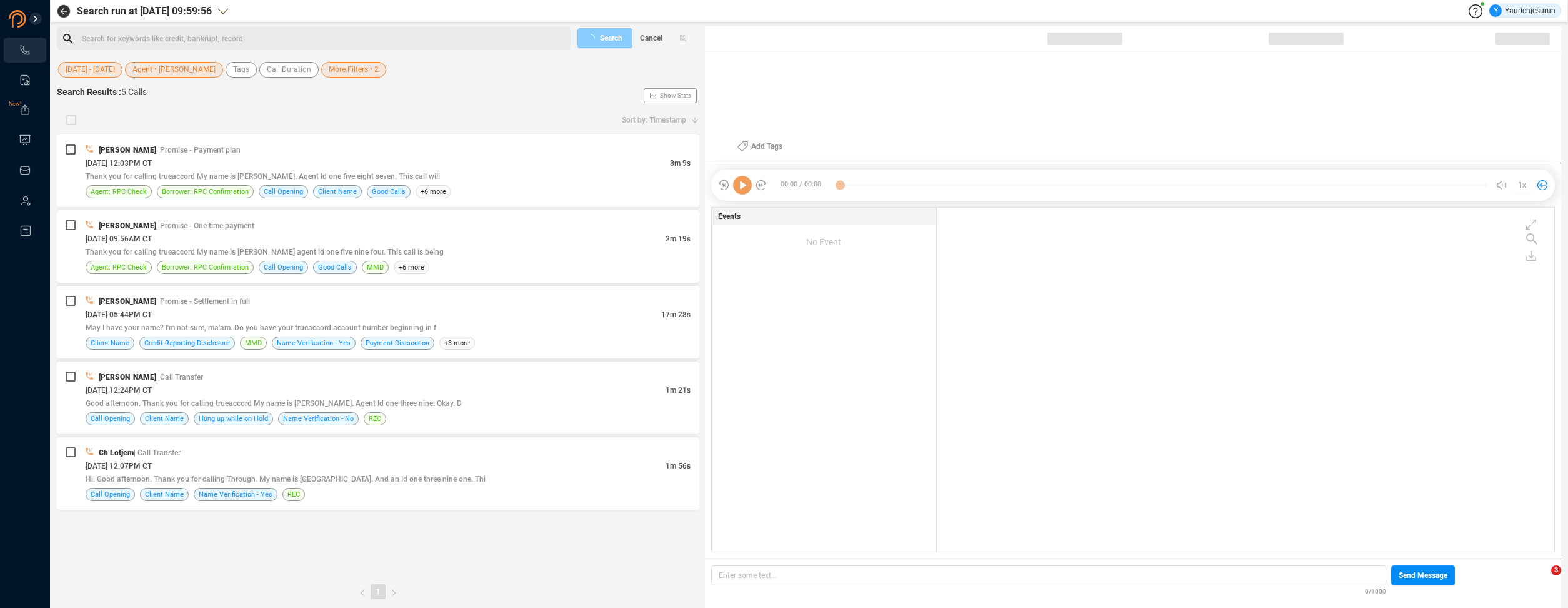
scroll to position [341, 611]
checkbox input "true"
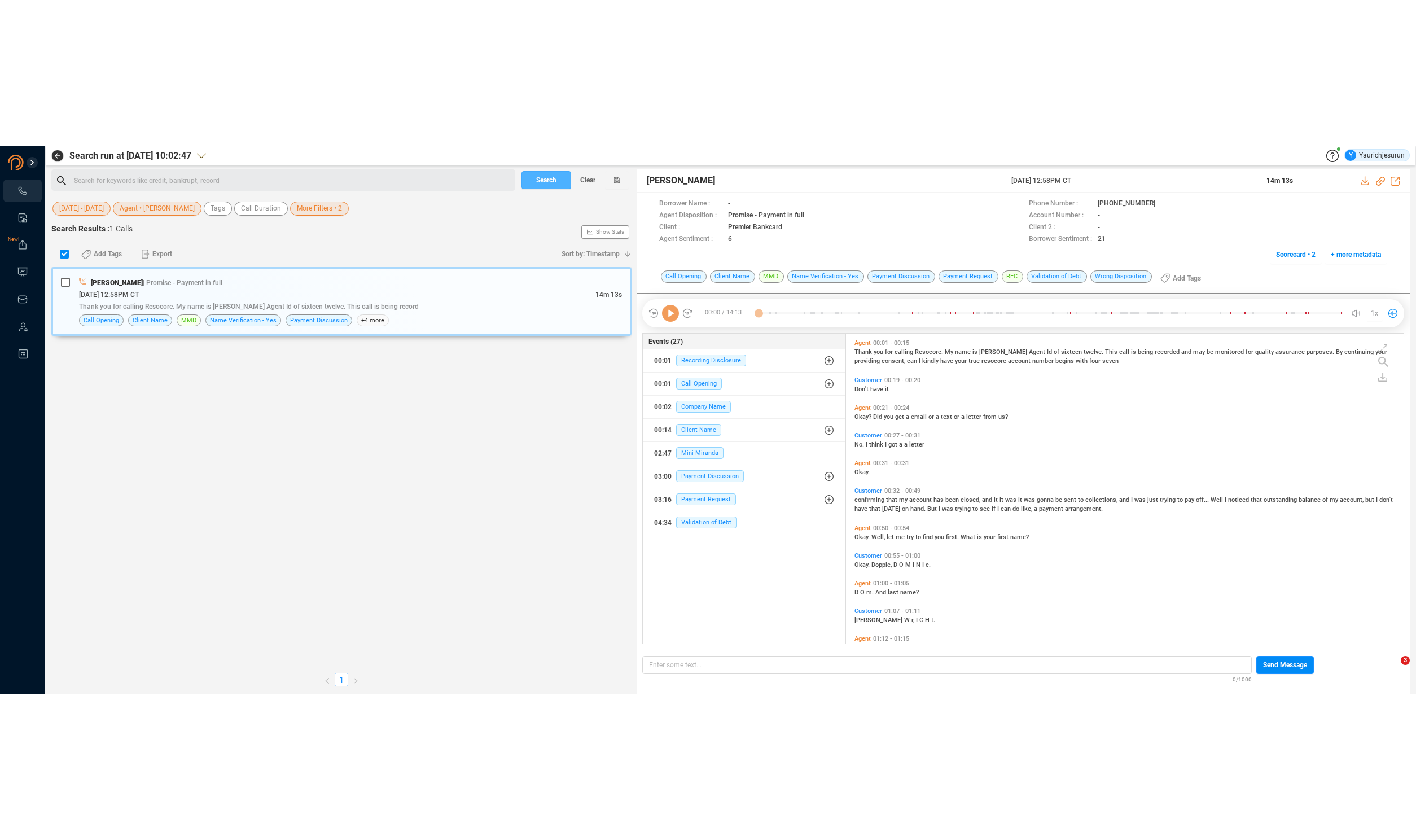
scroll to position [308, 552]
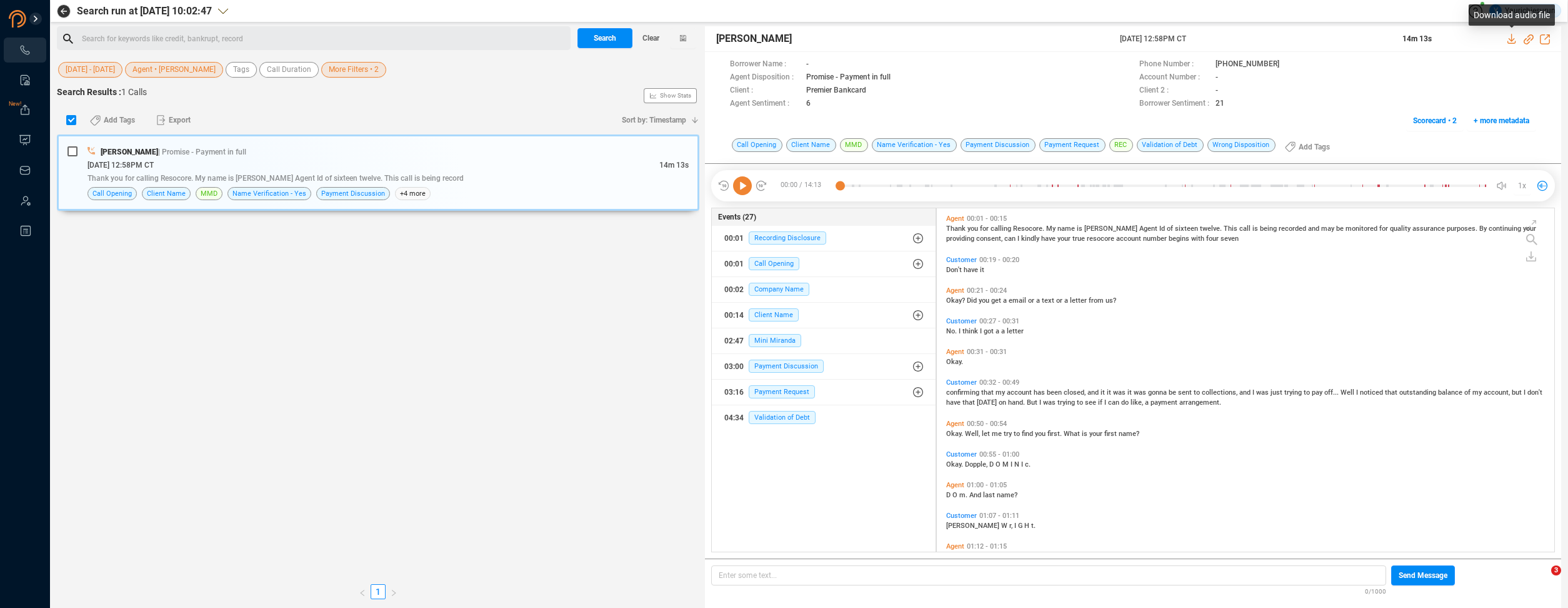
click at [1508, 40] on icon at bounding box center [1512, 38] width 10 height 10
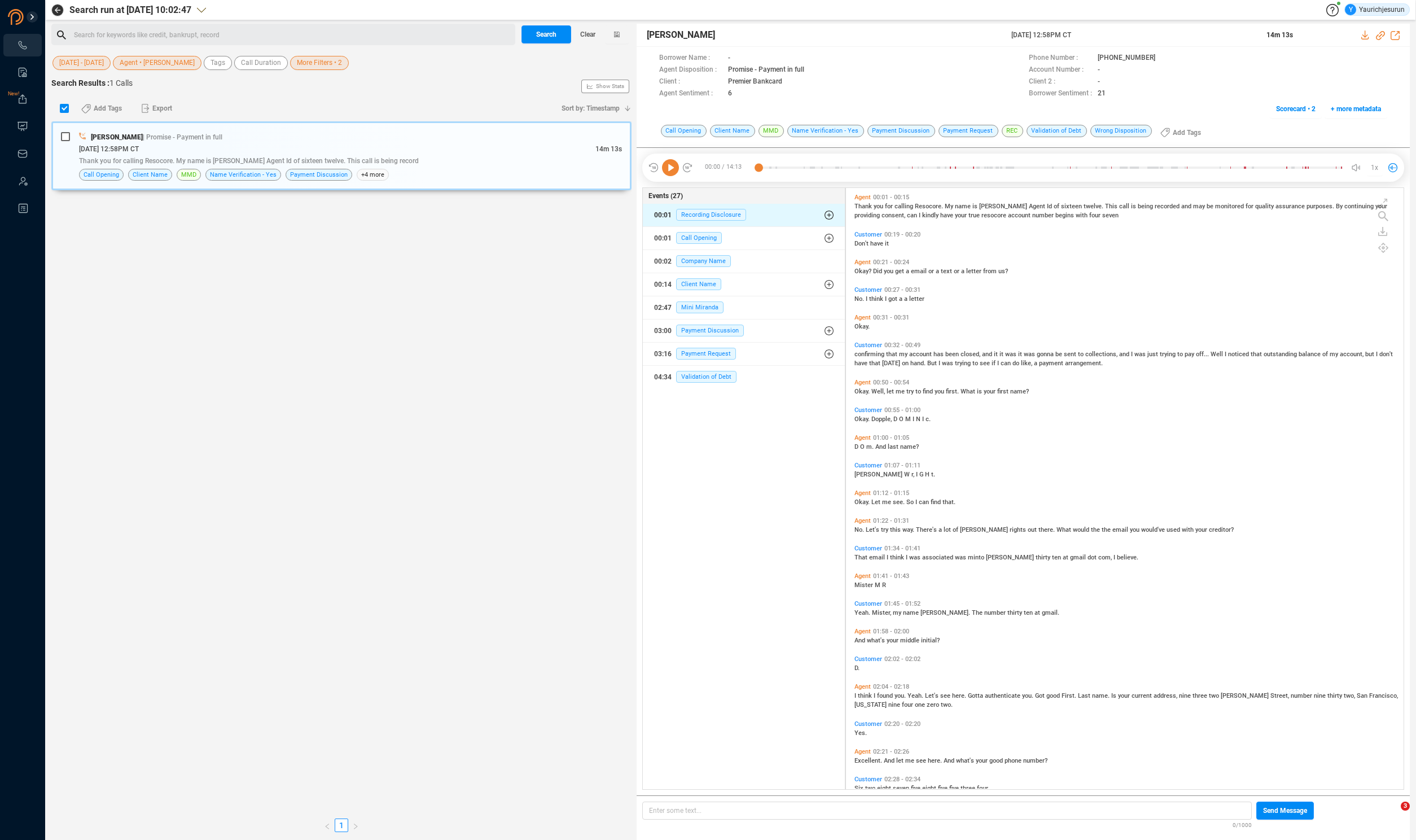
scroll to position [599, 552]
